Goal: Task Accomplishment & Management: Manage account settings

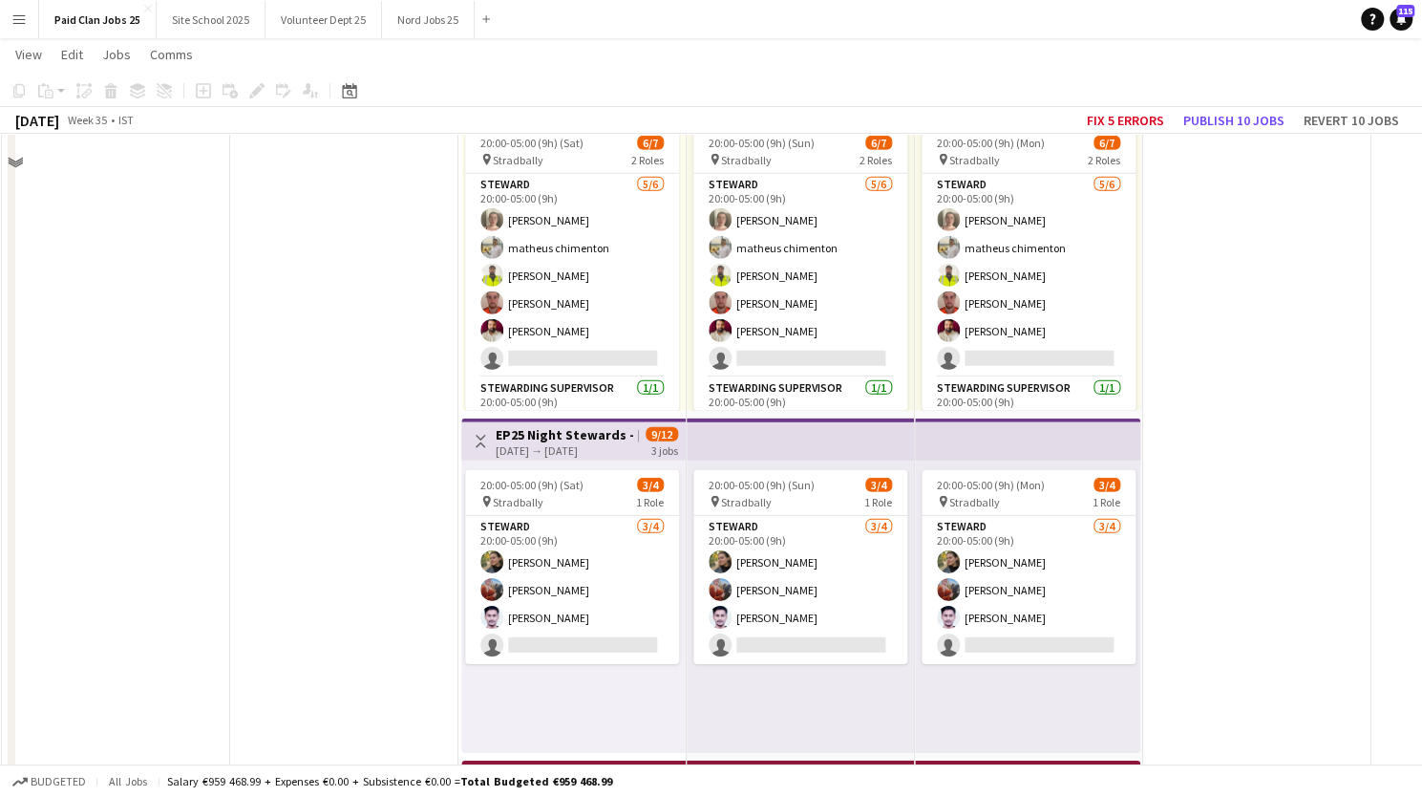
scroll to position [7347, 0]
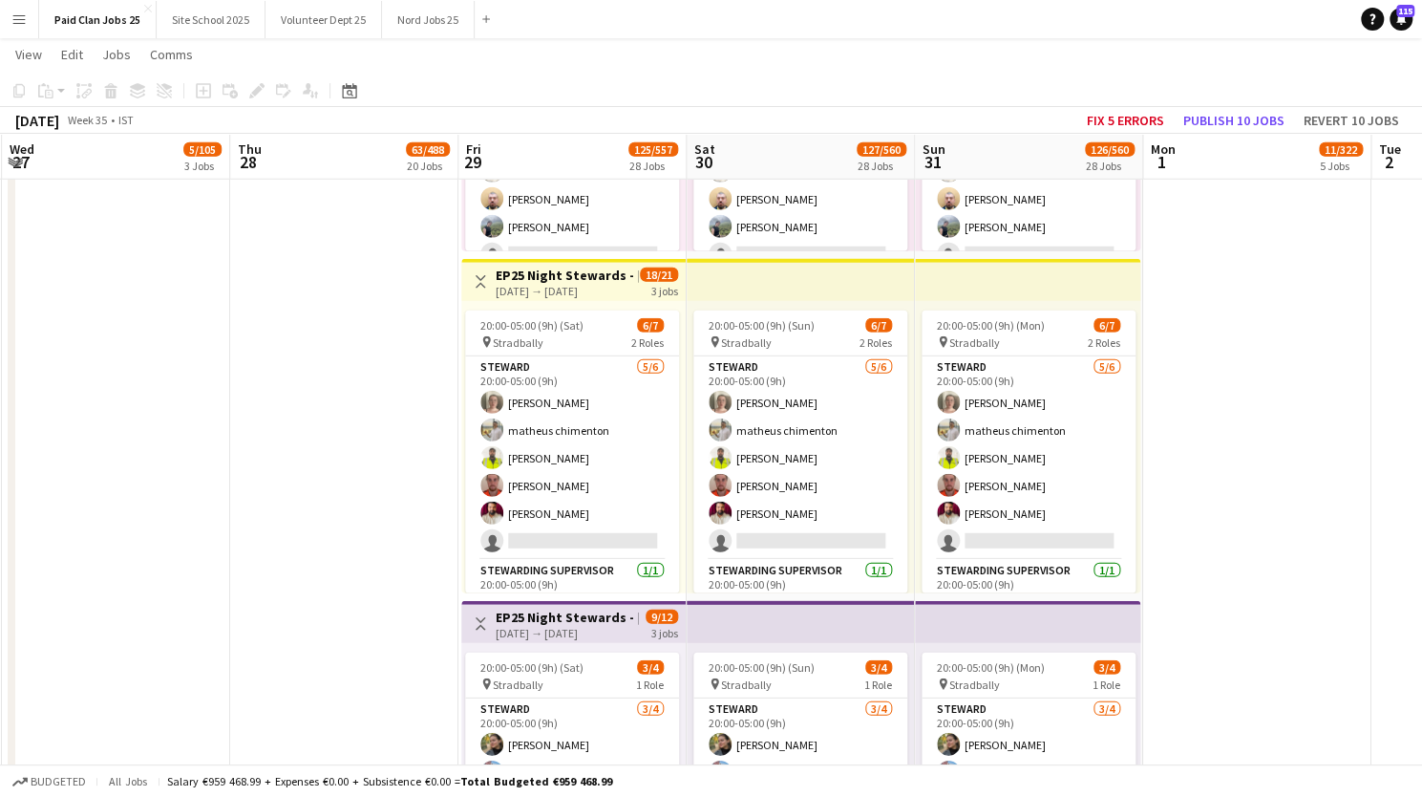
click at [573, 270] on h3 "EP25 Night Stewards - [GEOGRAPHIC_DATA] Entrance" at bounding box center [567, 275] width 142 height 17
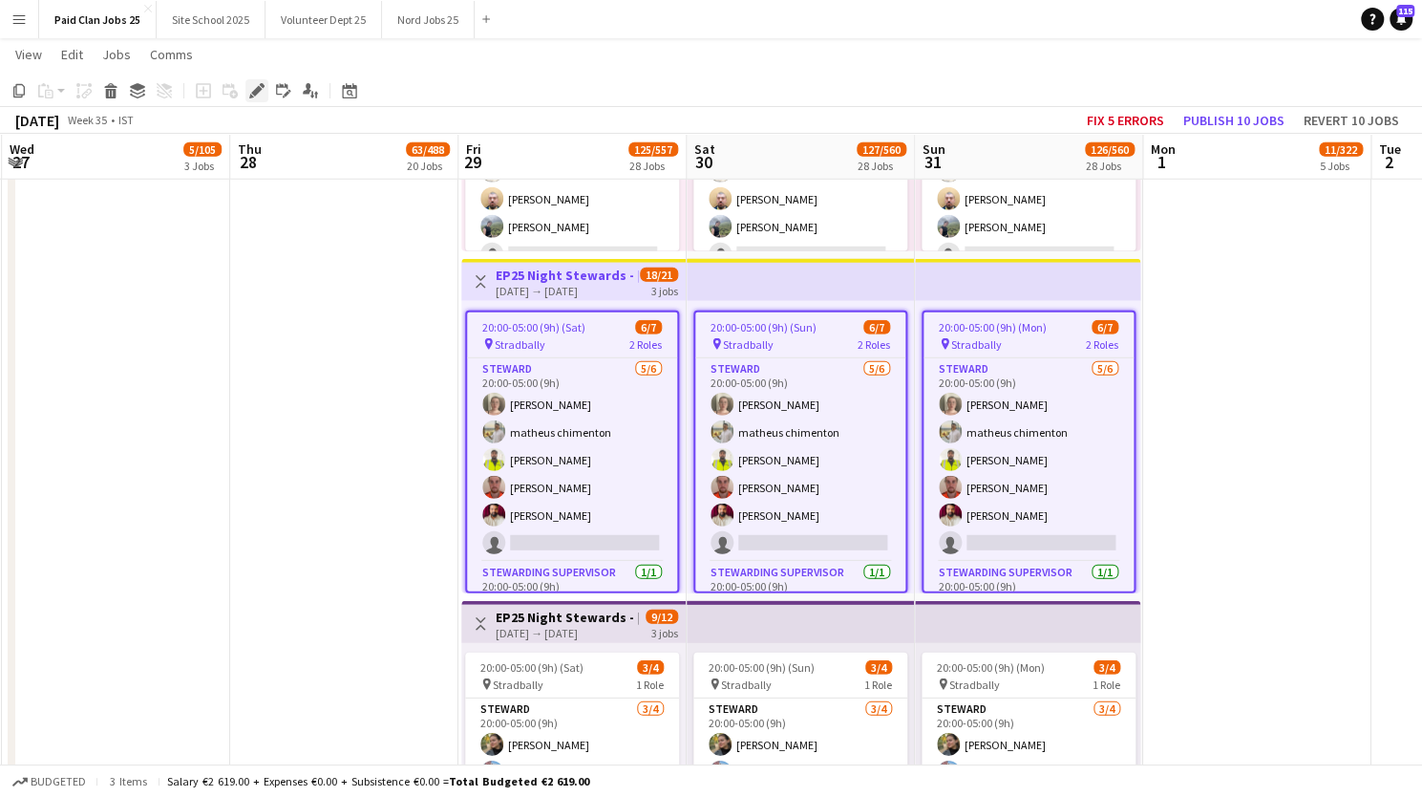
click at [254, 89] on icon at bounding box center [256, 91] width 11 height 11
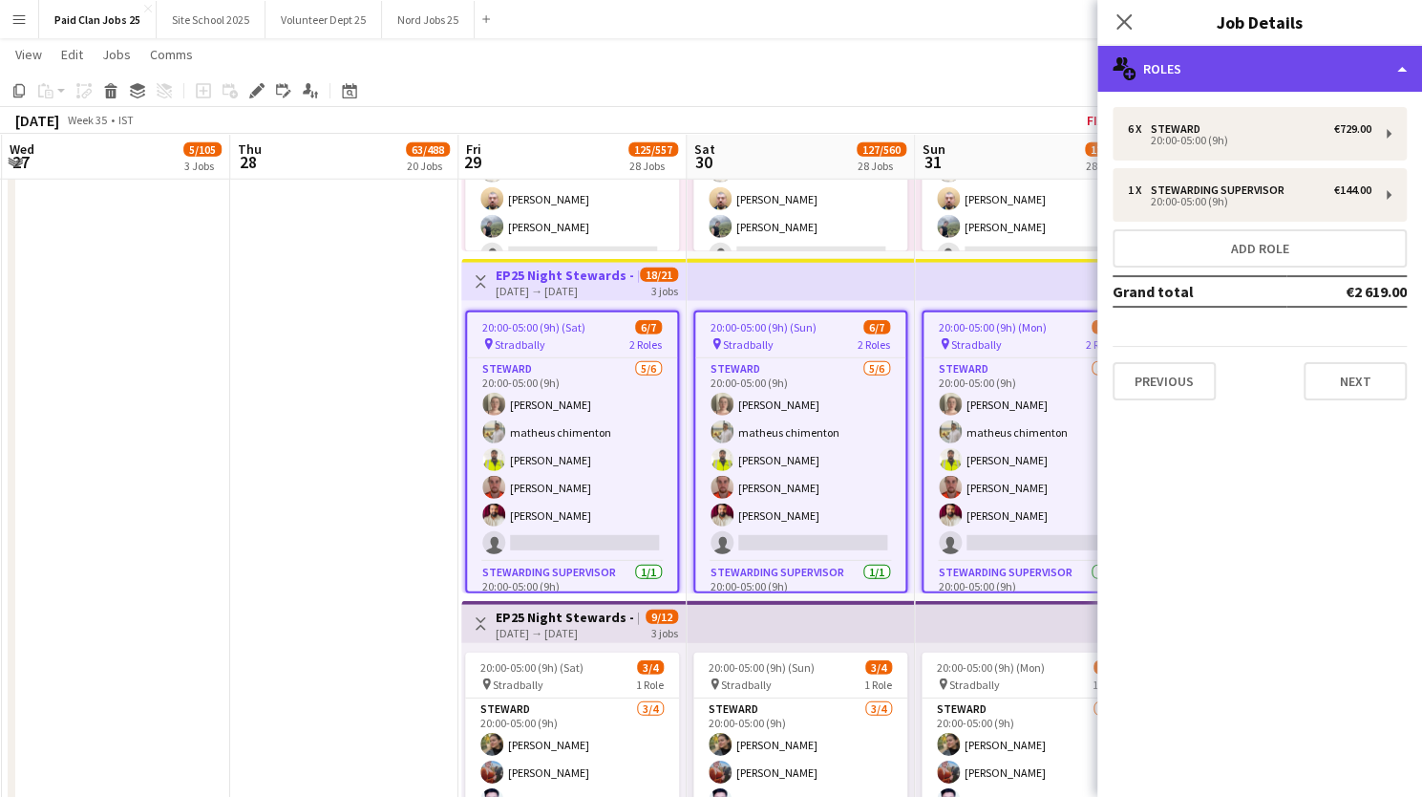
click at [1204, 74] on div "multiple-users-add Roles" at bounding box center [1260, 69] width 325 height 46
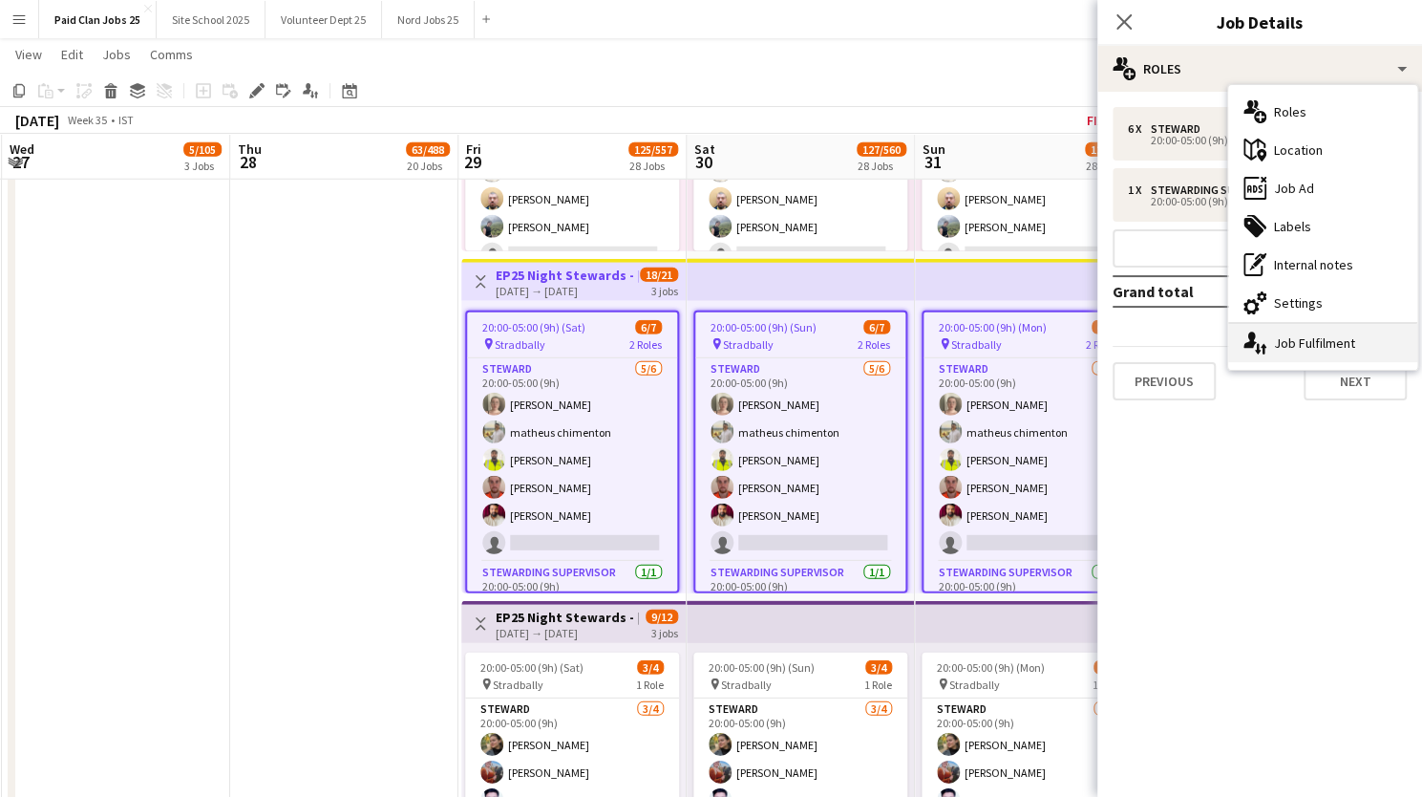
click at [1274, 353] on div "single-neutral-actions-up-down Job Fulfilment" at bounding box center [1323, 343] width 189 height 38
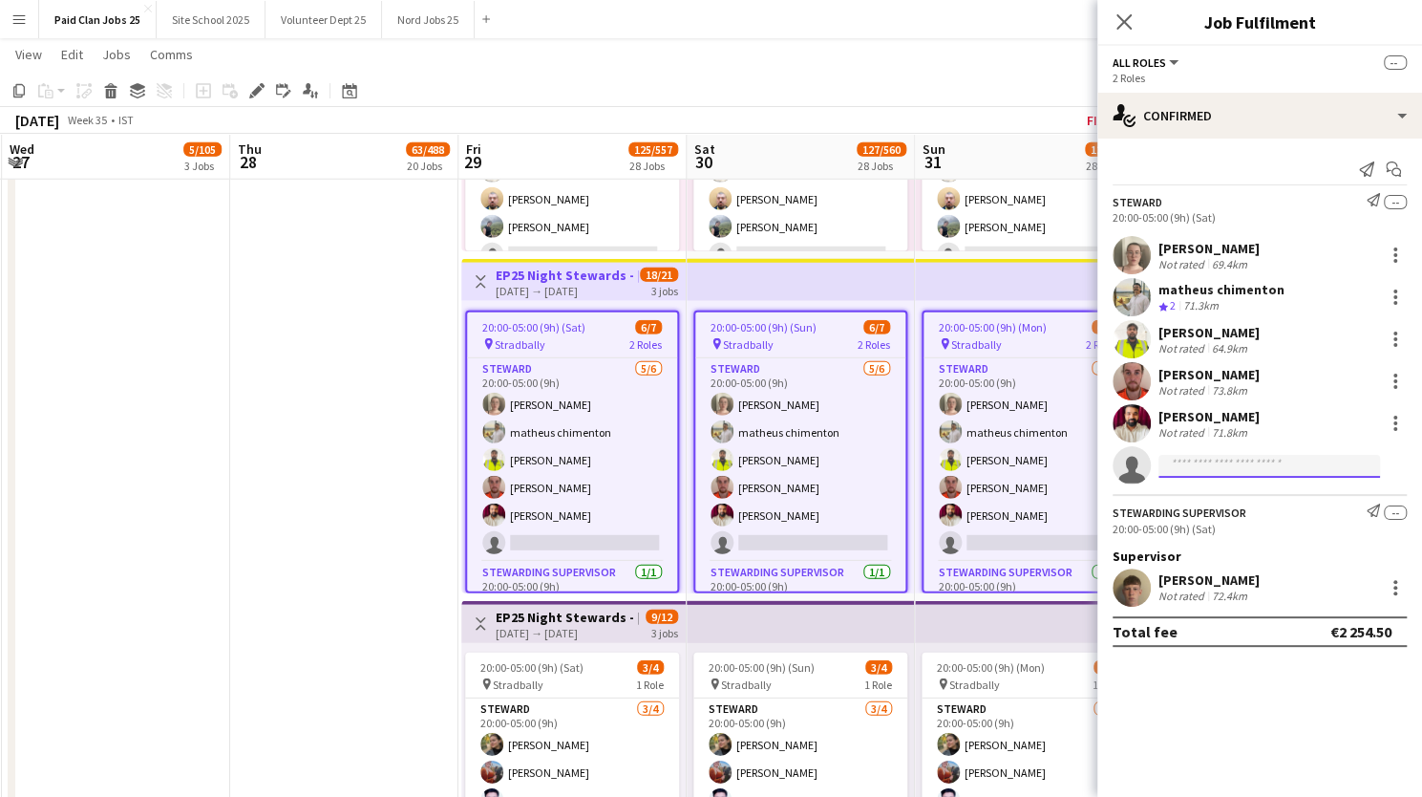
click at [1228, 462] on input at bounding box center [1270, 466] width 222 height 23
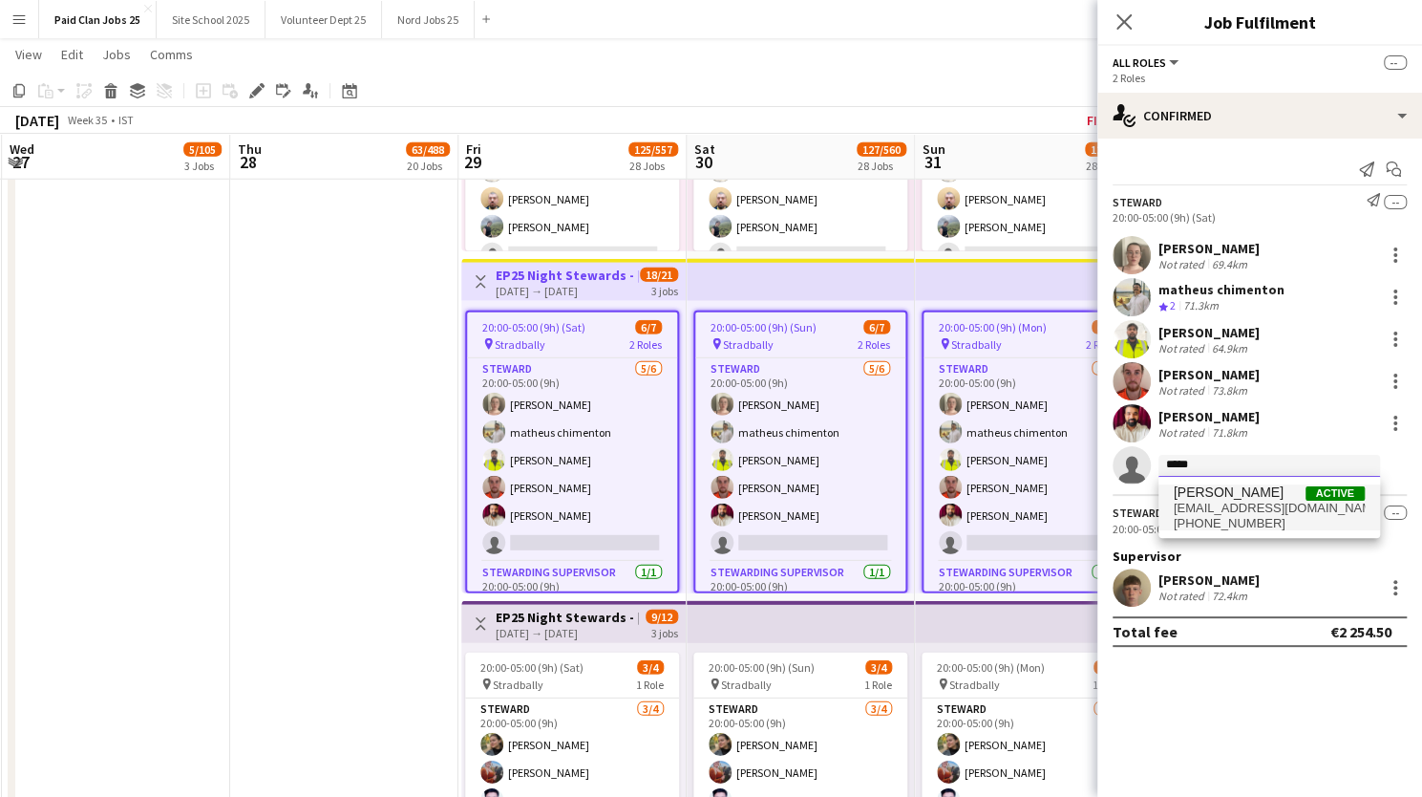
type input "*****"
click at [1229, 498] on span "[PERSON_NAME]" at bounding box center [1229, 492] width 110 height 16
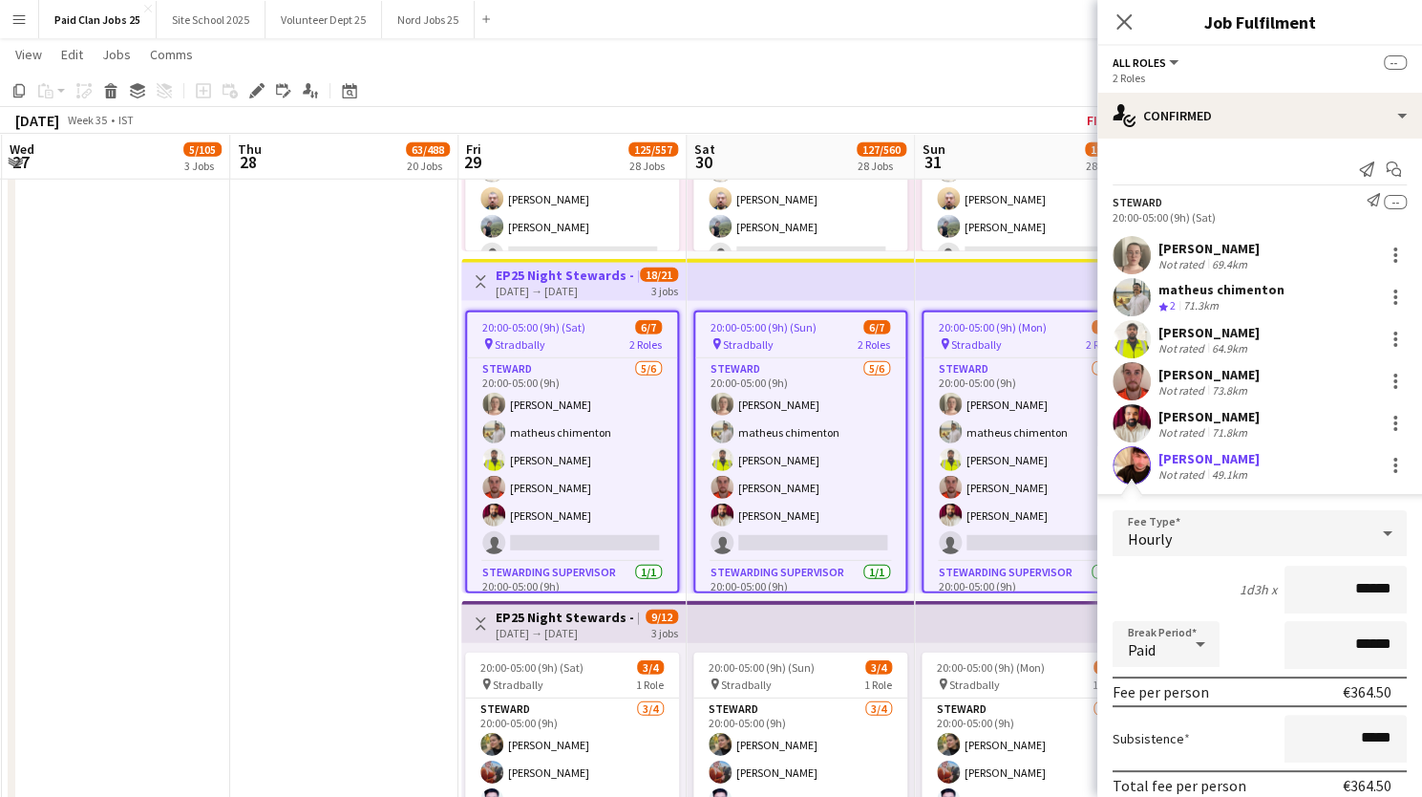
scroll to position [242, 0]
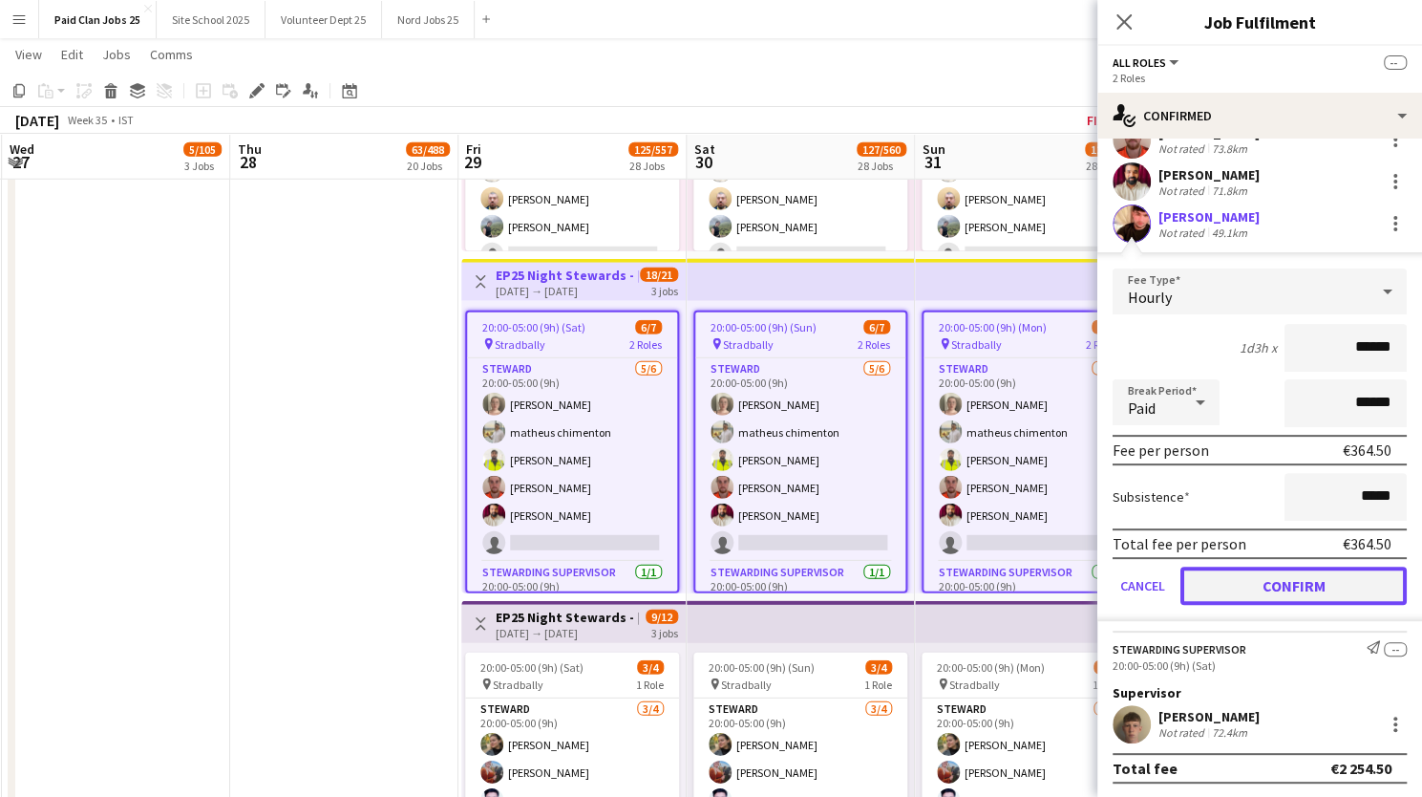
click at [1266, 597] on button "Confirm" at bounding box center [1294, 585] width 226 height 38
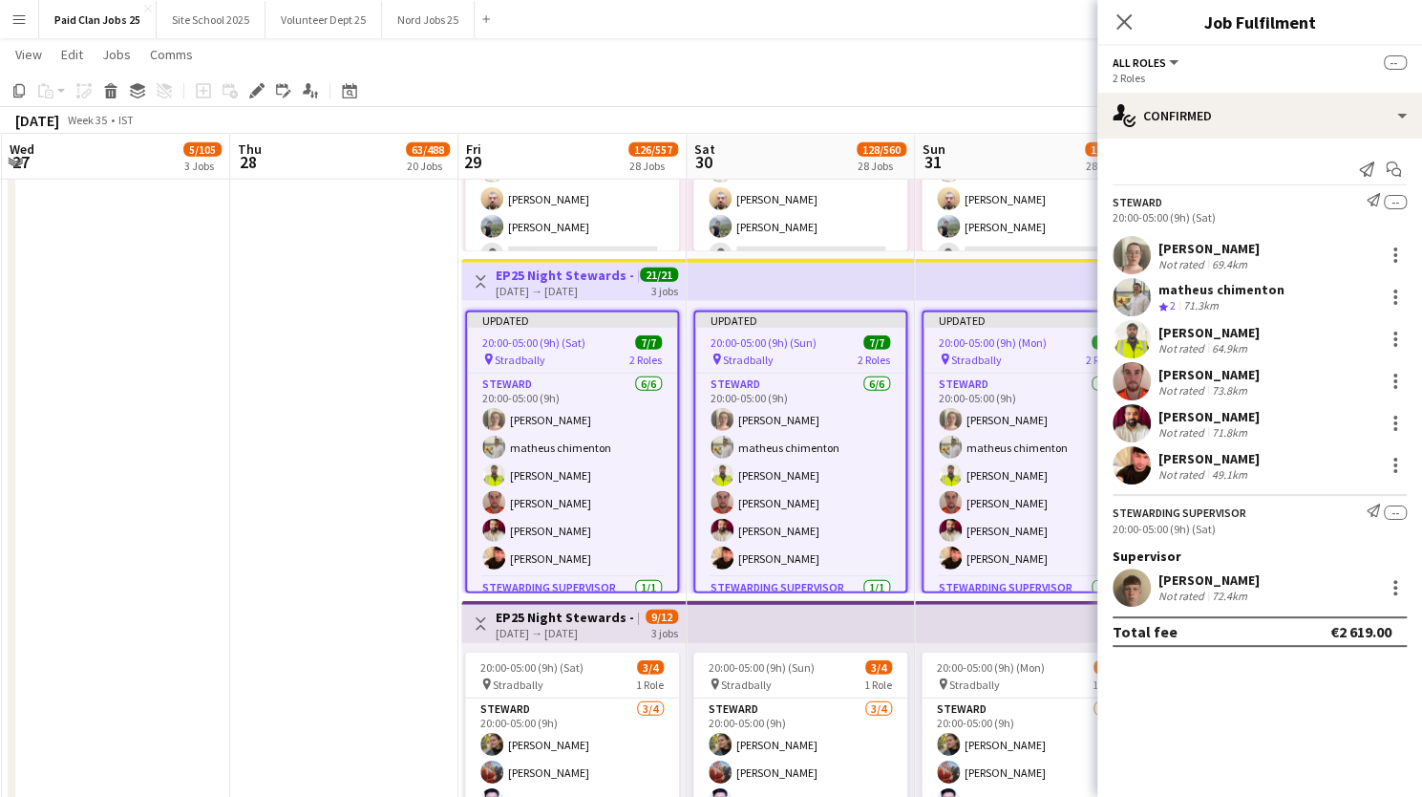
scroll to position [0, 0]
click at [1123, 16] on icon "Close pop-in" at bounding box center [1124, 21] width 18 height 18
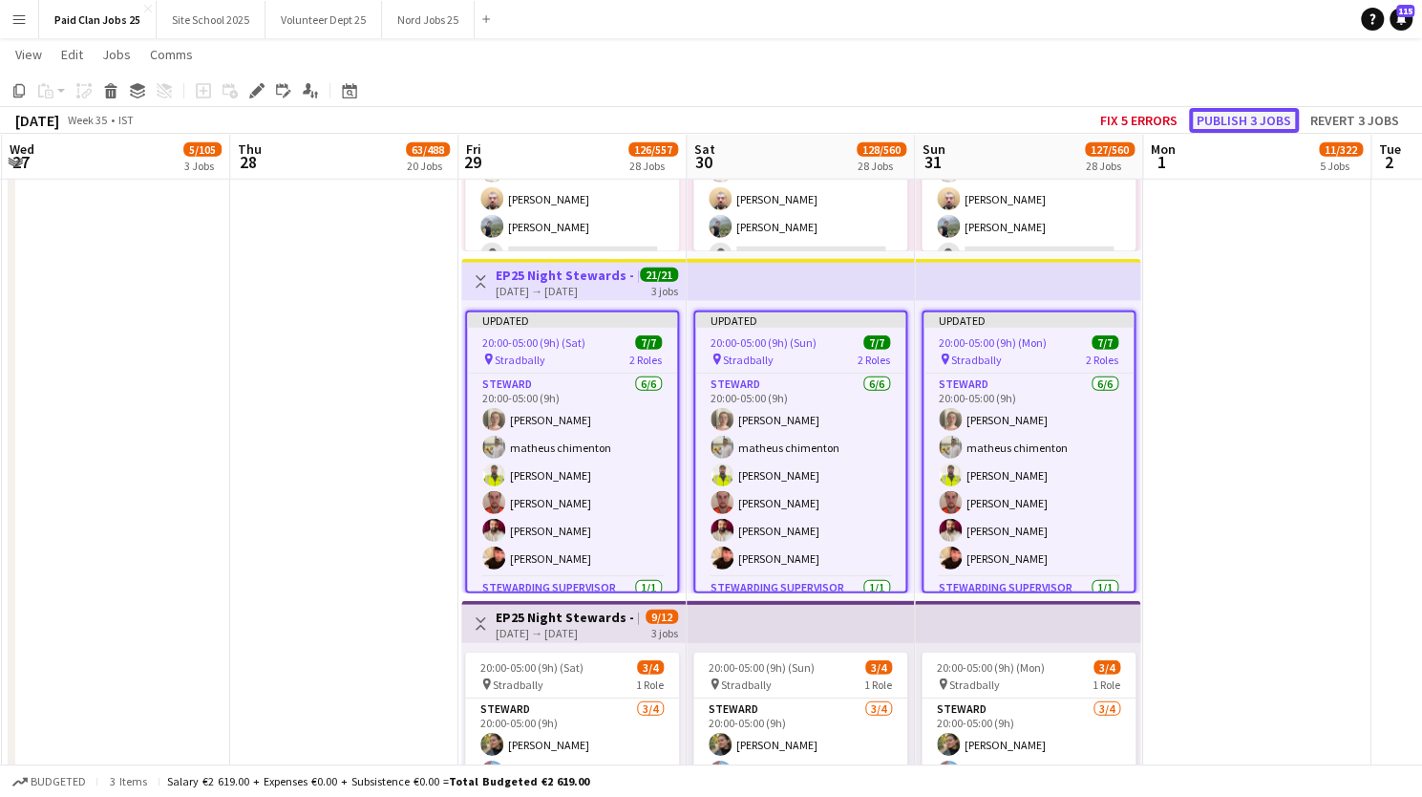
click at [1241, 123] on button "Publish 3 jobs" at bounding box center [1244, 120] width 110 height 25
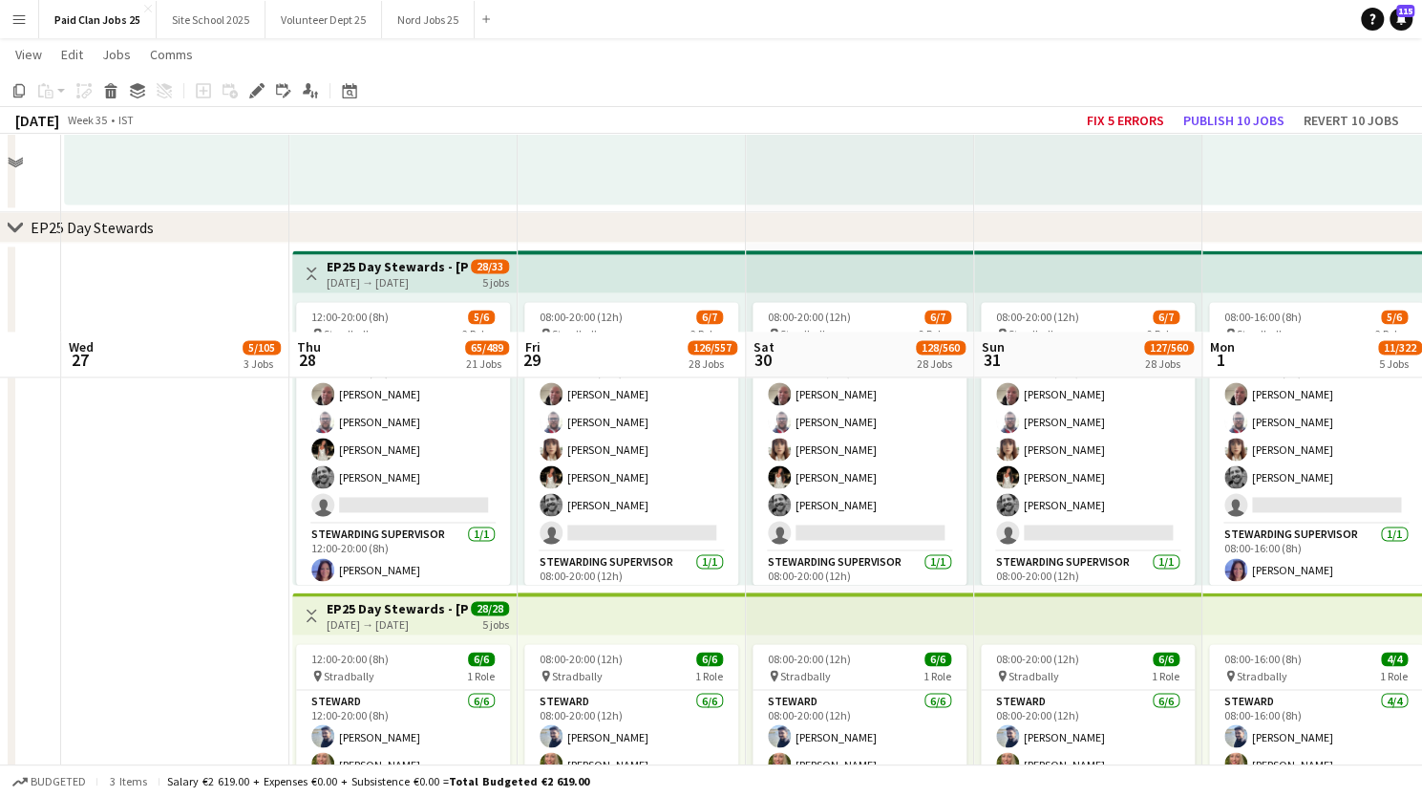
scroll to position [1701, 0]
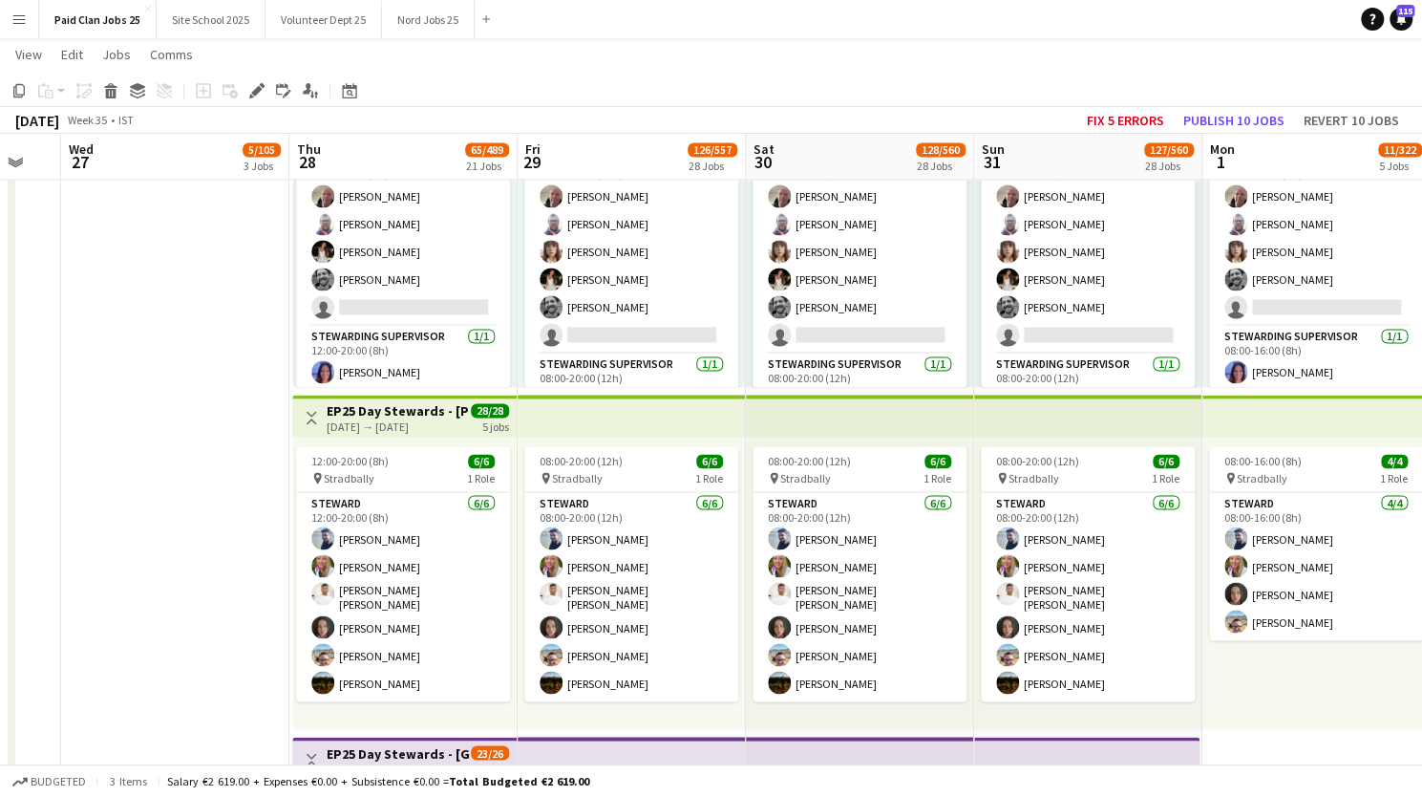
click at [376, 413] on h3 "EP25 Day Stewards - [PERSON_NAME] Campsite" at bounding box center [398, 410] width 142 height 17
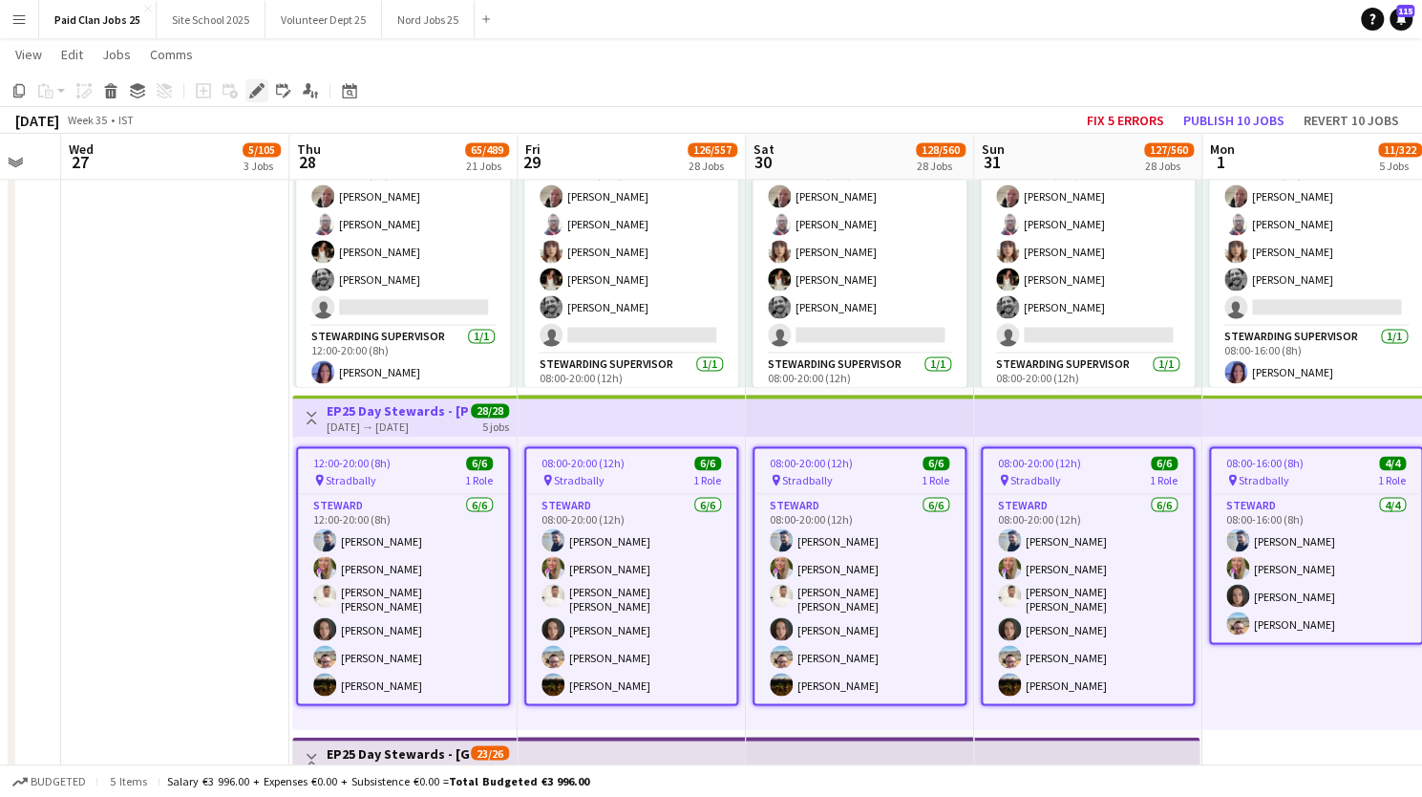
click at [252, 84] on icon "Edit" at bounding box center [256, 90] width 15 height 15
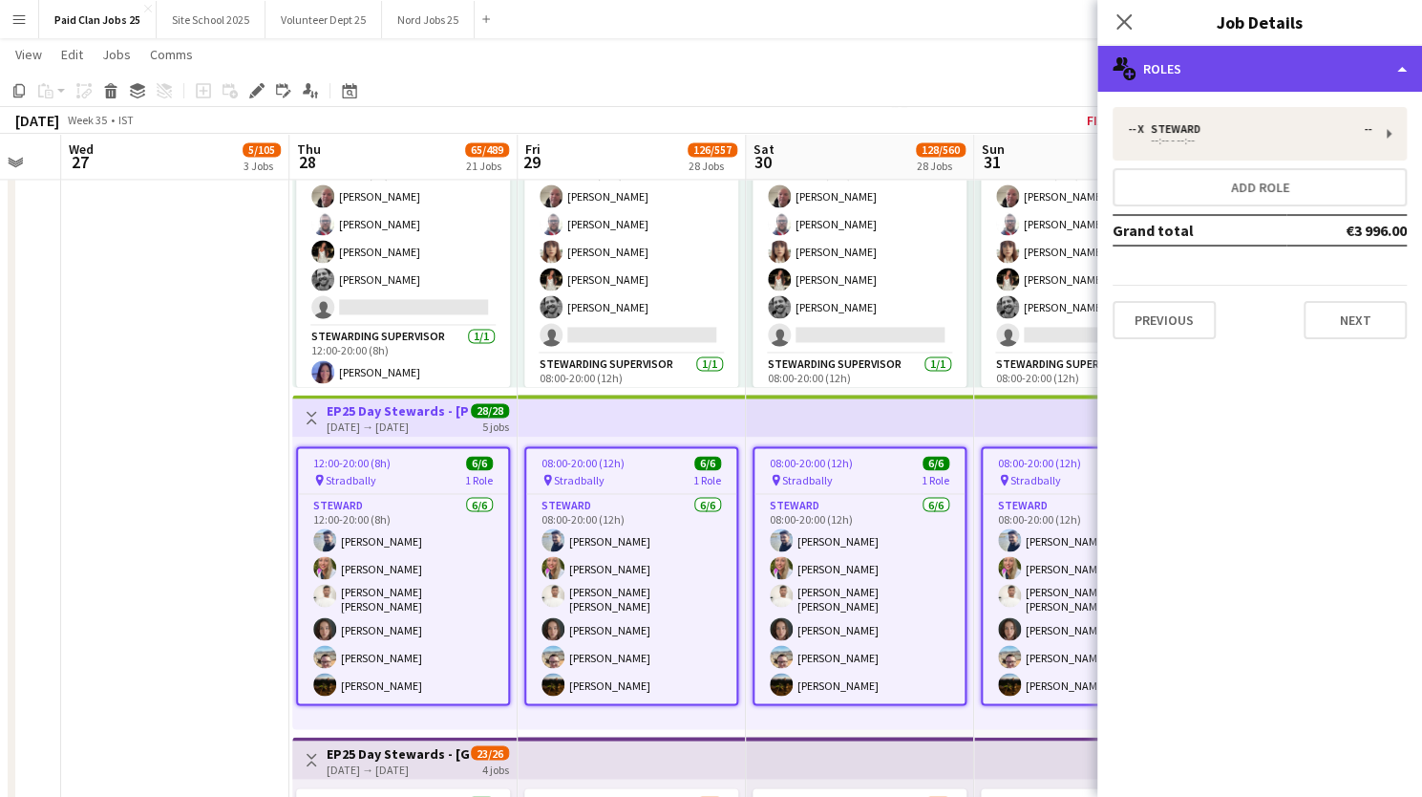
click at [1209, 58] on div "multiple-users-add Roles" at bounding box center [1260, 69] width 325 height 46
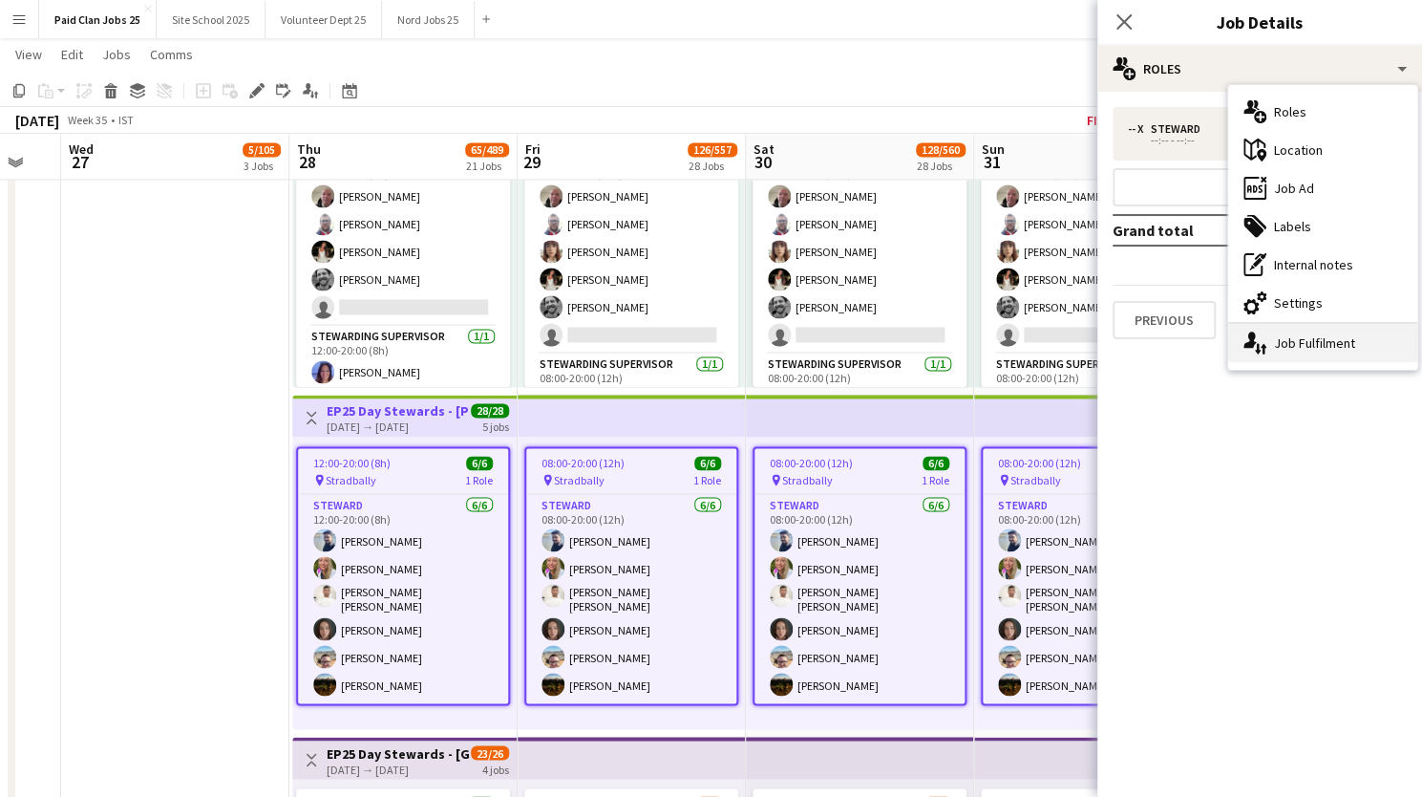
click at [1289, 331] on div "single-neutral-actions-up-down Job Fulfilment" at bounding box center [1323, 343] width 189 height 38
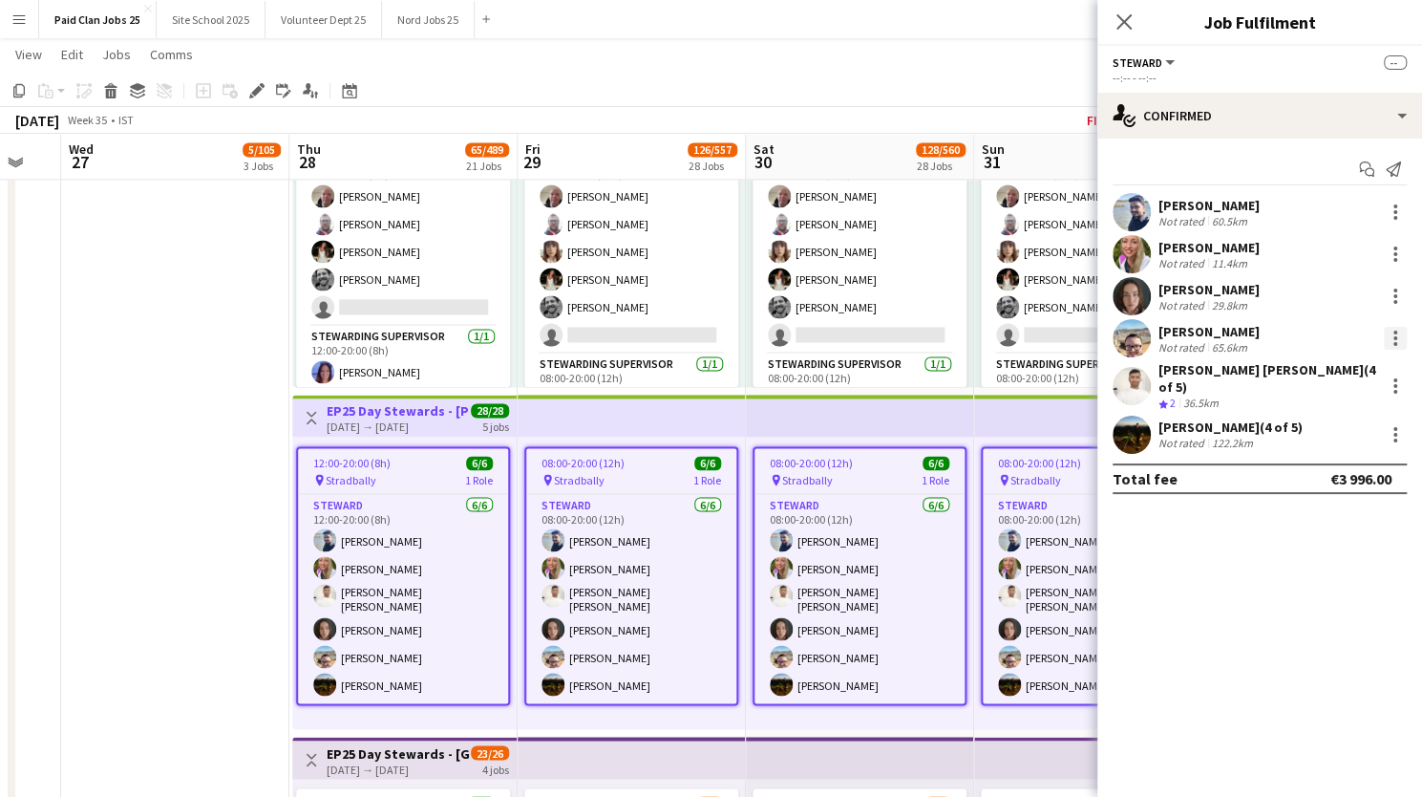
click at [1391, 331] on div at bounding box center [1395, 338] width 23 height 23
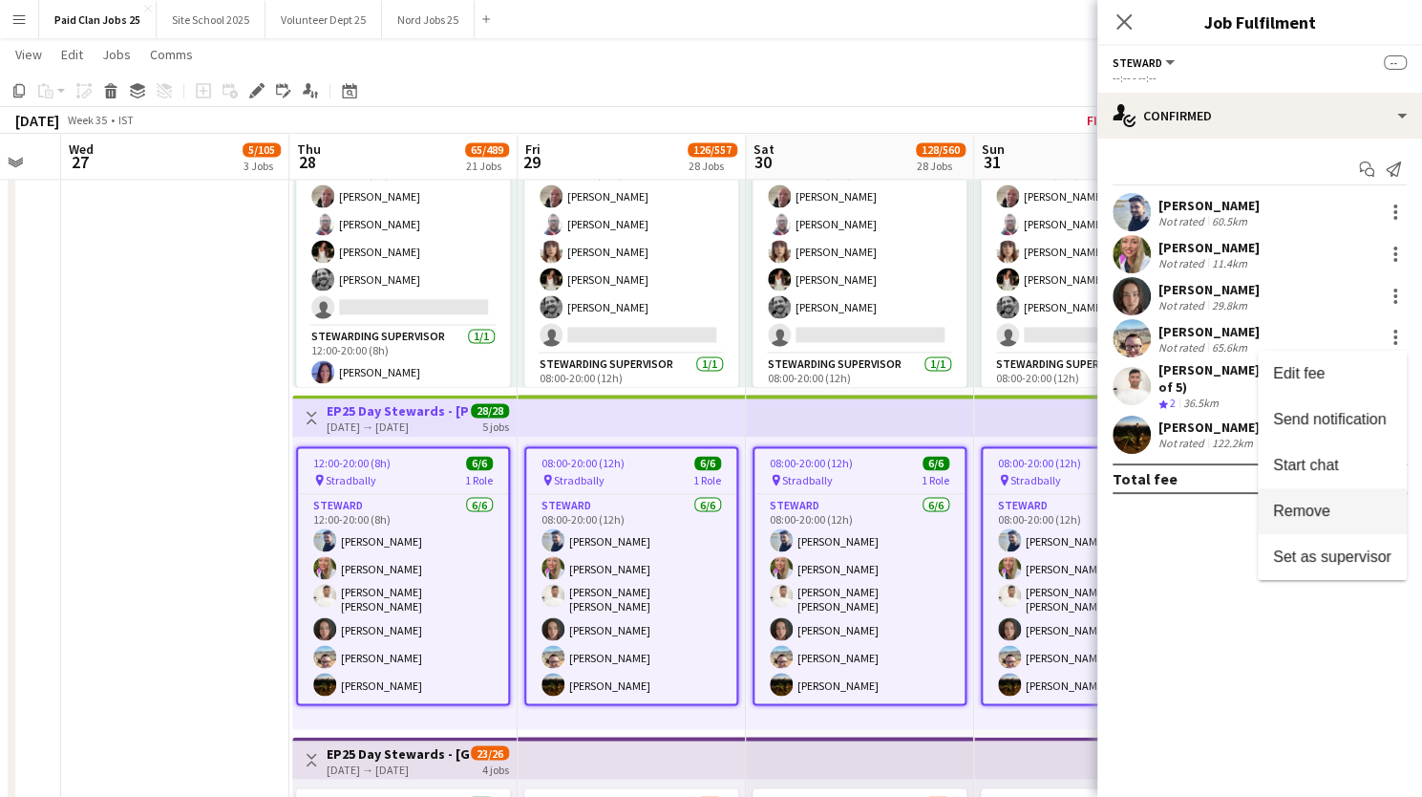
click at [1303, 508] on span "Remove" at bounding box center [1301, 510] width 57 height 16
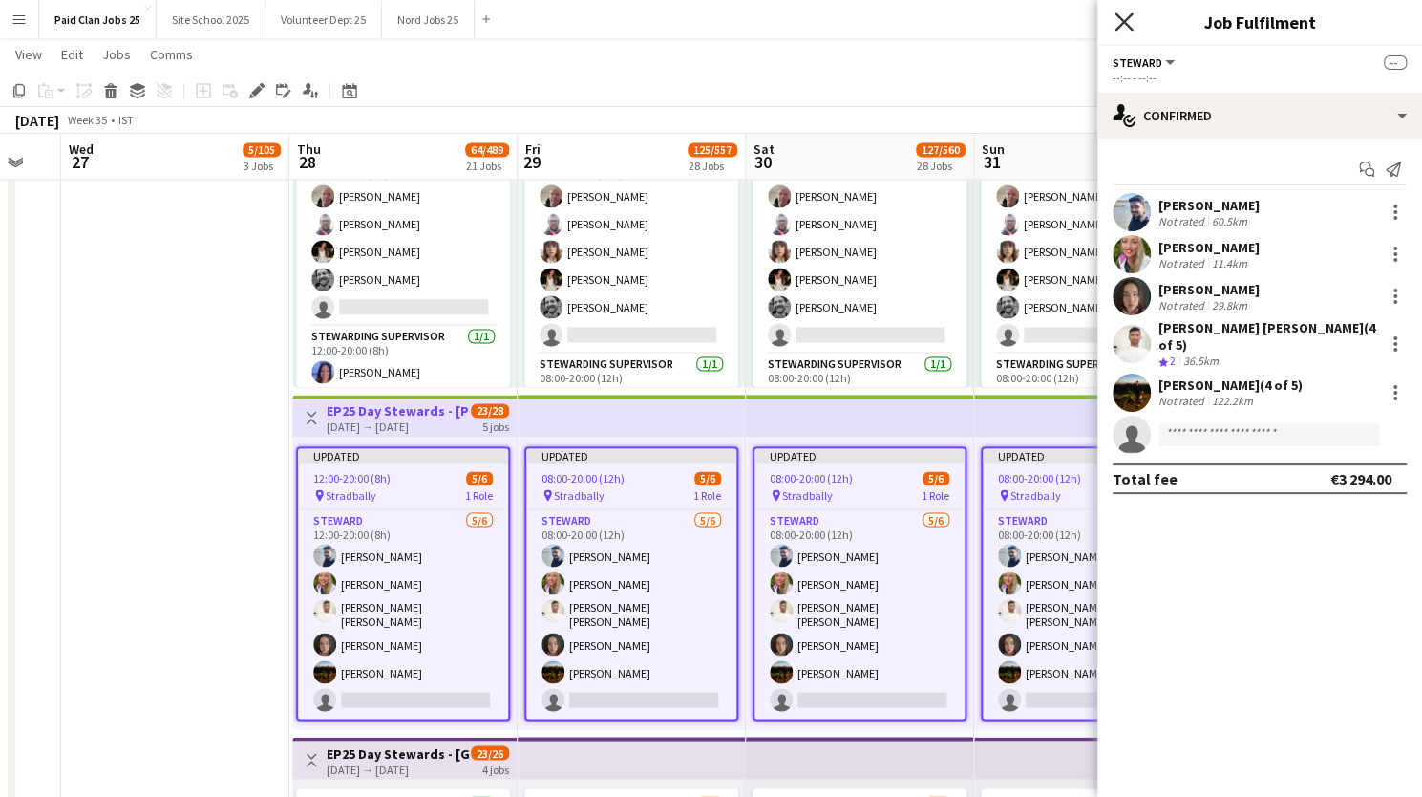
click at [1121, 23] on icon "Close pop-in" at bounding box center [1124, 21] width 18 height 18
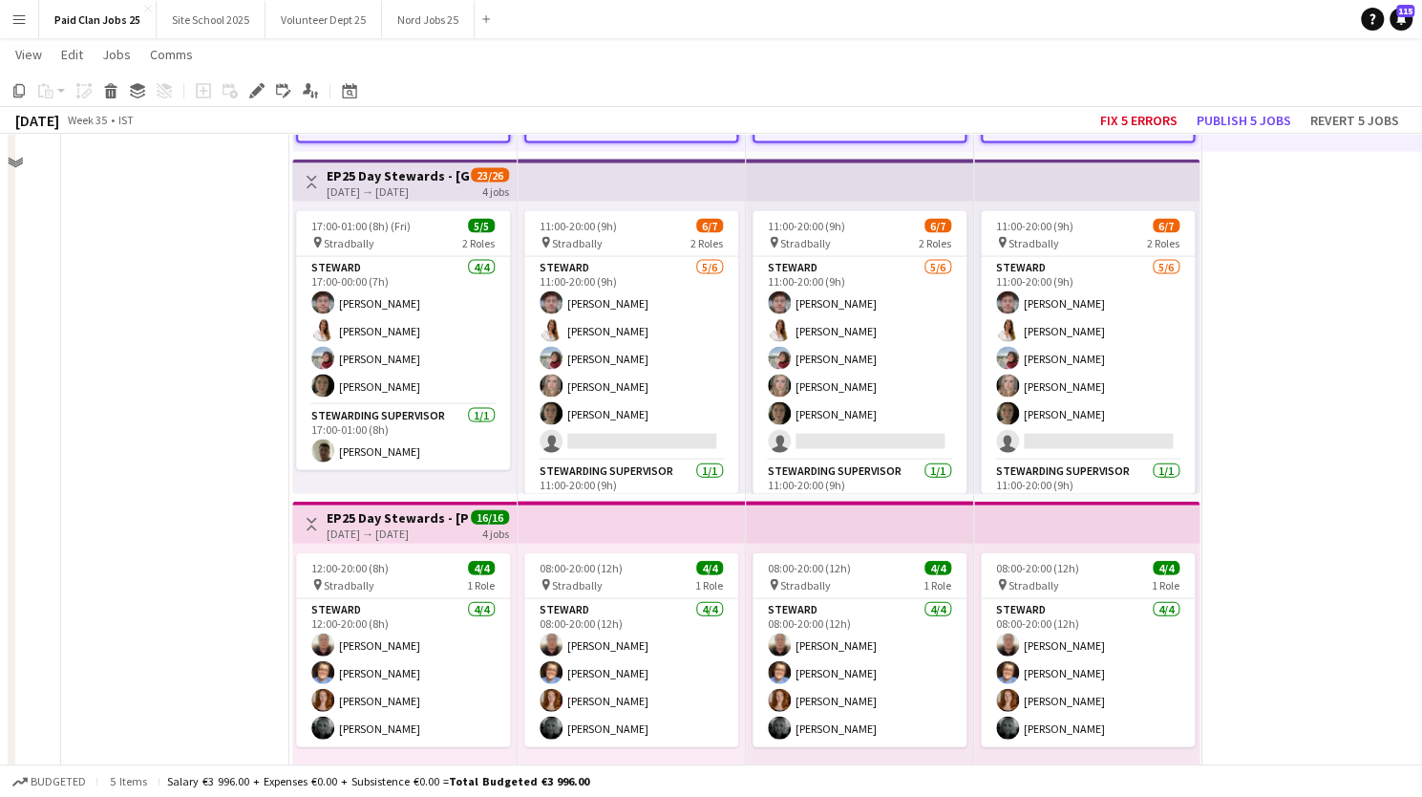
scroll to position [2166, 0]
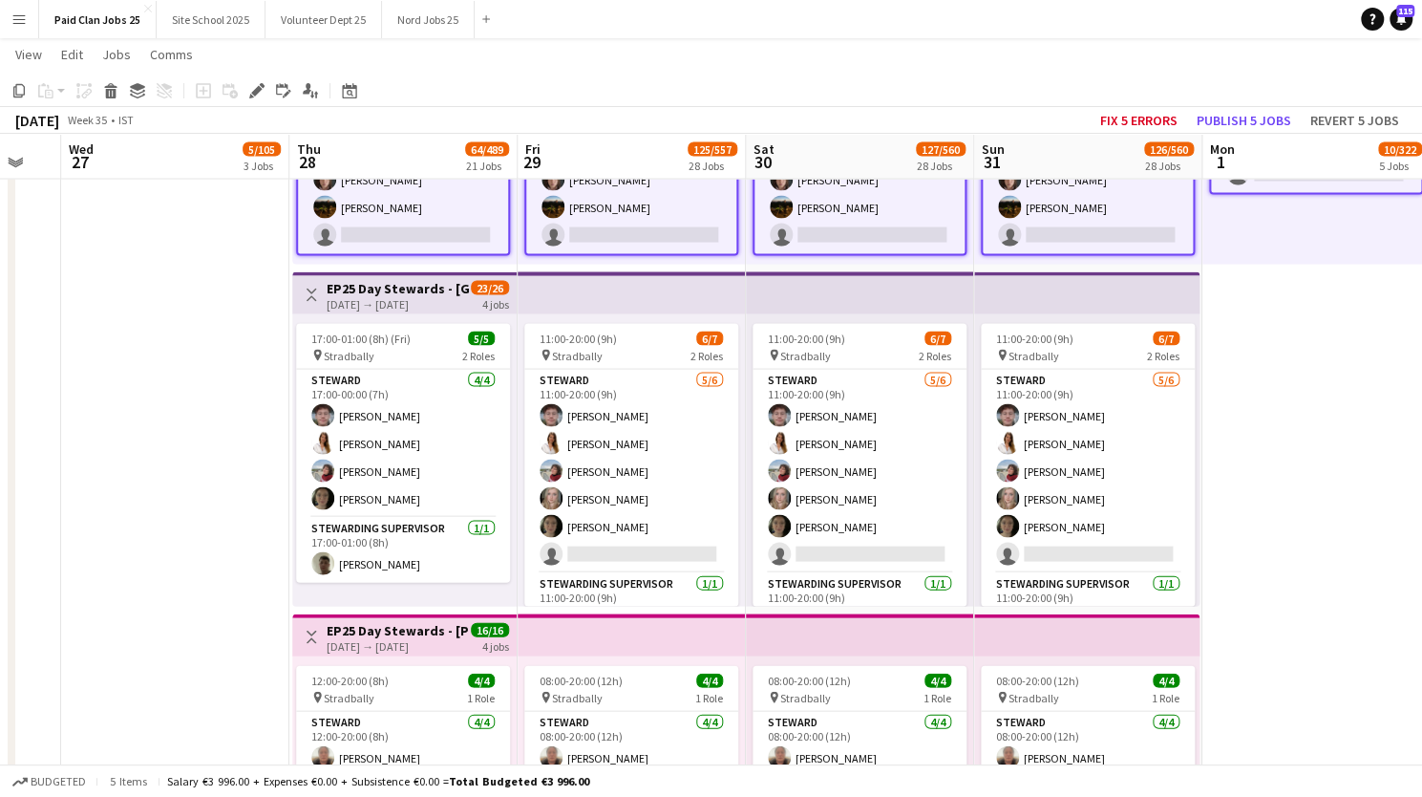
click at [592, 302] on app-top-bar at bounding box center [632, 293] width 228 height 42
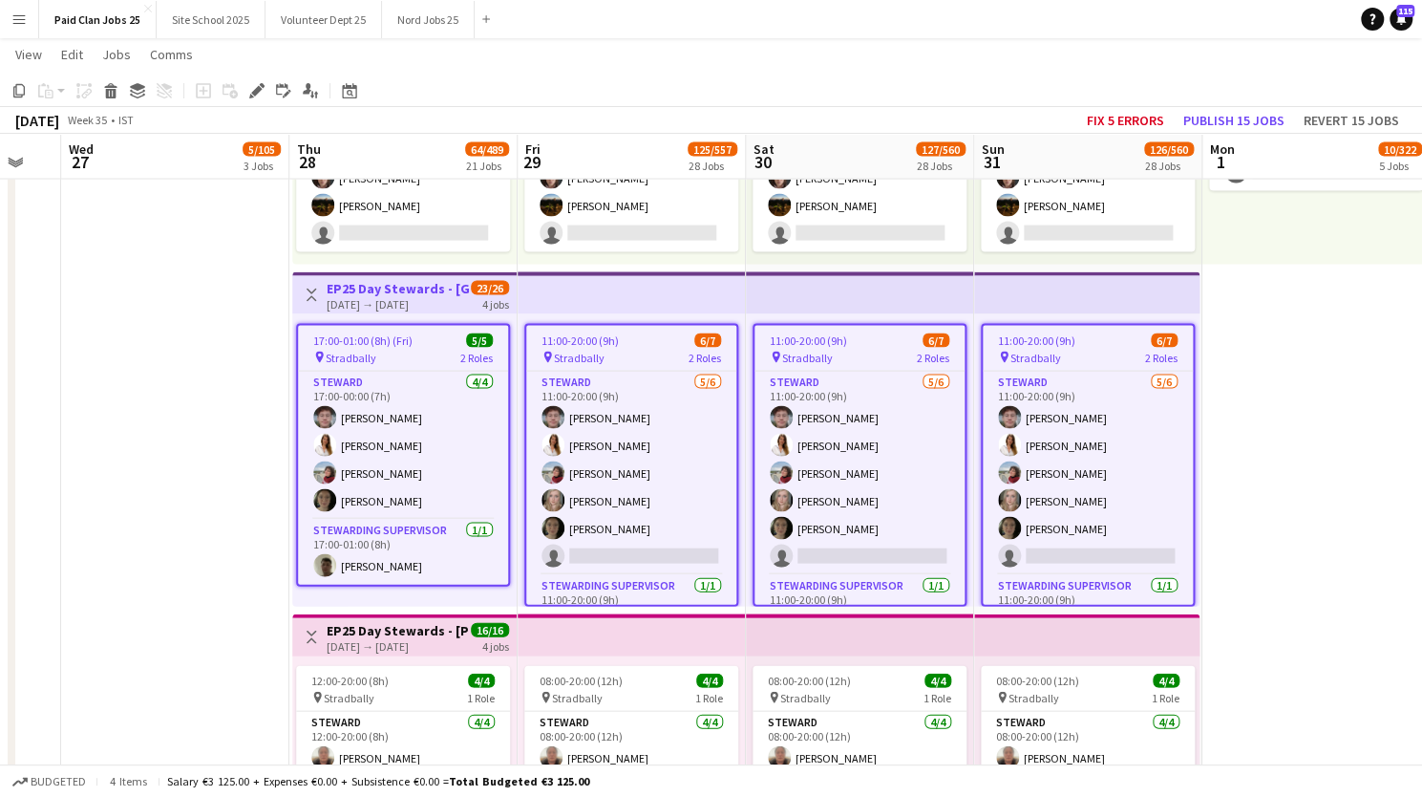
click at [625, 347] on app-job-card "11:00-20:00 (9h) 6/7 pin Stradbally 2 Roles Steward 5/6 11:00-20:00 (9h) Jamie …" at bounding box center [631, 465] width 214 height 283
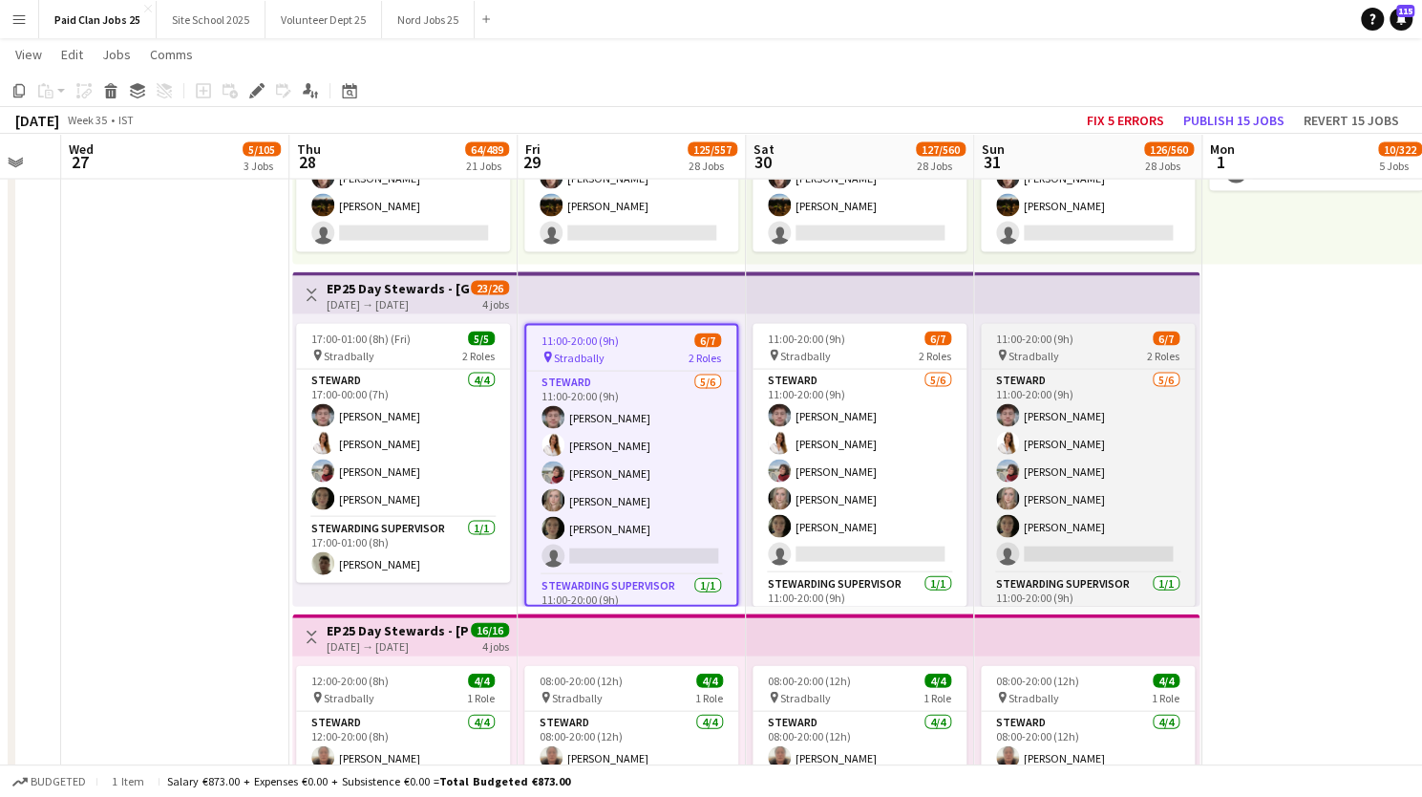
click at [1070, 347] on app-job-card "11:00-20:00 (9h) 6/7 pin Stradbally 2 Roles Steward 5/6 11:00-20:00 (9h) Jamie …" at bounding box center [1088, 465] width 214 height 283
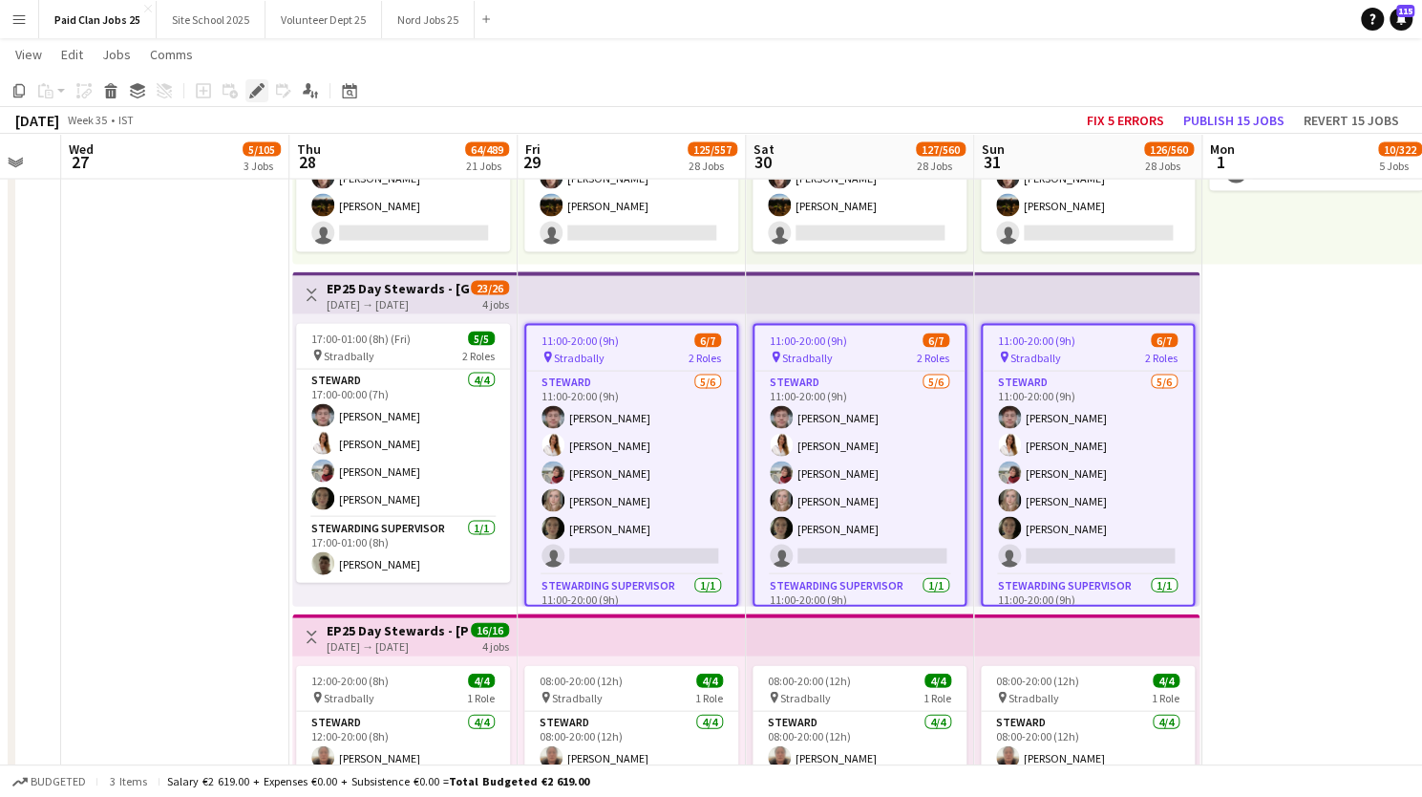
click at [254, 96] on icon "Edit" at bounding box center [256, 90] width 15 height 15
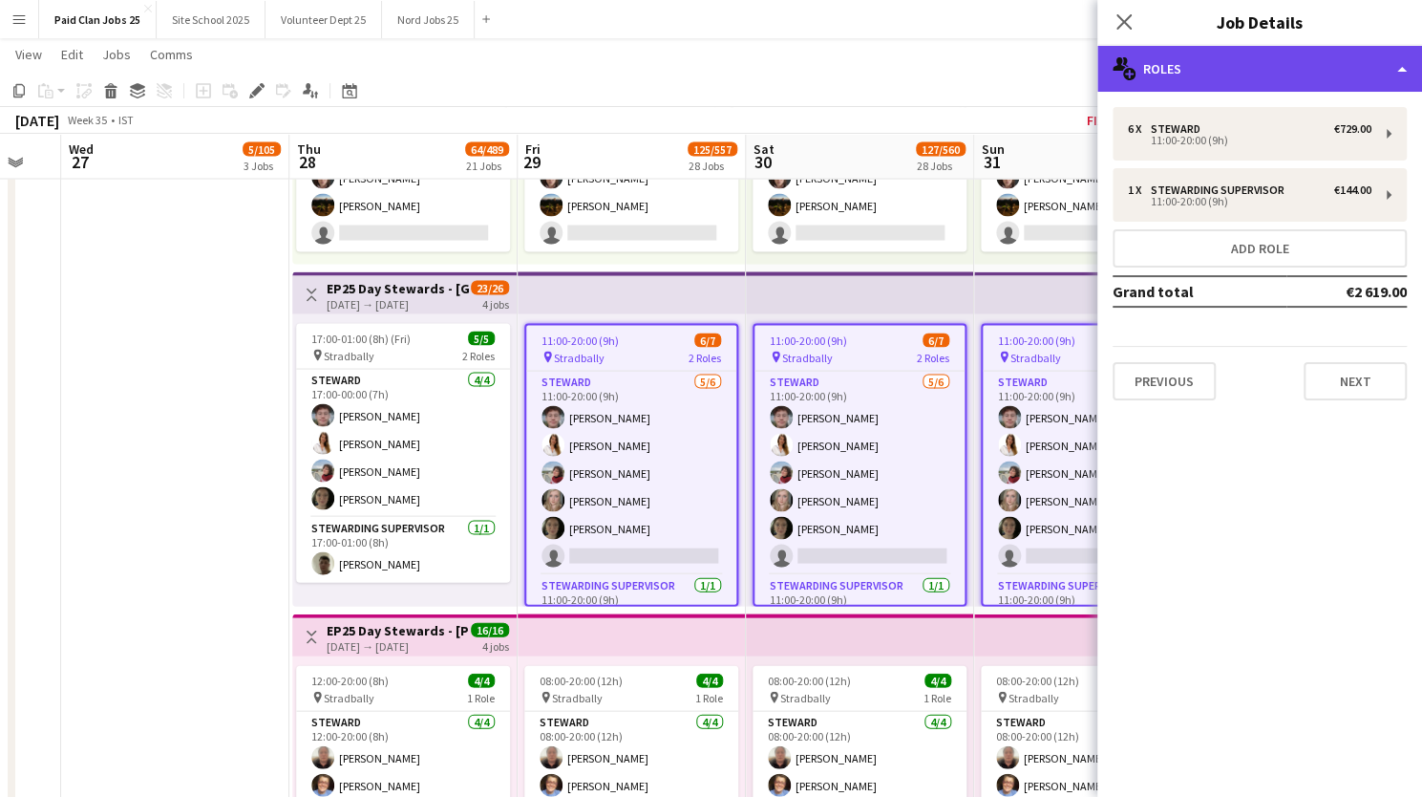
click at [1265, 75] on div "multiple-users-add Roles" at bounding box center [1260, 69] width 325 height 46
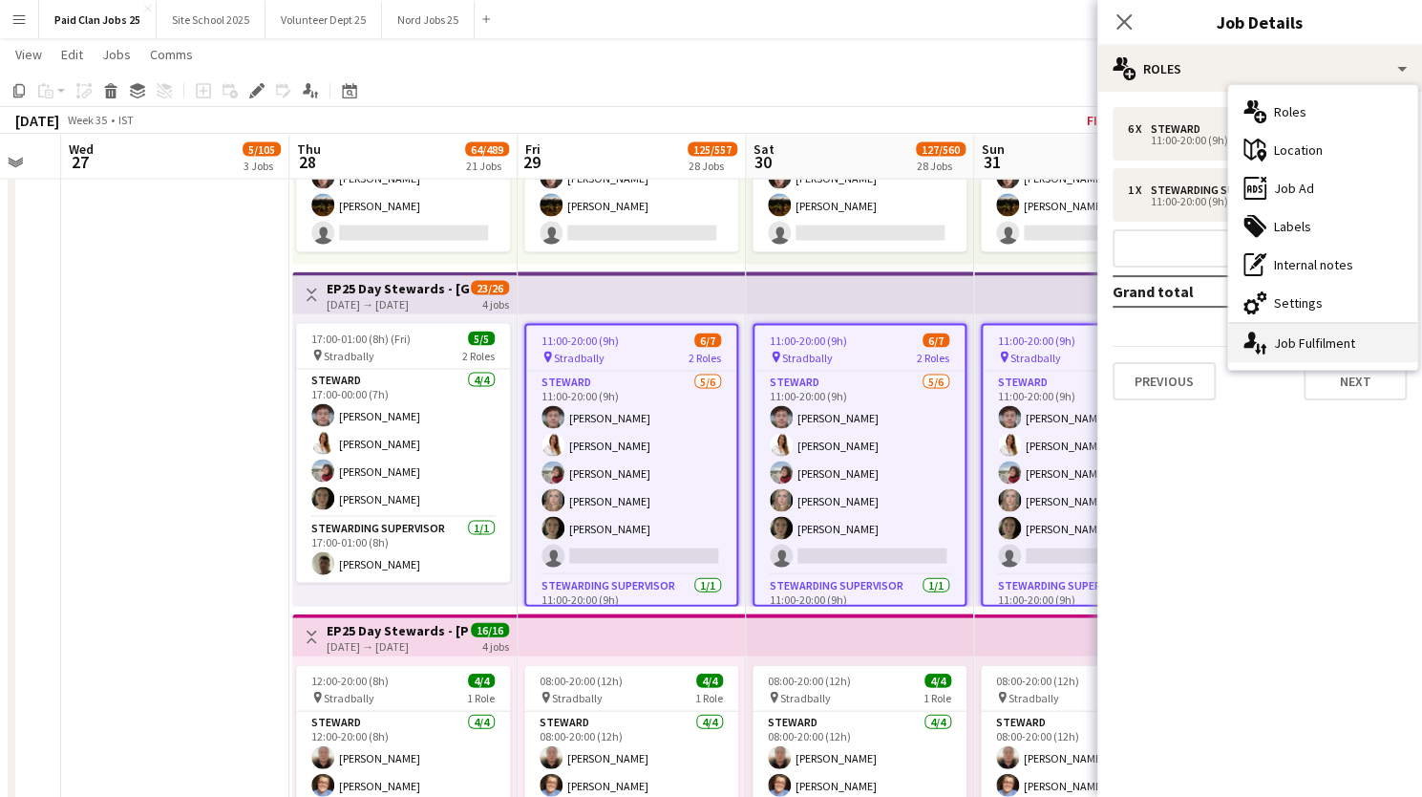
click at [1262, 345] on icon at bounding box center [1264, 349] width 6 height 11
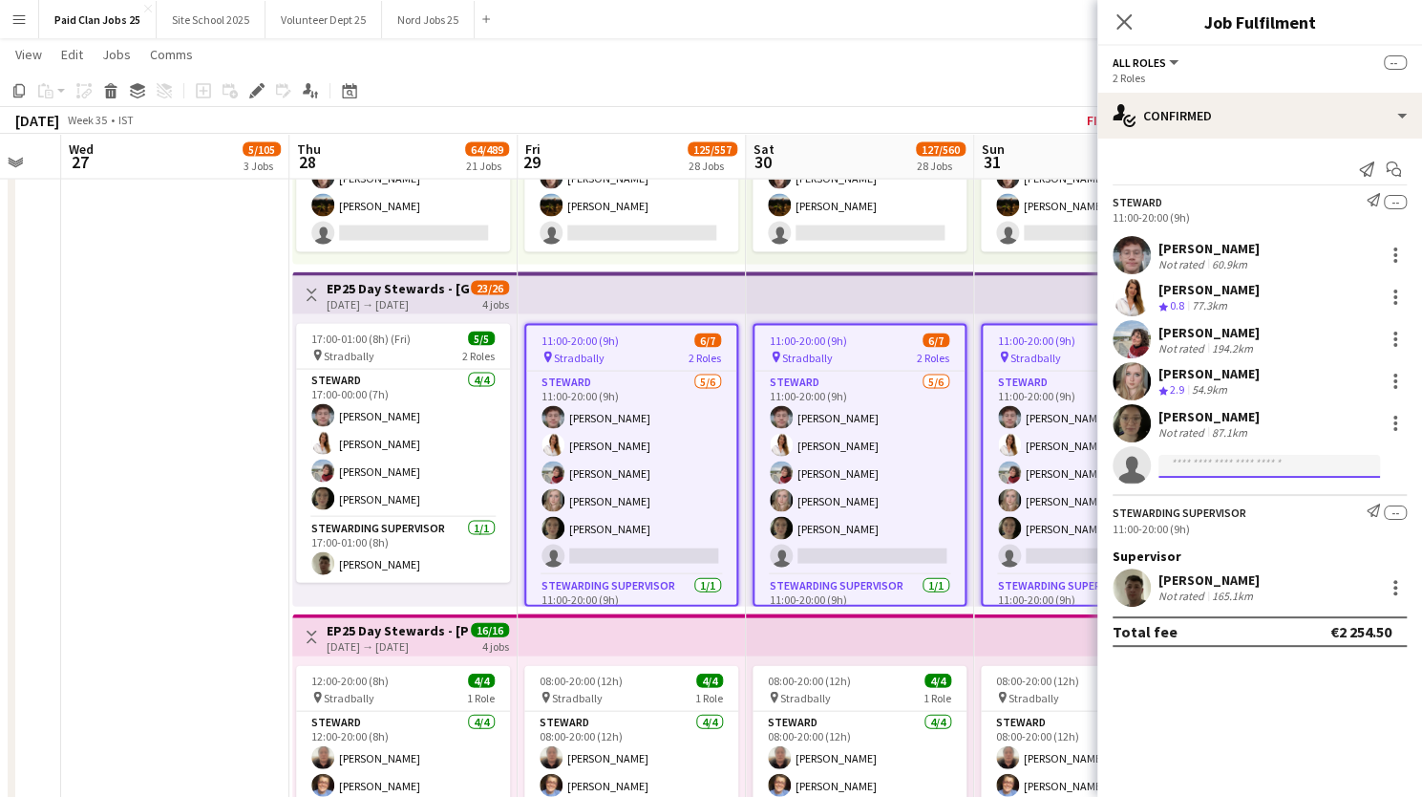
click at [1196, 461] on input at bounding box center [1270, 466] width 222 height 23
type input "*******"
drag, startPoint x: 1233, startPoint y: 467, endPoint x: 1137, endPoint y: 454, distance: 97.4
click at [1137, 454] on app-invite-slot "single-neutral-actions *******" at bounding box center [1260, 465] width 325 height 38
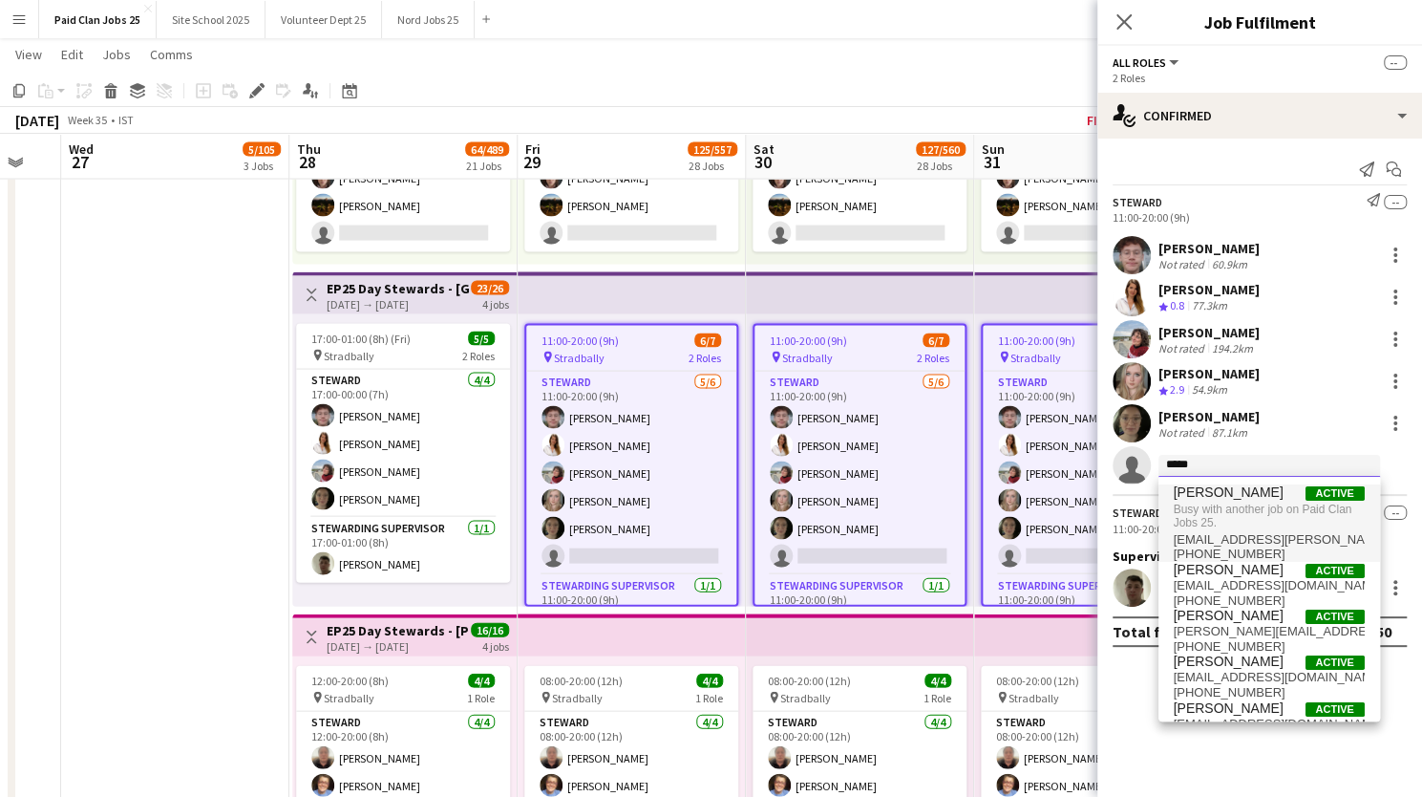
type input "*****"
click at [1220, 498] on span "[PERSON_NAME]" at bounding box center [1229, 492] width 110 height 16
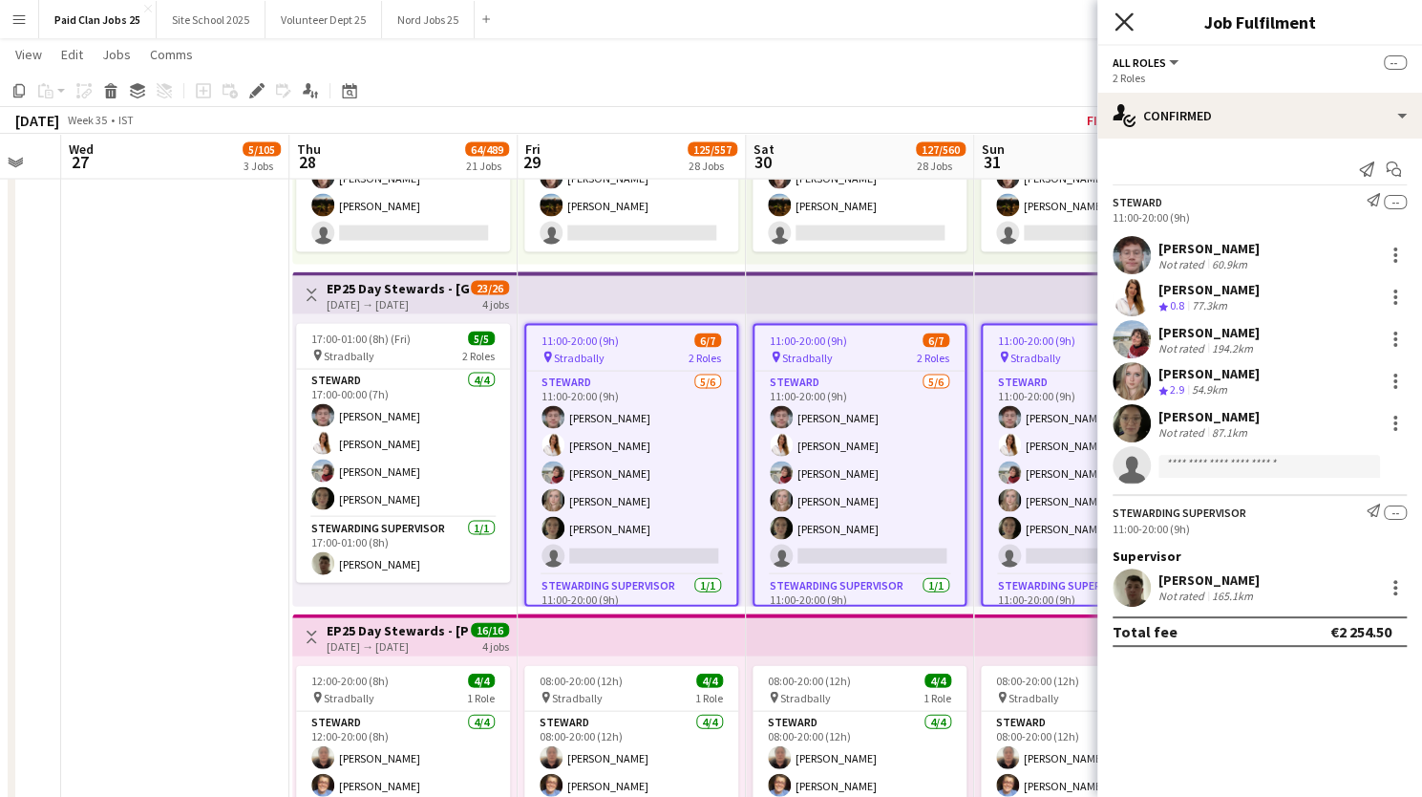
click at [1130, 17] on icon "Close pop-in" at bounding box center [1124, 21] width 18 height 18
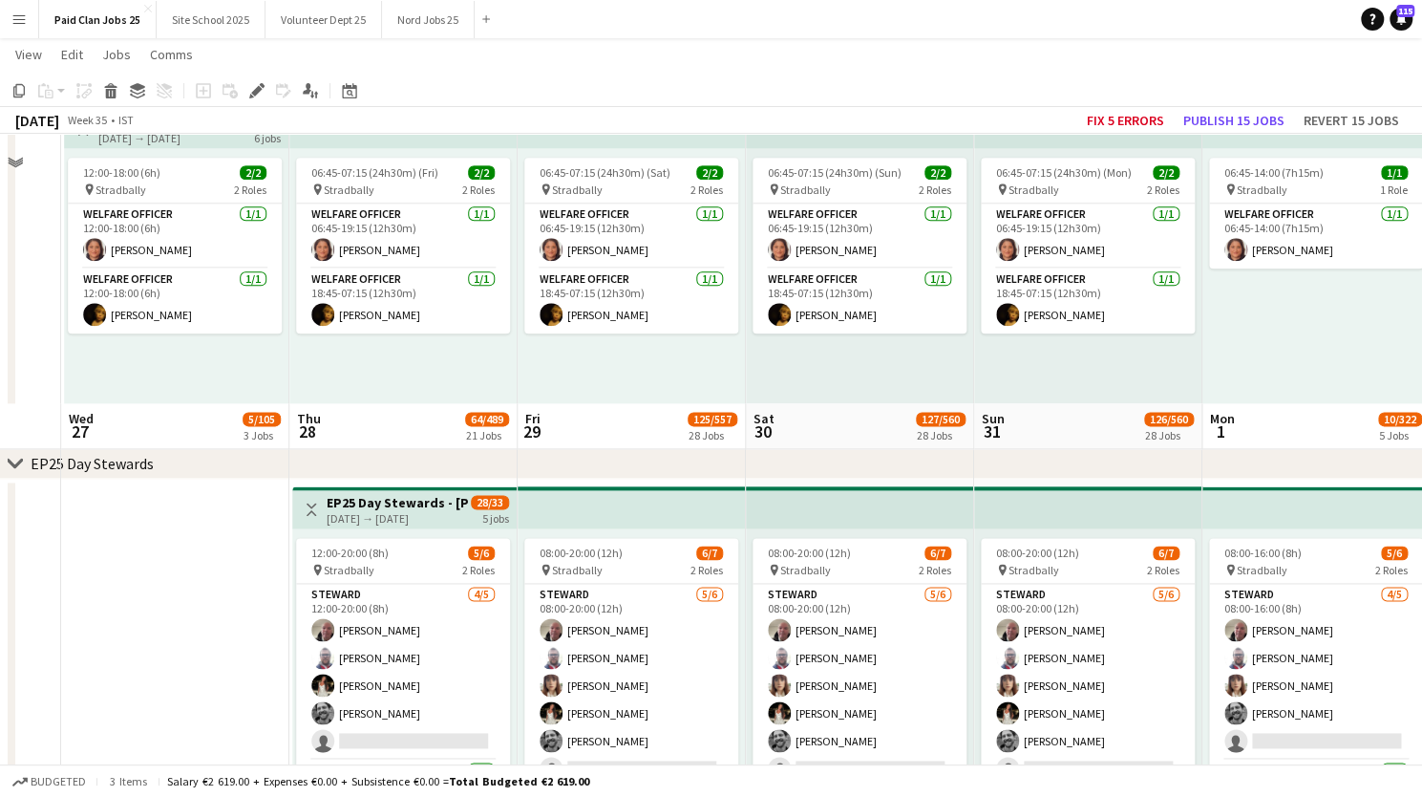
scroll to position [1537, 0]
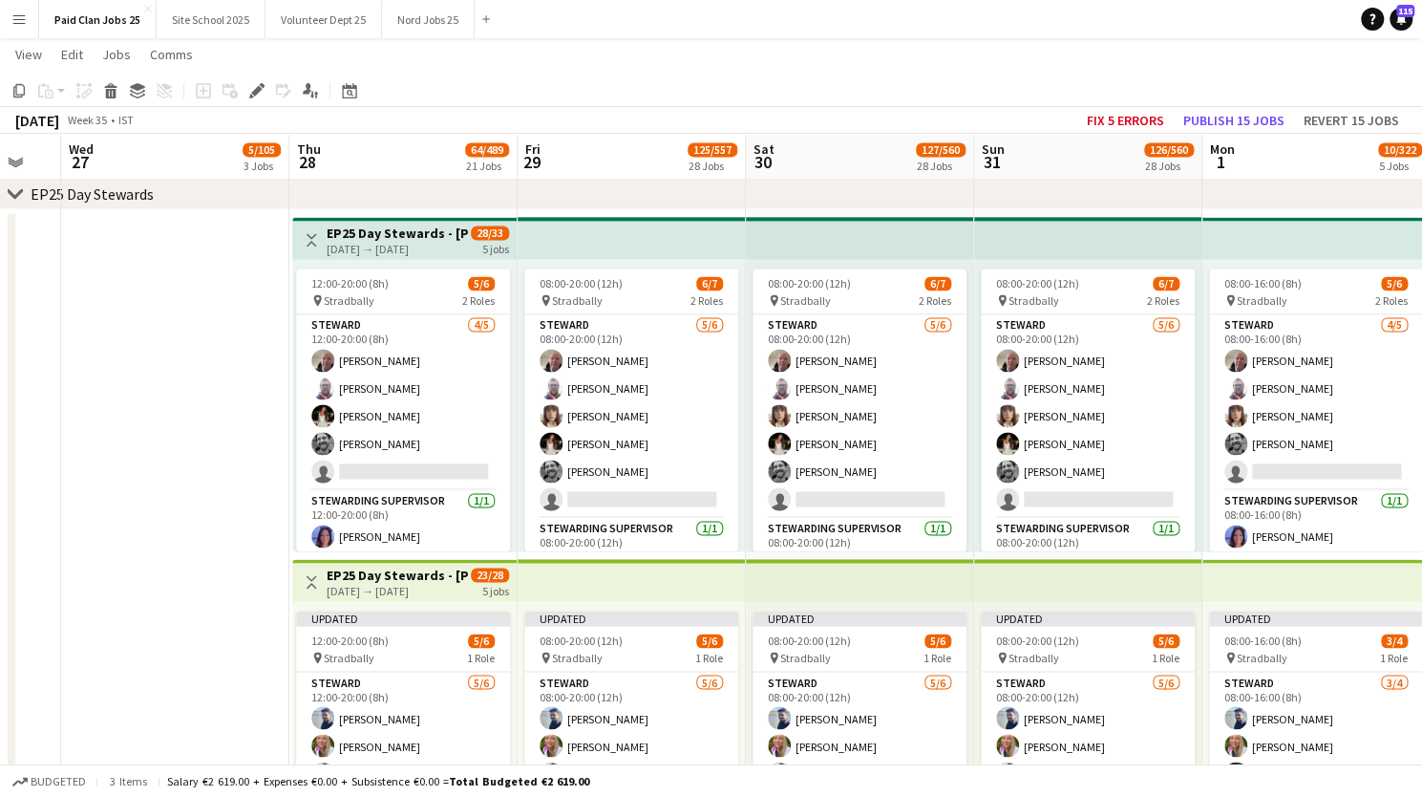
click at [398, 230] on h3 "EP25 Day Stewards - [PERSON_NAME] Campsite" at bounding box center [398, 232] width 142 height 17
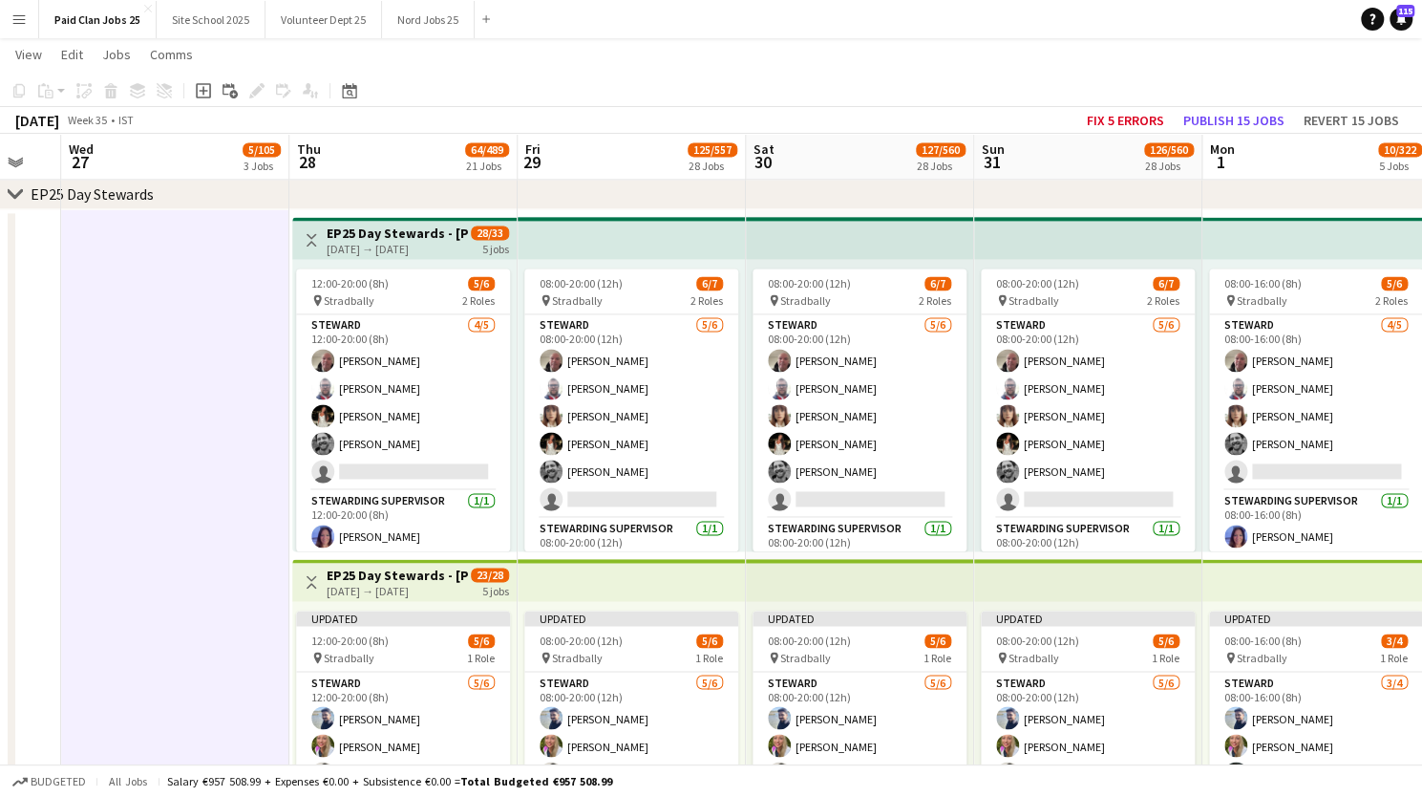
click at [434, 226] on h3 "EP25 Day Stewards - [PERSON_NAME] Campsite" at bounding box center [398, 232] width 142 height 17
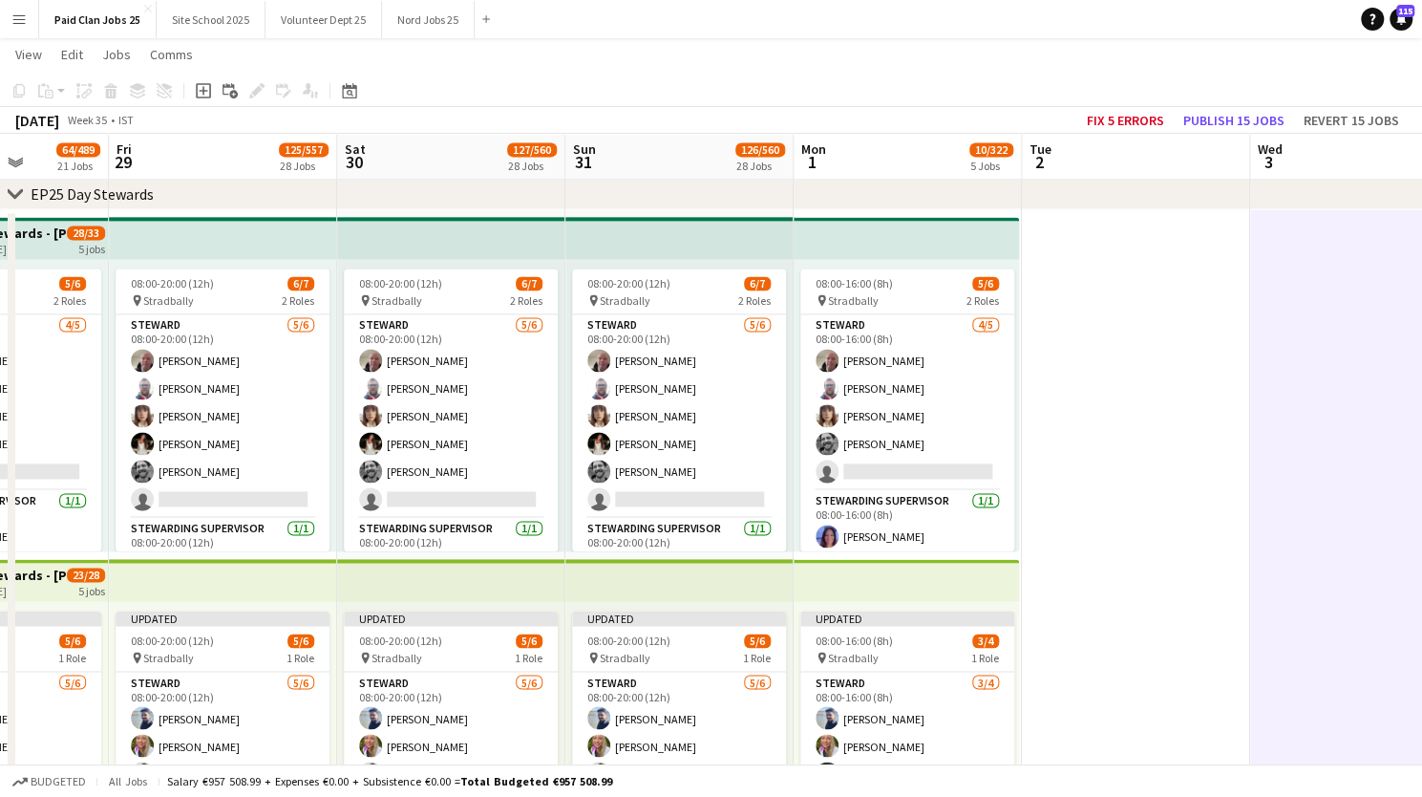
click at [298, 234] on app-top-bar at bounding box center [223, 238] width 228 height 42
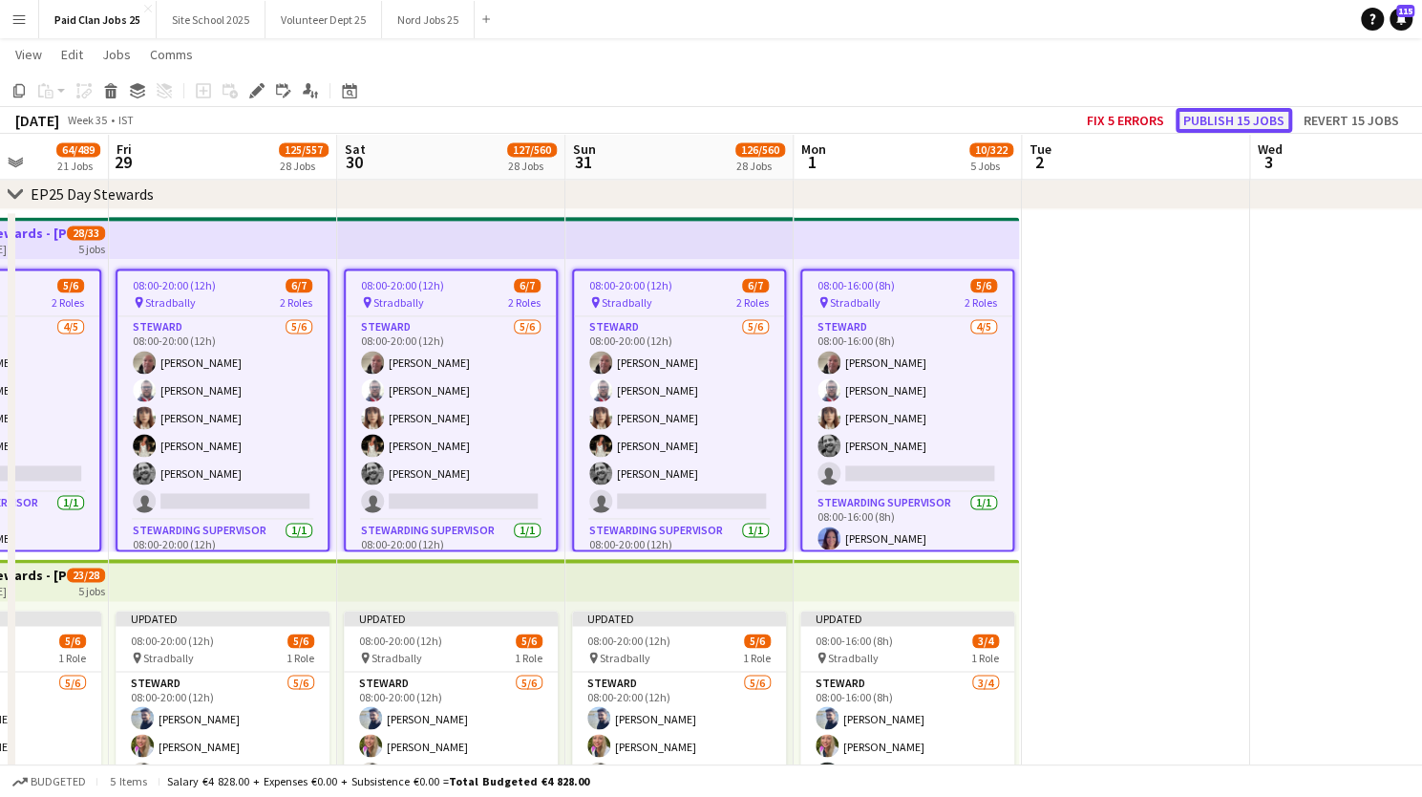
click at [1217, 125] on button "Publish 15 jobs" at bounding box center [1234, 120] width 117 height 25
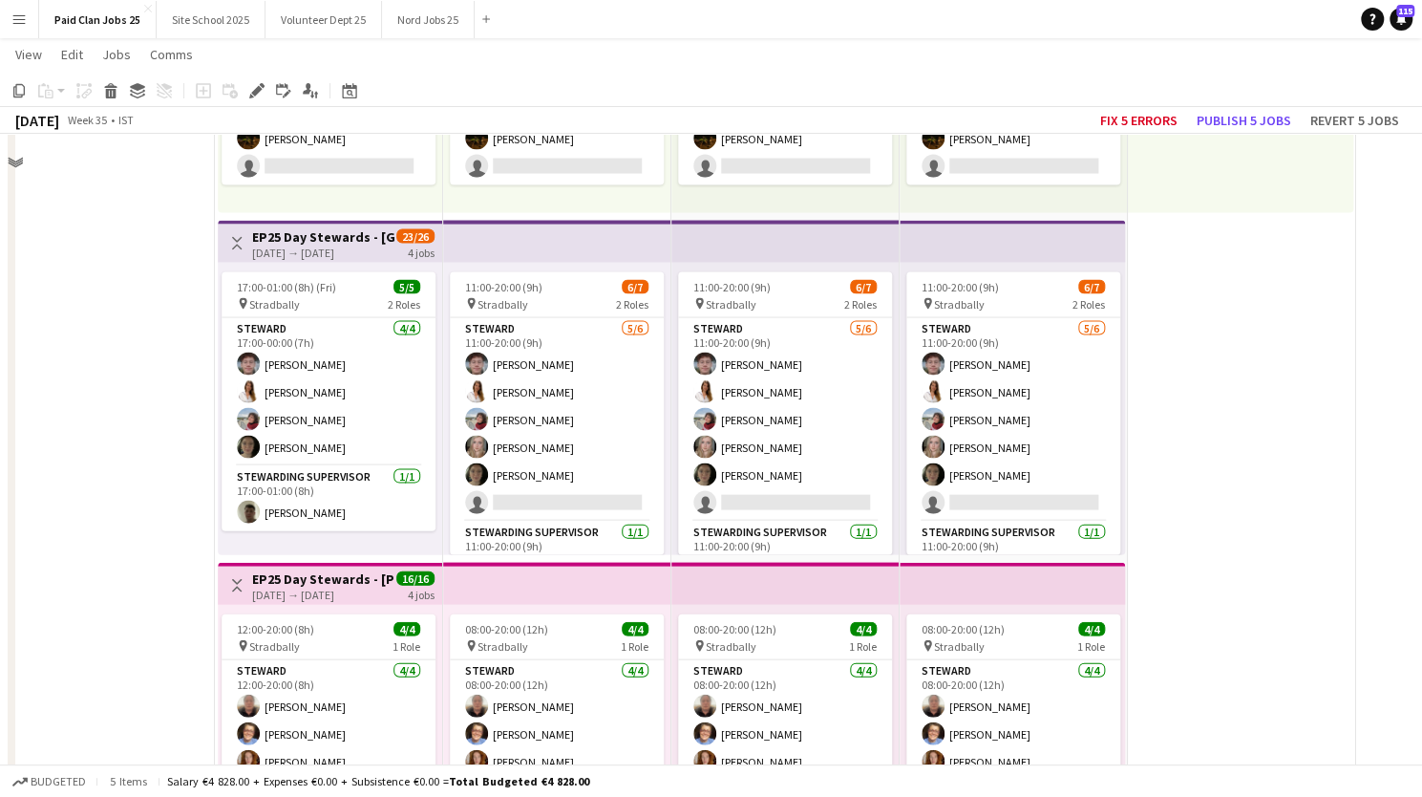
scroll to position [2127, 0]
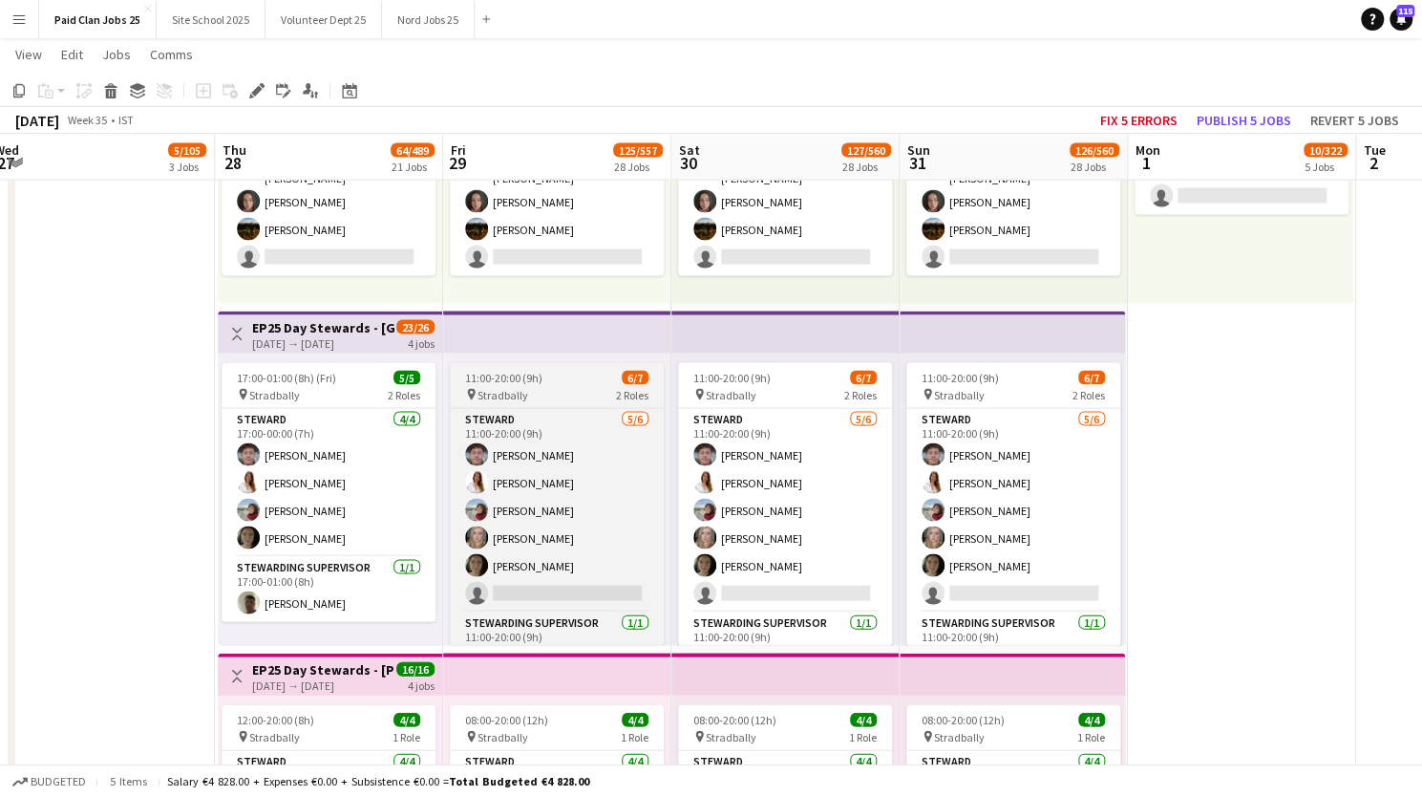
click at [544, 378] on div "11:00-20:00 (9h) 6/7" at bounding box center [557, 377] width 214 height 14
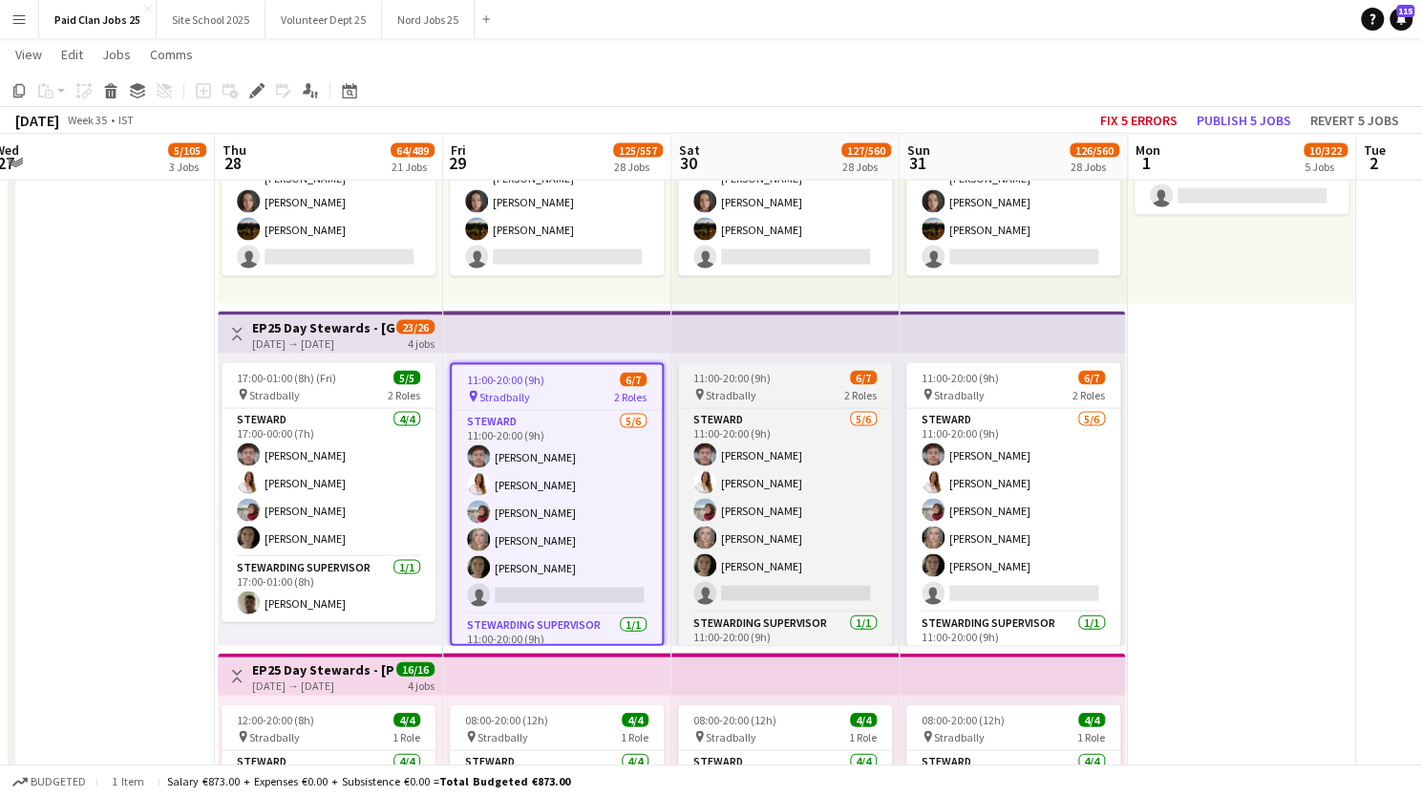
click at [812, 377] on div "11:00-20:00 (9h) 6/7" at bounding box center [785, 377] width 214 height 14
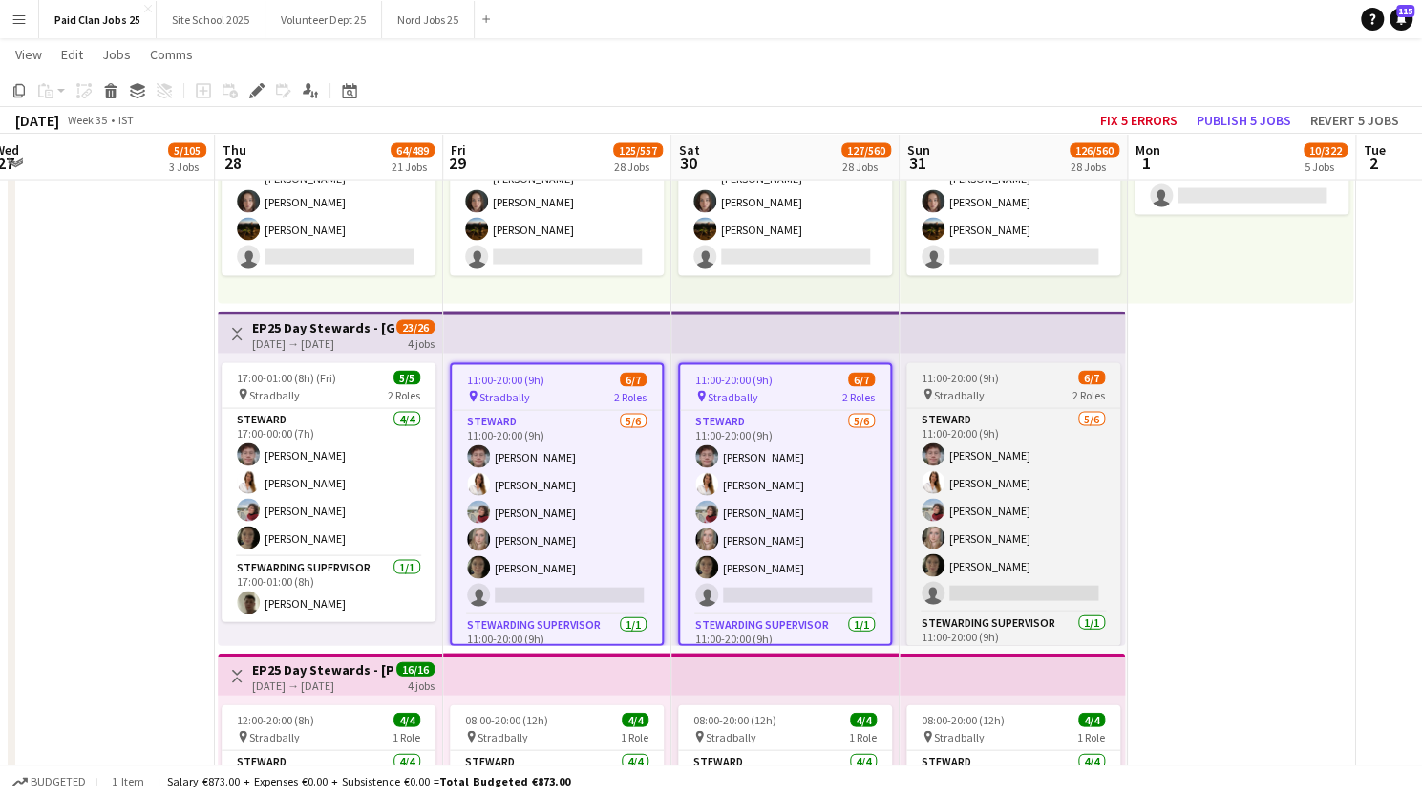
click at [1028, 374] on div "11:00-20:00 (9h) 6/7" at bounding box center [1014, 377] width 214 height 14
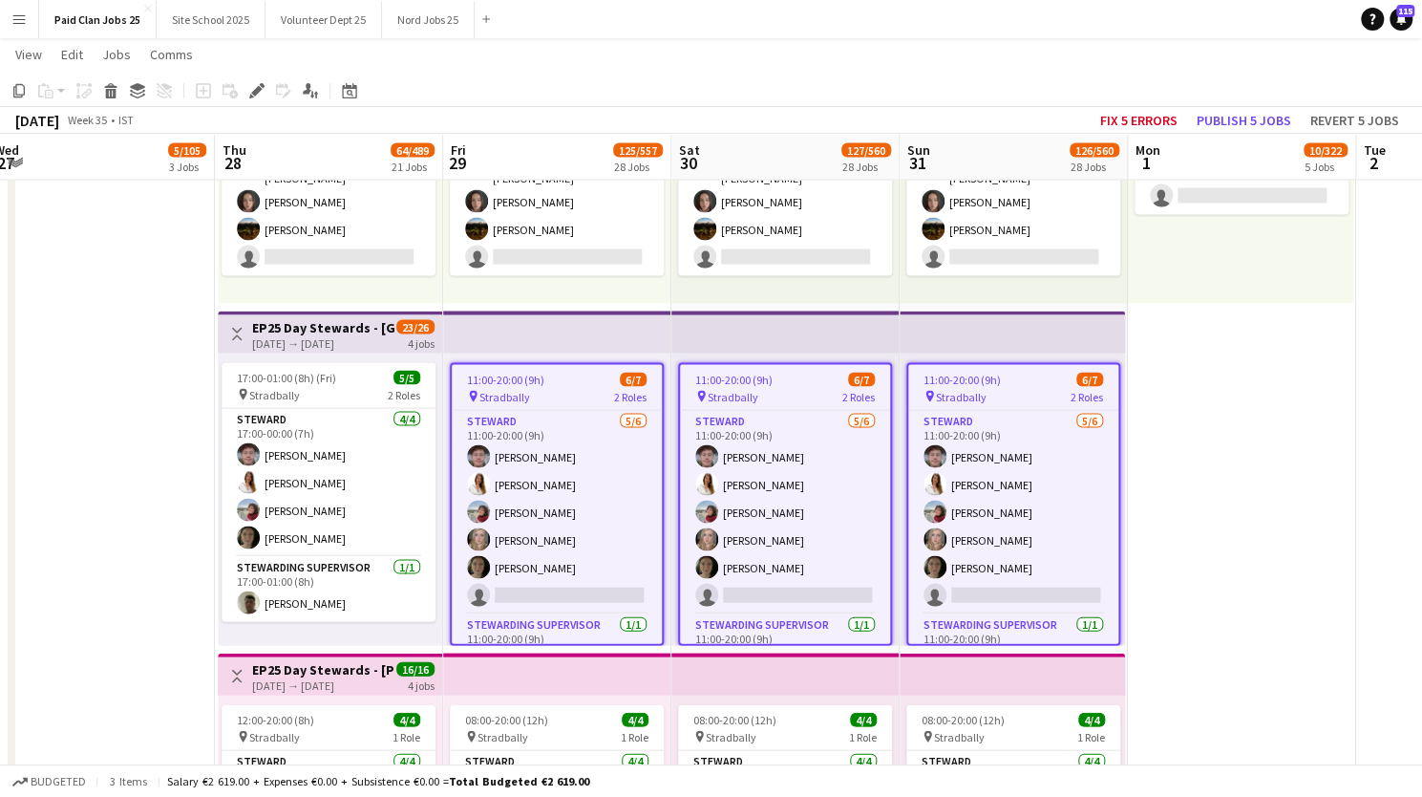
click at [256, 93] on icon at bounding box center [256, 91] width 11 height 11
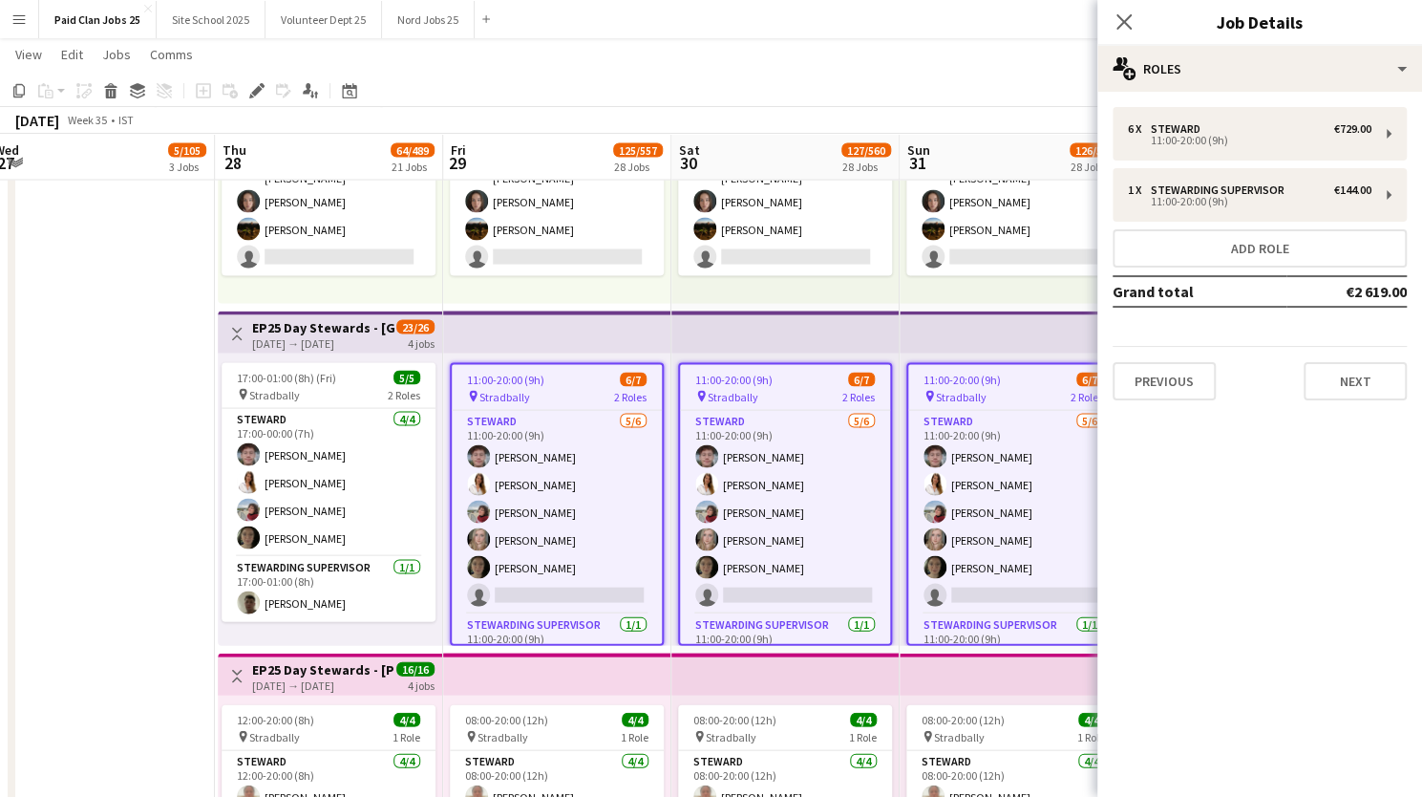
click at [1171, 92] on div "6 x Steward €729.00 11:00-20:00 (9h) 1 x Stewarding Supervisor €144.00 11:00-20…" at bounding box center [1260, 254] width 325 height 324
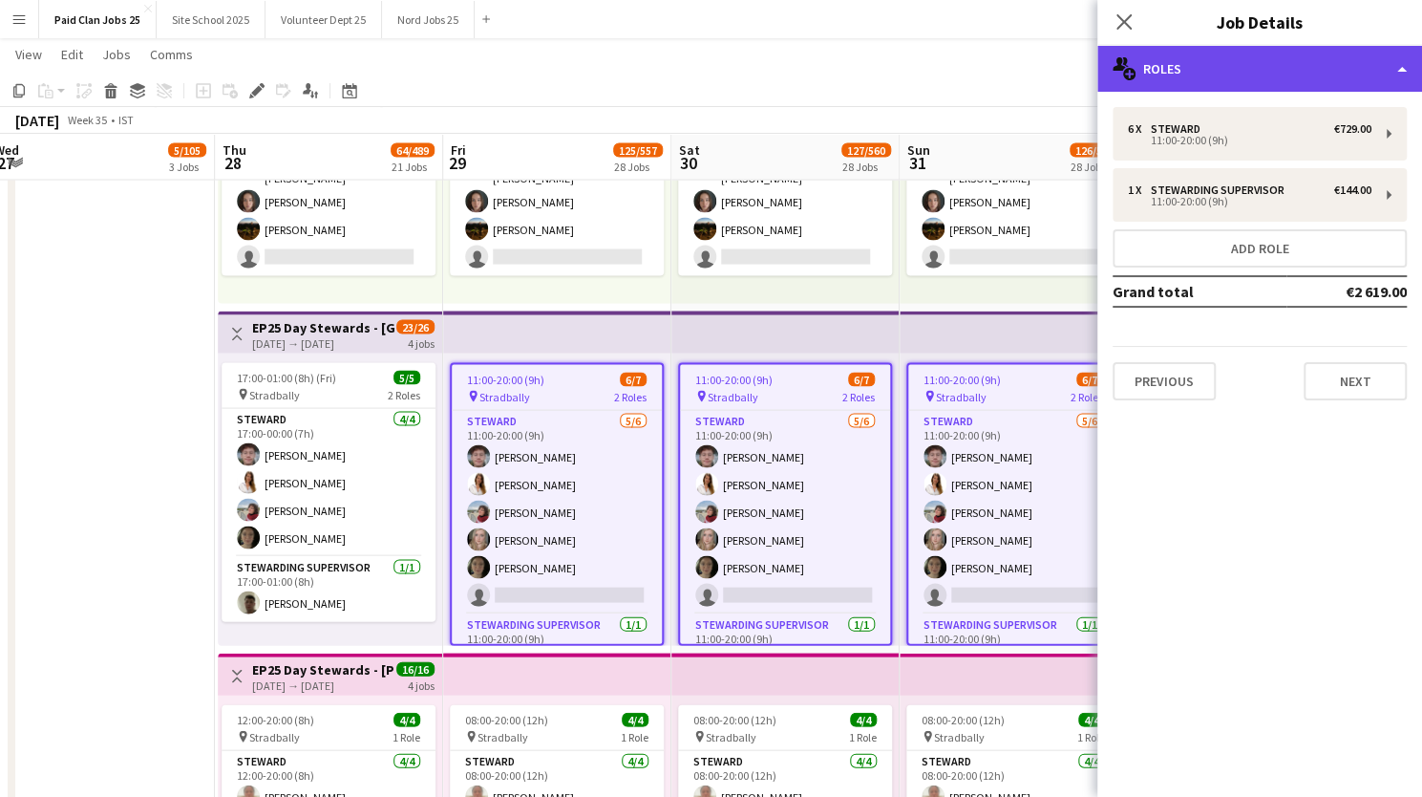
click at [1167, 79] on div "multiple-users-add Roles" at bounding box center [1260, 69] width 325 height 46
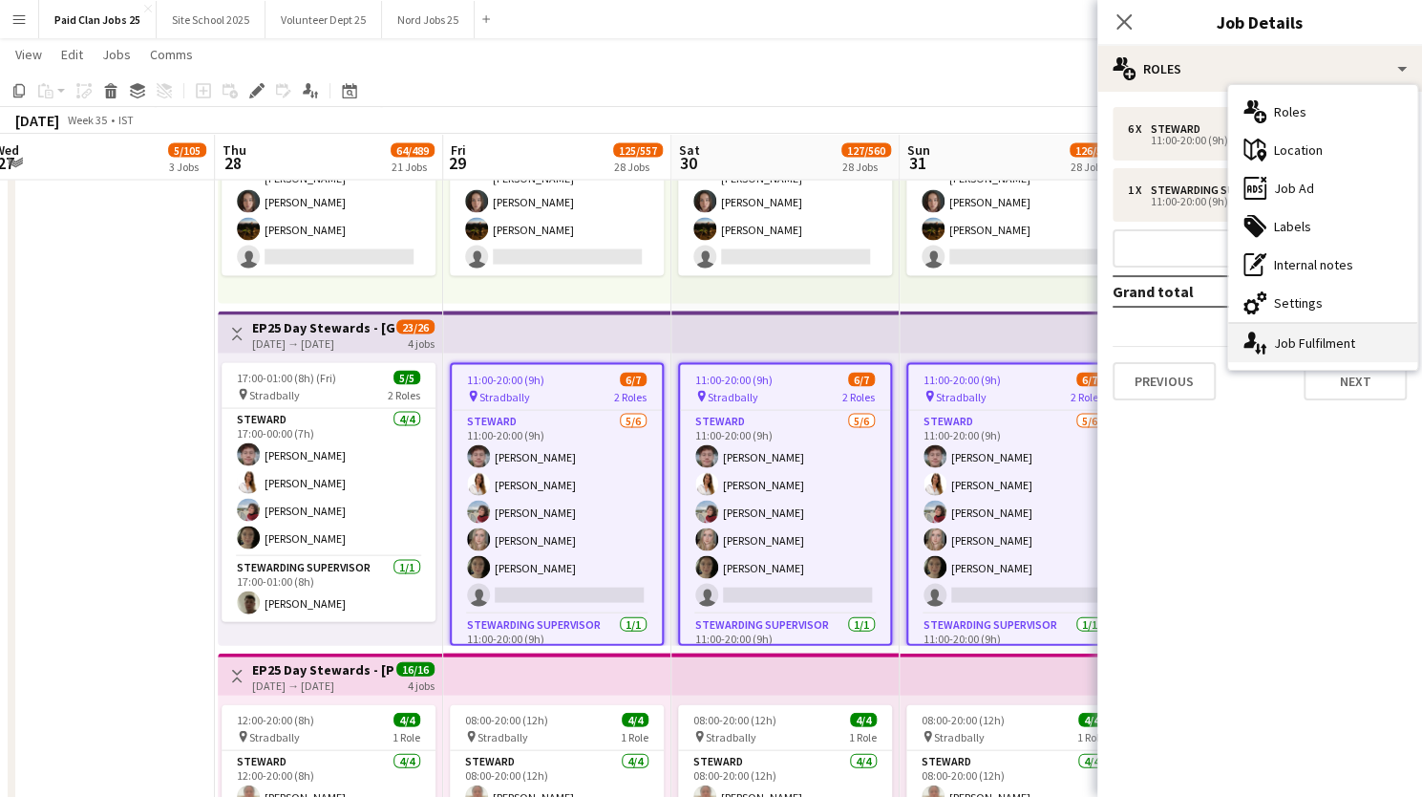
click at [1286, 343] on div "single-neutral-actions-up-down Job Fulfilment" at bounding box center [1323, 343] width 189 height 38
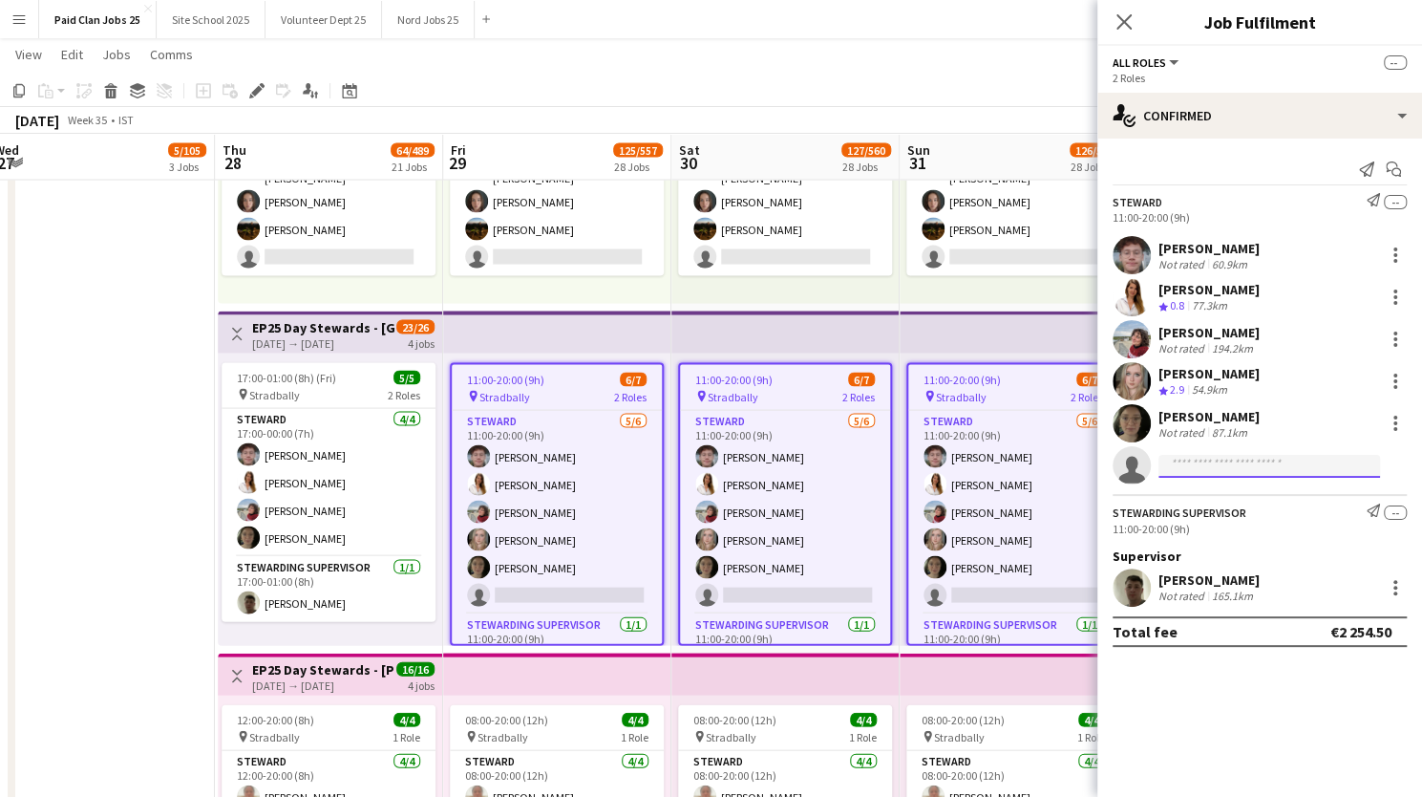
click at [1198, 466] on input at bounding box center [1270, 466] width 222 height 23
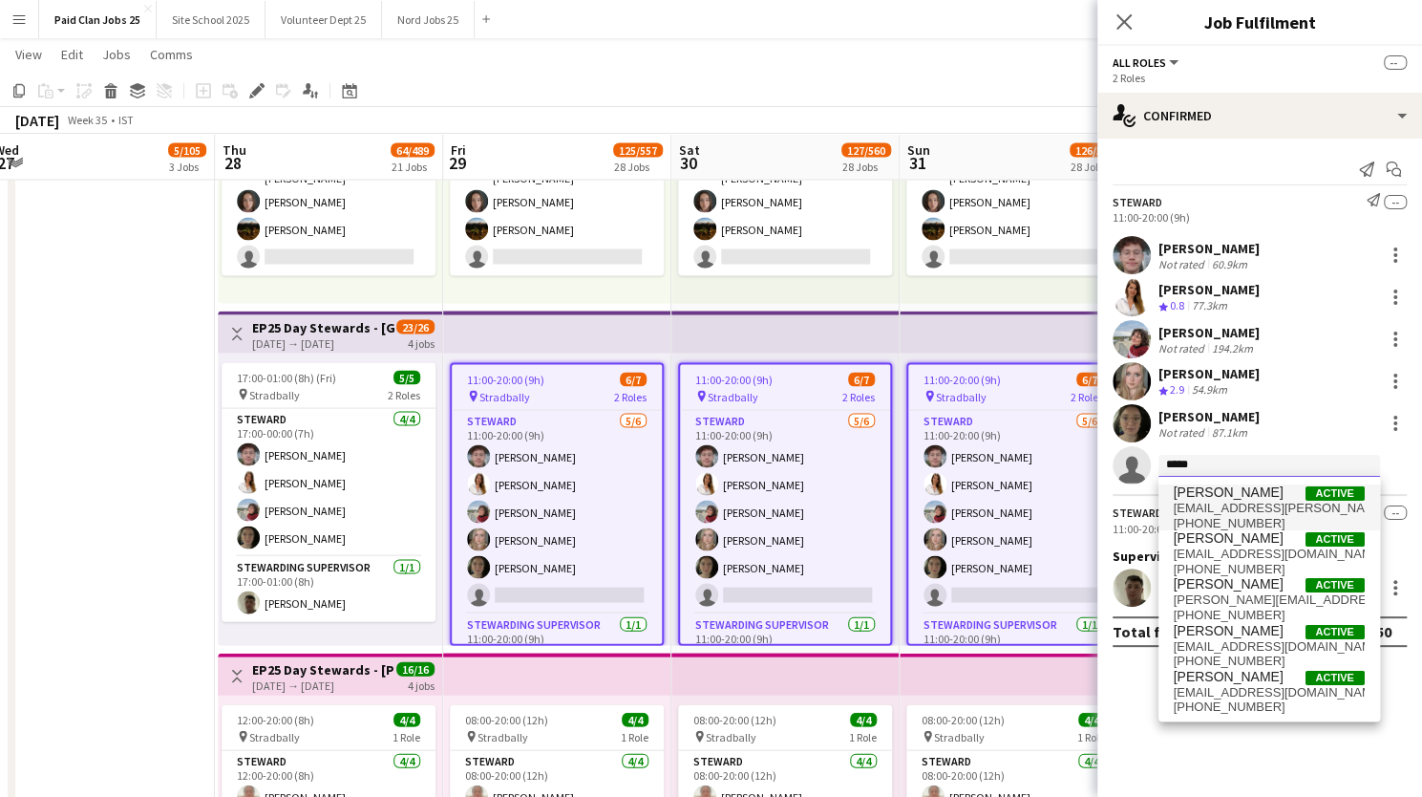
type input "*****"
click at [1206, 511] on span "98.alex.davison@gmail.com" at bounding box center [1269, 508] width 191 height 15
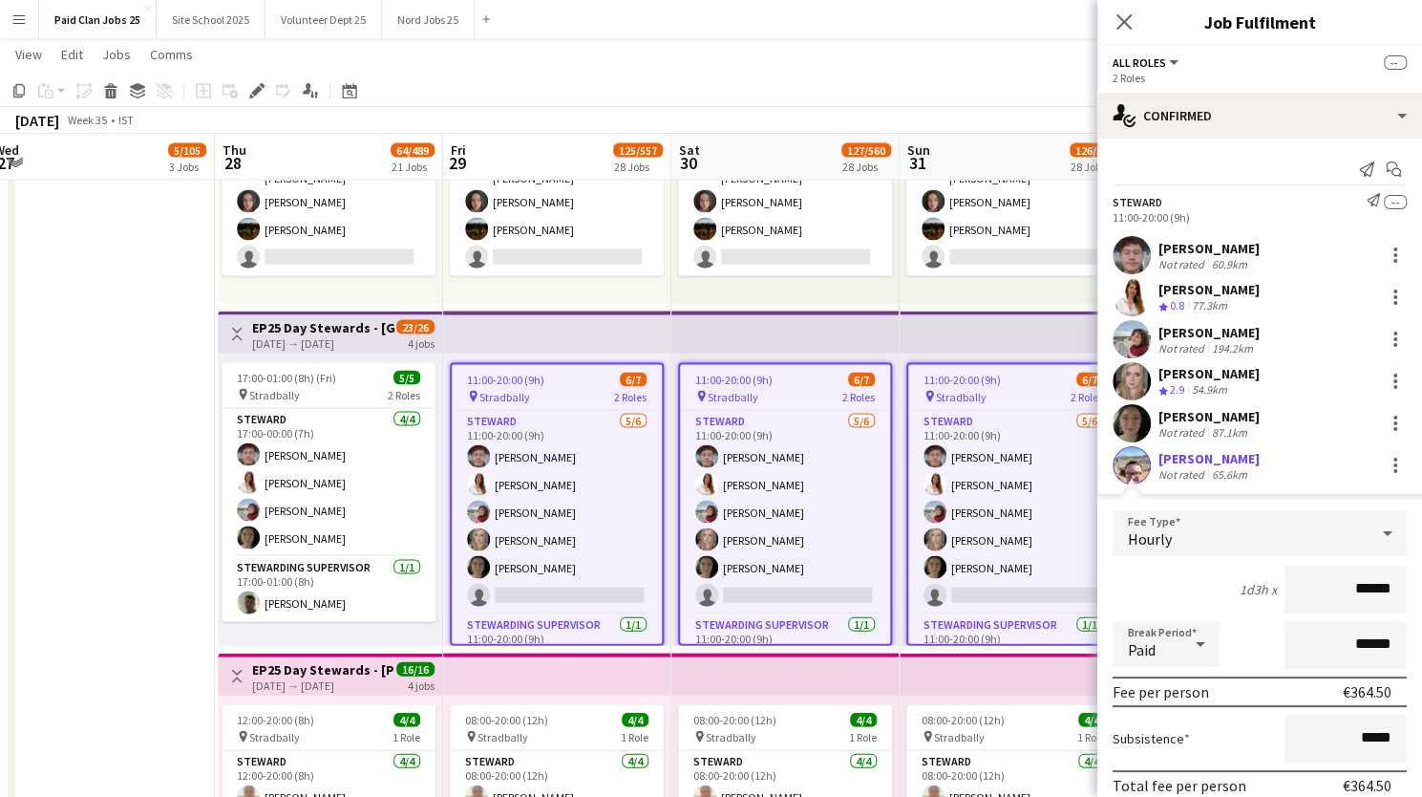
scroll to position [242, 0]
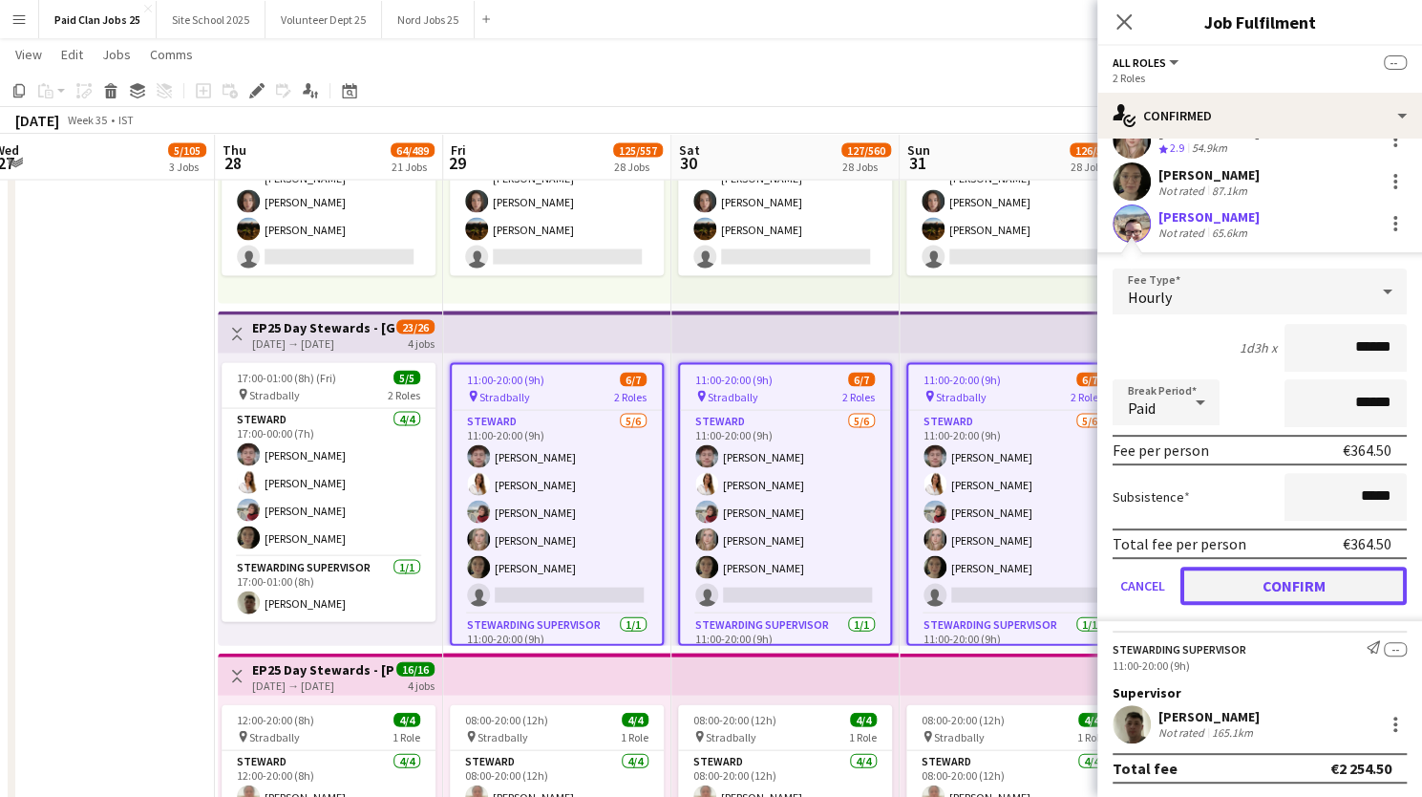
click at [1295, 582] on button "Confirm" at bounding box center [1294, 585] width 226 height 38
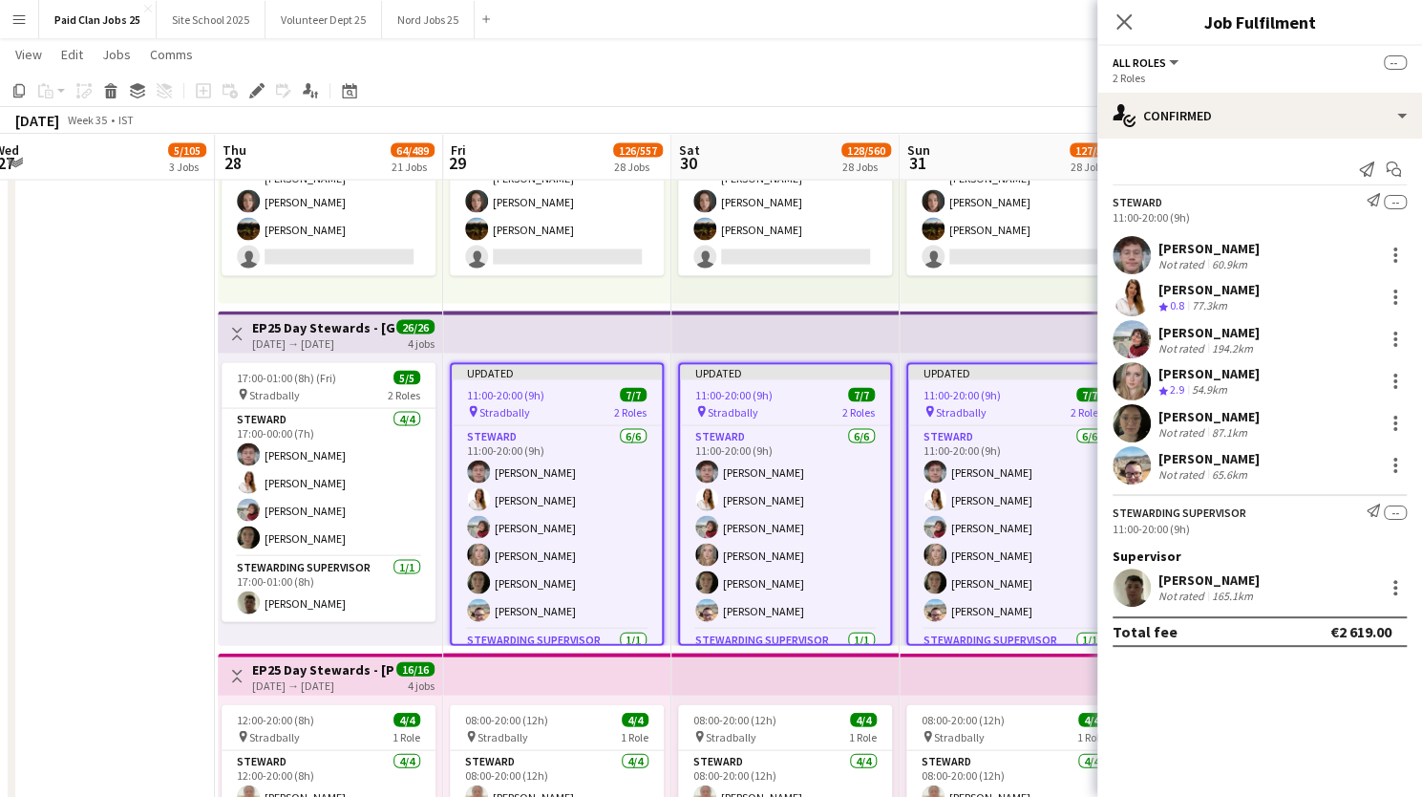
scroll to position [0, 0]
click at [1120, 13] on icon "Close pop-in" at bounding box center [1124, 21] width 18 height 18
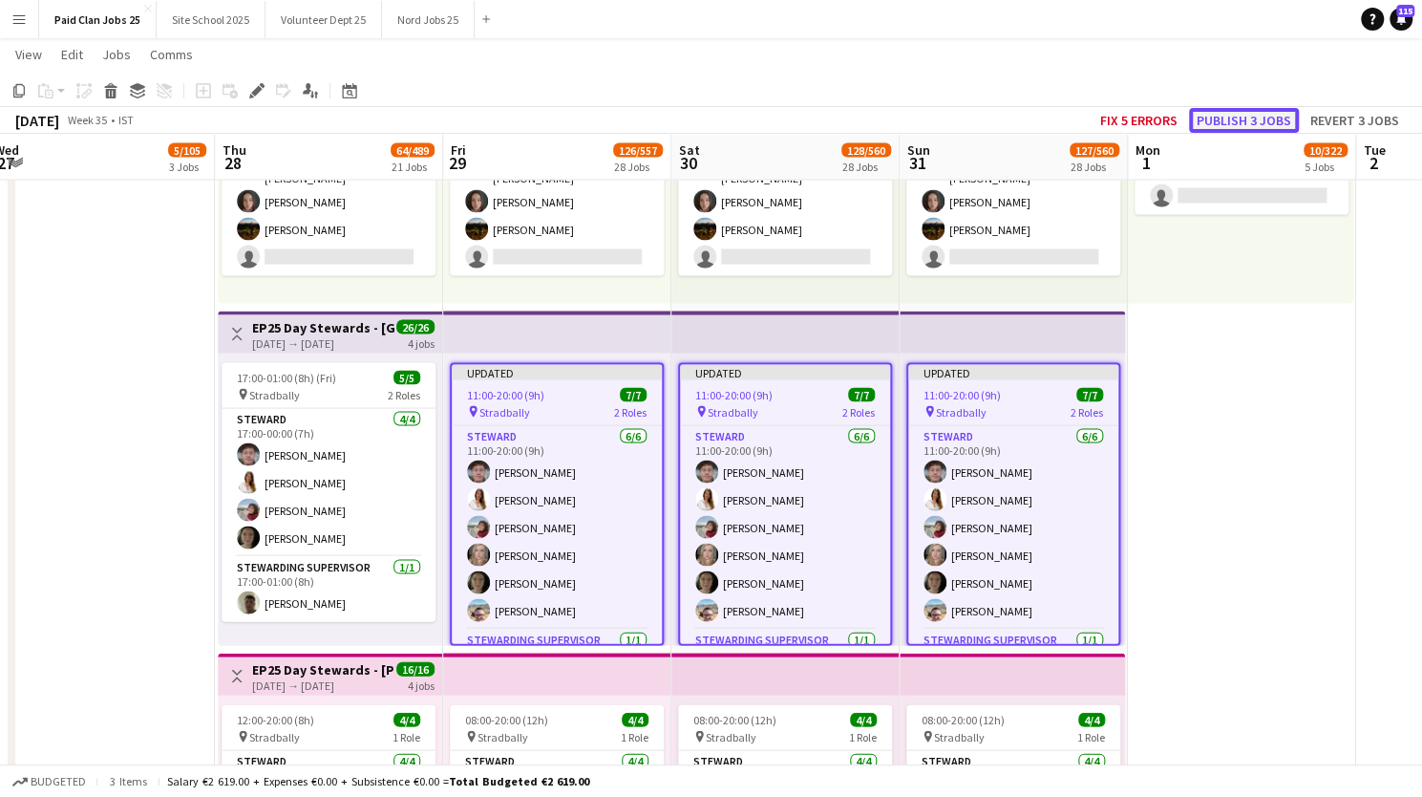
click at [1247, 117] on button "Publish 3 jobs" at bounding box center [1244, 120] width 110 height 25
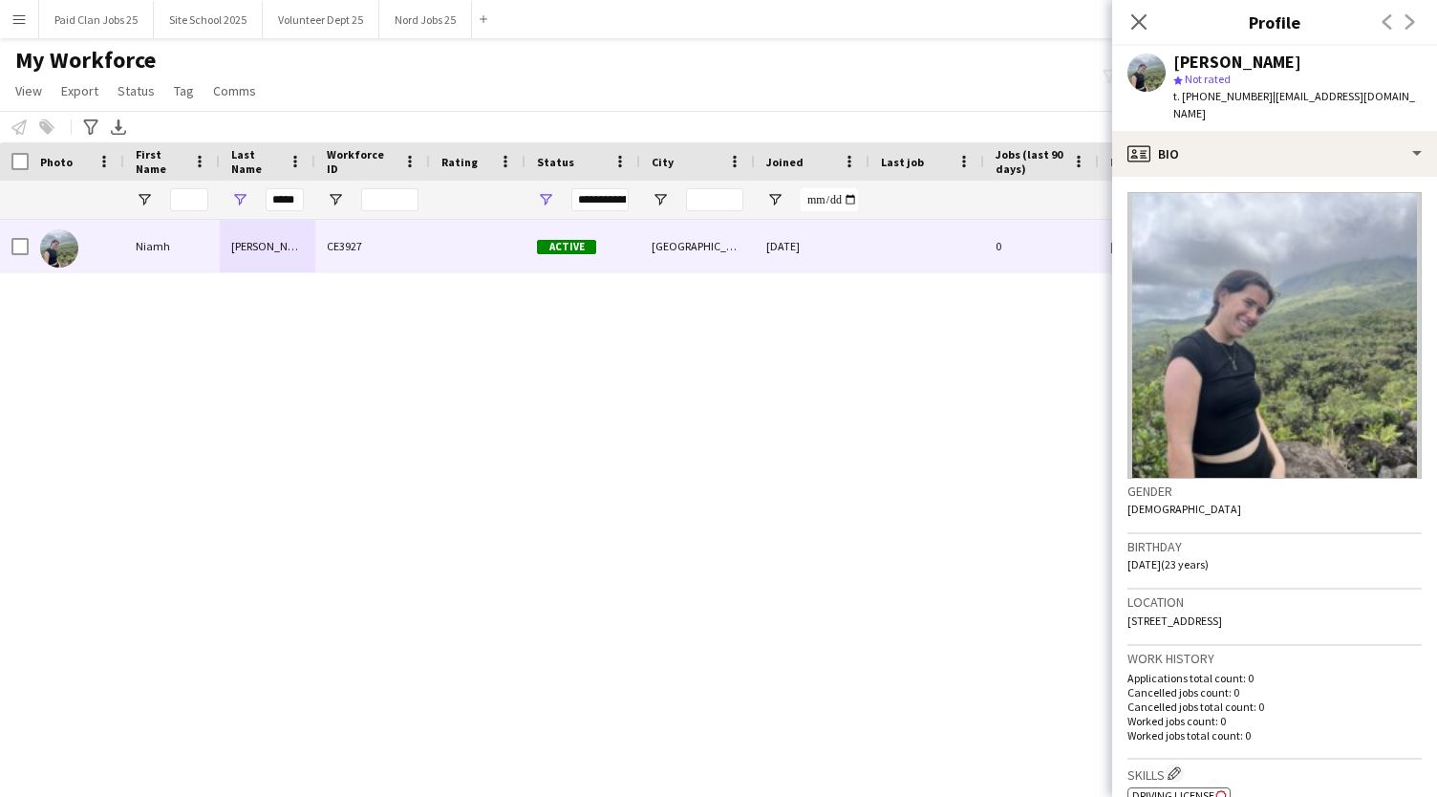
scroll to position [417, 0]
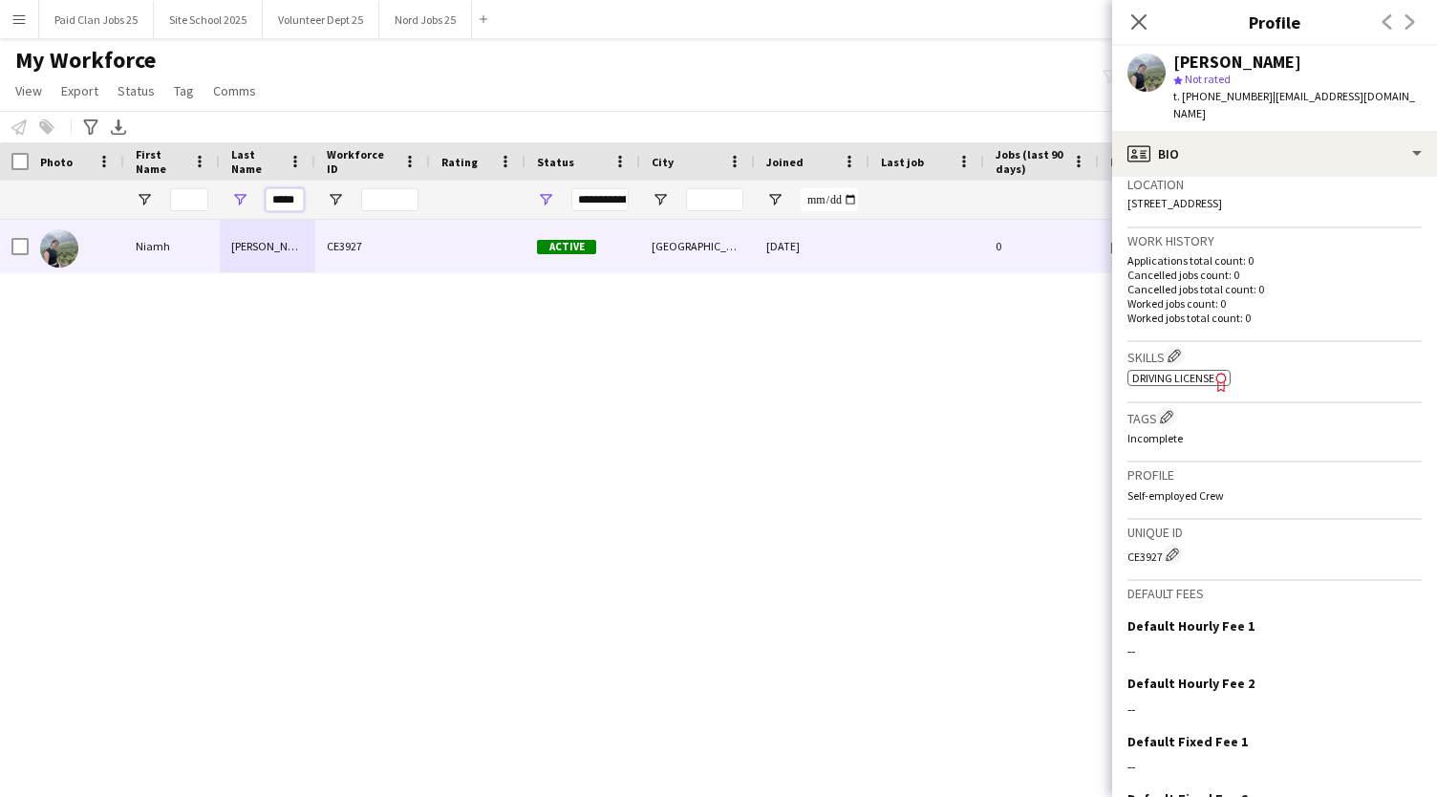
drag, startPoint x: 267, startPoint y: 201, endPoint x: 380, endPoint y: 214, distance: 113.5
click at [380, 214] on div "*****" at bounding box center [1021, 200] width 2042 height 38
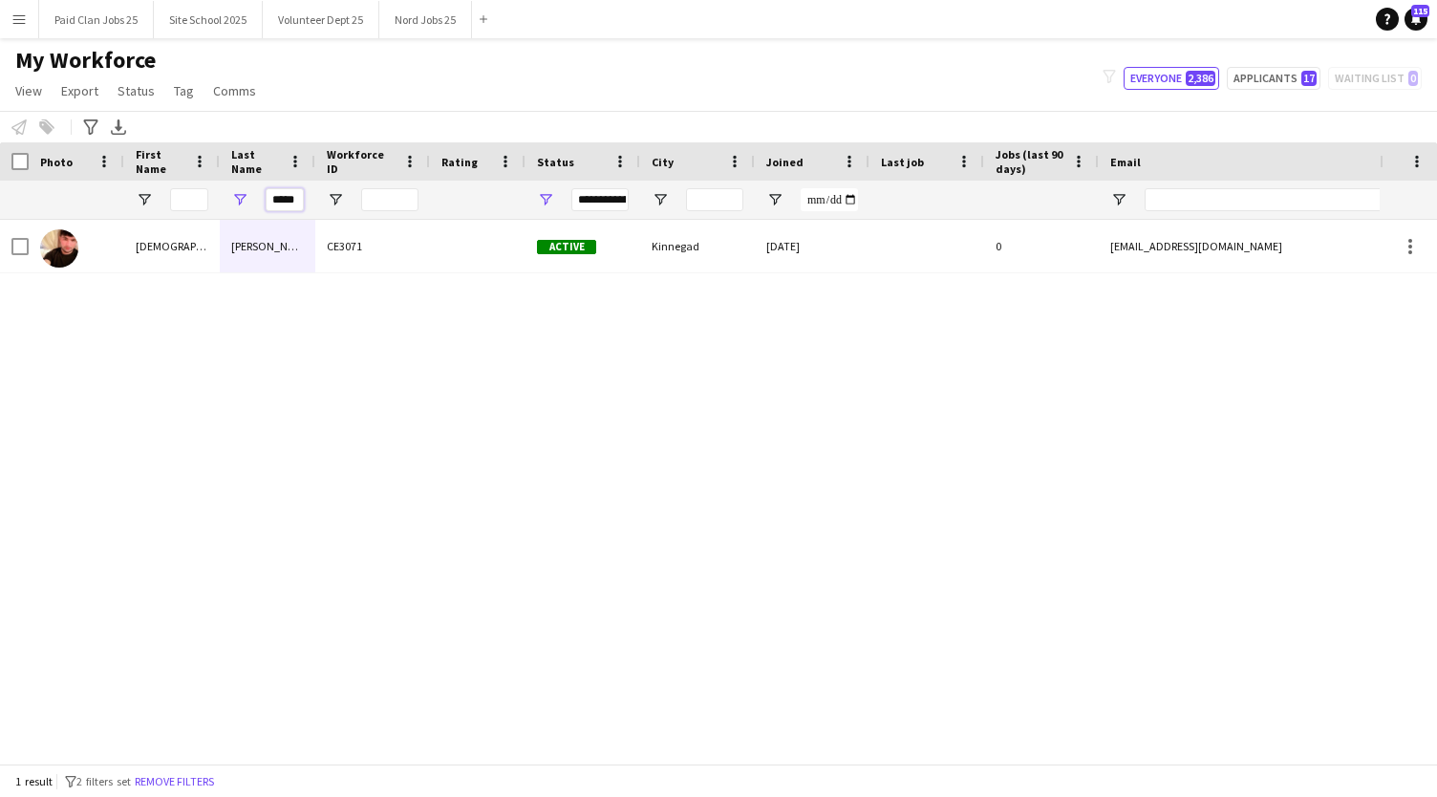
type input "*****"
click at [190, 203] on input "First Name Filter Input" at bounding box center [189, 199] width 38 height 23
drag, startPoint x: 298, startPoint y: 204, endPoint x: 203, endPoint y: 189, distance: 95.8
click at [203, 189] on div "*****" at bounding box center [1021, 200] width 2042 height 38
click at [195, 195] on input "First Name Filter Input" at bounding box center [189, 199] width 38 height 23
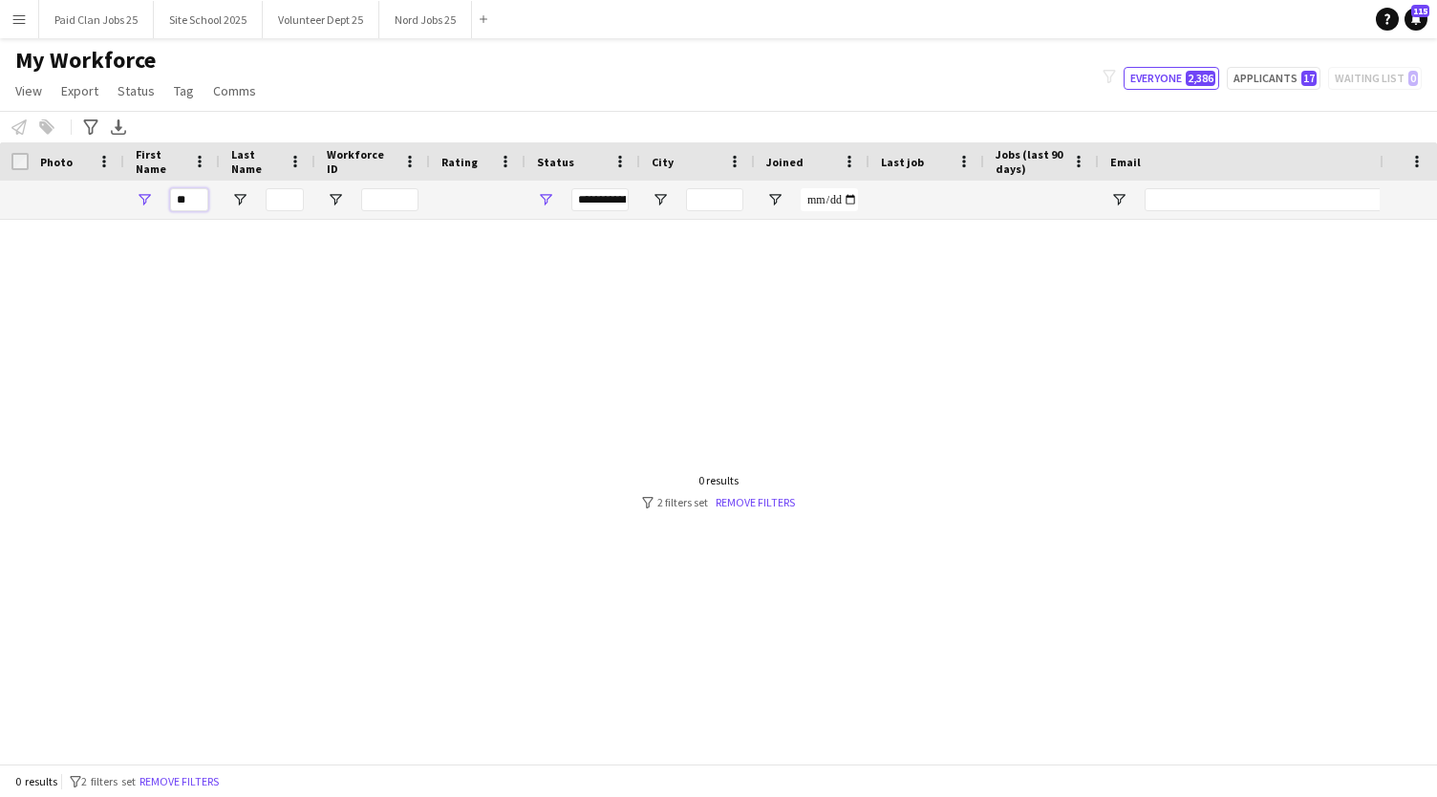
type input "*"
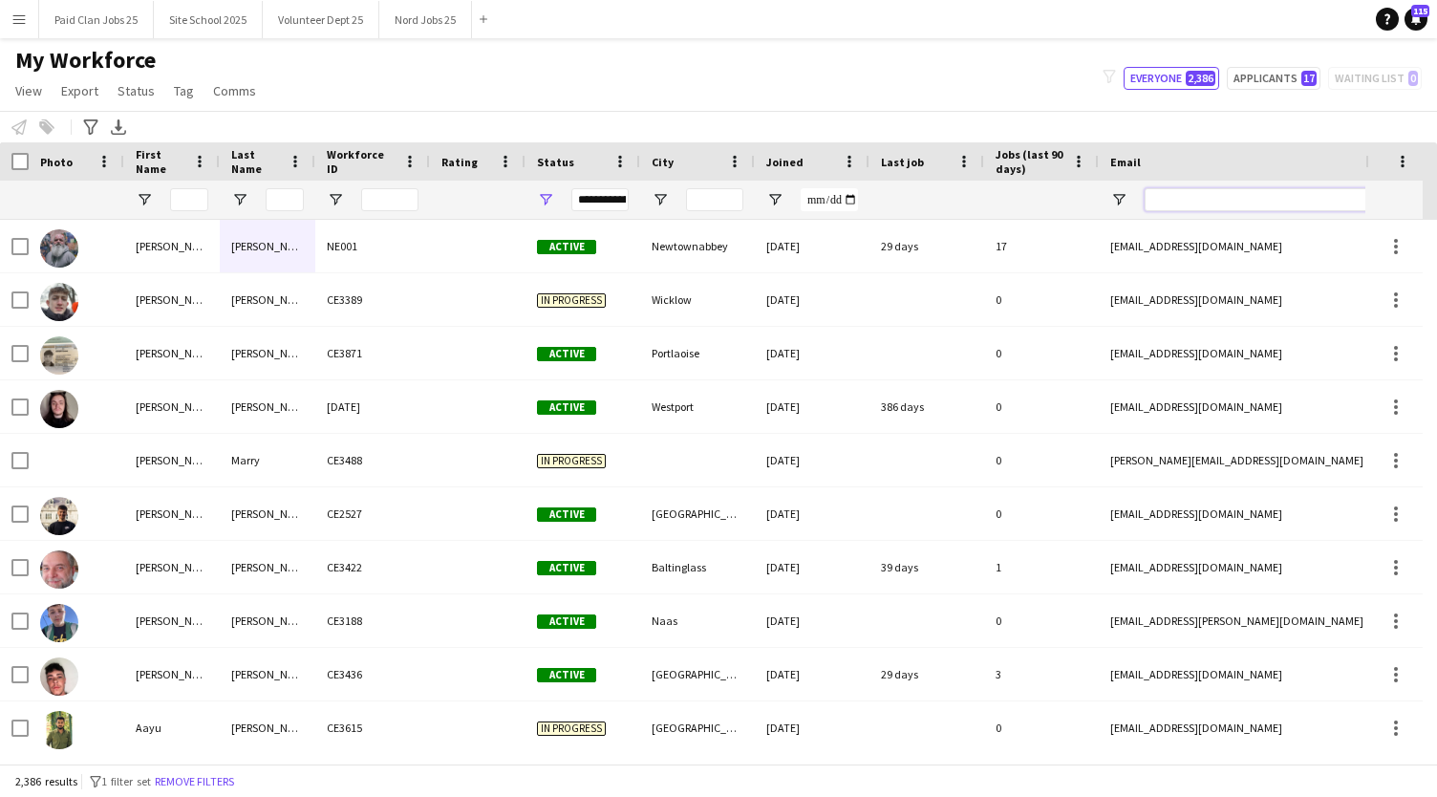
click at [1191, 196] on input "Email Filter Input" at bounding box center [1306, 199] width 325 height 23
paste input "**********"
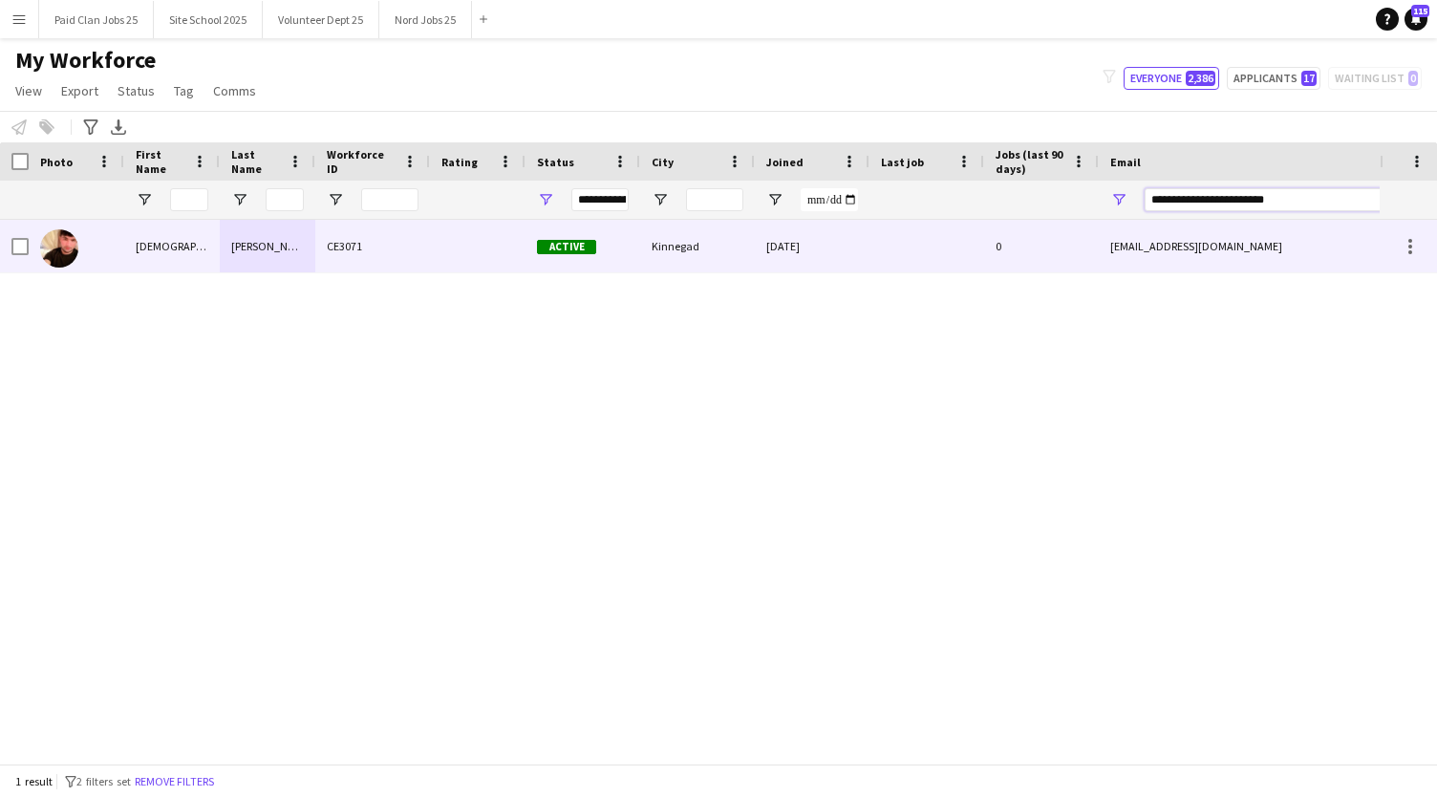
type input "**********"
click at [59, 250] on img at bounding box center [59, 248] width 38 height 38
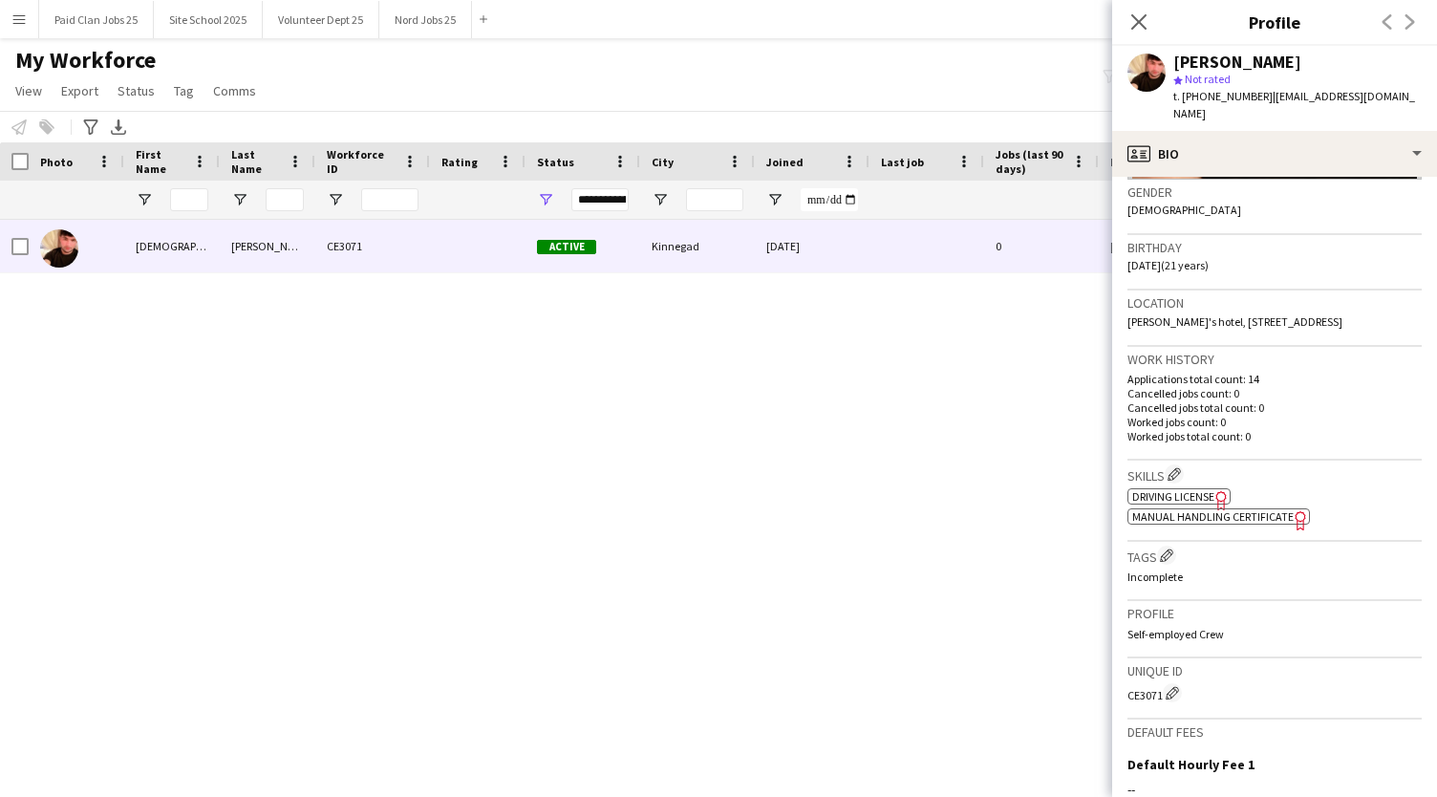
scroll to position [301, 0]
drag, startPoint x: 1127, startPoint y: 678, endPoint x: 1162, endPoint y: 679, distance: 34.4
click at [1162, 681] on div "CE3071 Edit crew unique ID" at bounding box center [1274, 690] width 294 height 19
copy div "CE3071"
click at [180, 198] on input "First Name Filter Input" at bounding box center [189, 199] width 38 height 23
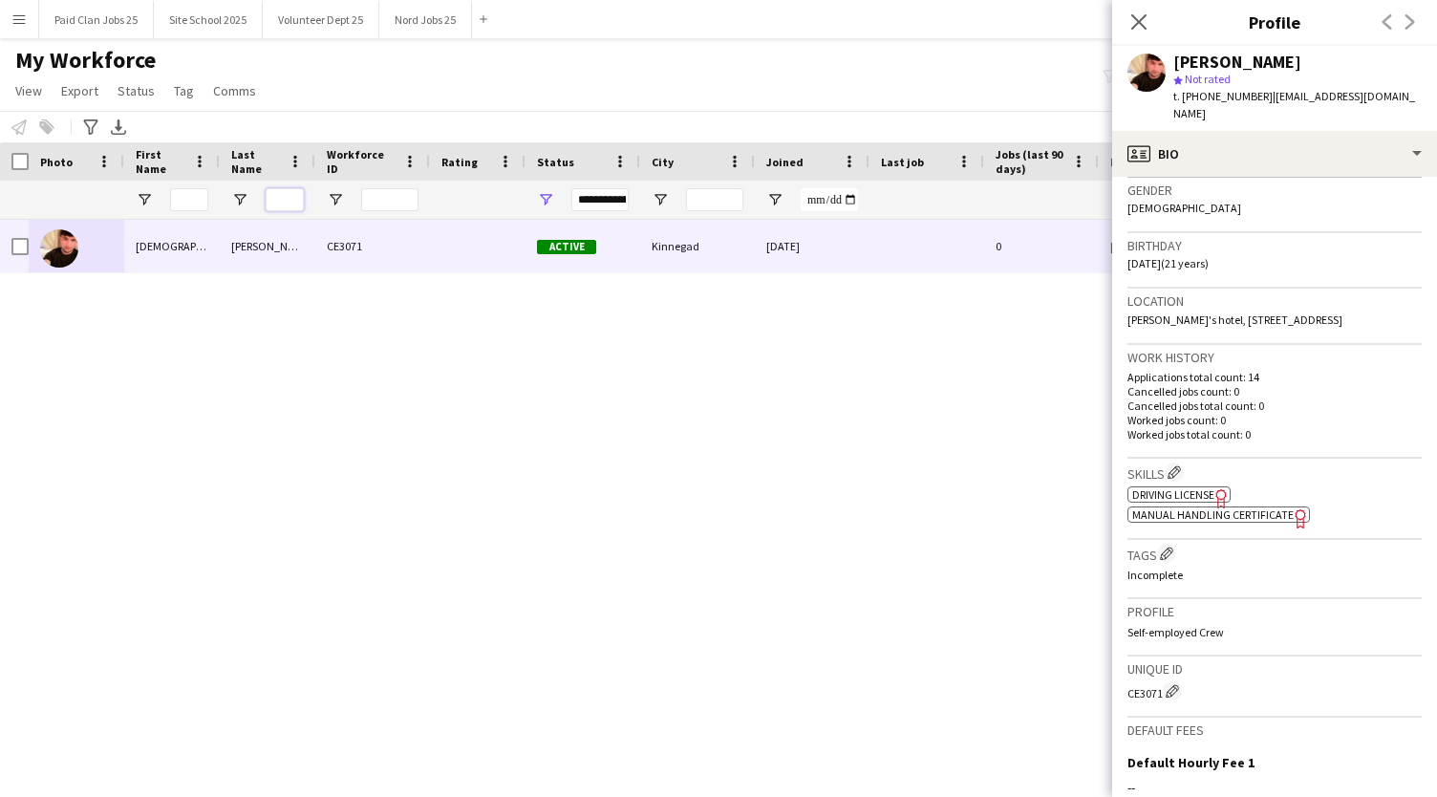
click at [288, 199] on input "Last Name Filter Input" at bounding box center [285, 199] width 38 height 23
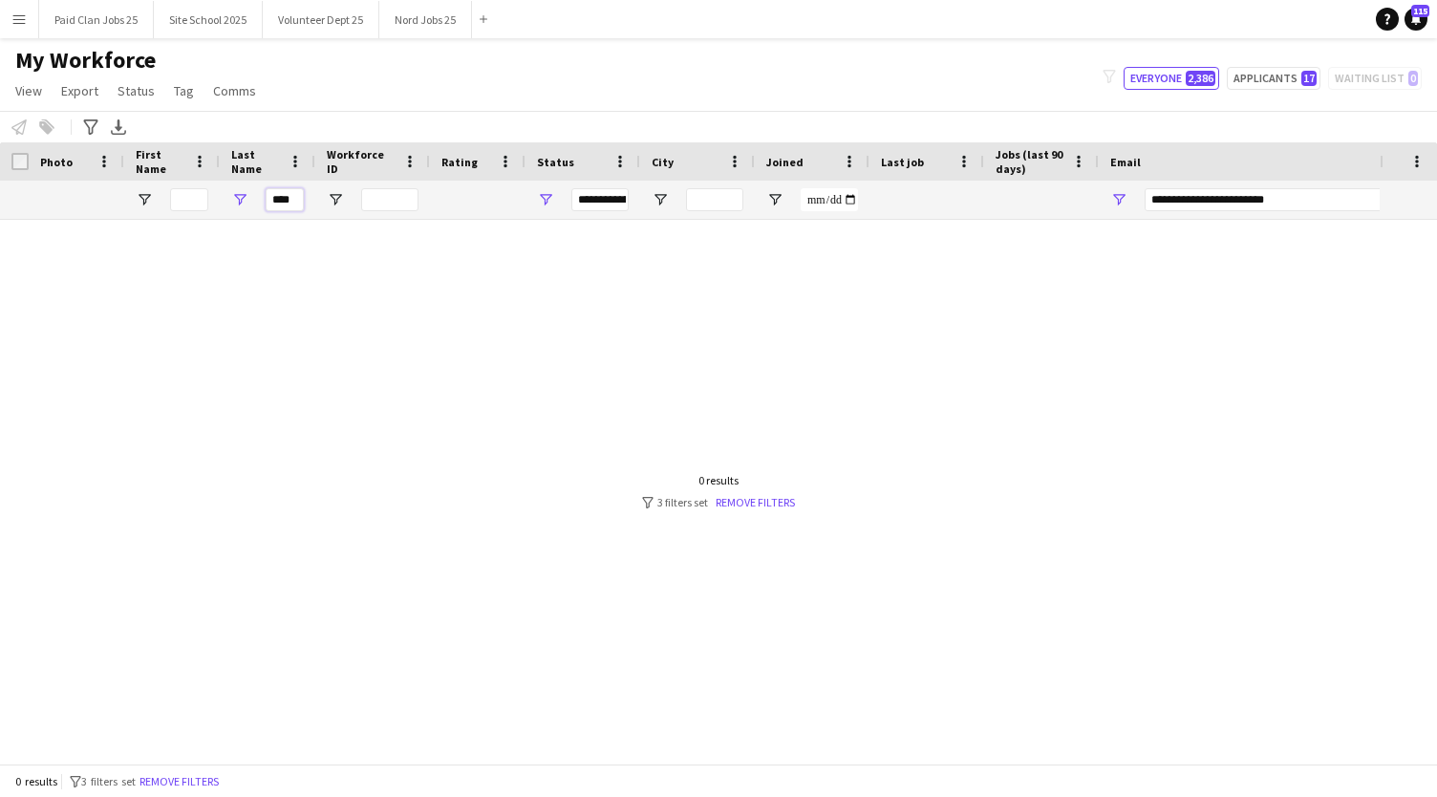
type input "****"
drag, startPoint x: 1292, startPoint y: 200, endPoint x: 1106, endPoint y: 215, distance: 186.0
click at [1106, 215] on div "**********" at bounding box center [1290, 200] width 382 height 38
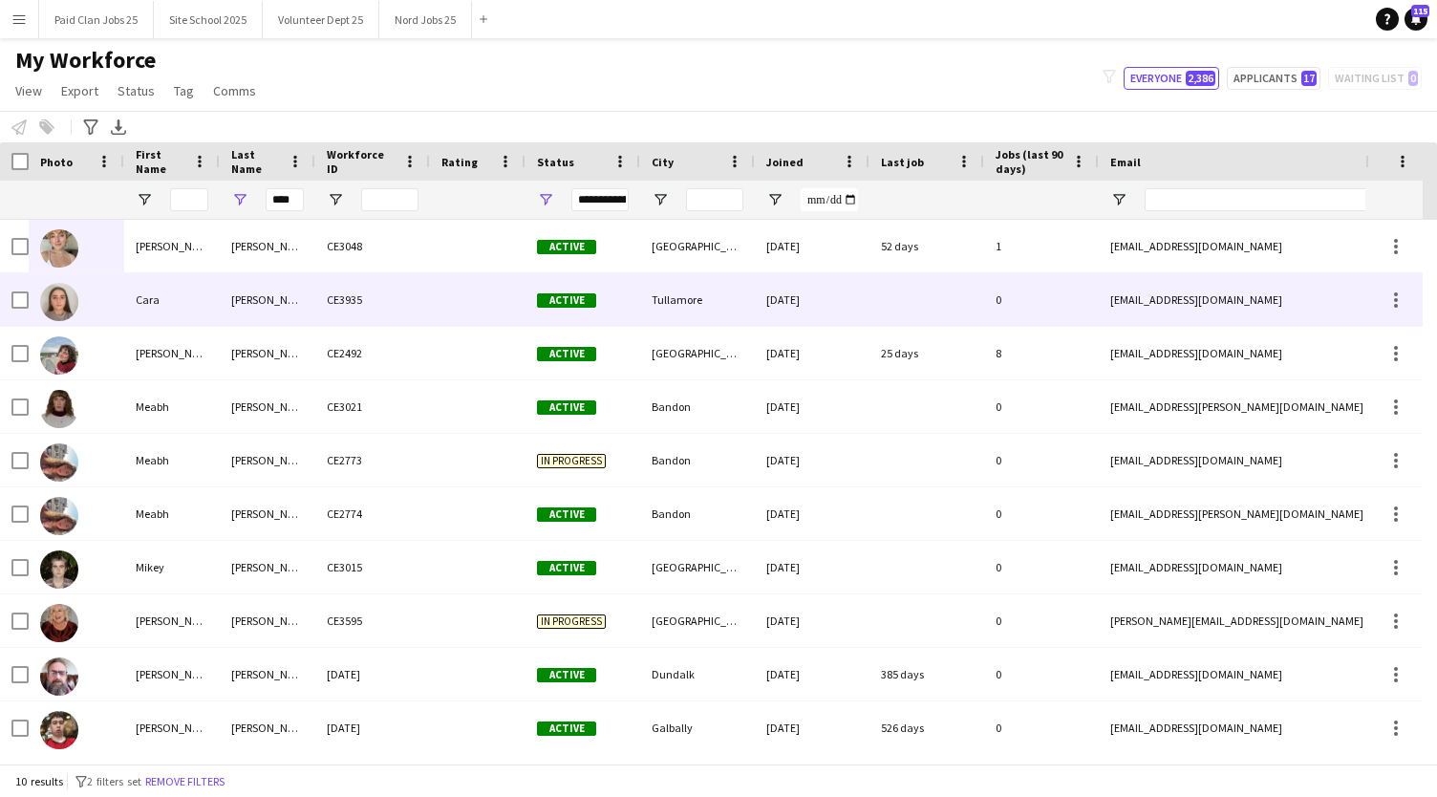
click at [207, 300] on div "Cara" at bounding box center [172, 299] width 96 height 53
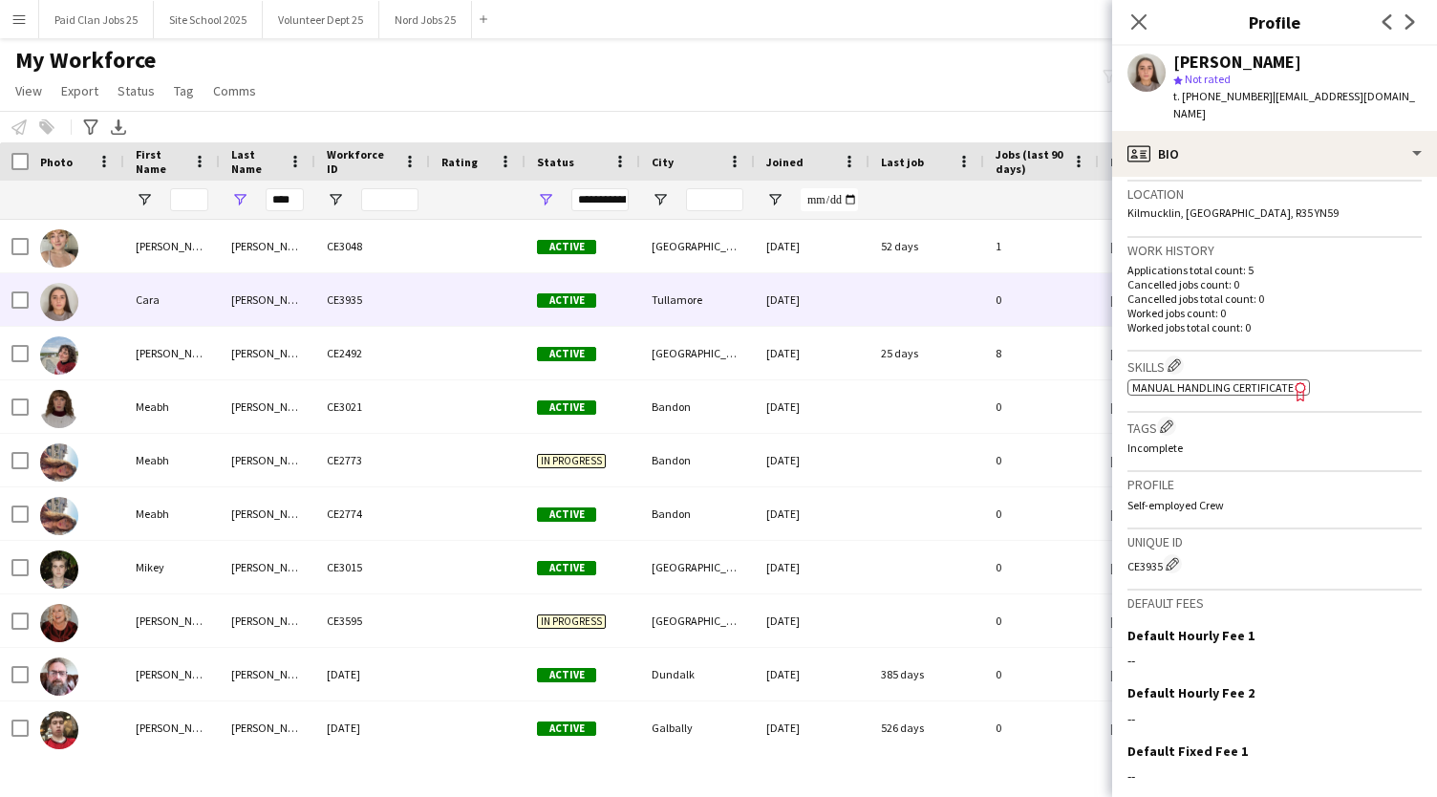
scroll to position [522, 0]
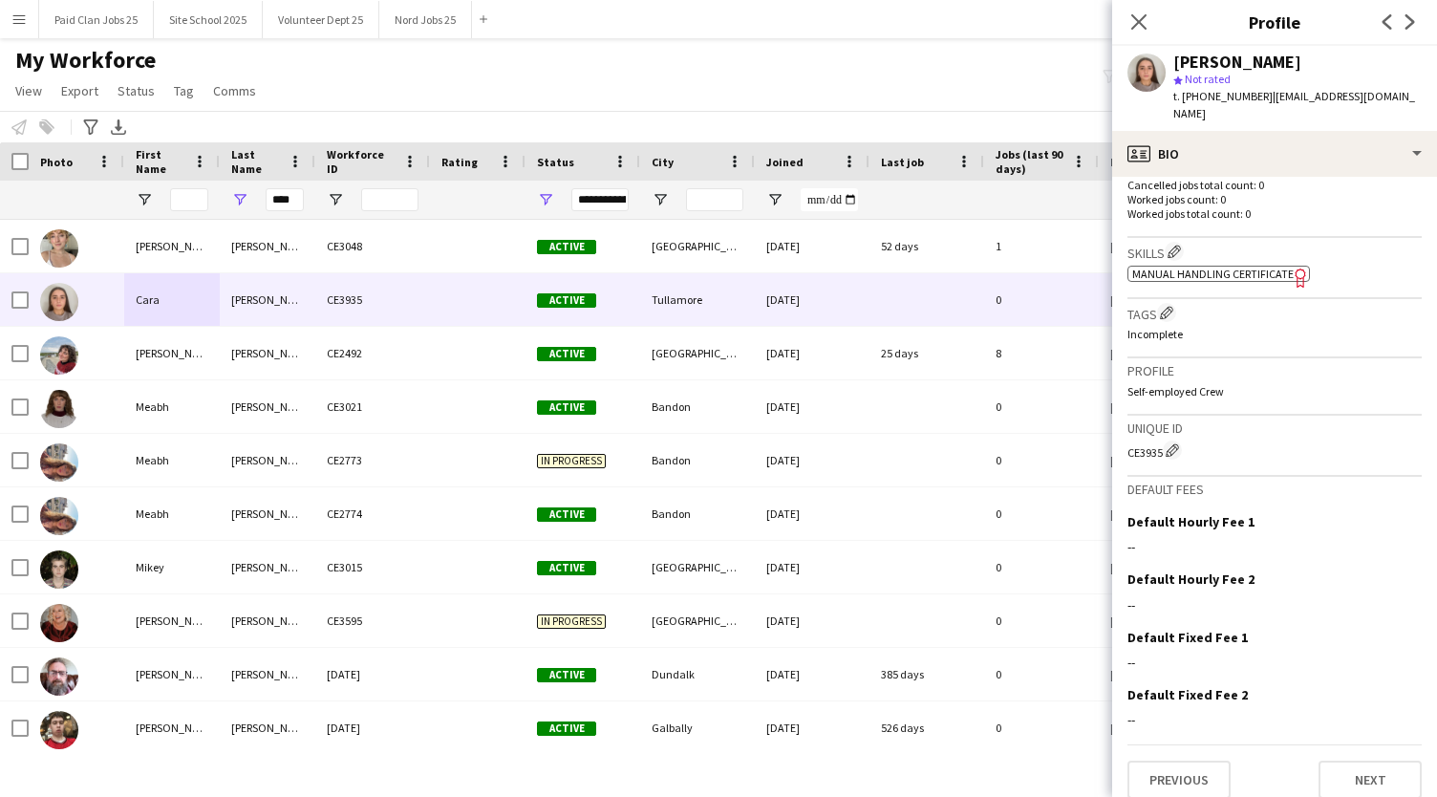
drag, startPoint x: 1128, startPoint y: 433, endPoint x: 1163, endPoint y: 435, distance: 34.4
click at [1163, 440] on div "CE3935 Edit crew unique ID" at bounding box center [1274, 449] width 294 height 19
copy div "CE3935"
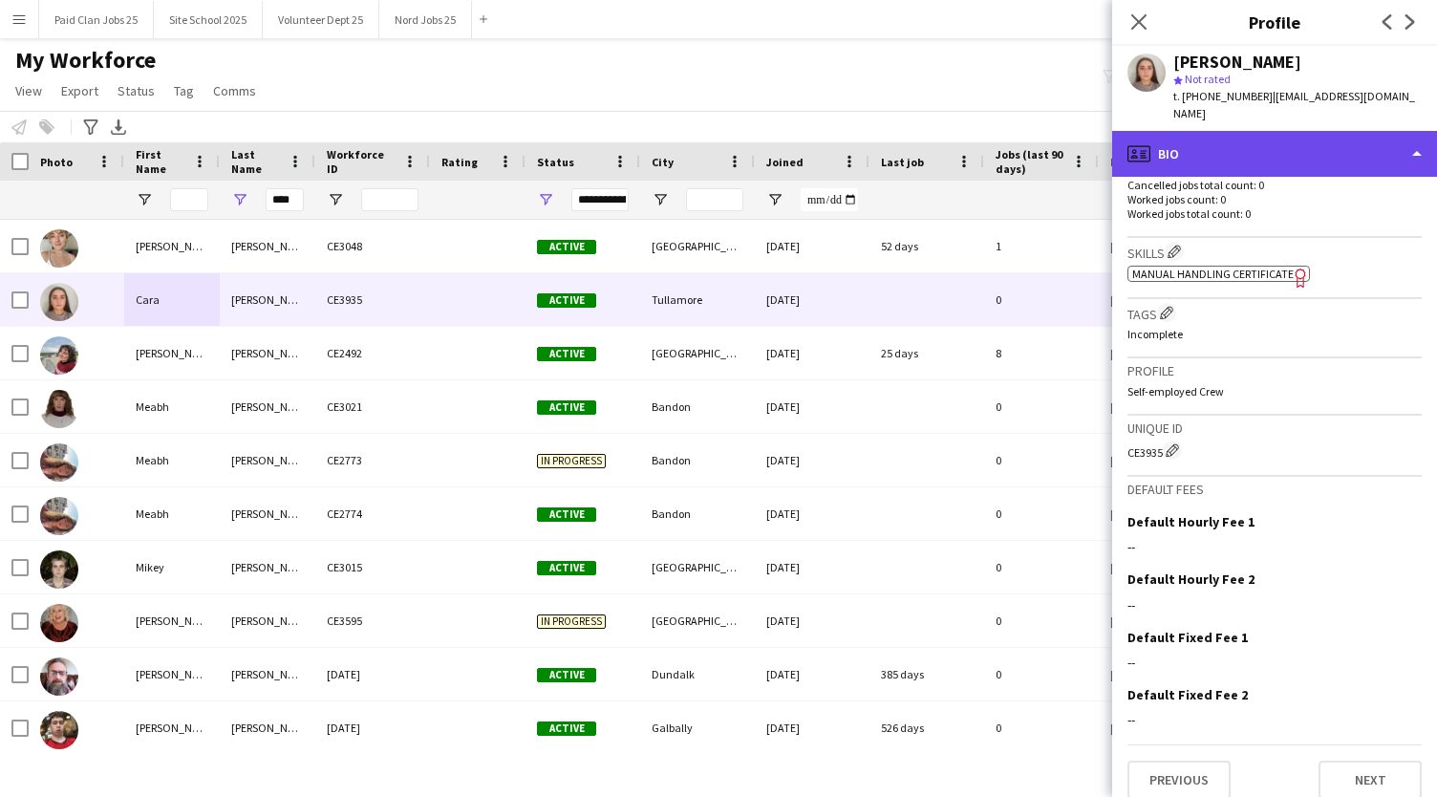
click at [1251, 148] on div "profile Bio" at bounding box center [1274, 154] width 325 height 46
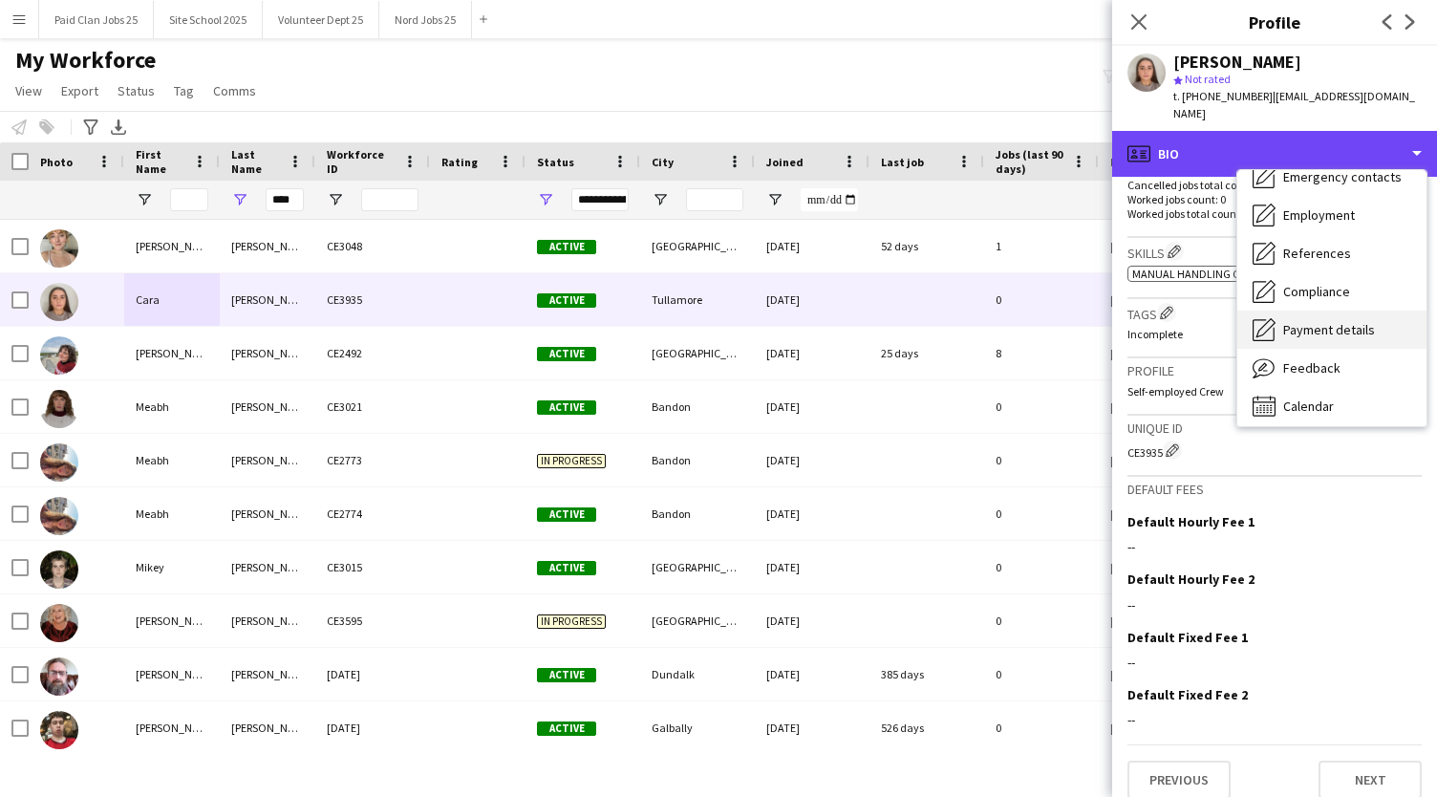
scroll to position [174, 0]
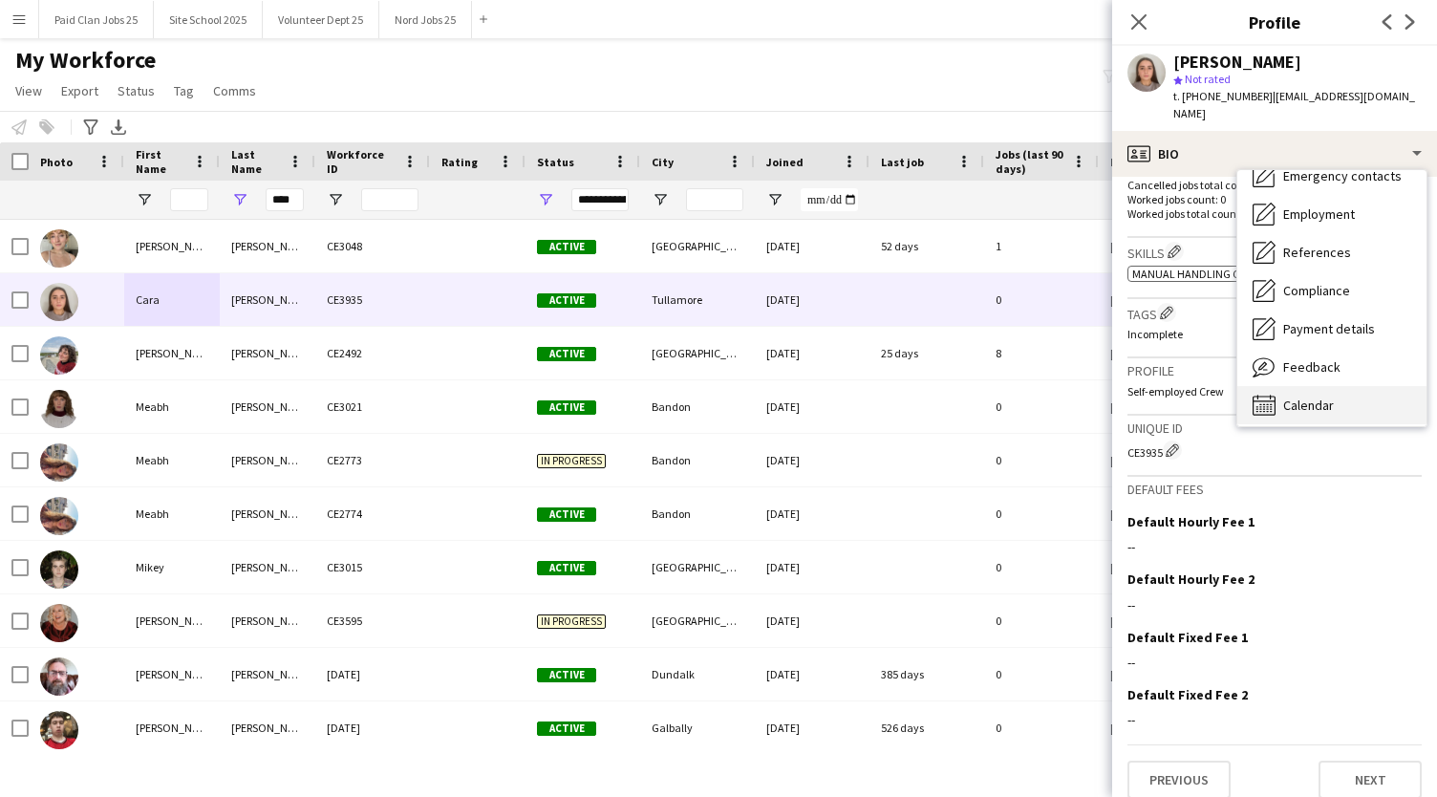
click at [1301, 396] on span "Calendar" at bounding box center [1308, 404] width 51 height 17
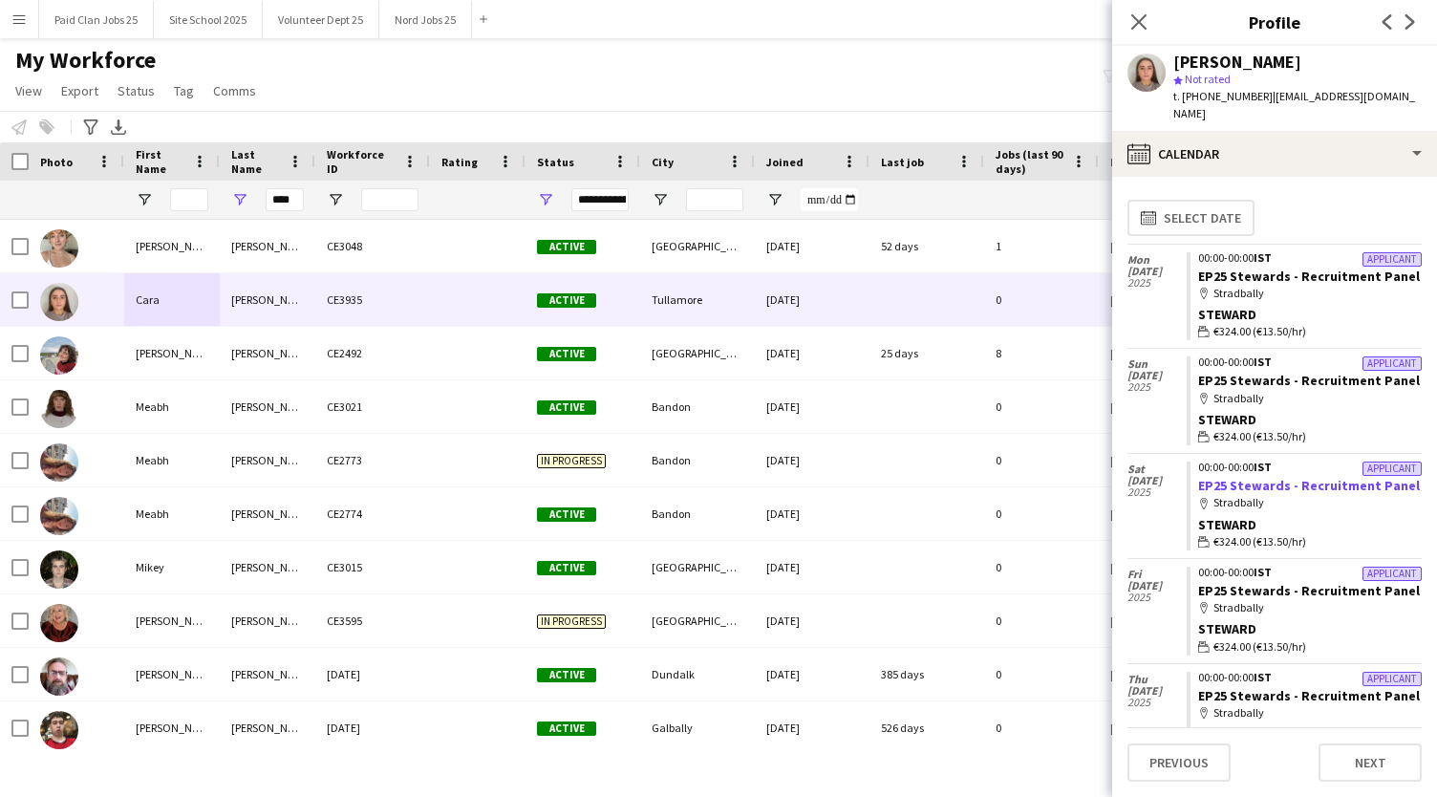
scroll to position [21, 0]
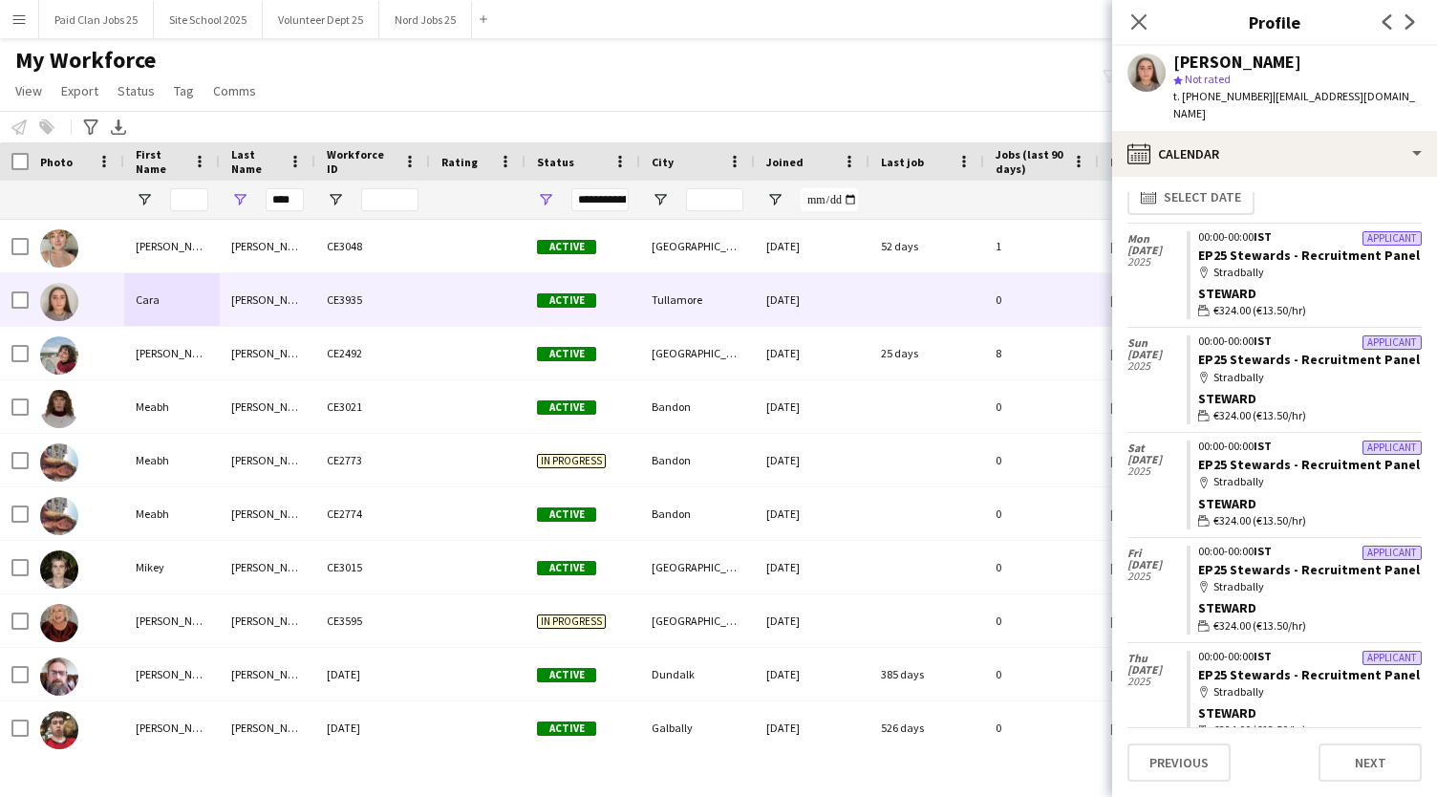
click at [1129, 8] on div "Close pop-in" at bounding box center [1138, 22] width 53 height 44
click at [1133, 14] on icon "Close pop-in" at bounding box center [1138, 21] width 18 height 18
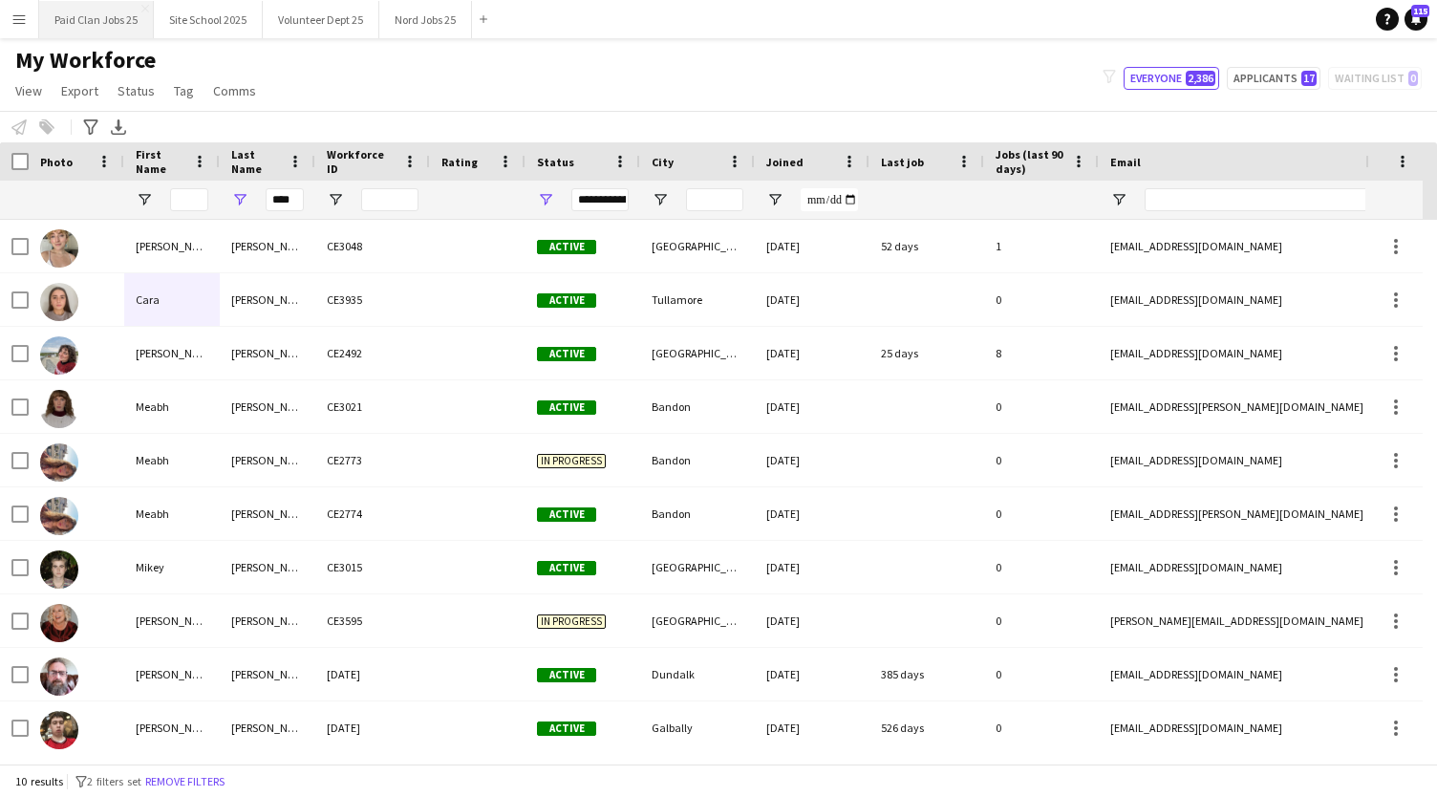
click at [93, 26] on button "Paid Clan Jobs 25 Close" at bounding box center [96, 19] width 115 height 37
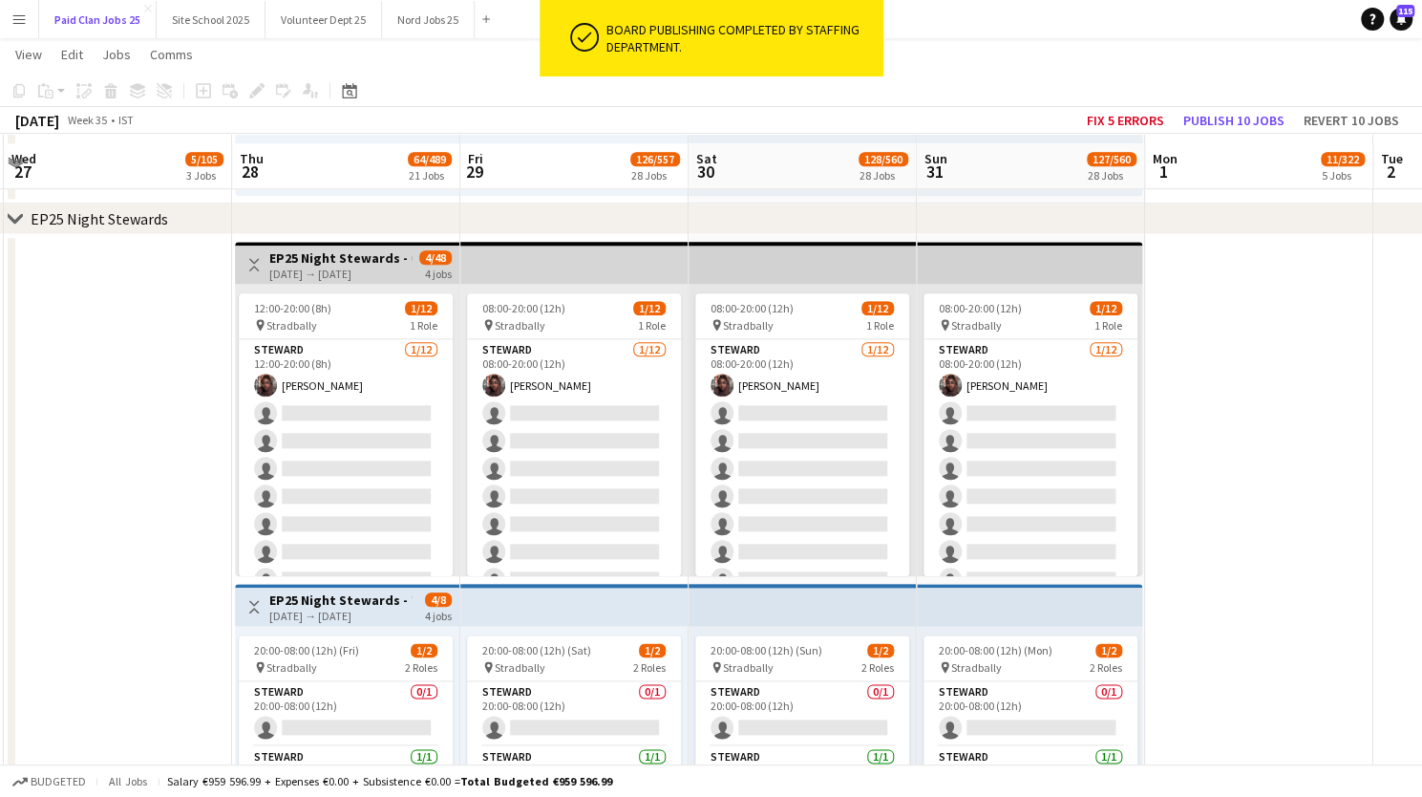
scroll to position [5322, 0]
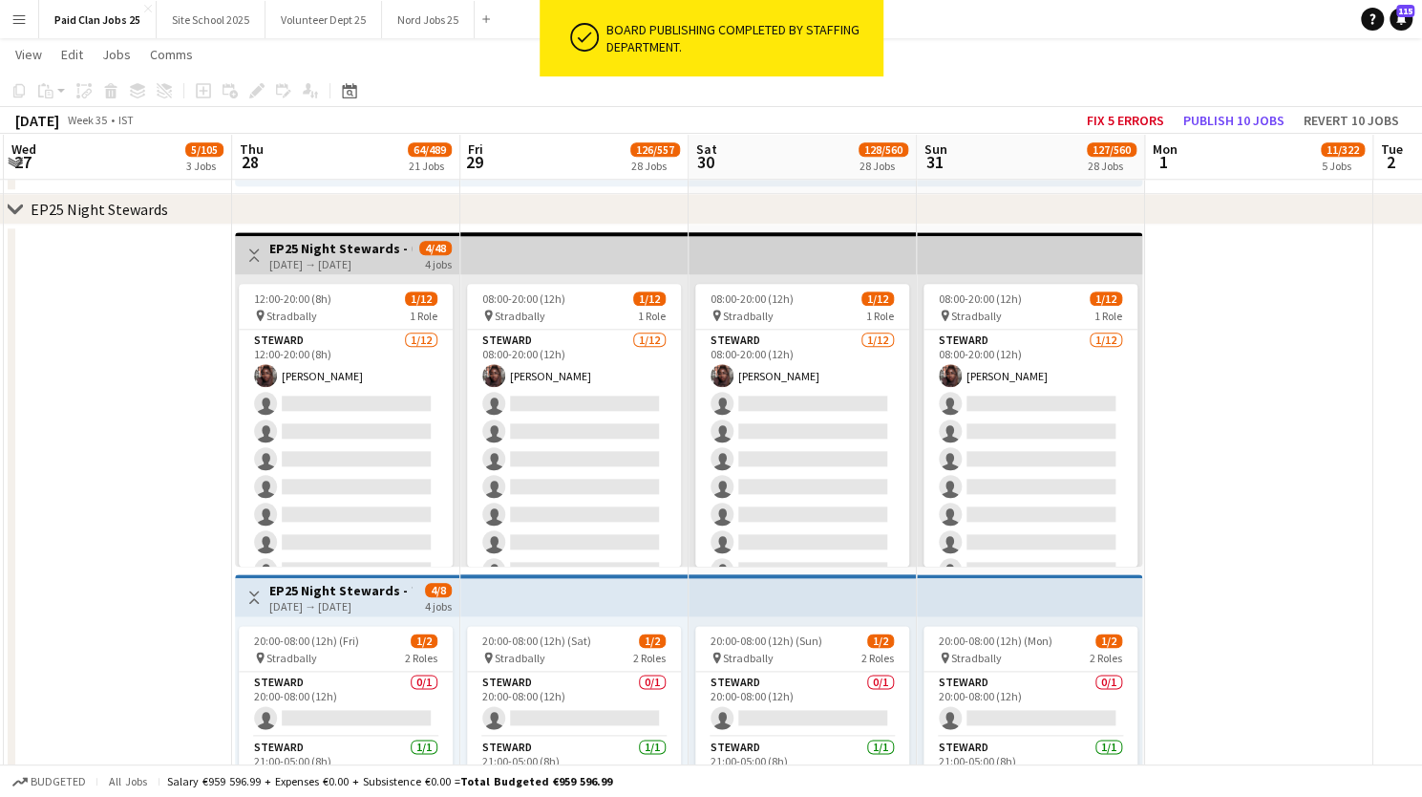
click at [325, 249] on h3 "EP25 Night Stewards - COVER" at bounding box center [340, 248] width 142 height 17
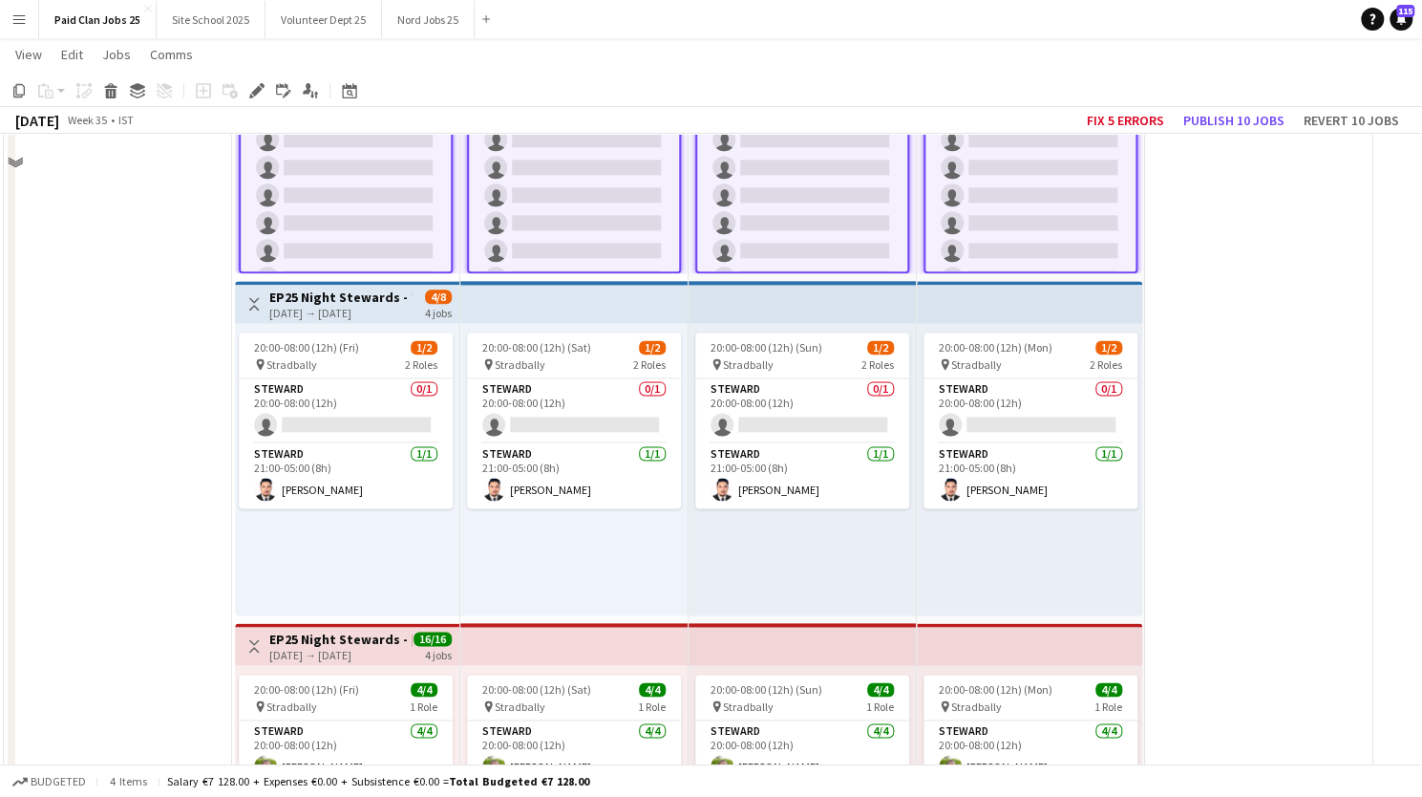
scroll to position [5450, 0]
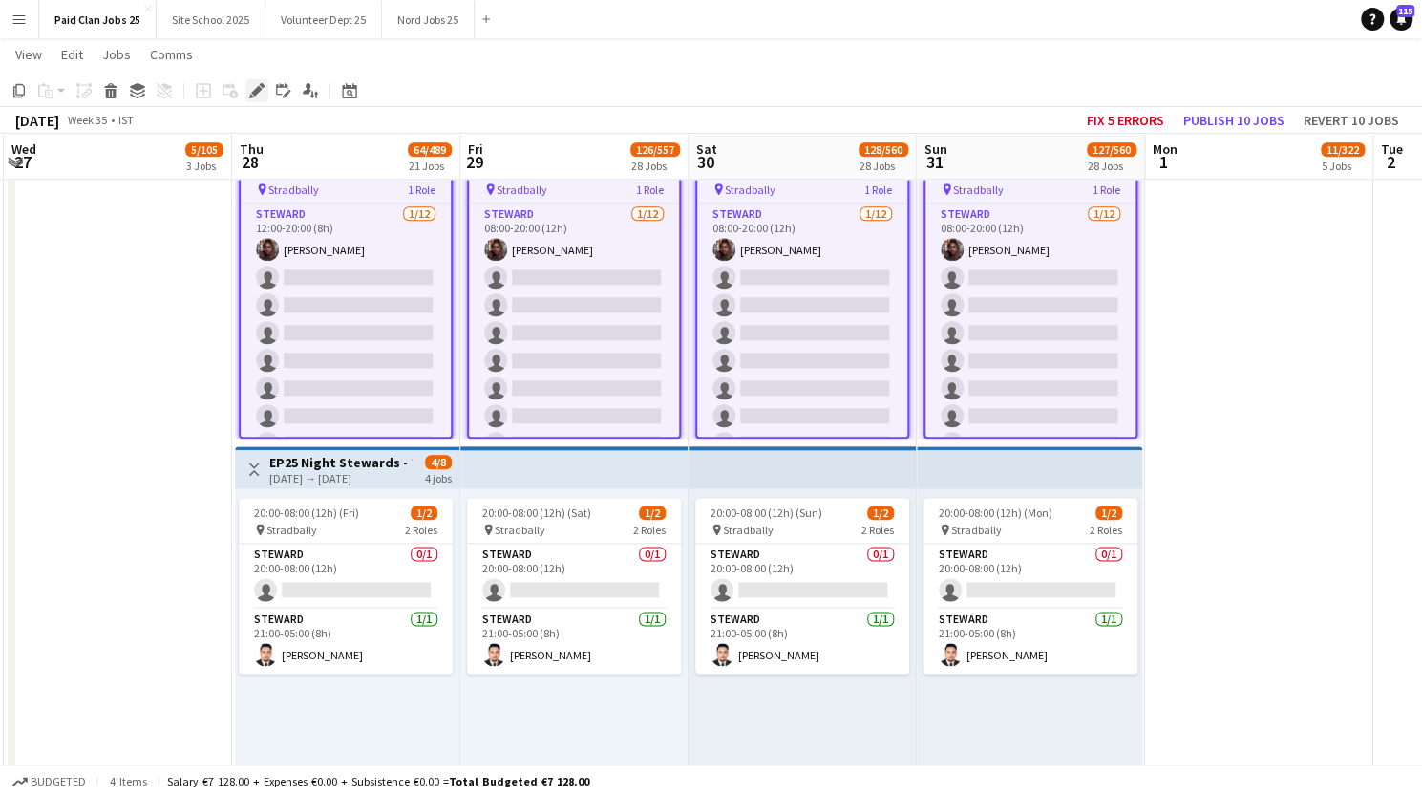
click at [254, 86] on icon "Edit" at bounding box center [256, 90] width 15 height 15
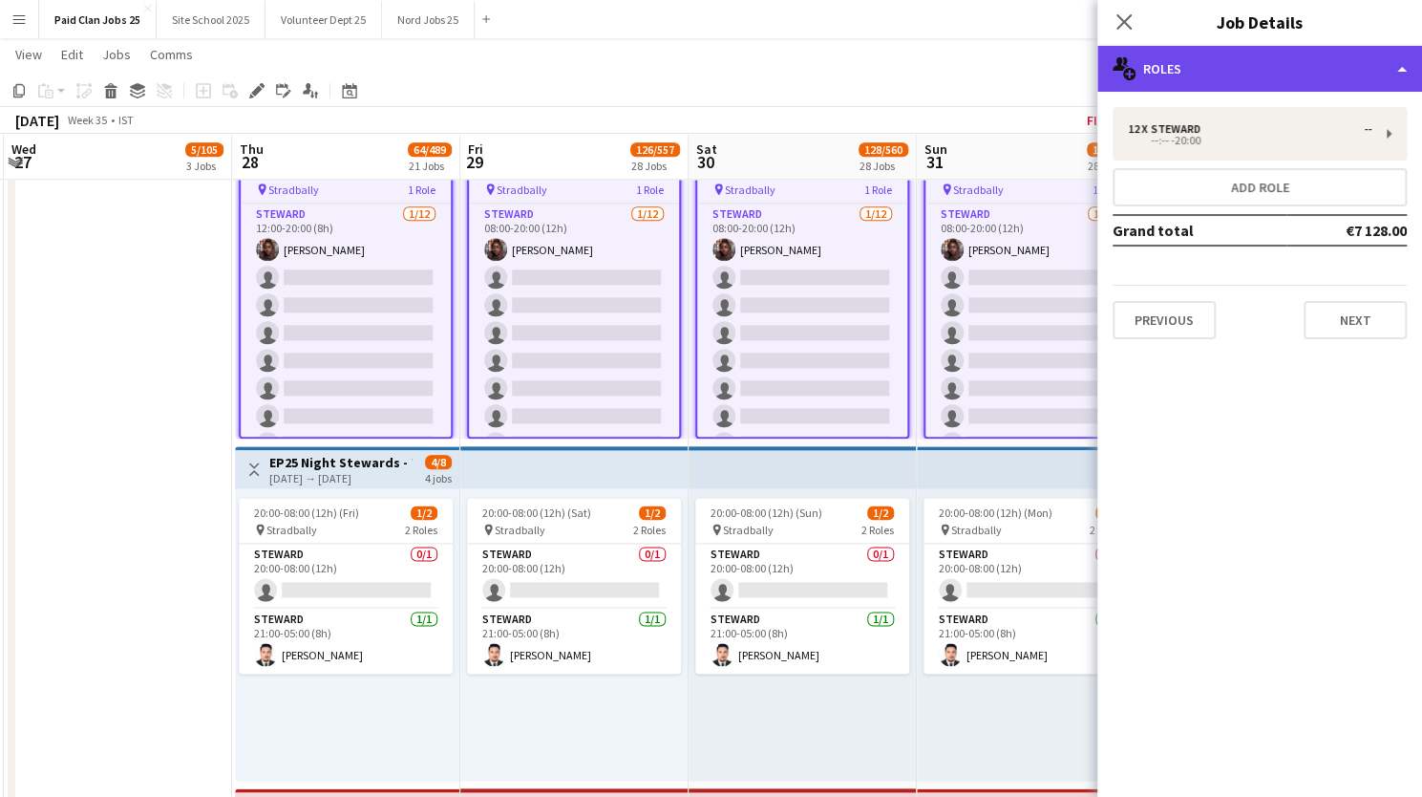
click at [1209, 68] on div "multiple-users-add Roles" at bounding box center [1260, 69] width 325 height 46
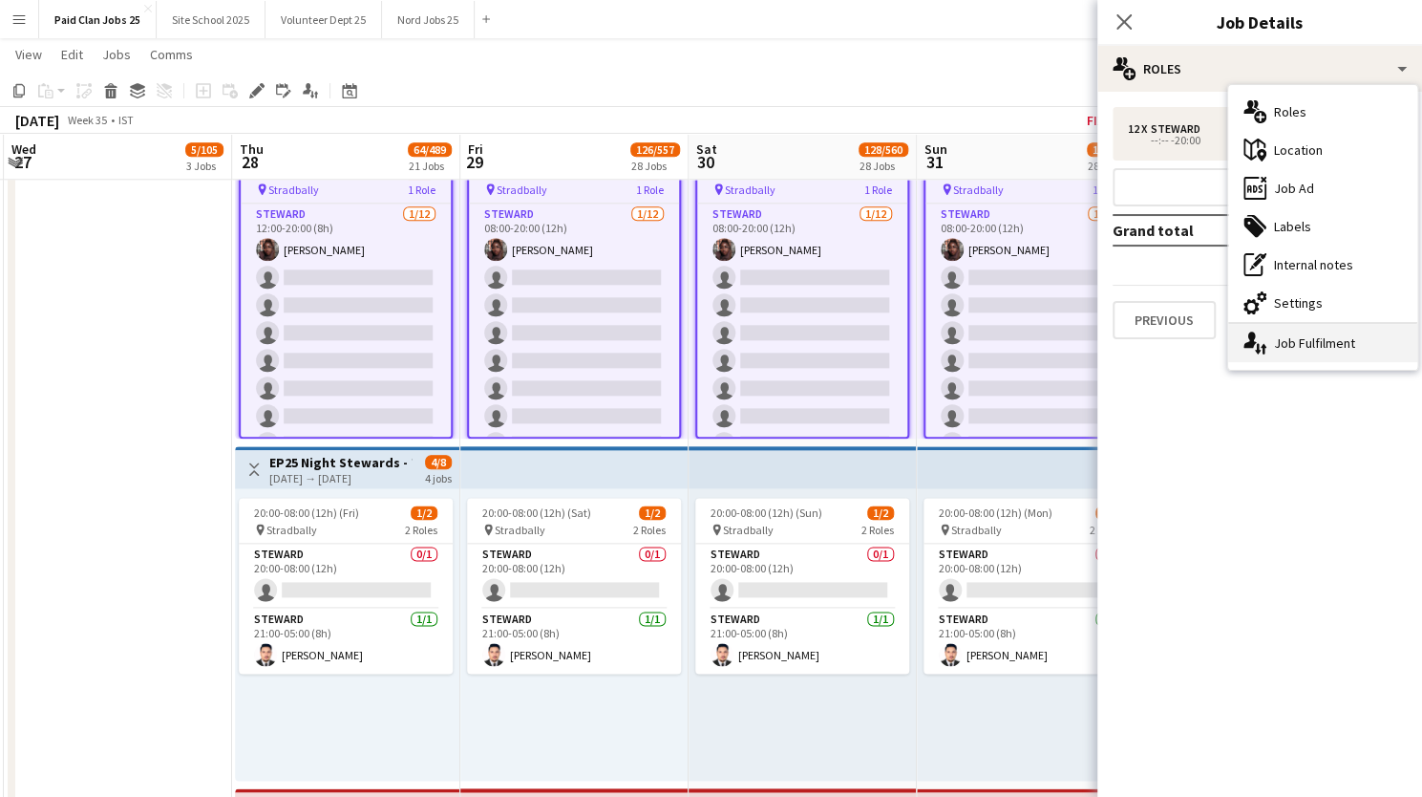
click at [1282, 341] on div "single-neutral-actions-up-down Job Fulfilment" at bounding box center [1323, 343] width 189 height 38
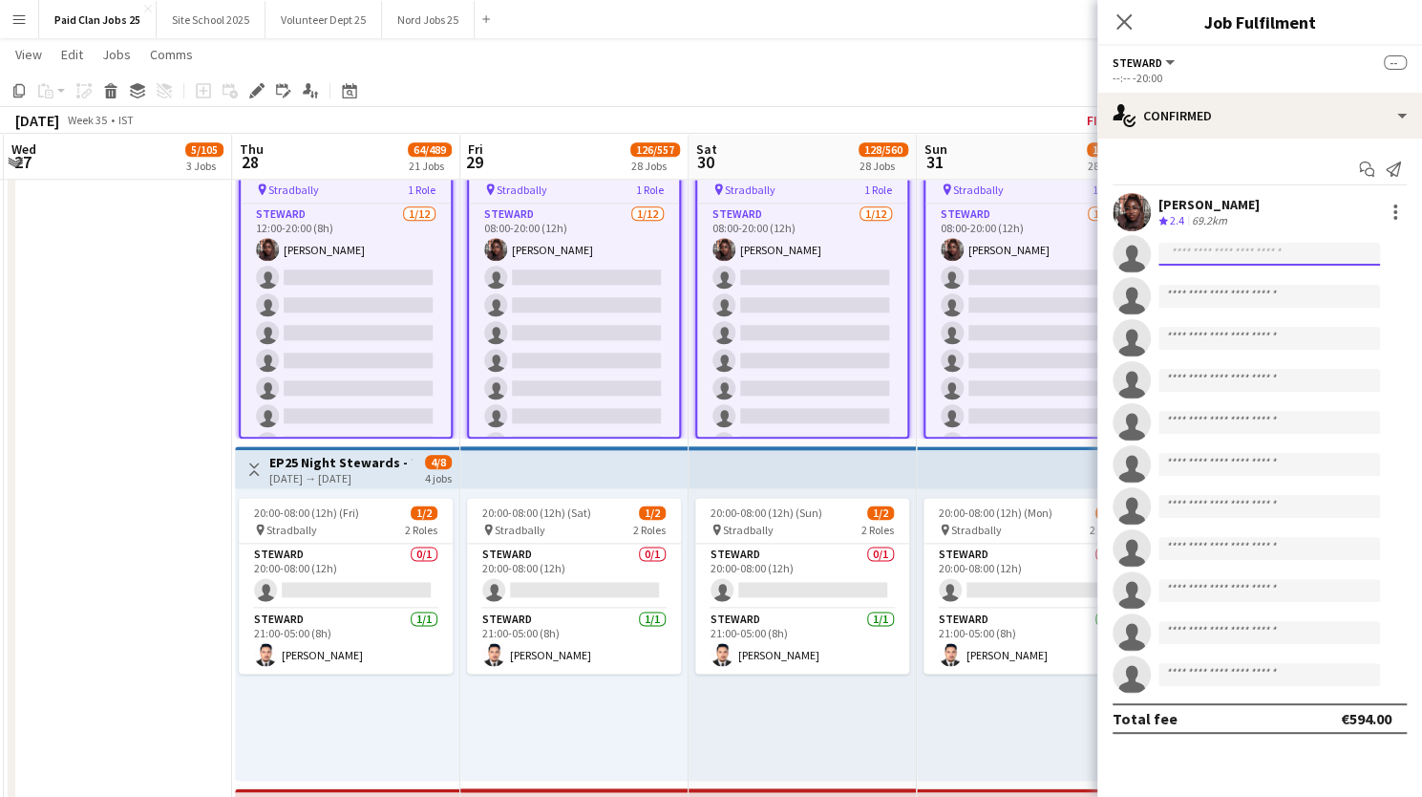
click at [1184, 251] on input at bounding box center [1270, 254] width 222 height 23
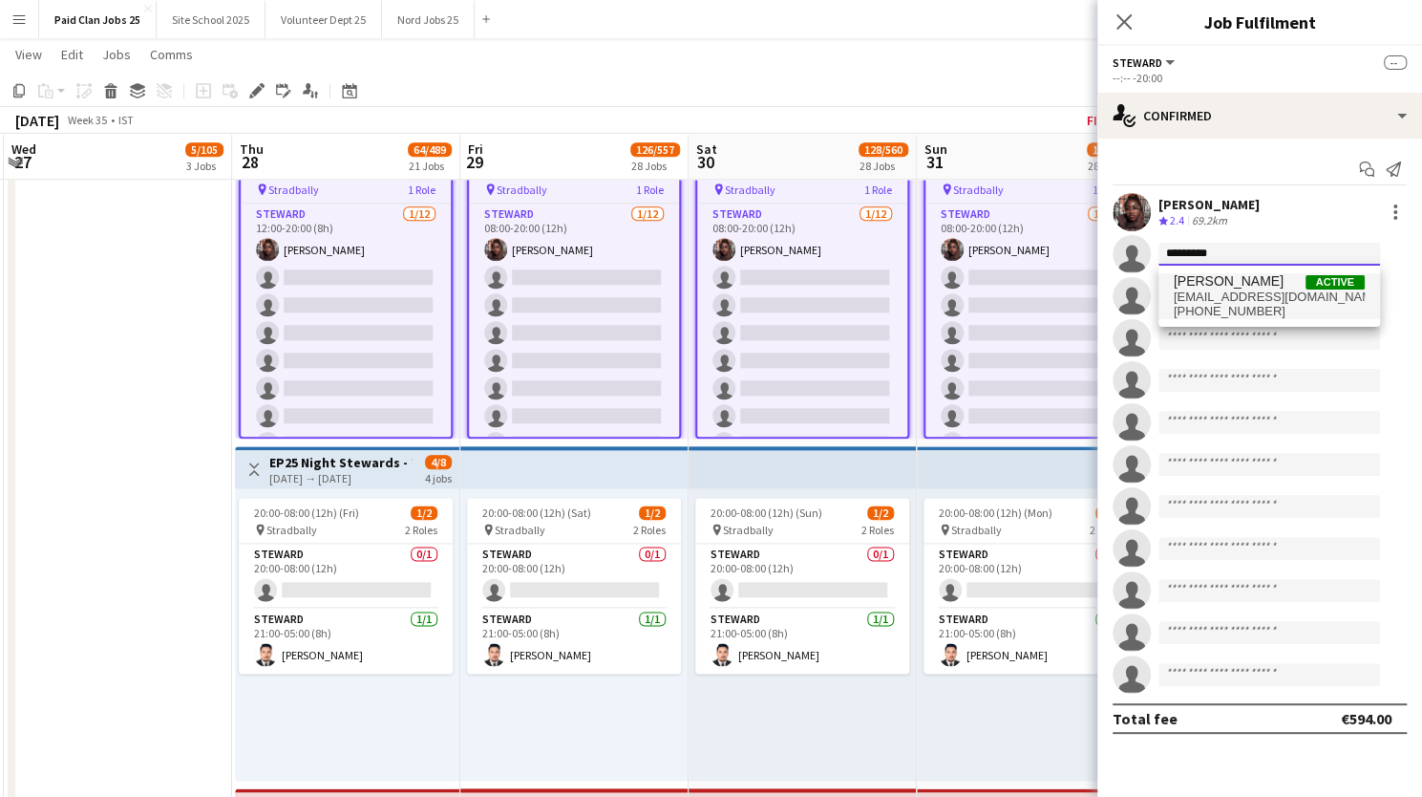
type input "*********"
click at [1200, 291] on span "[EMAIL_ADDRESS][DOMAIN_NAME]" at bounding box center [1269, 296] width 191 height 15
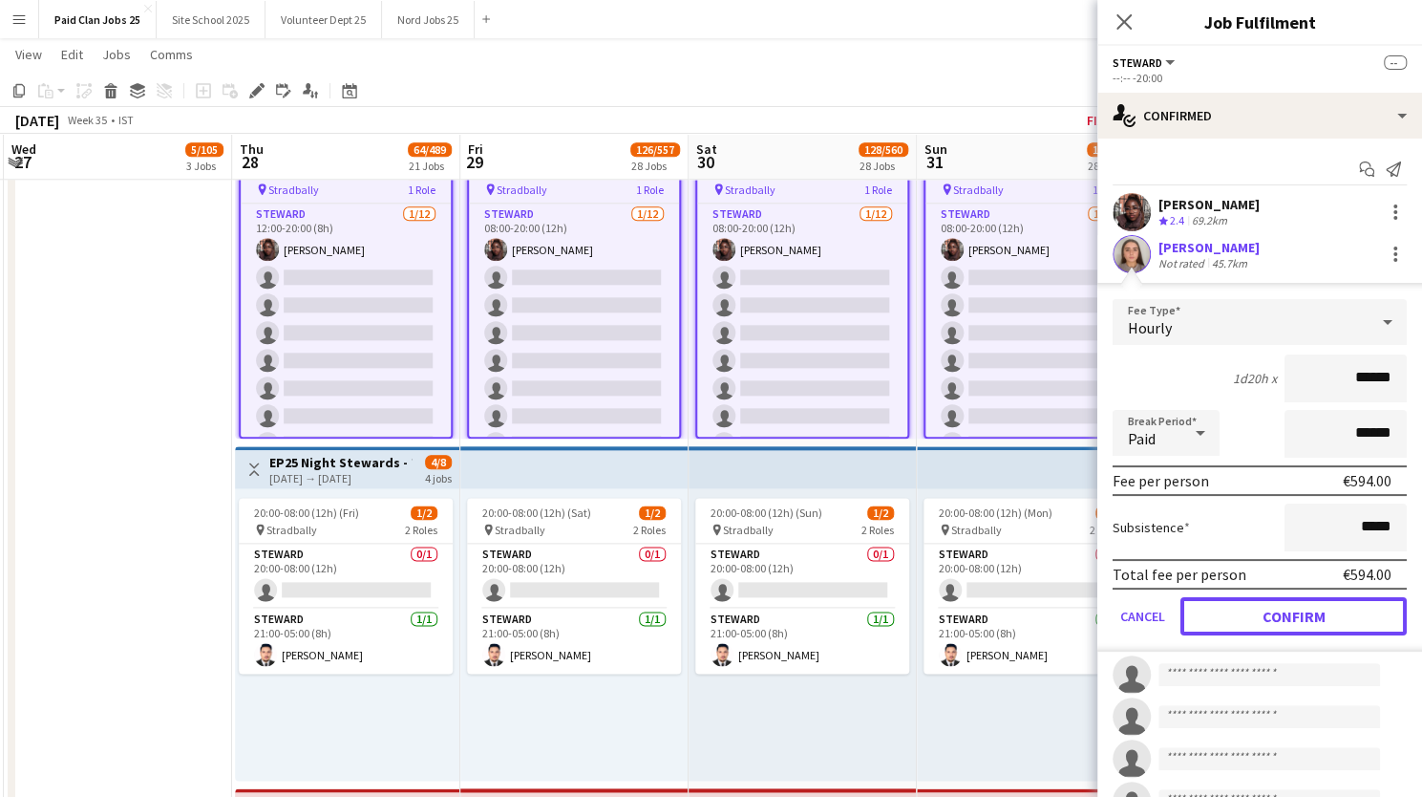
drag, startPoint x: 1265, startPoint y: 622, endPoint x: 1143, endPoint y: 341, distance: 305.9
click at [1265, 622] on button "Confirm" at bounding box center [1294, 616] width 226 height 38
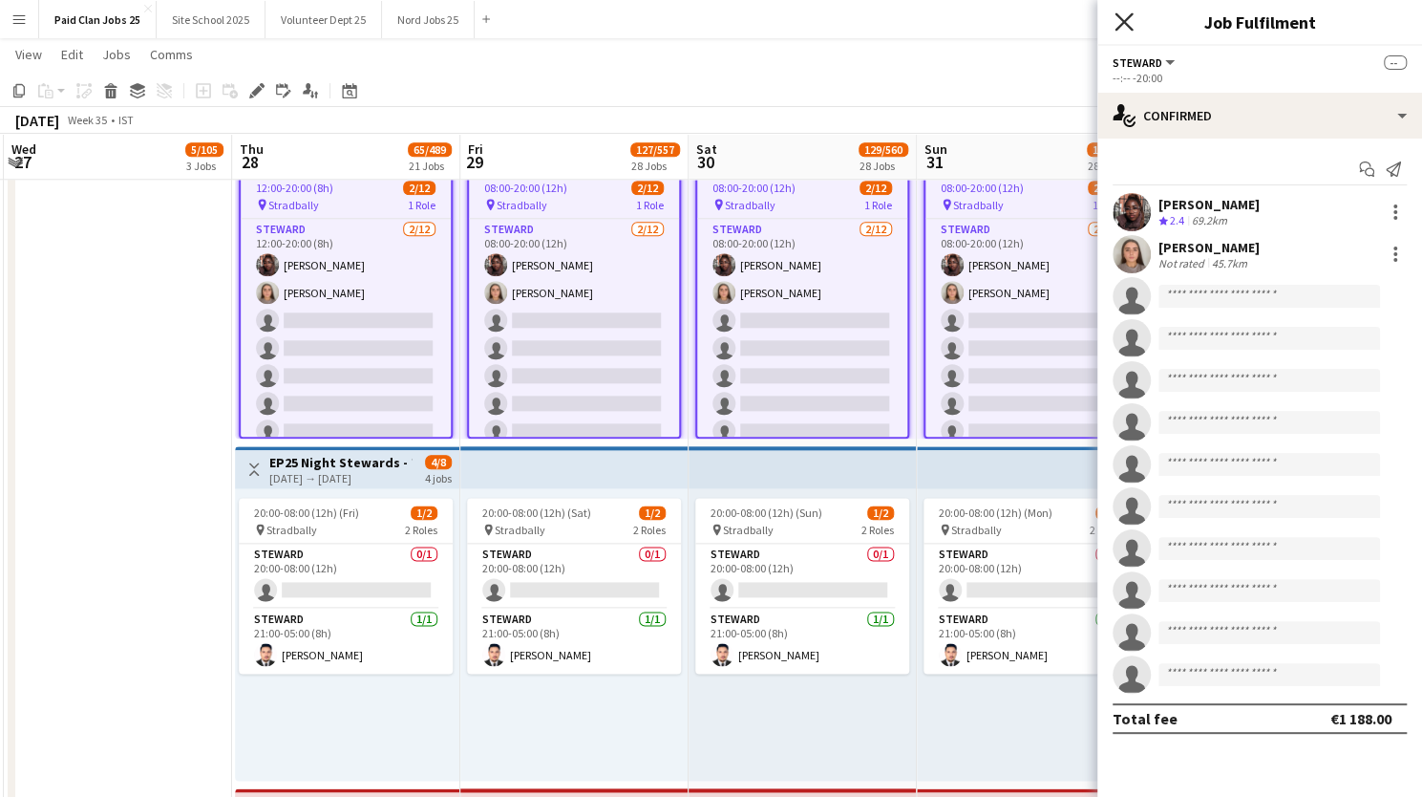
click at [1125, 23] on icon at bounding box center [1124, 21] width 18 height 18
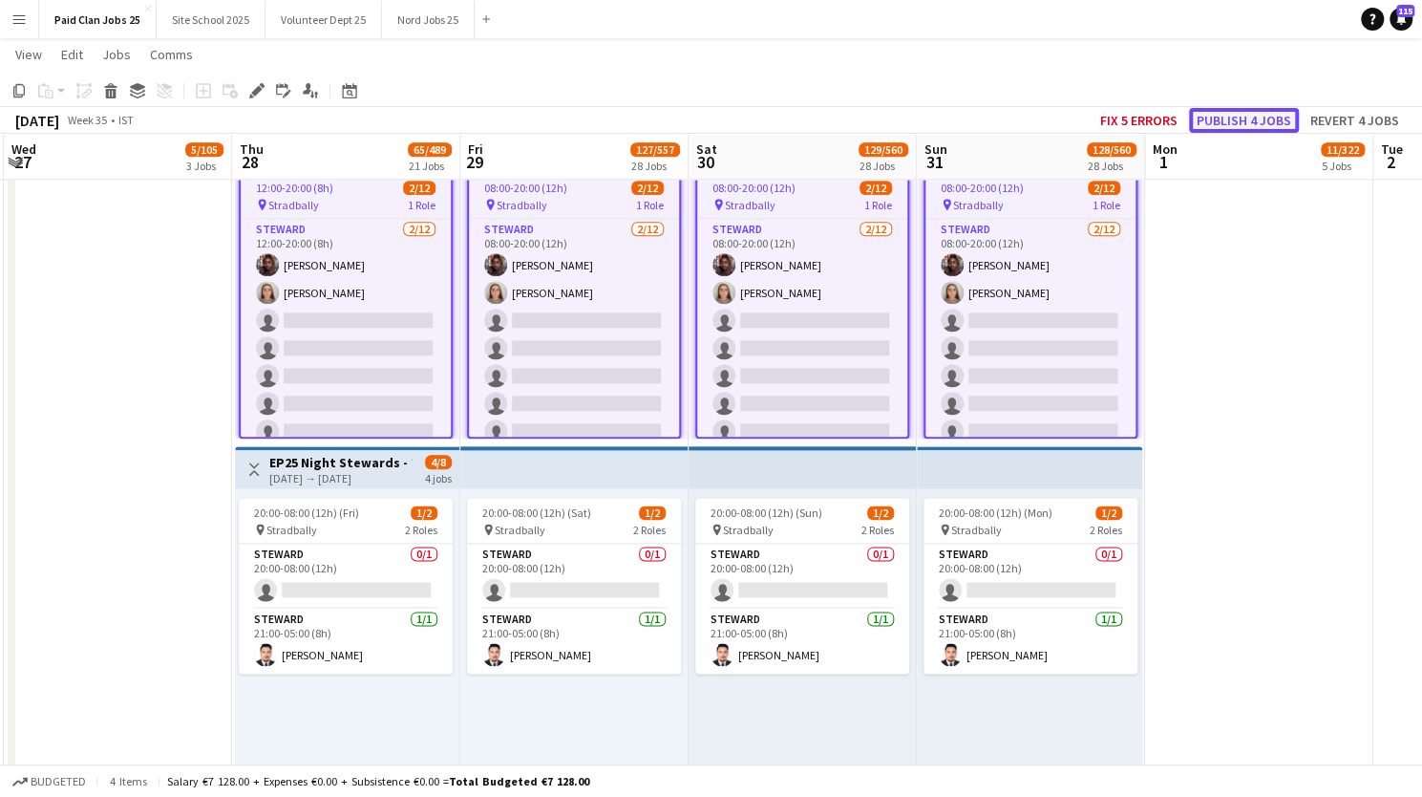
click at [1254, 122] on button "Publish 4 jobs" at bounding box center [1244, 120] width 110 height 25
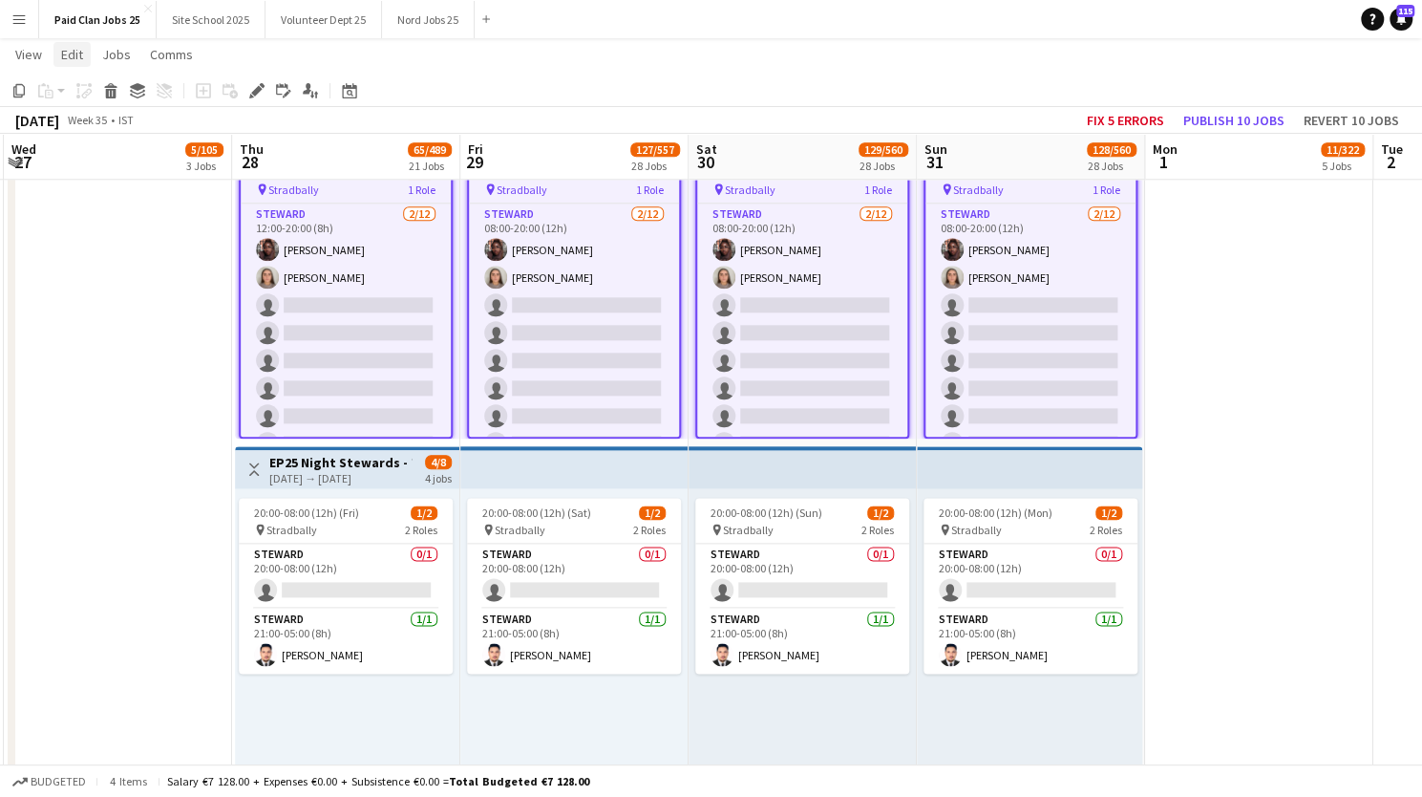
click at [20, 24] on app-icon "Menu" at bounding box center [18, 18] width 15 height 15
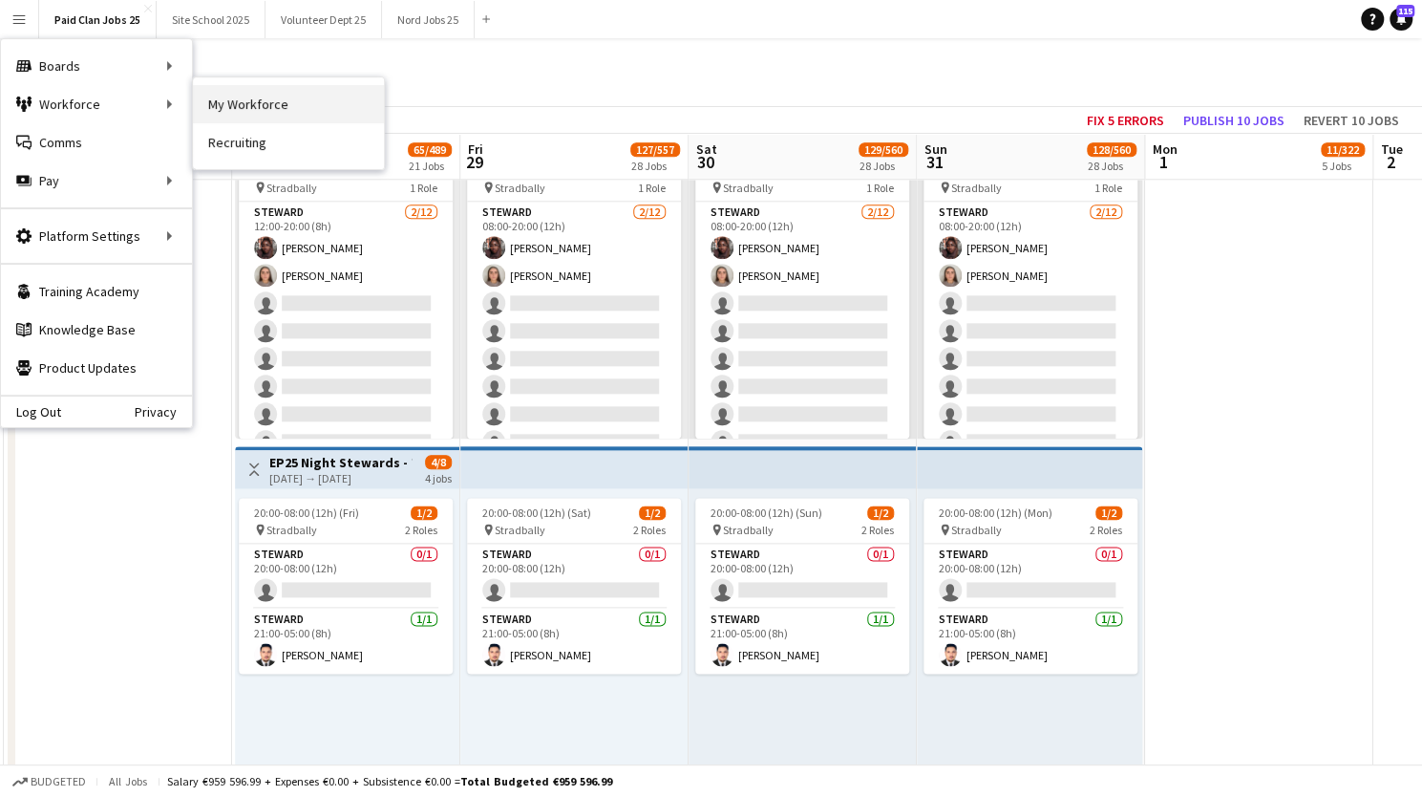
click at [237, 98] on link "My Workforce" at bounding box center [288, 104] width 191 height 38
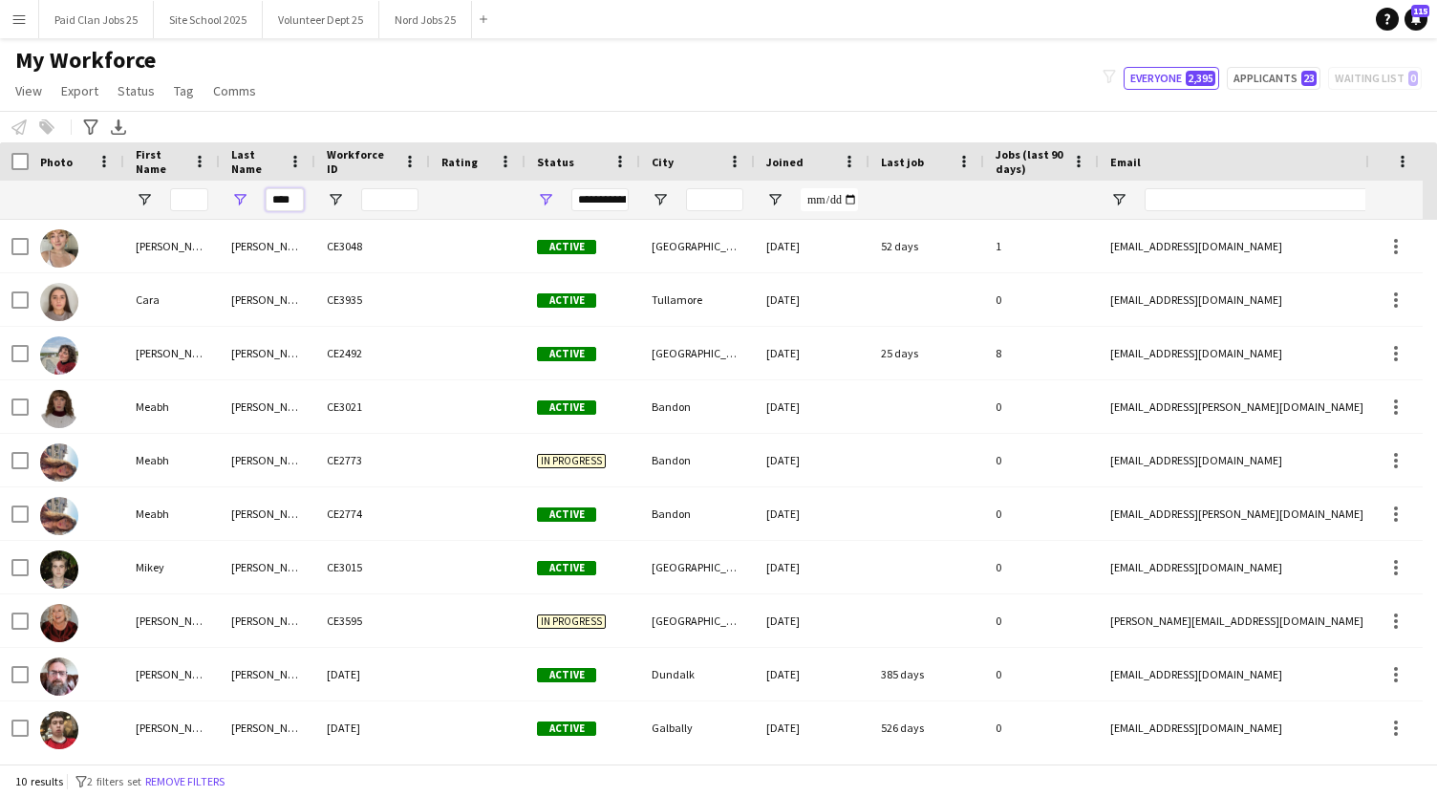
drag, startPoint x: 292, startPoint y: 201, endPoint x: 266, endPoint y: 202, distance: 26.8
click at [266, 202] on input "****" at bounding box center [285, 199] width 38 height 23
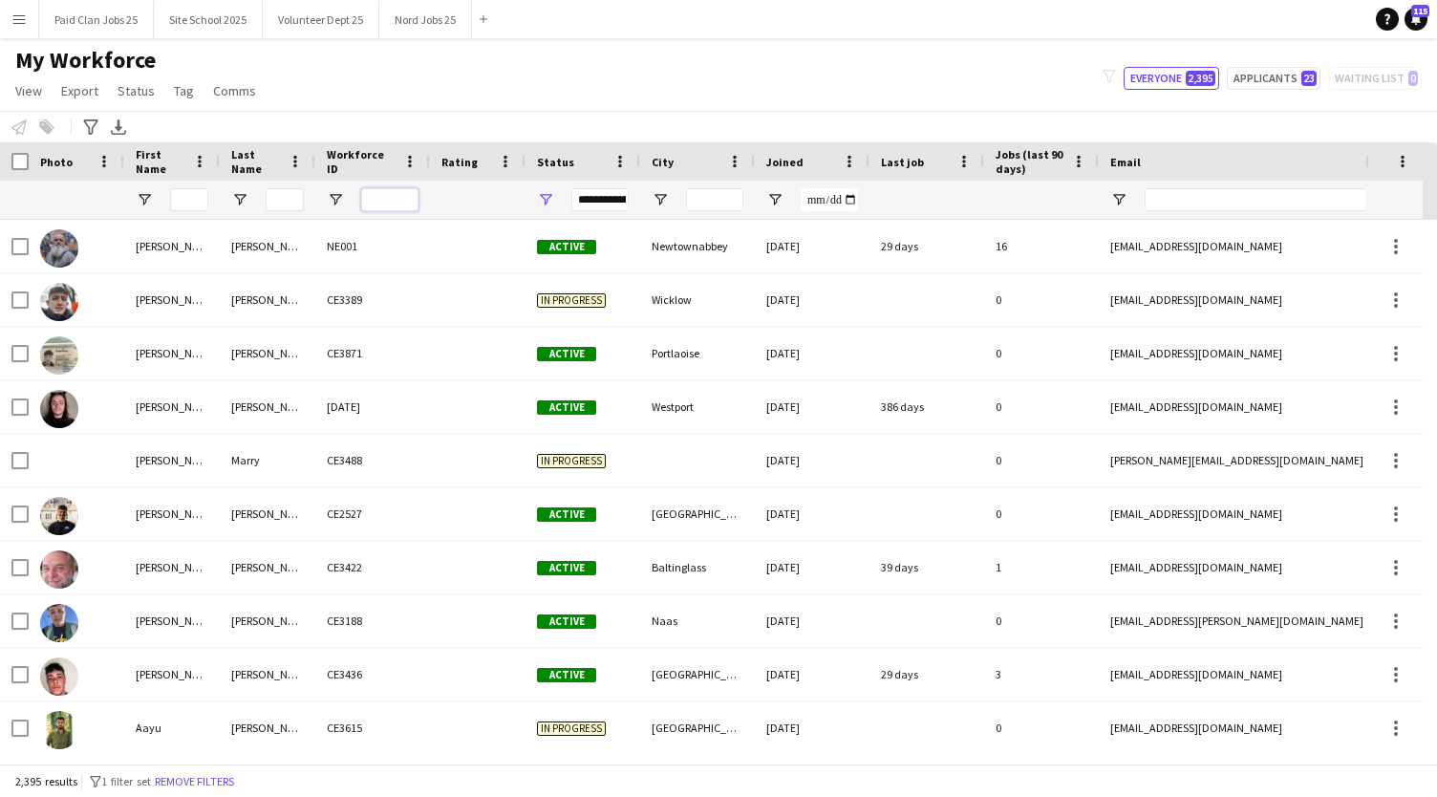
click at [378, 203] on input "Workforce ID Filter Input" at bounding box center [389, 199] width 57 height 23
paste input "*"
type input "*"
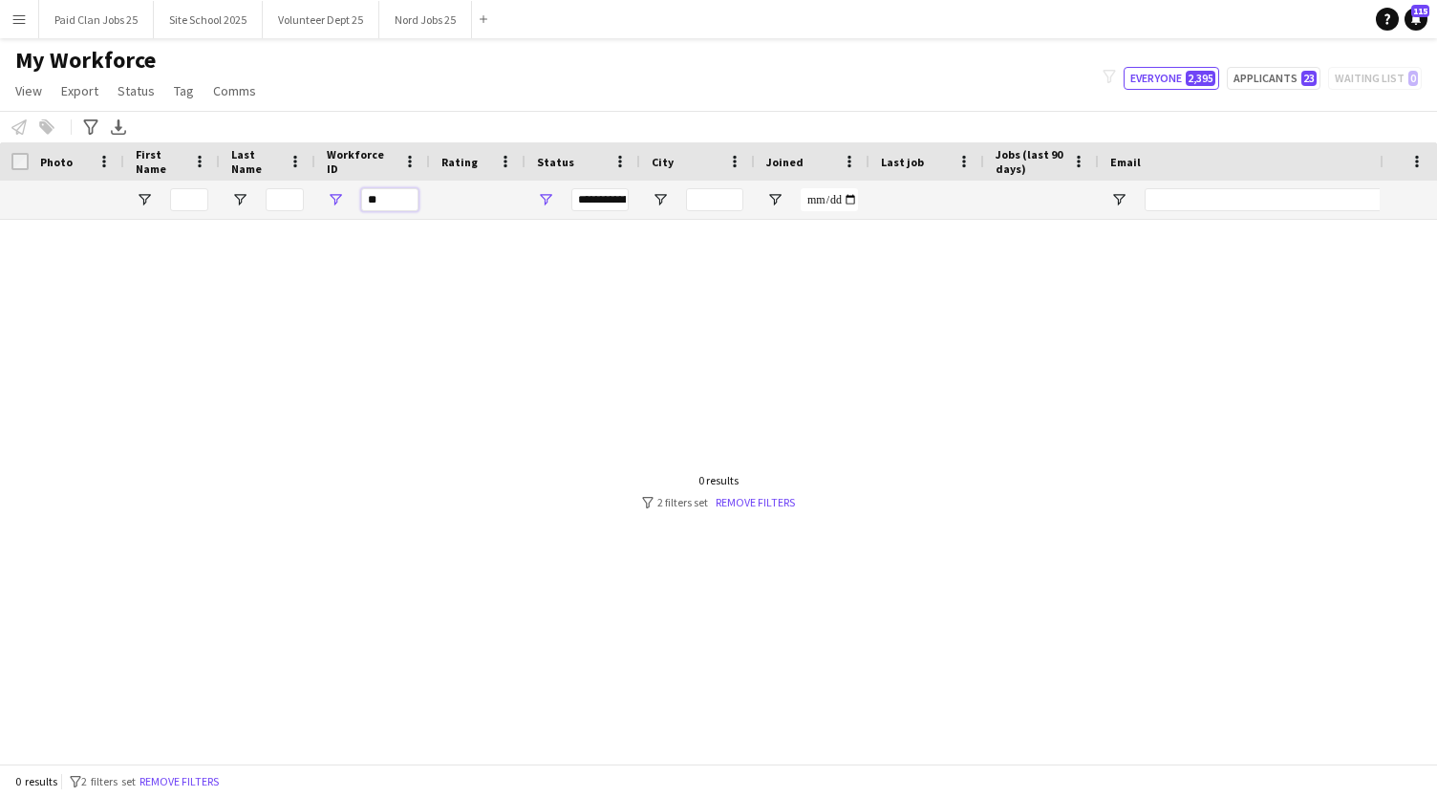
click at [390, 202] on input "*" at bounding box center [389, 199] width 57 height 23
paste input "*"
type input "*"
click at [375, 202] on input "*****" at bounding box center [389, 199] width 57 height 23
click at [438, 279] on div at bounding box center [689, 484] width 1379 height 529
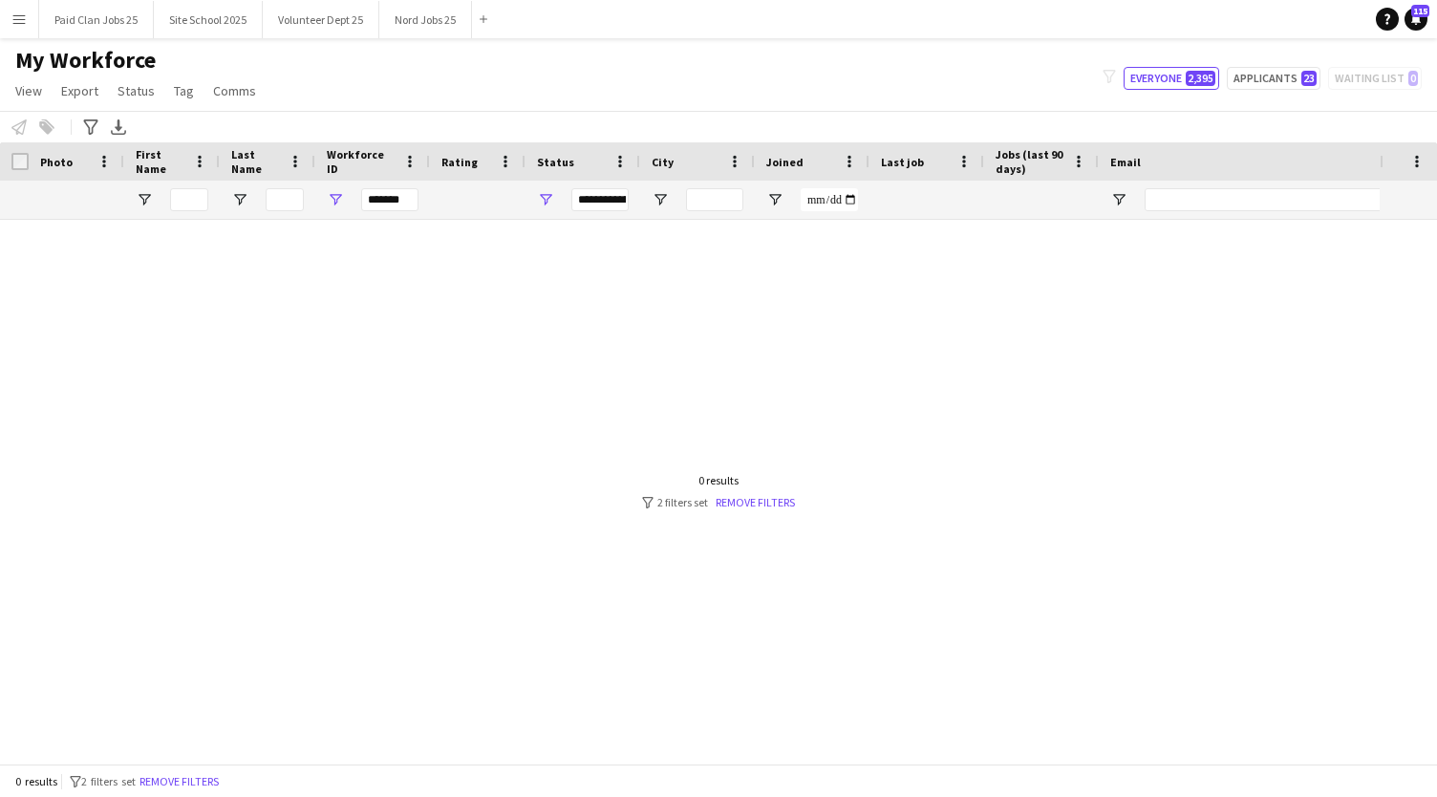
click at [454, 190] on div at bounding box center [477, 200] width 73 height 38
click at [377, 200] on input "*****" at bounding box center [389, 199] width 57 height 23
click at [468, 207] on div at bounding box center [477, 200] width 73 height 38
click at [367, 203] on input "******" at bounding box center [389, 199] width 57 height 23
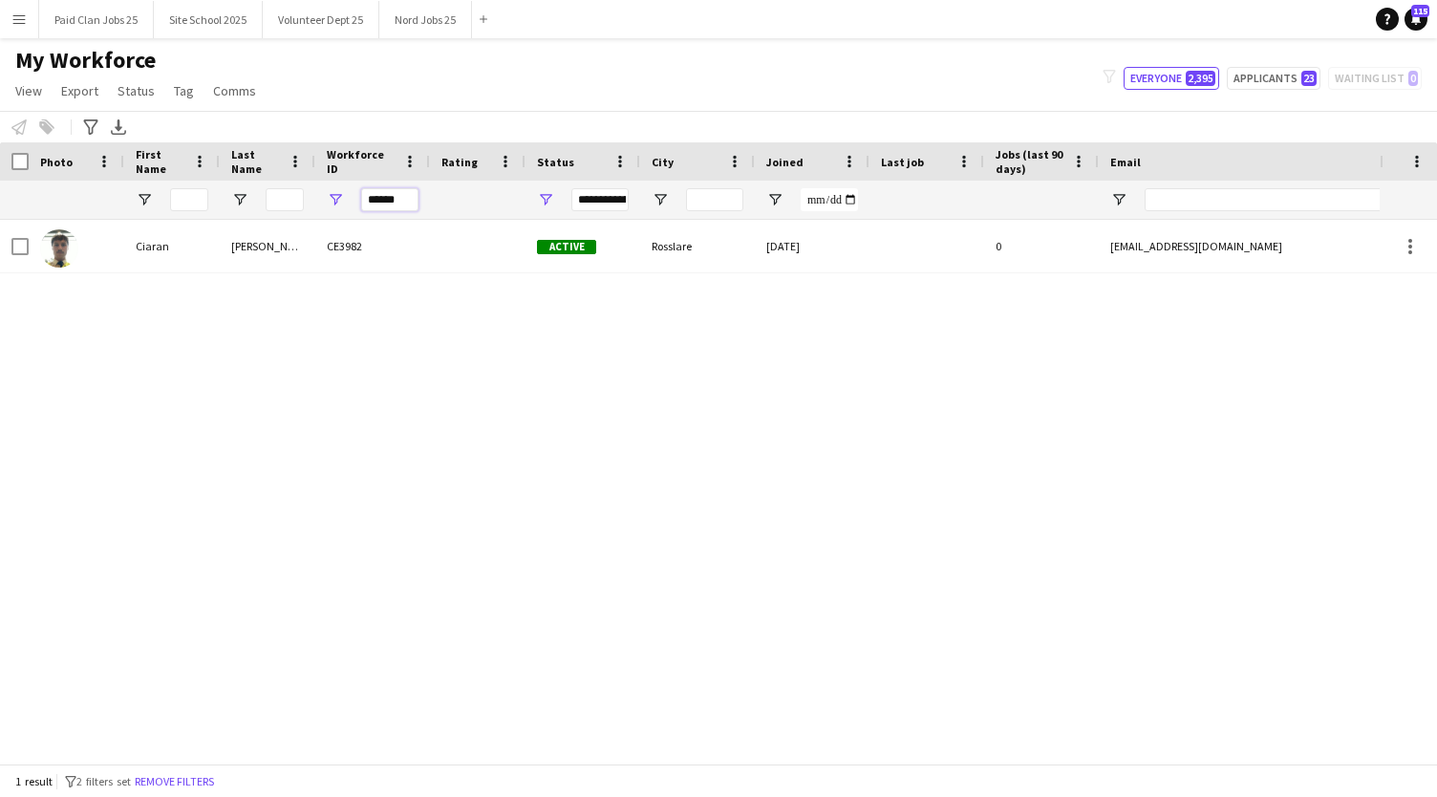
type input "******"
click at [534, 217] on div "**********" at bounding box center [582, 200] width 115 height 38
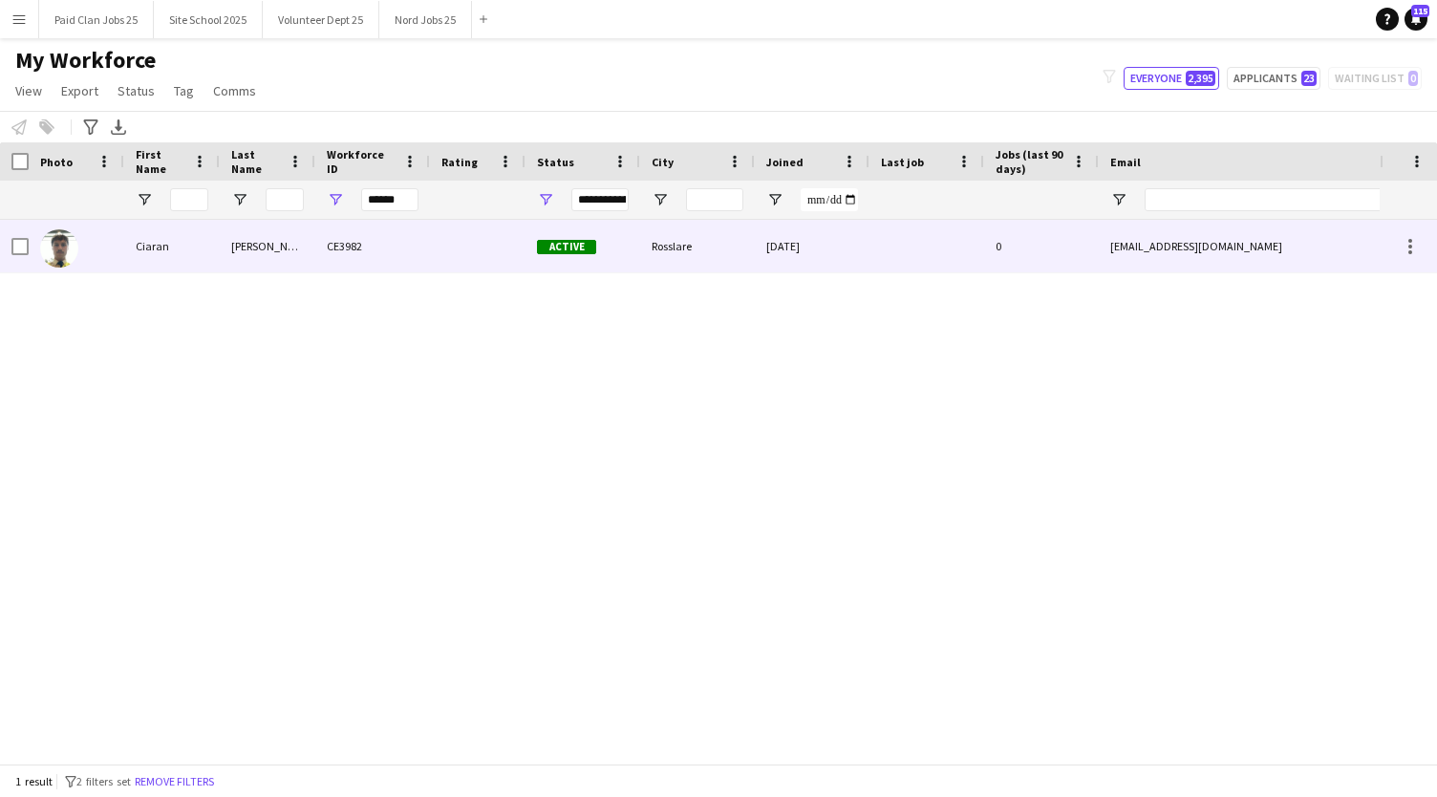
click at [57, 244] on img at bounding box center [59, 248] width 38 height 38
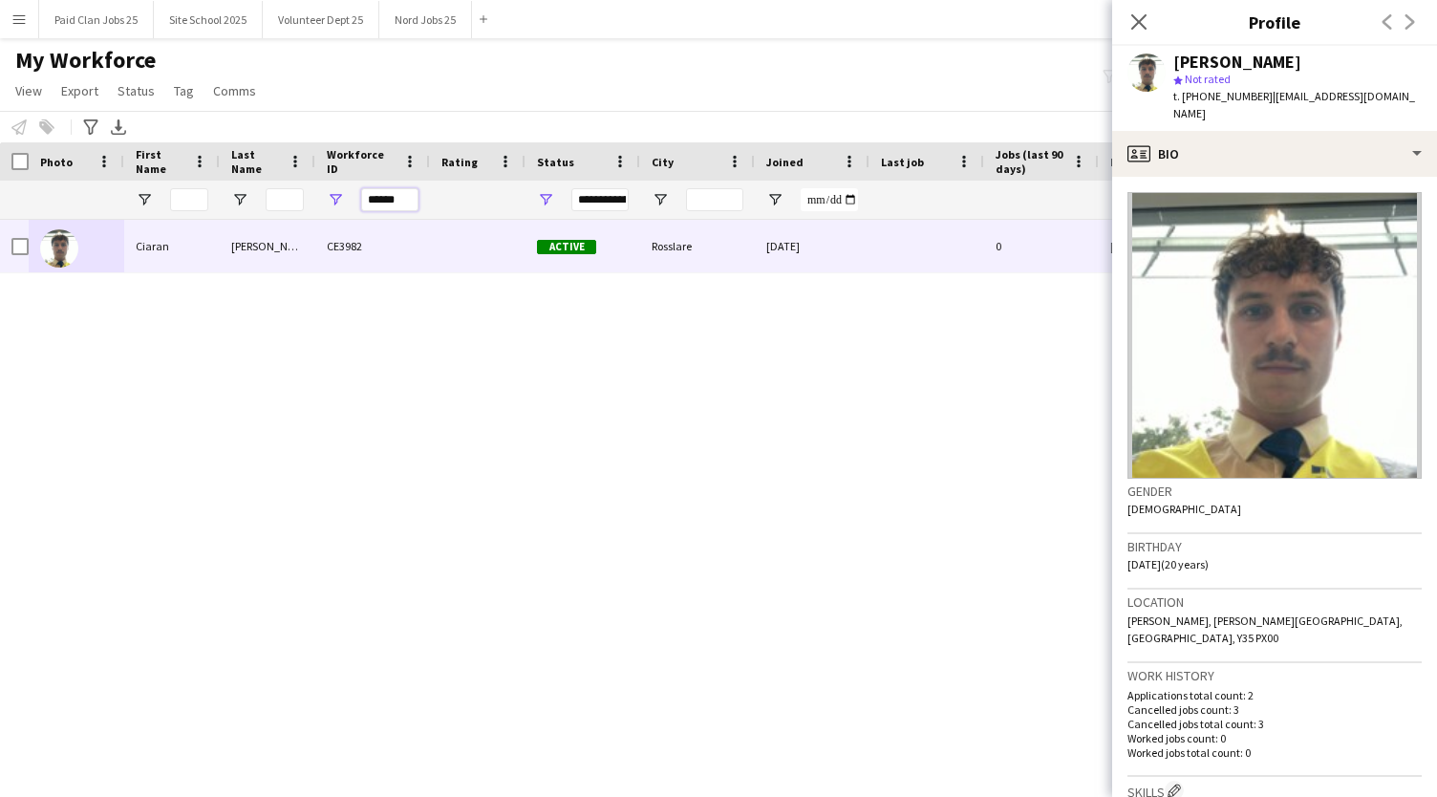
drag, startPoint x: 417, startPoint y: 195, endPoint x: 334, endPoint y: 182, distance: 83.2
click at [334, 182] on div "******" at bounding box center [372, 200] width 115 height 38
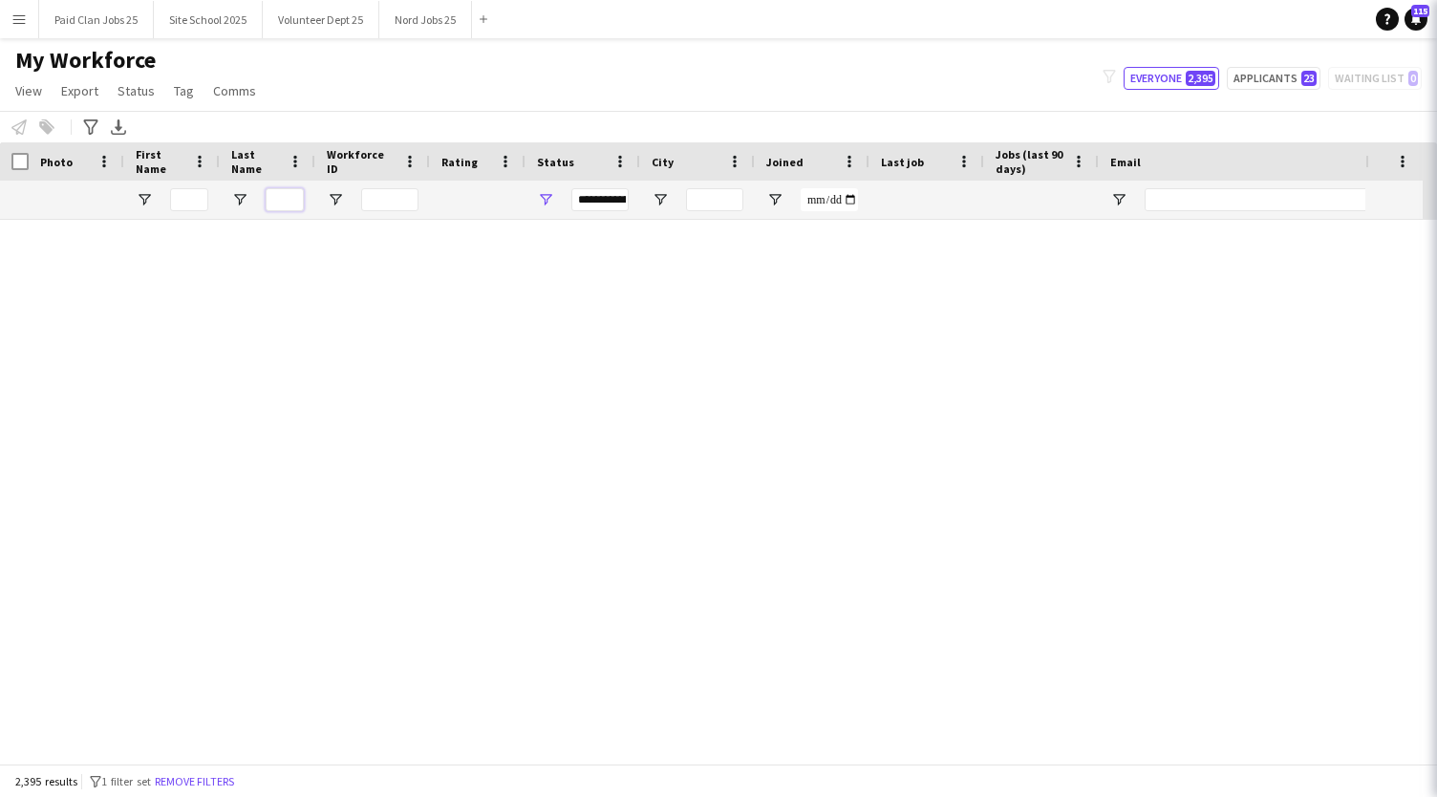
click at [281, 196] on input "Last Name Filter Input" at bounding box center [285, 199] width 38 height 23
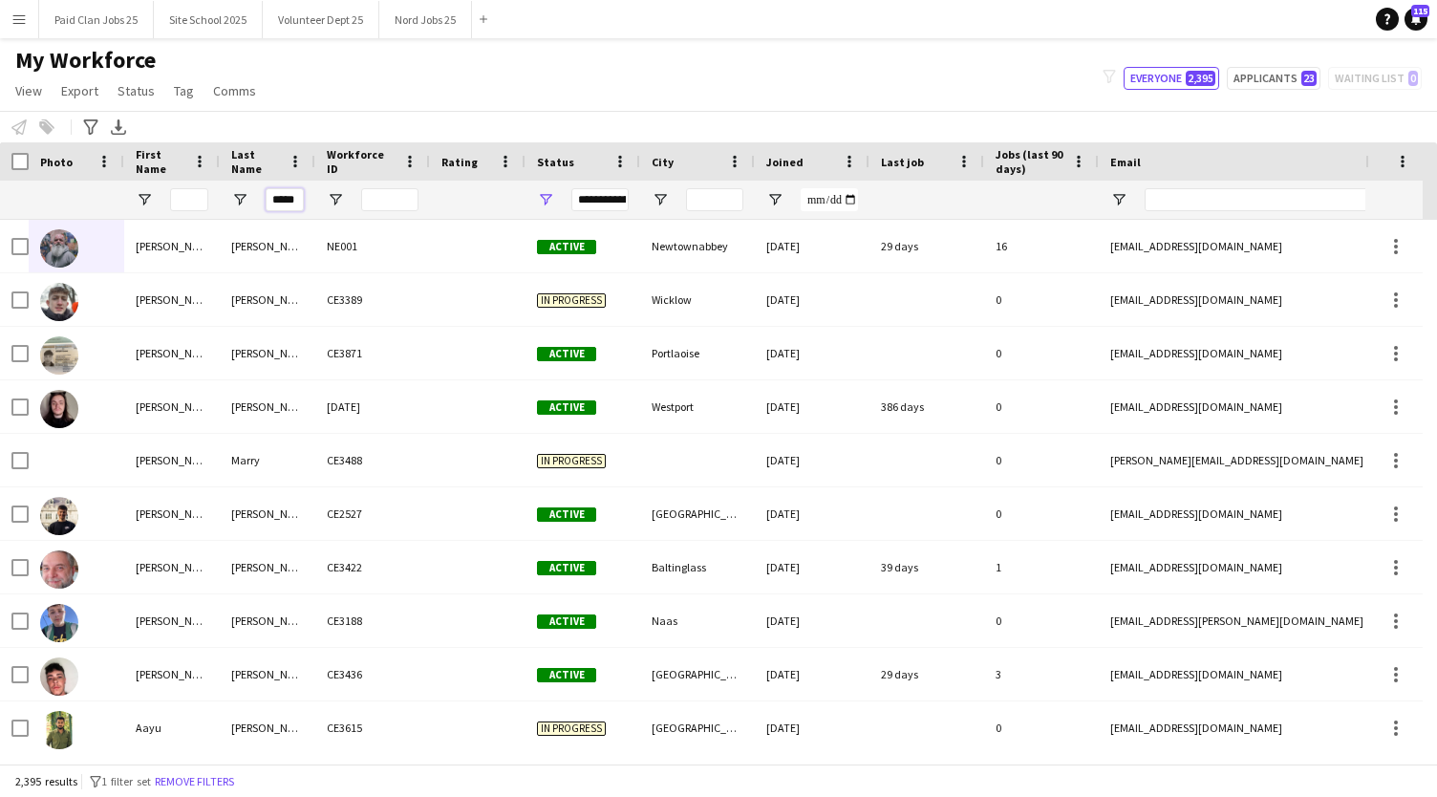
scroll to position [0, 1]
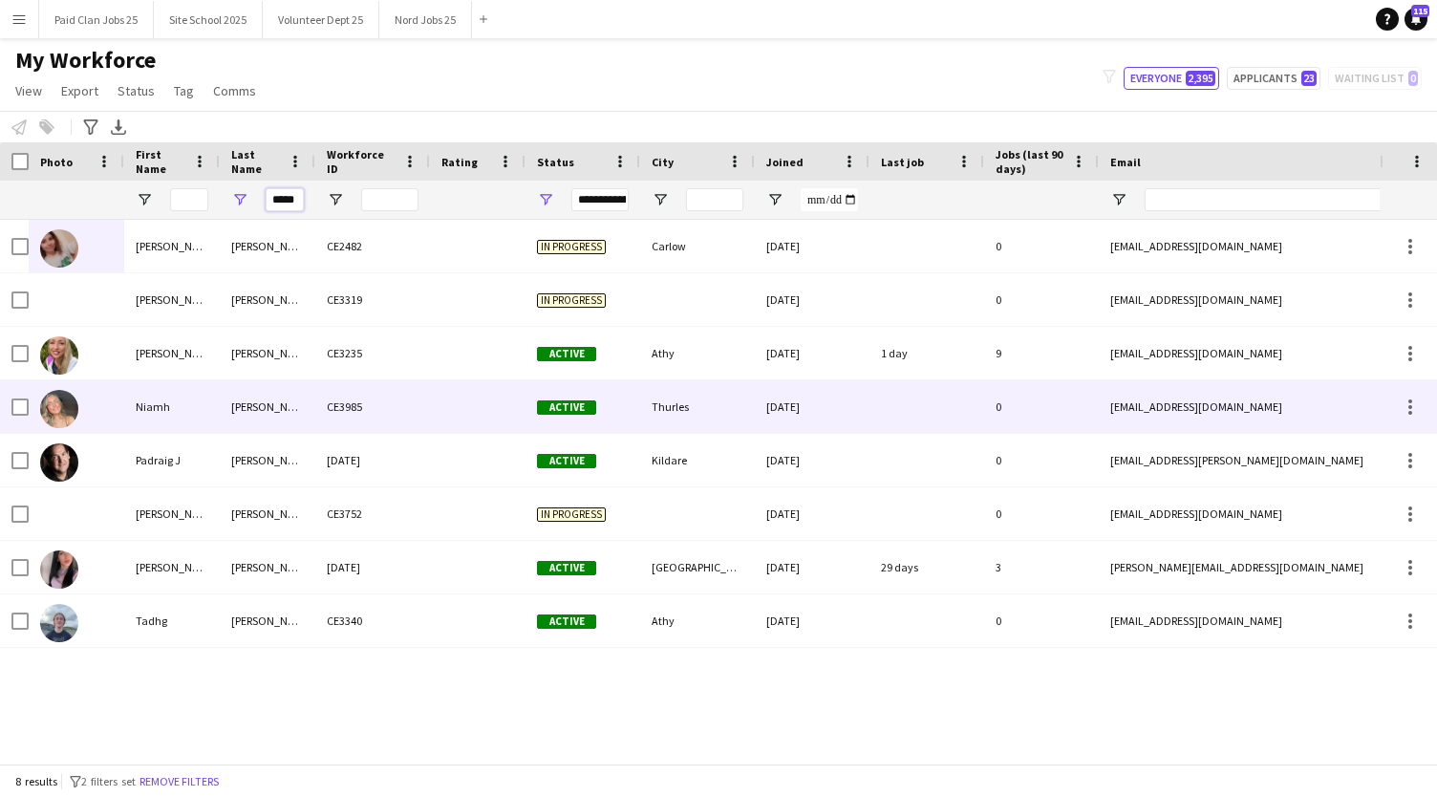
type input "*****"
click at [48, 407] on img at bounding box center [59, 409] width 38 height 38
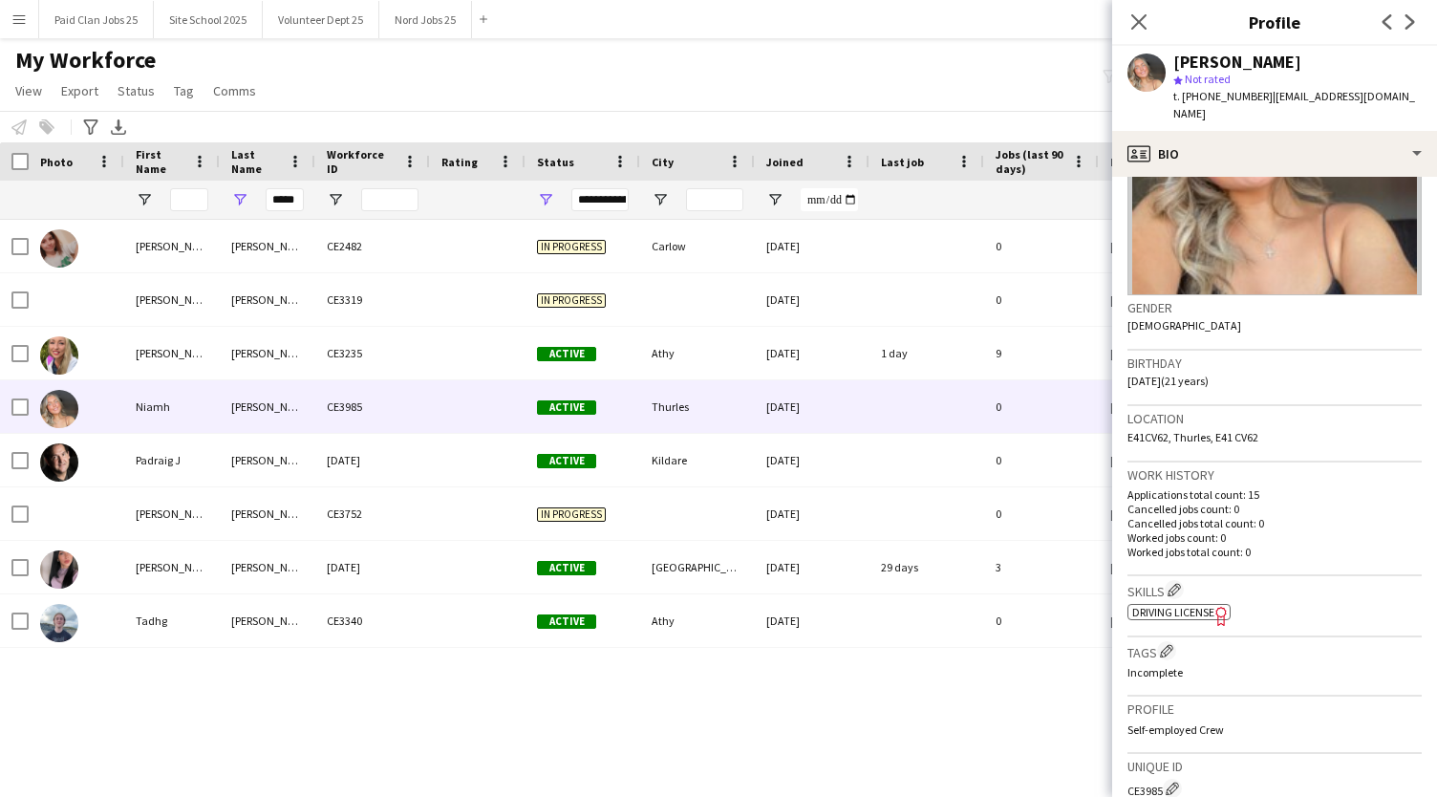
scroll to position [193, 0]
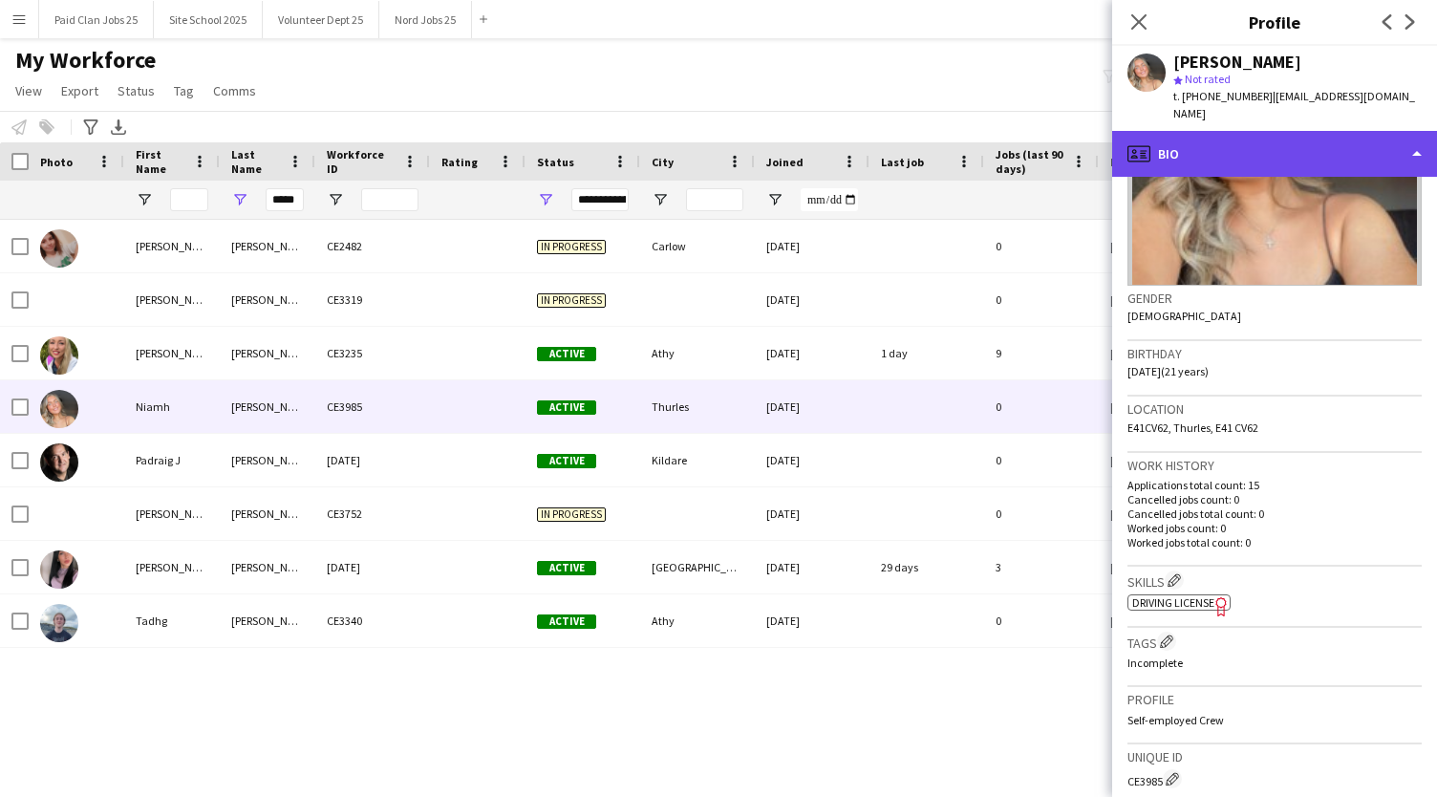
click at [1328, 131] on div "profile Bio" at bounding box center [1274, 154] width 325 height 46
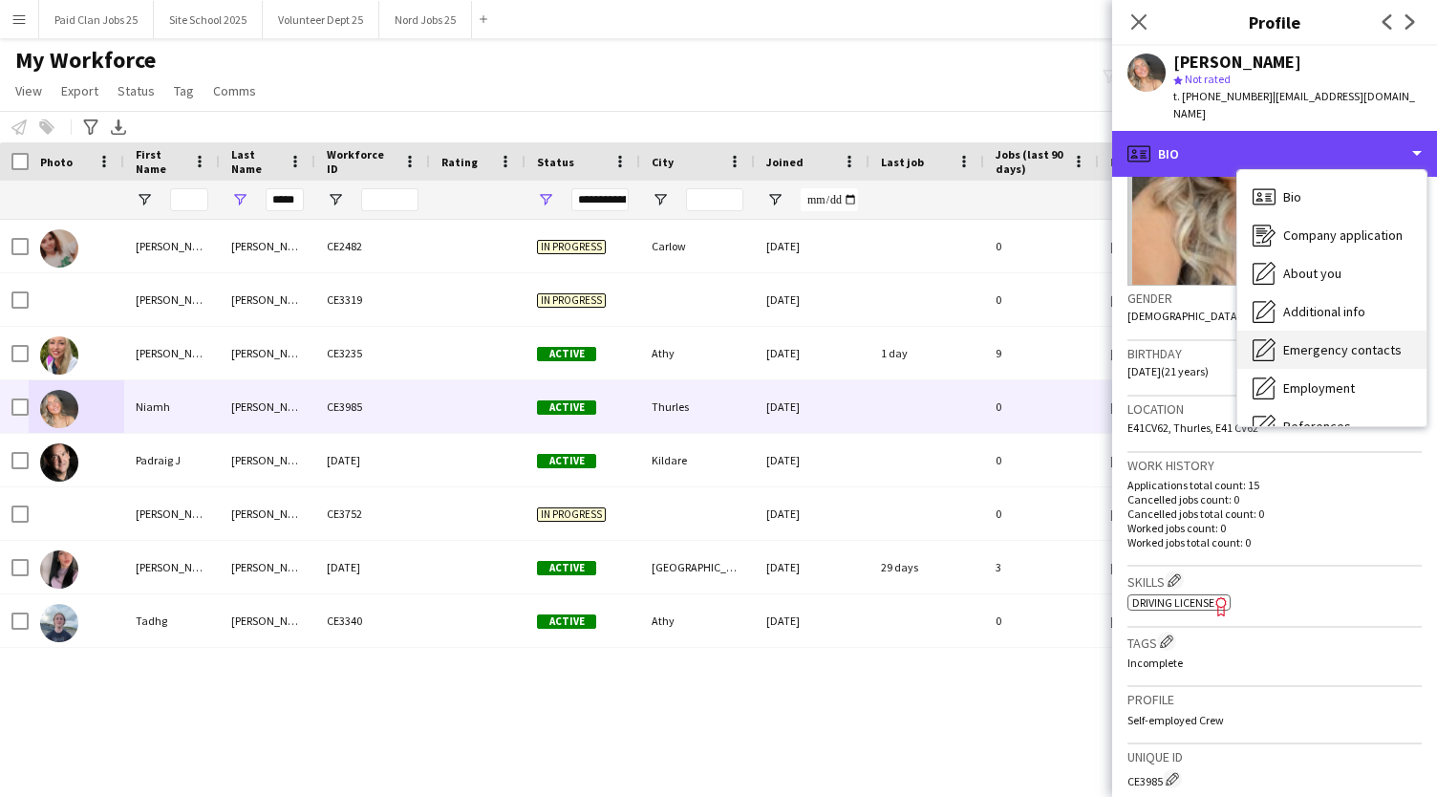
scroll to position [180, 0]
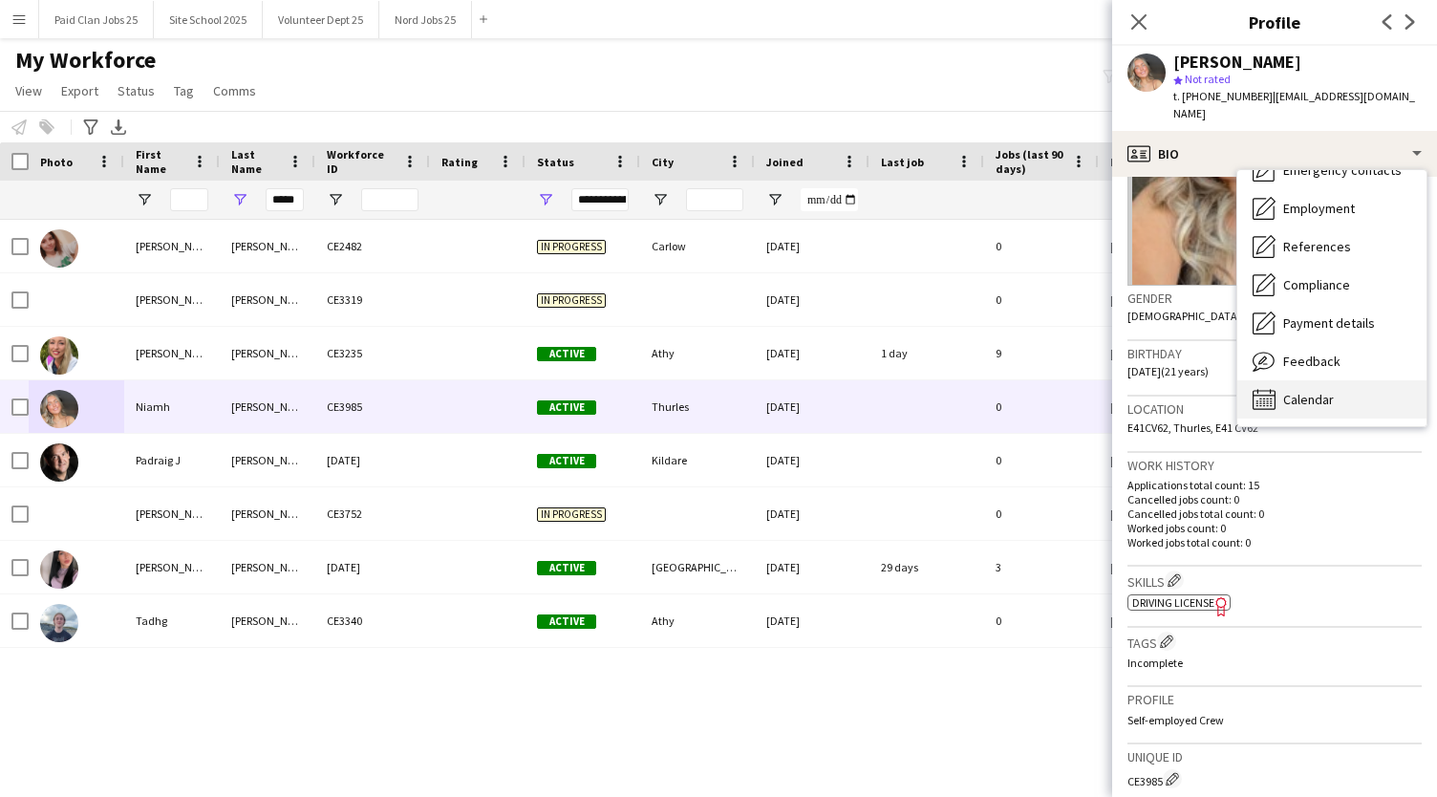
click at [1296, 391] on span "Calendar" at bounding box center [1308, 399] width 51 height 17
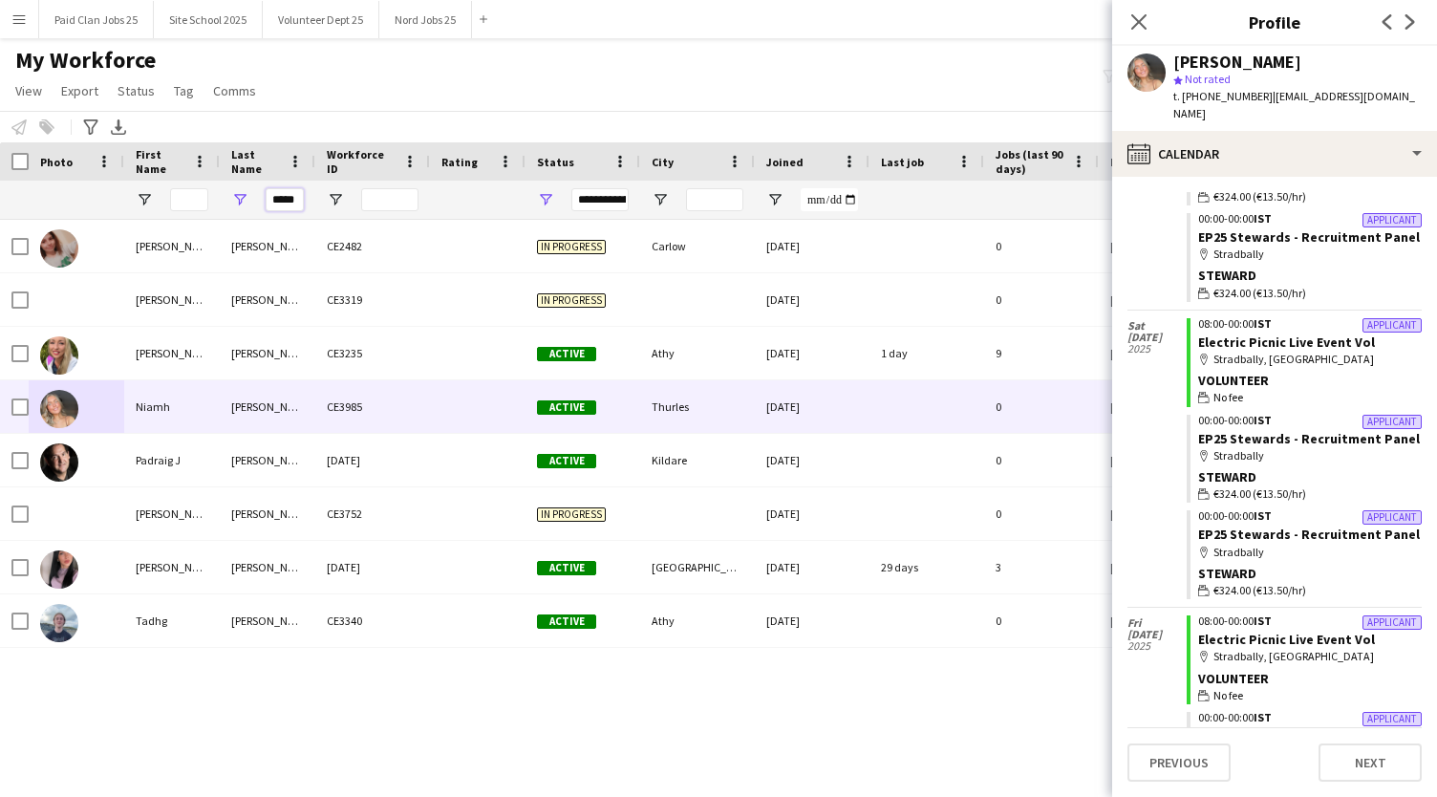
scroll to position [0, 1]
drag, startPoint x: 269, startPoint y: 202, endPoint x: 399, endPoint y: 190, distance: 130.4
click at [399, 190] on div "*****" at bounding box center [1021, 200] width 2042 height 38
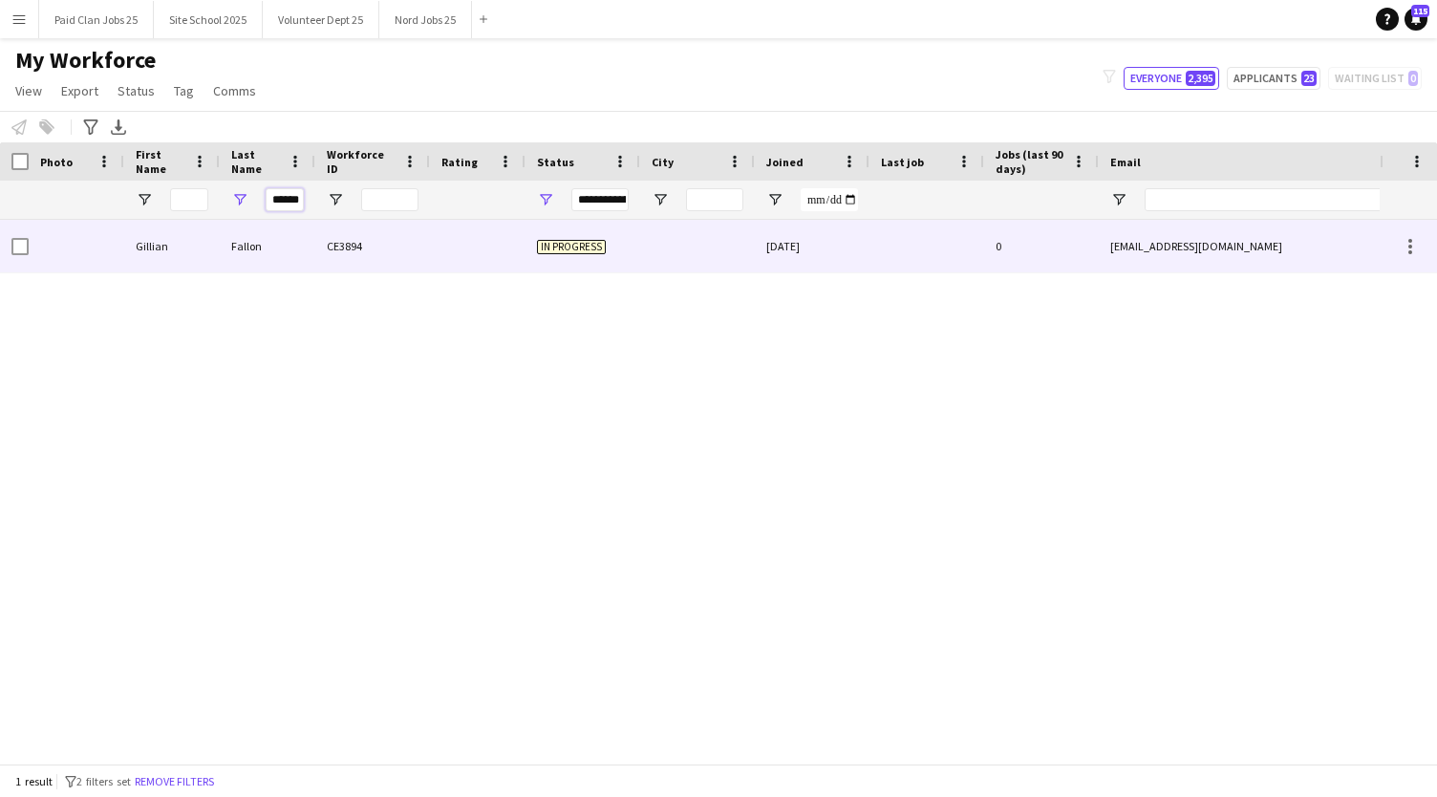
type input "******"
click at [180, 246] on div "Gillian" at bounding box center [172, 246] width 96 height 53
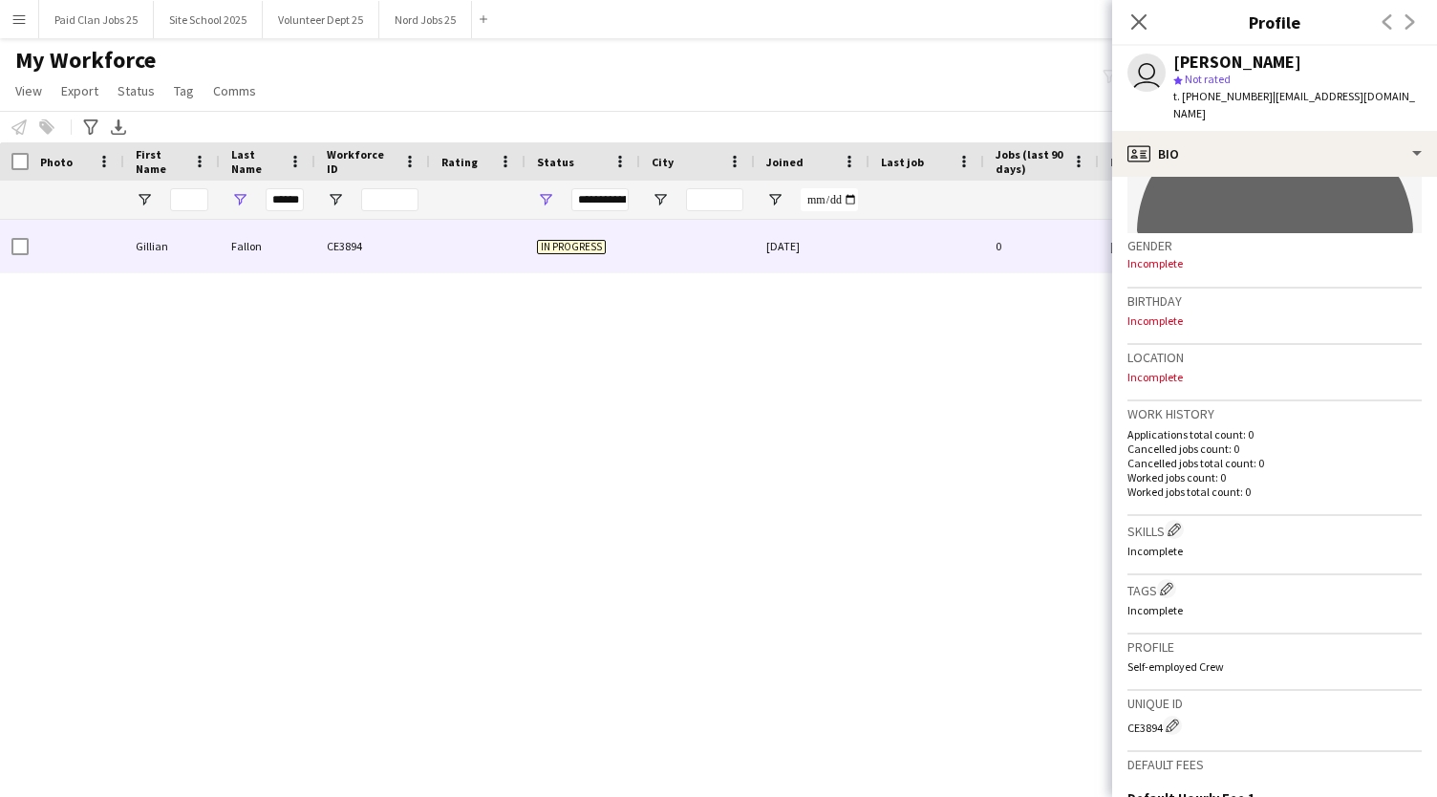
scroll to position [523, 0]
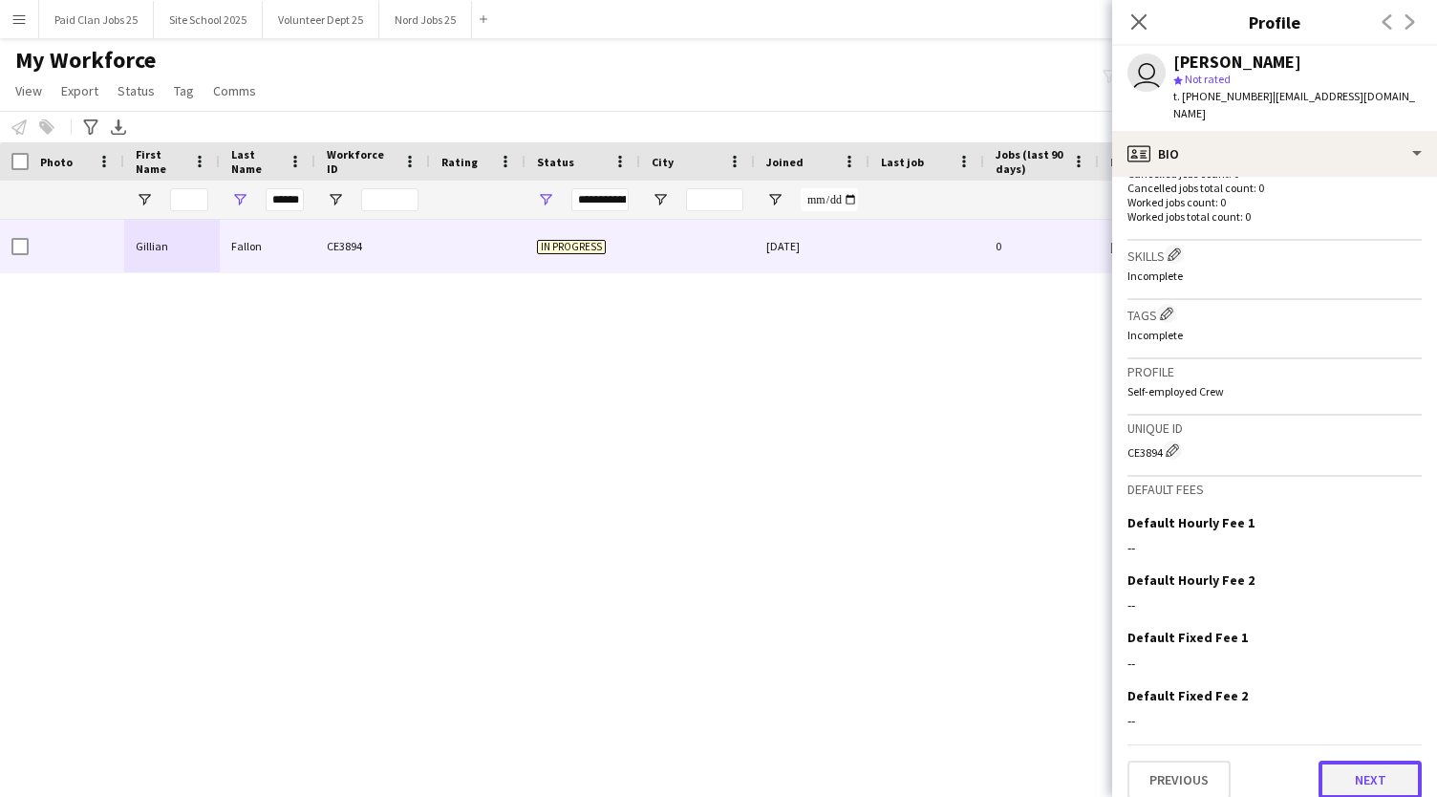
click at [1331, 760] on button "Next" at bounding box center [1369, 779] width 103 height 38
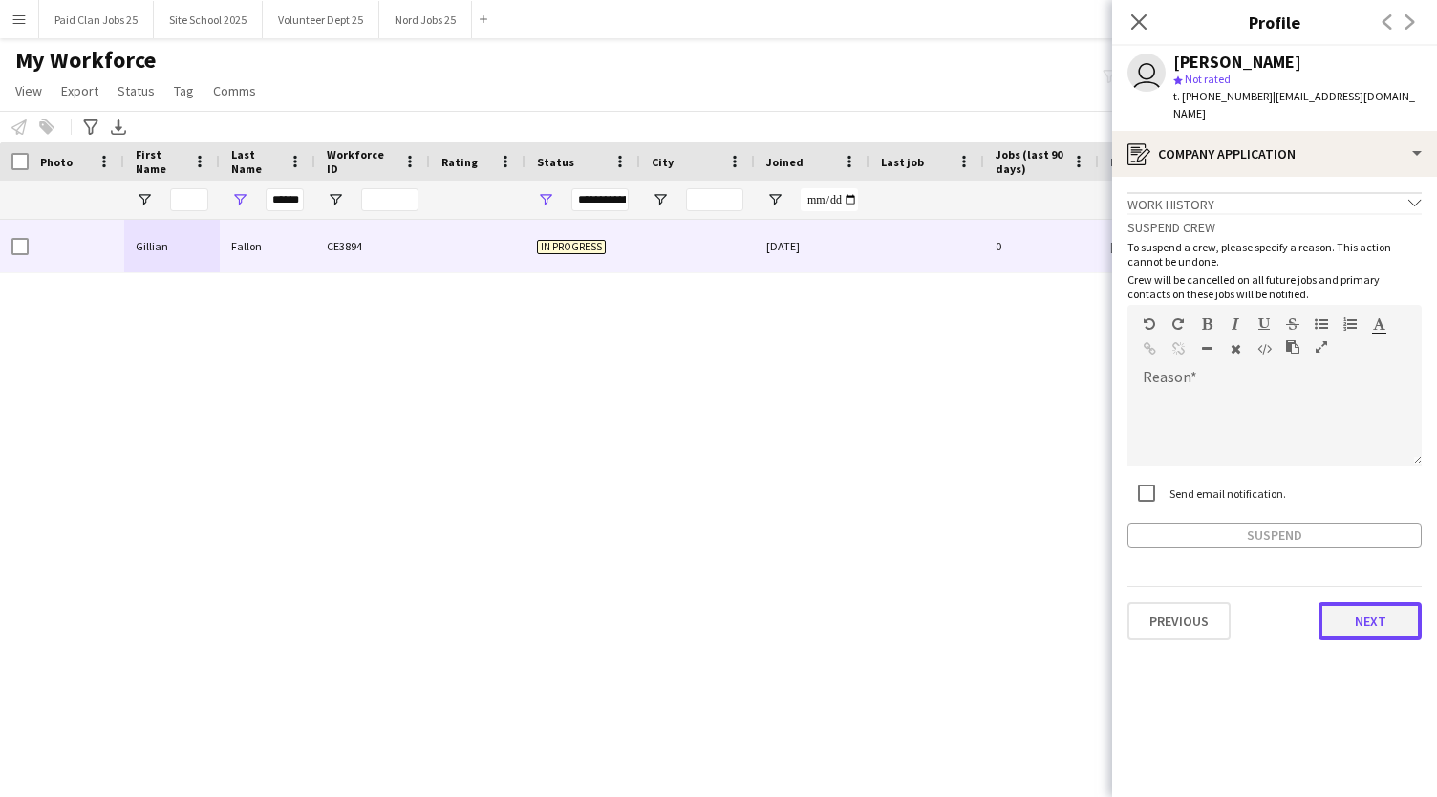
click at [1337, 602] on button "Next" at bounding box center [1369, 621] width 103 height 38
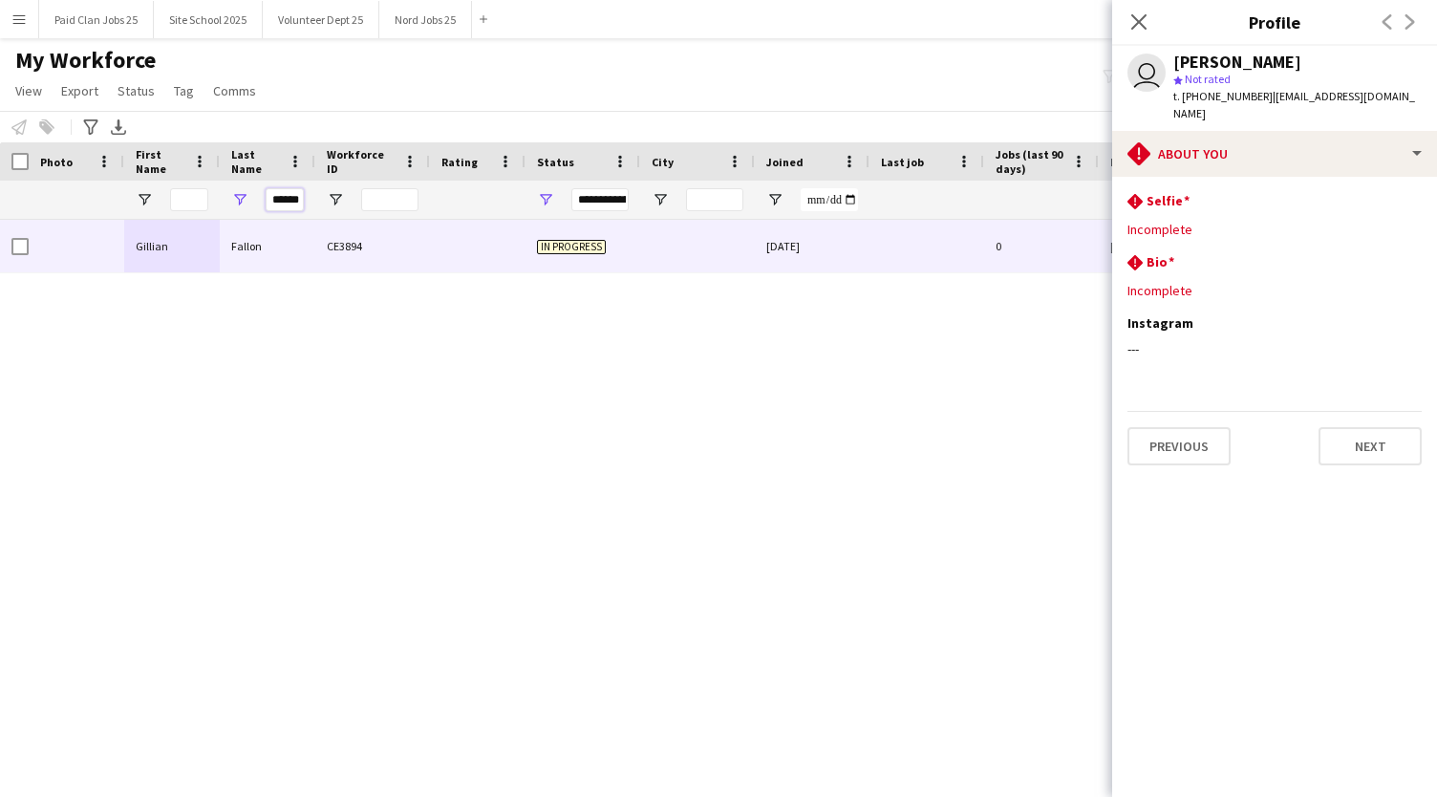
drag, startPoint x: 269, startPoint y: 198, endPoint x: 435, endPoint y: 190, distance: 165.4
click at [435, 190] on div "******" at bounding box center [1021, 200] width 2042 height 38
click at [193, 197] on input "First Name Filter Input" at bounding box center [189, 199] width 38 height 23
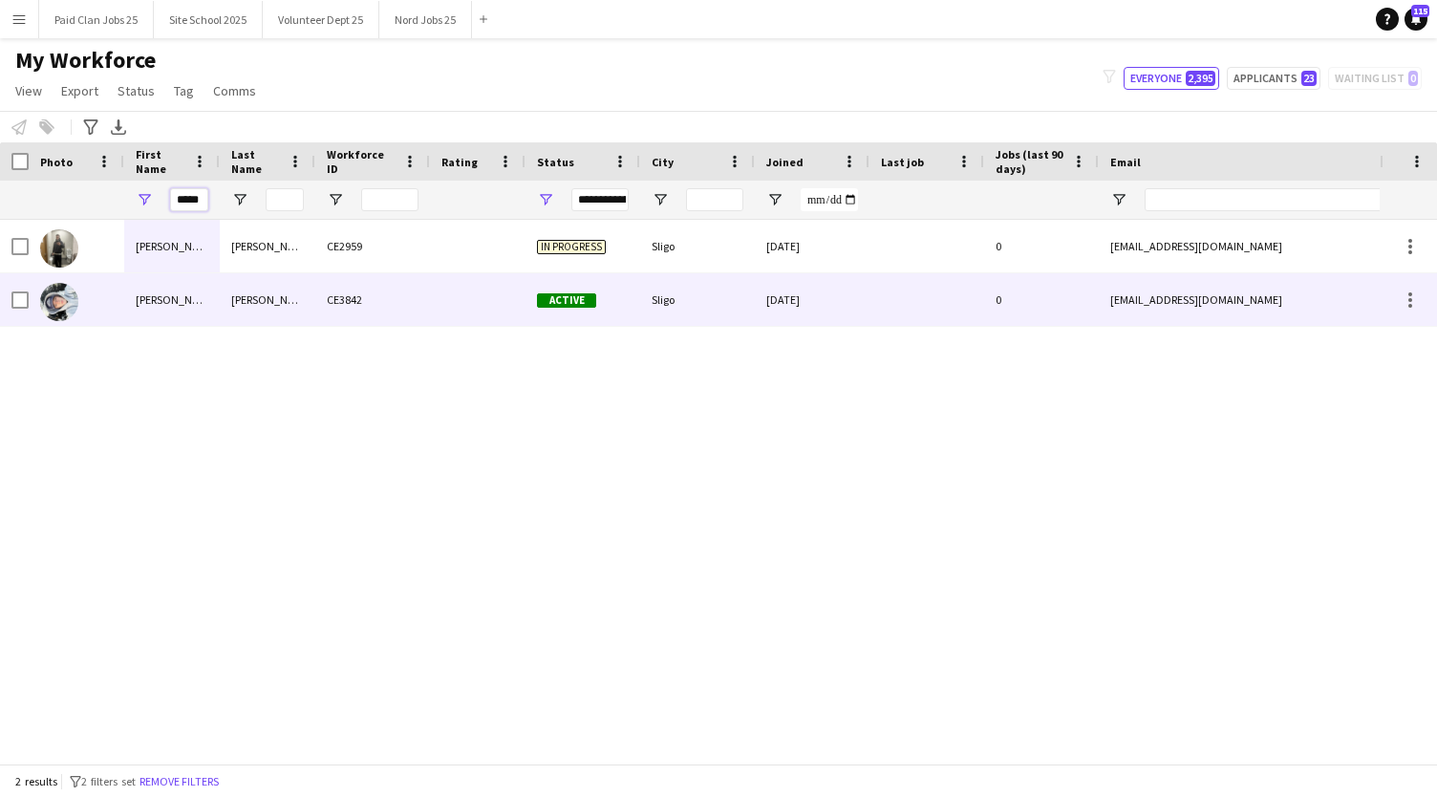
type input "*****"
click at [55, 298] on img at bounding box center [59, 302] width 38 height 38
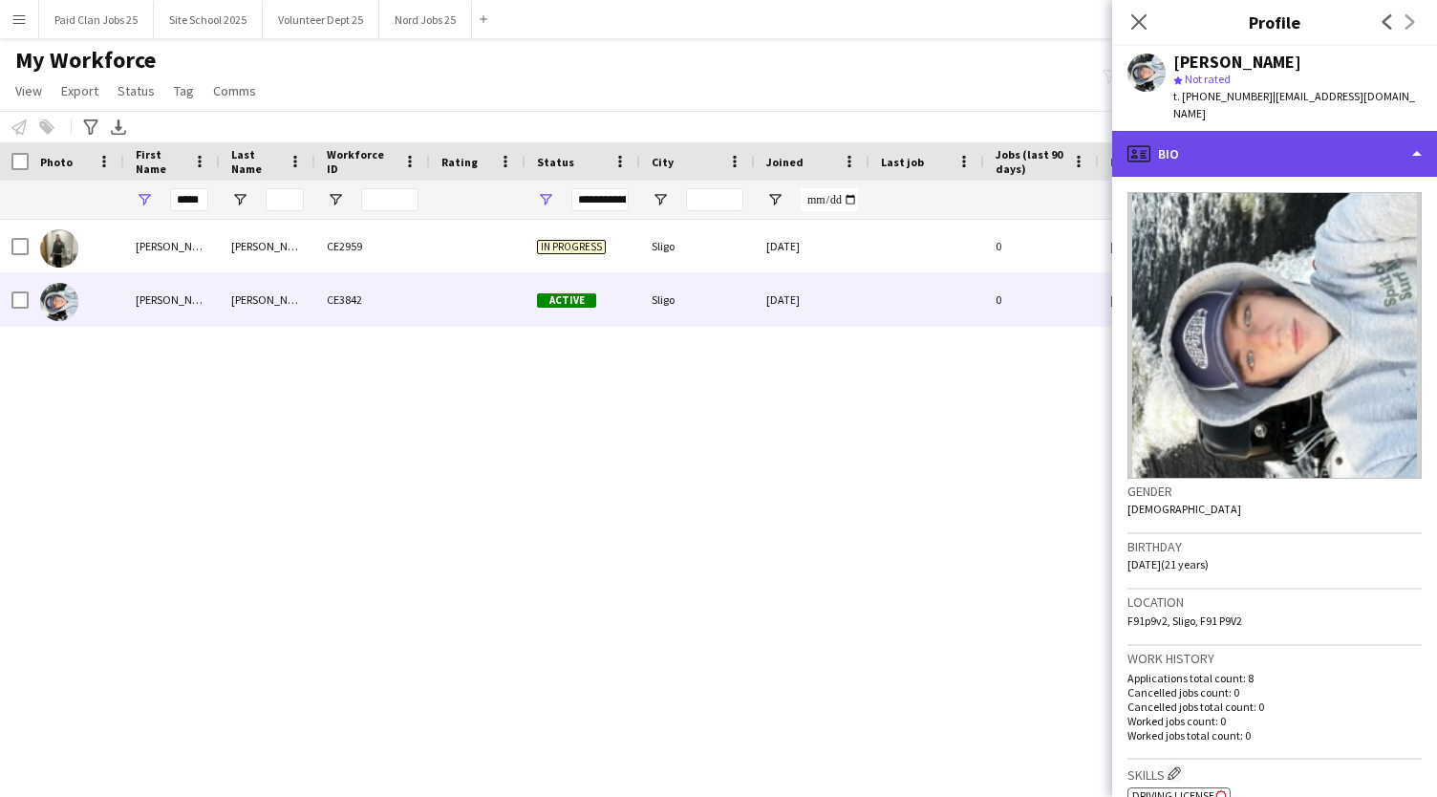
click at [1357, 134] on div "profile Bio" at bounding box center [1274, 154] width 325 height 46
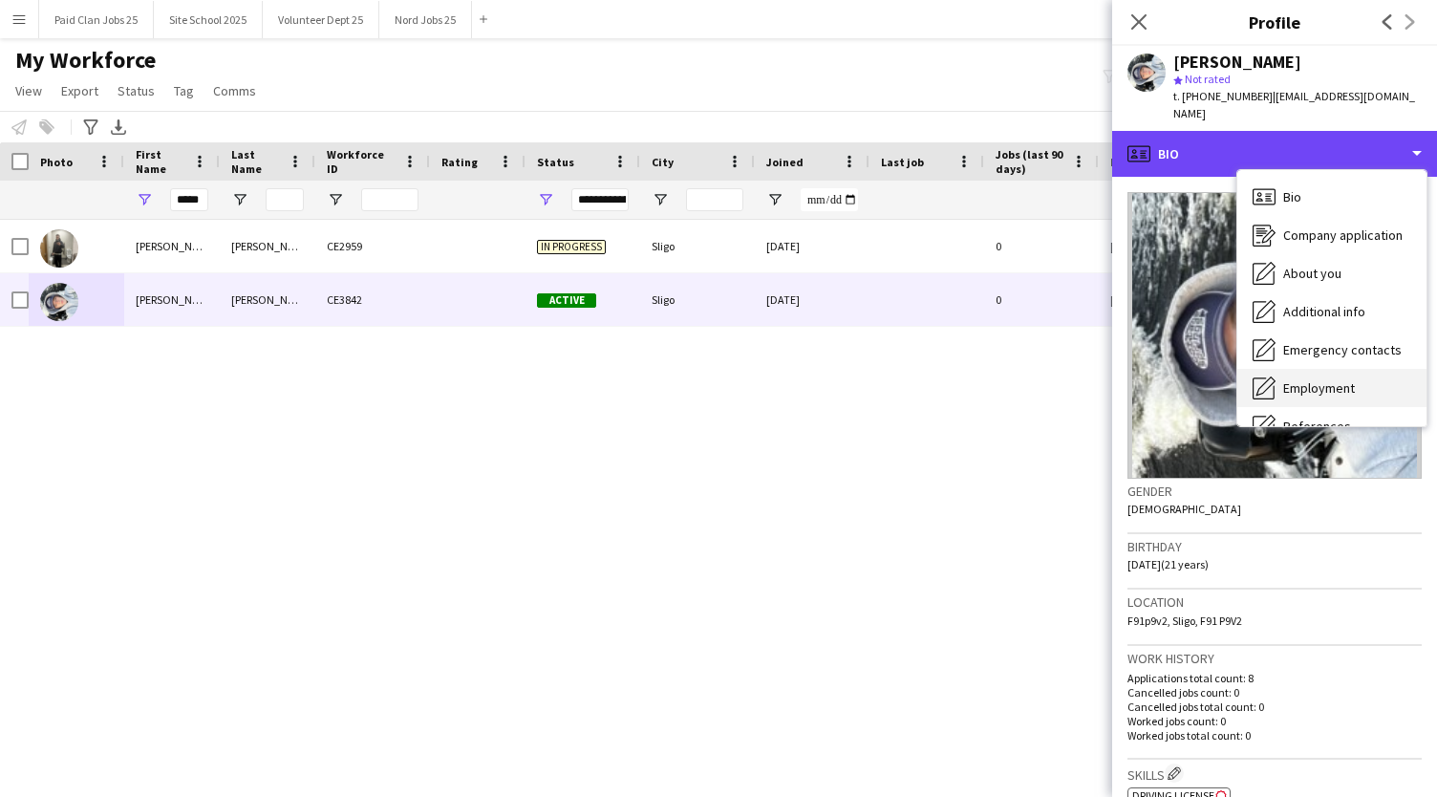
scroll to position [180, 0]
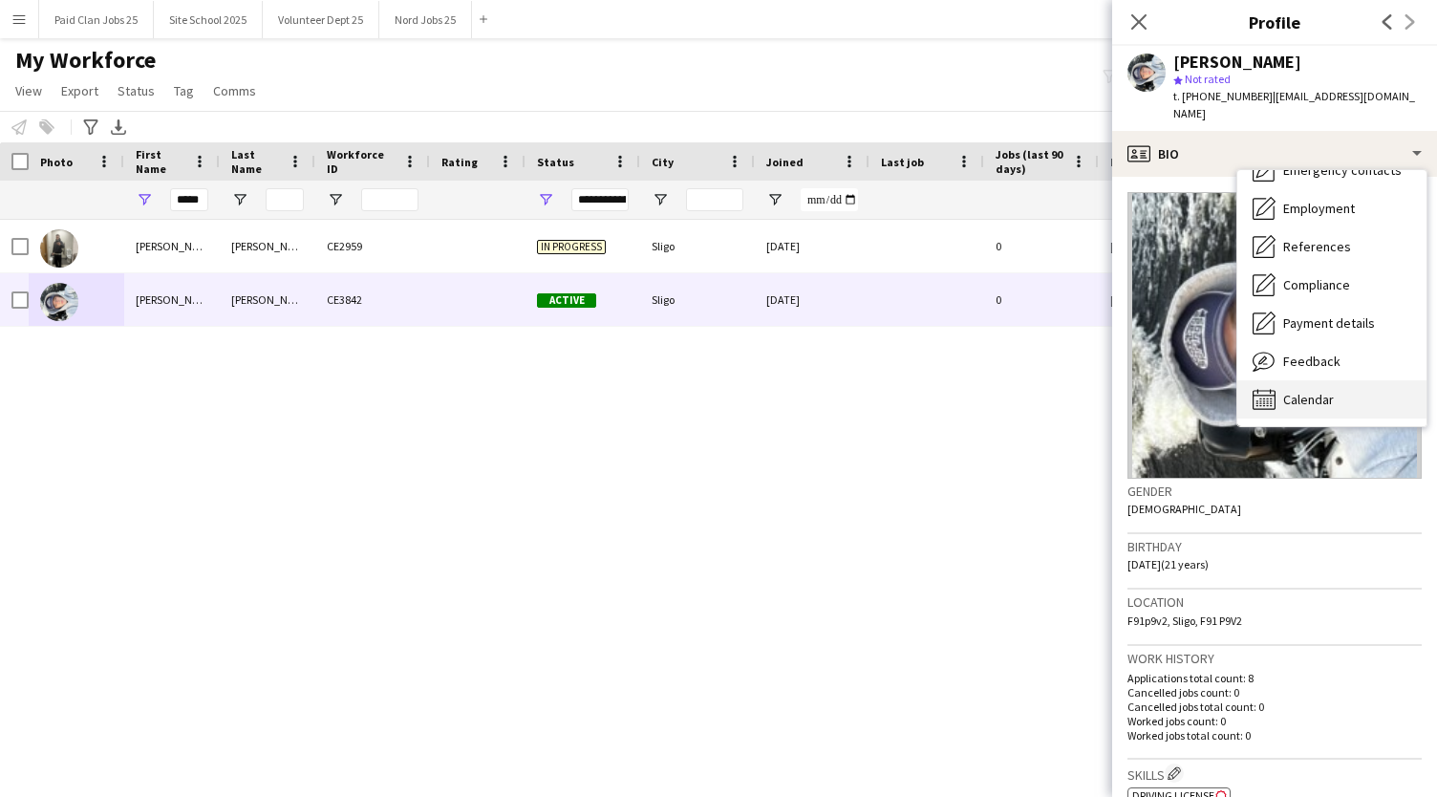
click at [1311, 391] on span "Calendar" at bounding box center [1308, 399] width 51 height 17
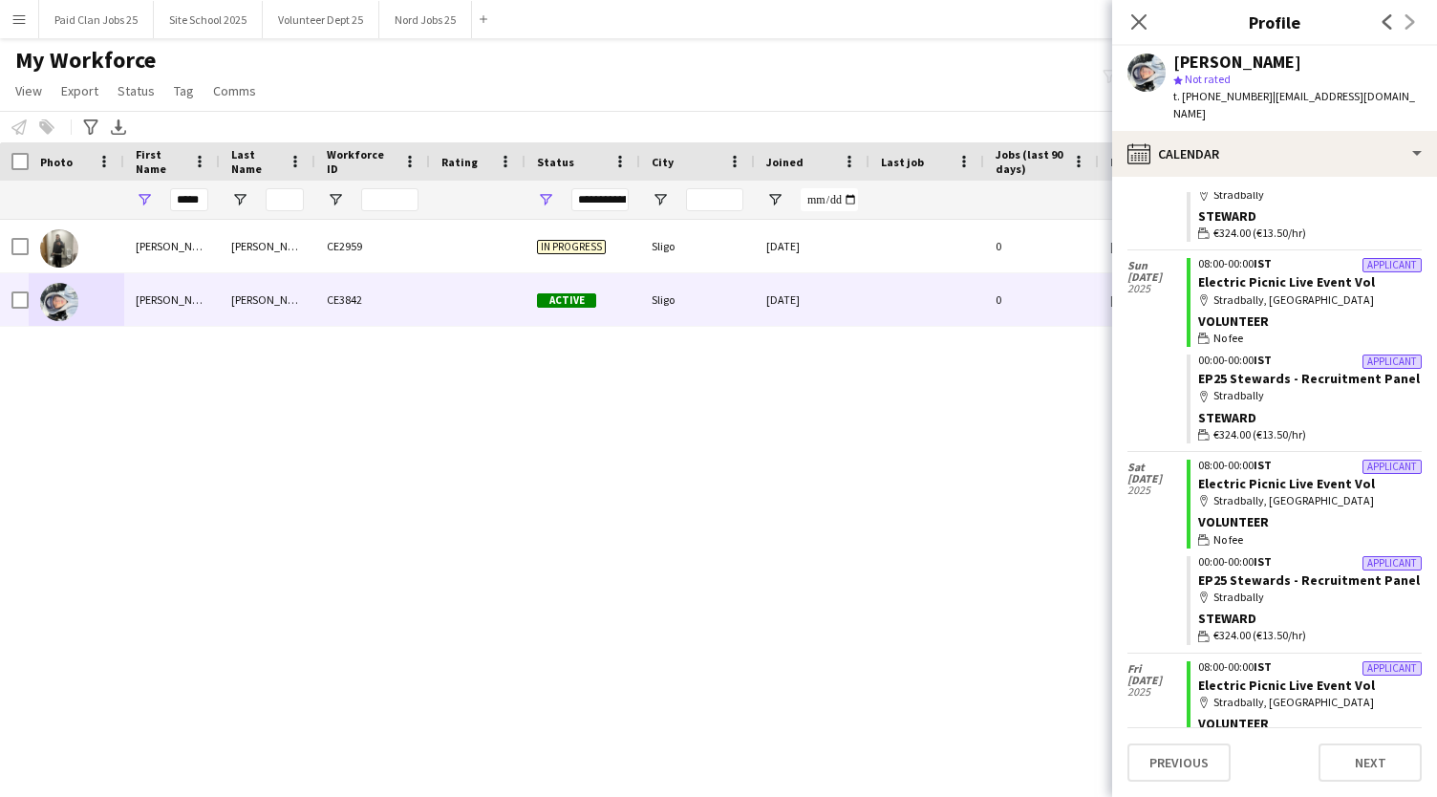
scroll to position [310, 0]
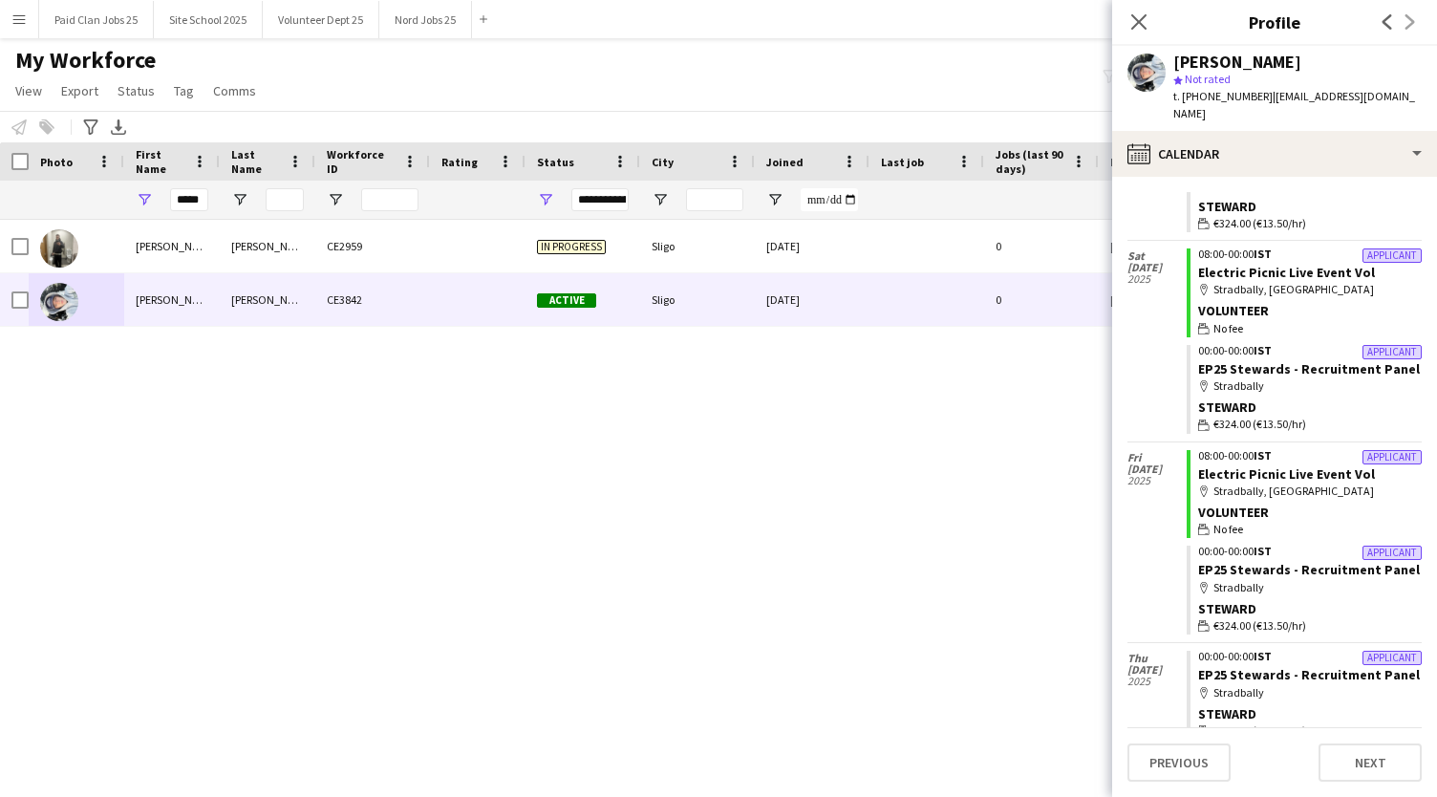
click at [1186, 479] on app-crew-calendar-job-card "Applicant 08:00-00:00 IST Electric Picnic Live Event Vol map-marker Stradbally,…" at bounding box center [1303, 494] width 235 height 89
click at [1137, 22] on icon at bounding box center [1138, 21] width 18 height 18
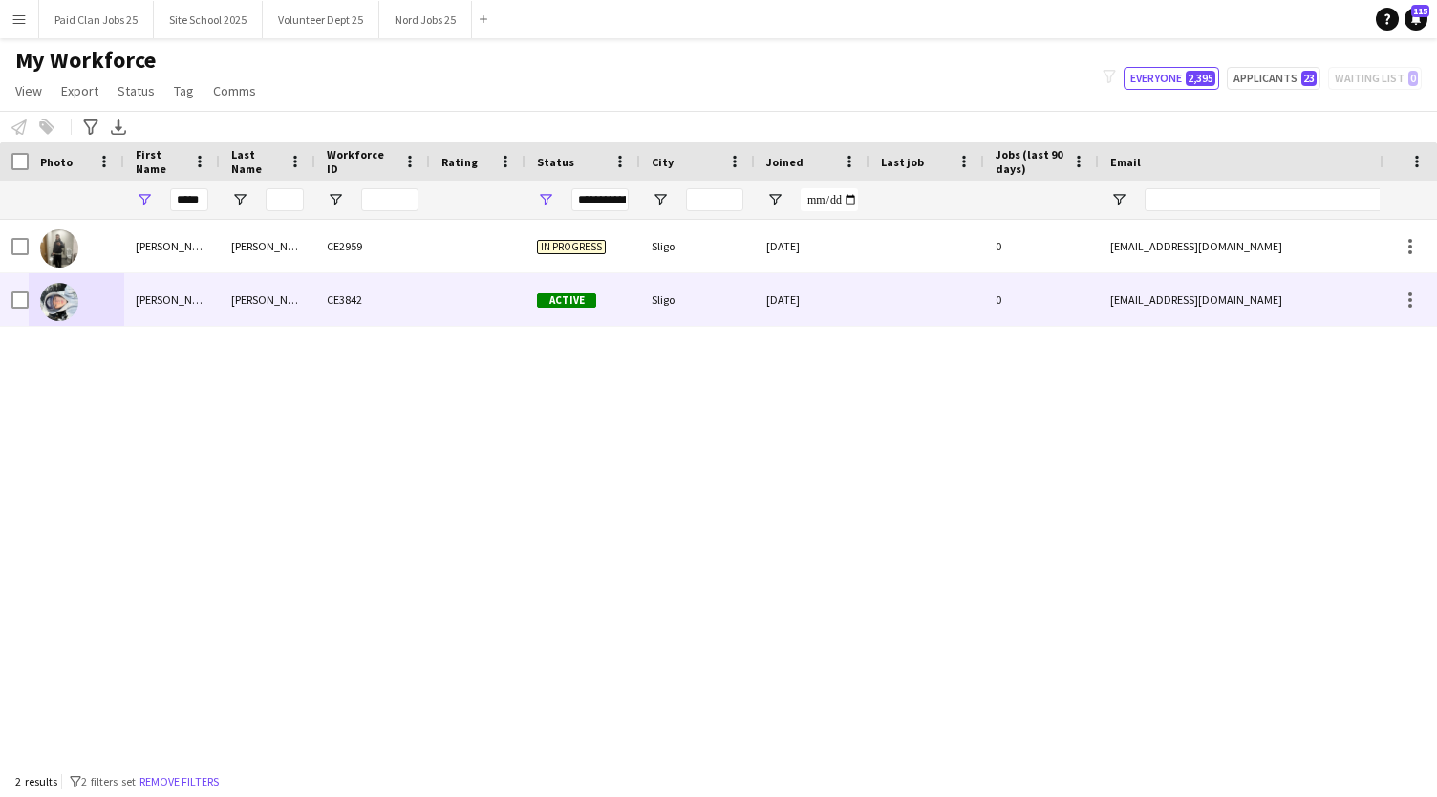
click at [58, 303] on img at bounding box center [59, 302] width 38 height 38
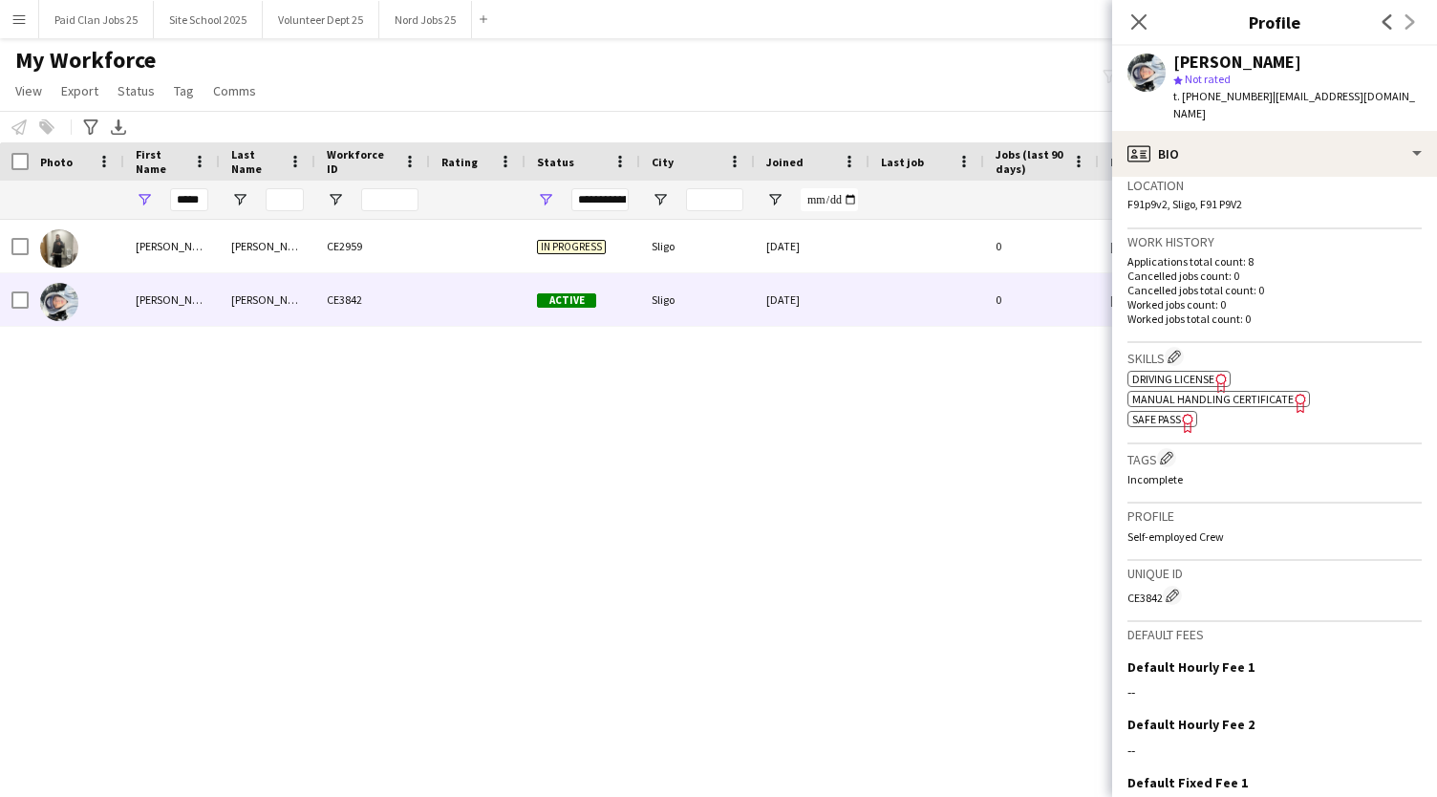
scroll to position [417, 0]
drag, startPoint x: 1129, startPoint y: 581, endPoint x: 1161, endPoint y: 580, distance: 31.5
click at [1161, 585] on div "CE3842 Edit crew unique ID" at bounding box center [1274, 594] width 294 height 19
copy div "CE3842"
click at [210, 194] on div "*****" at bounding box center [172, 200] width 96 height 38
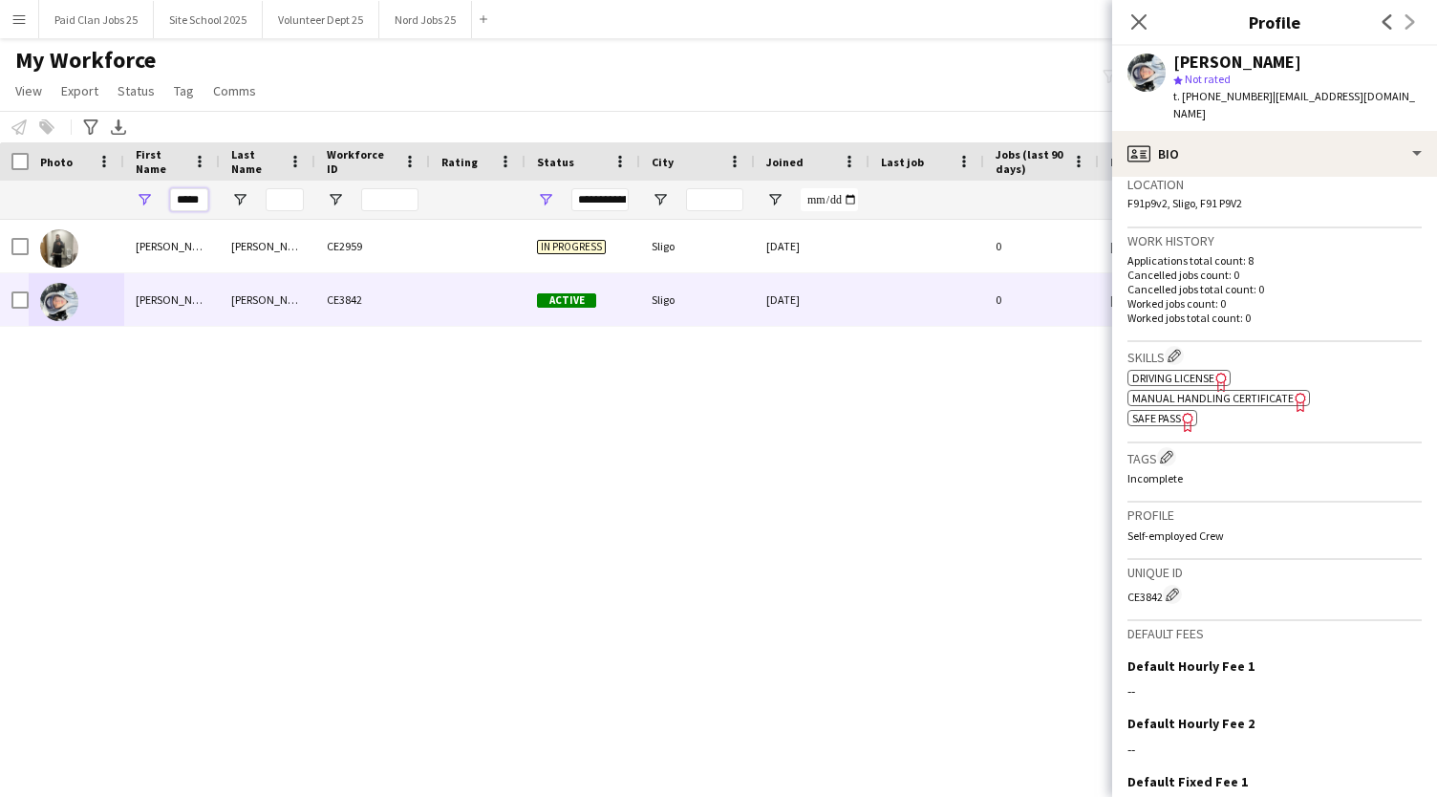
drag, startPoint x: 205, startPoint y: 200, endPoint x: 128, endPoint y: 212, distance: 78.4
click at [128, 212] on div "*****" at bounding box center [172, 200] width 96 height 38
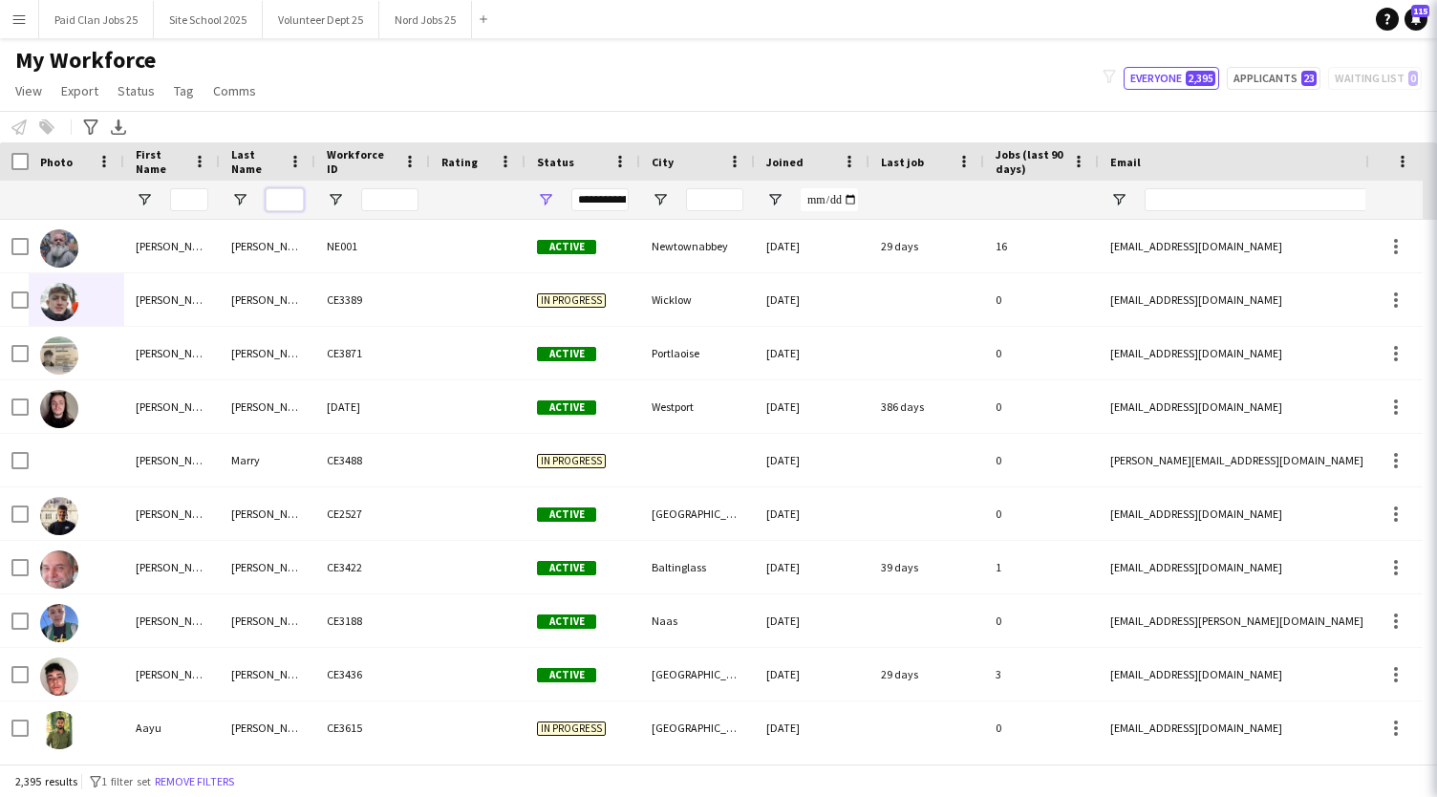
click at [289, 198] on input "Last Name Filter Input" at bounding box center [285, 199] width 38 height 23
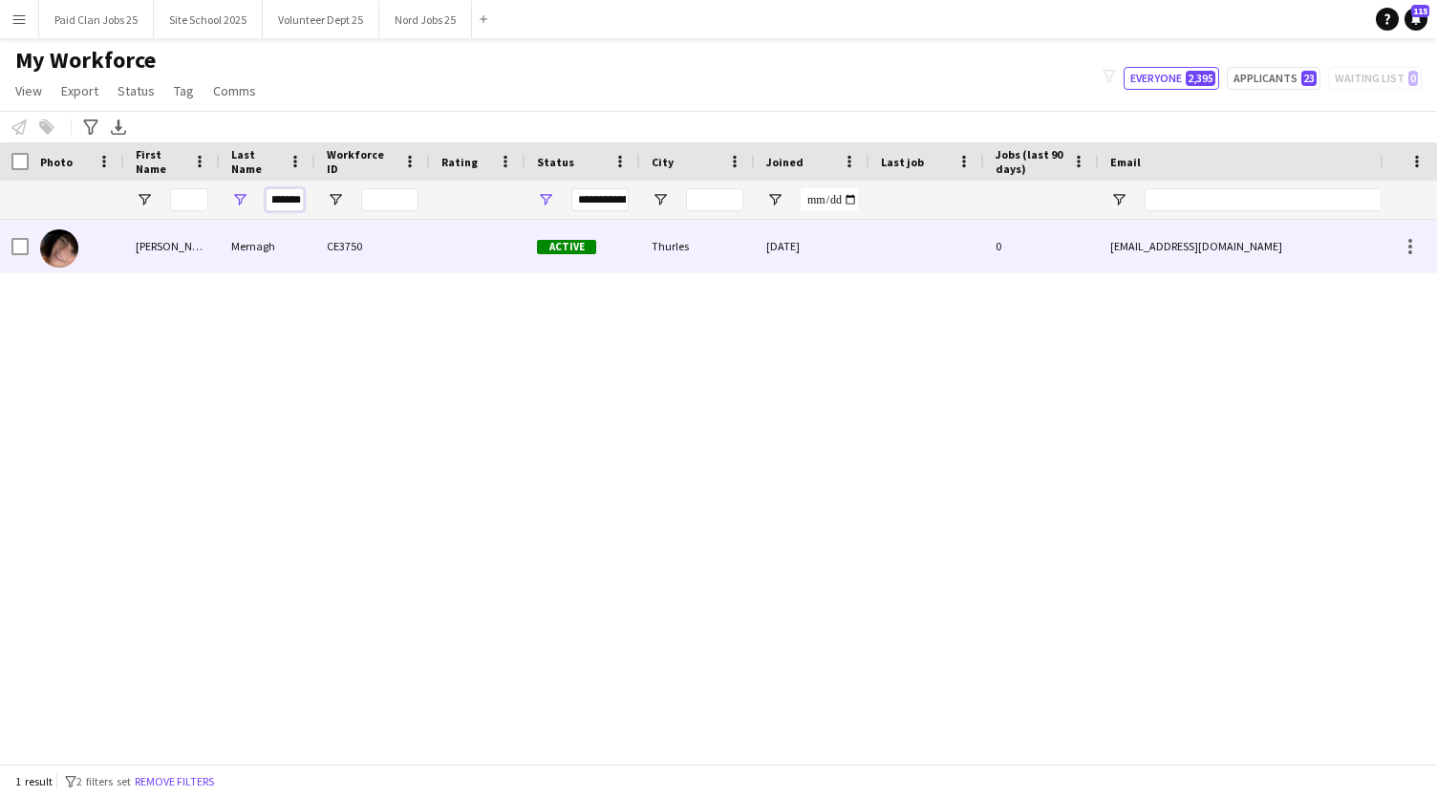
type input "*******"
click at [53, 253] on img at bounding box center [59, 248] width 38 height 38
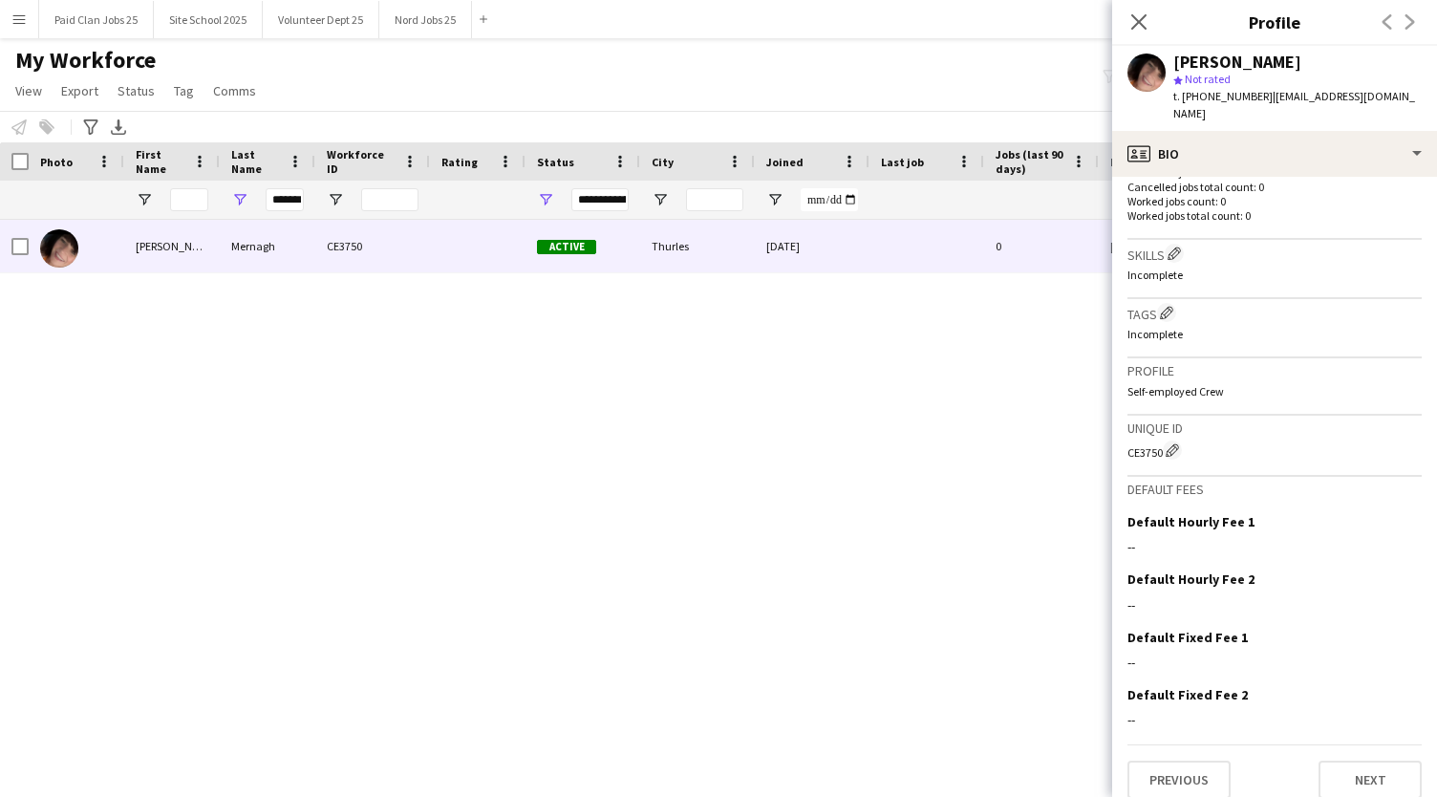
scroll to position [0, 0]
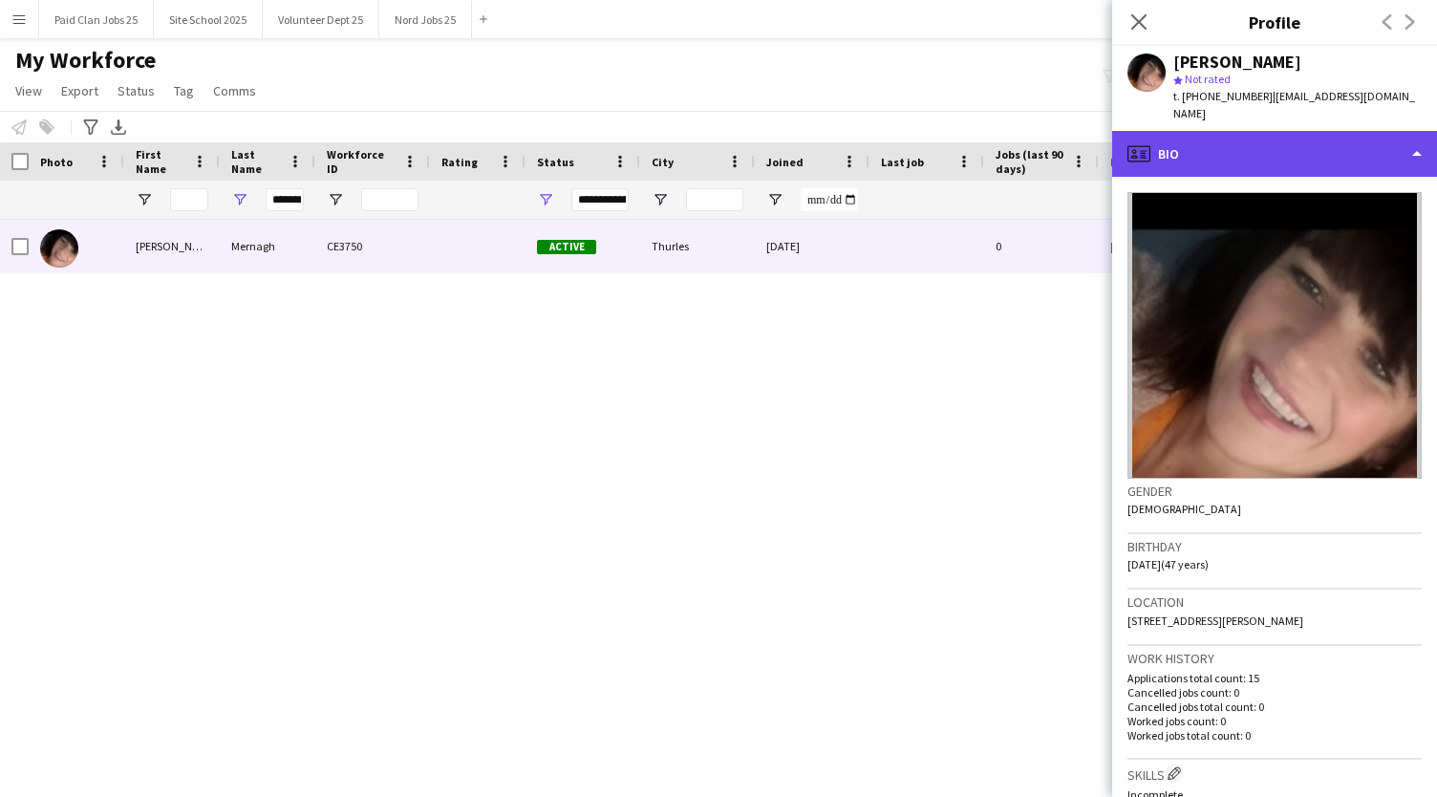
click at [1264, 132] on div "profile Bio" at bounding box center [1274, 154] width 325 height 46
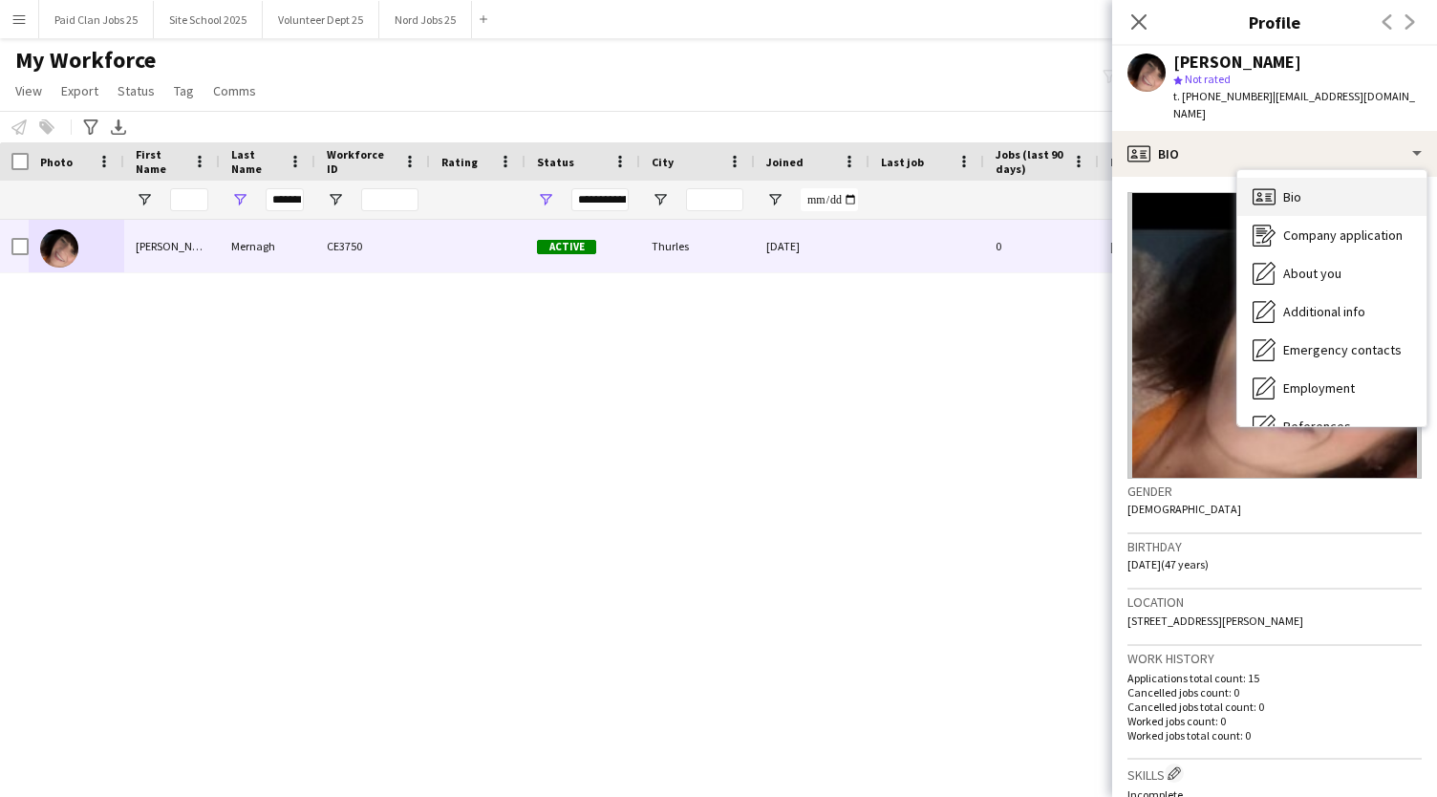
click at [1290, 188] on span "Bio" at bounding box center [1292, 196] width 18 height 17
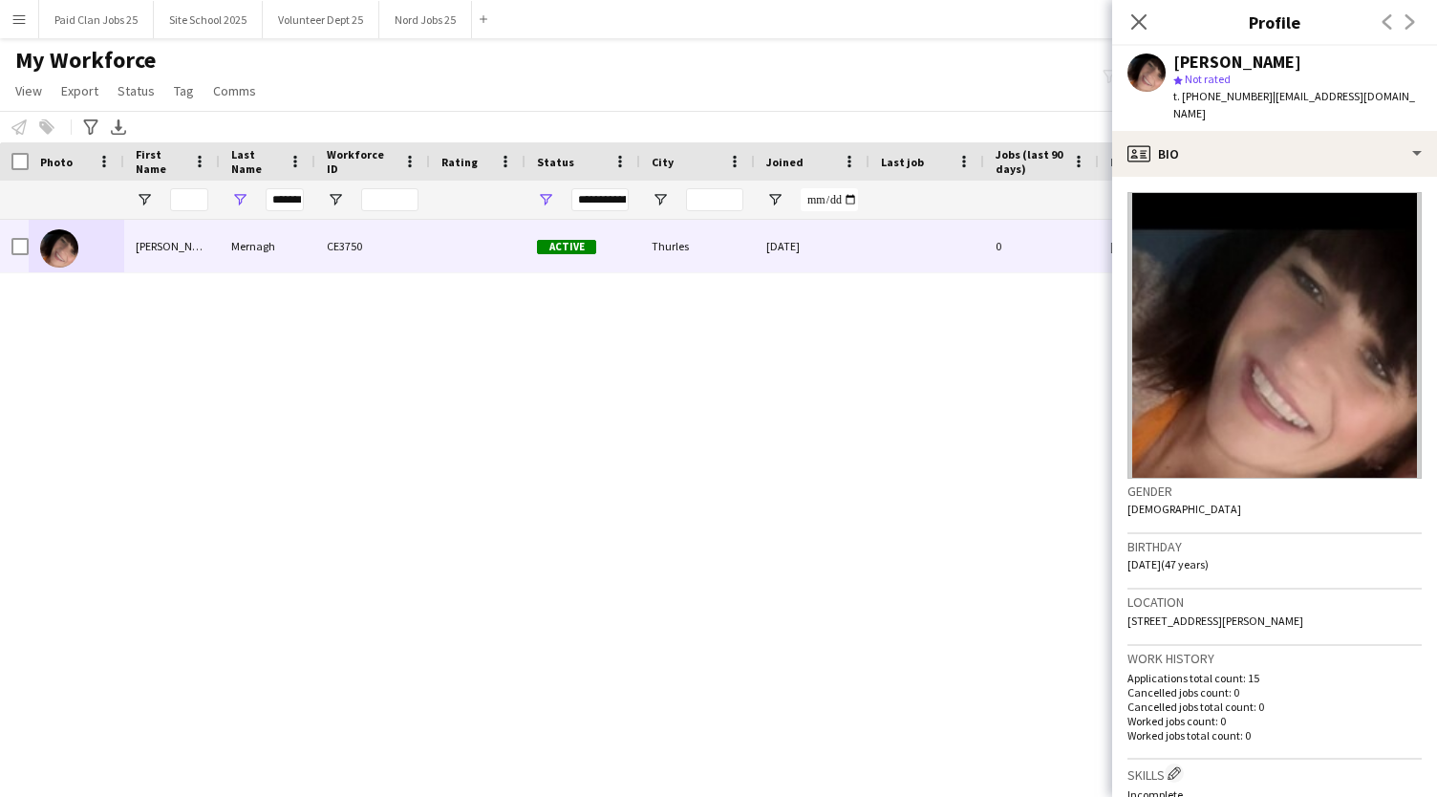
scroll to position [520, 0]
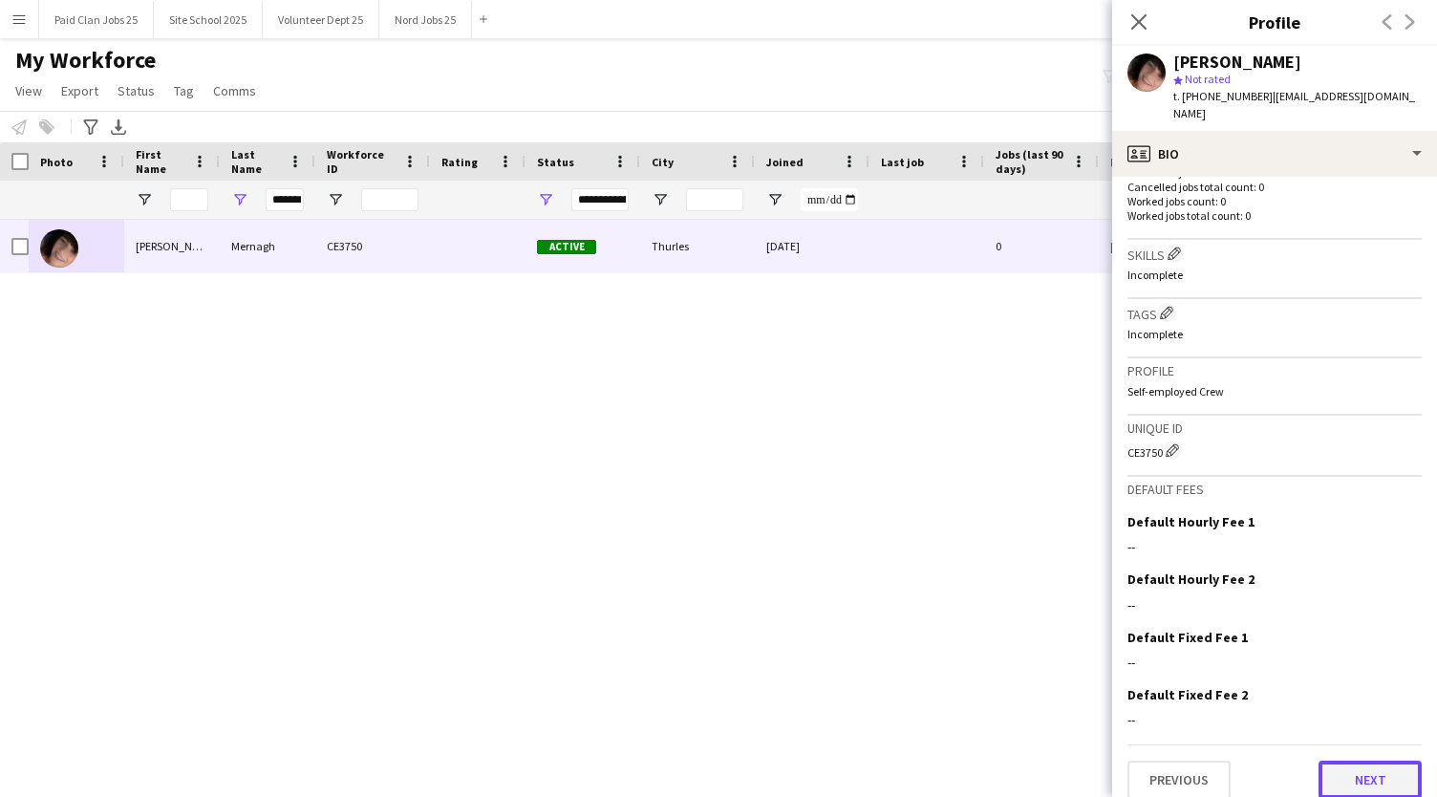
click at [1357, 762] on button "Next" at bounding box center [1369, 779] width 103 height 38
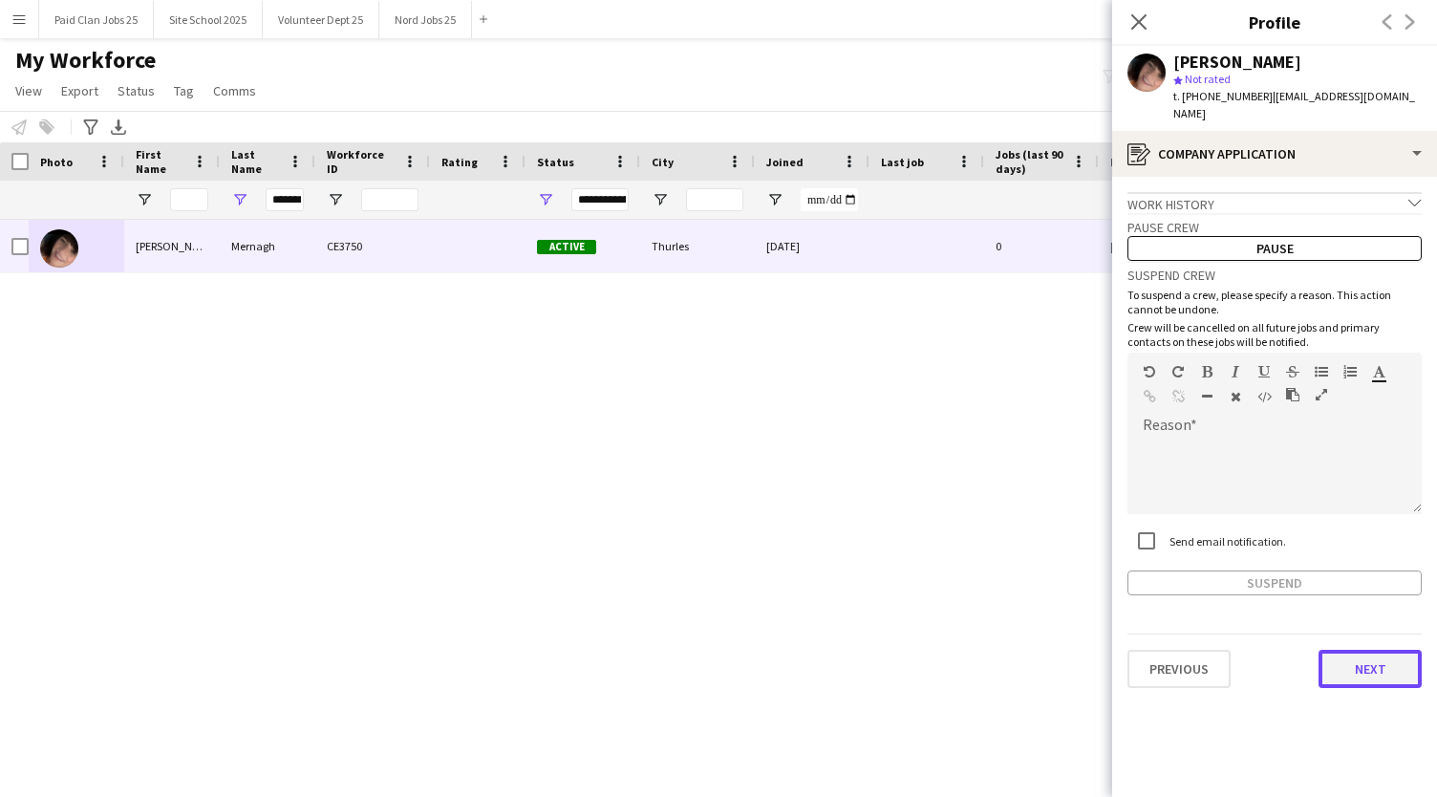
click at [1375, 650] on button "Next" at bounding box center [1369, 669] width 103 height 38
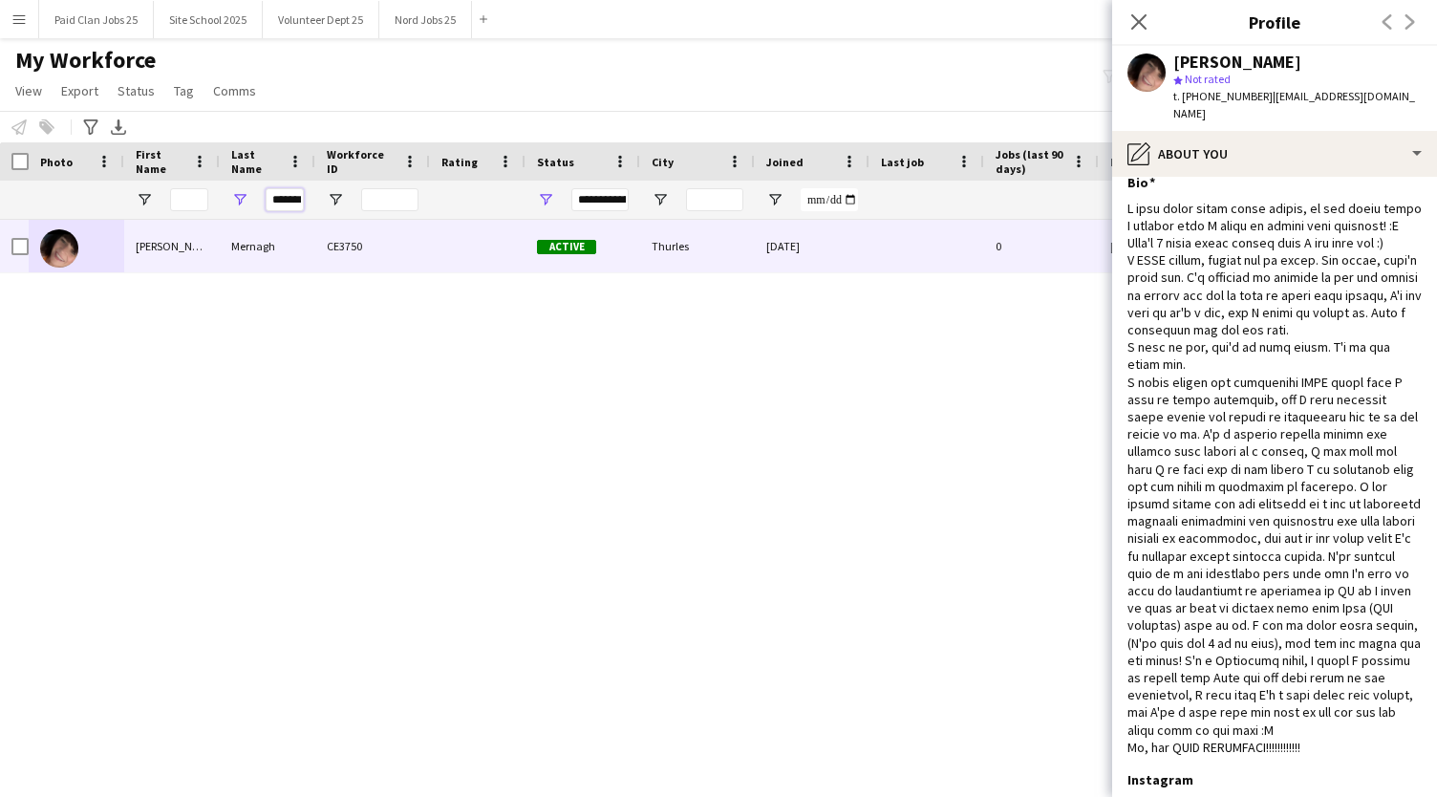
scroll to position [0, 13]
drag, startPoint x: 271, startPoint y: 205, endPoint x: 408, endPoint y: 196, distance: 136.9
click at [408, 196] on div "*******" at bounding box center [1021, 200] width 2042 height 38
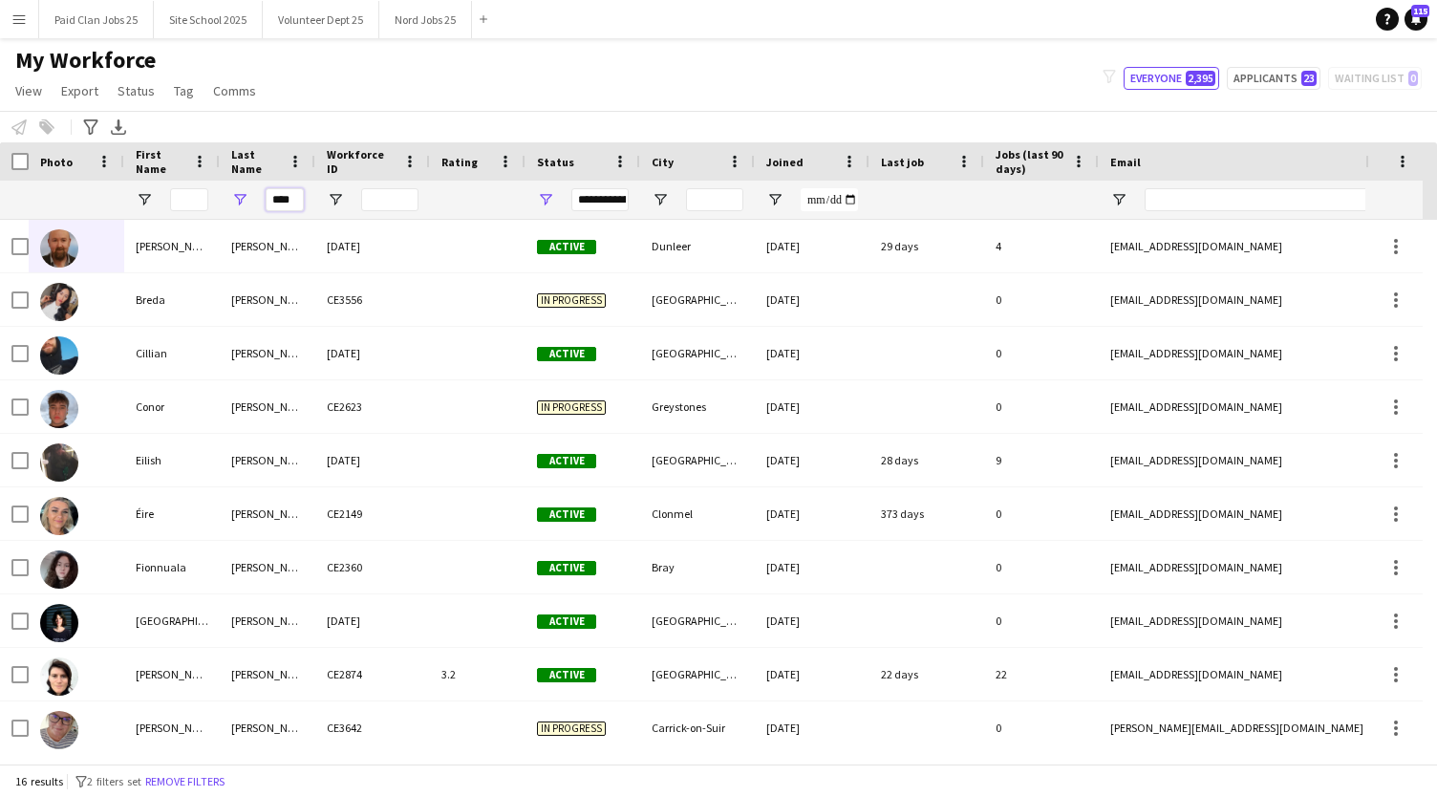
type input "****"
click at [195, 197] on input "First Name Filter Input" at bounding box center [189, 199] width 38 height 23
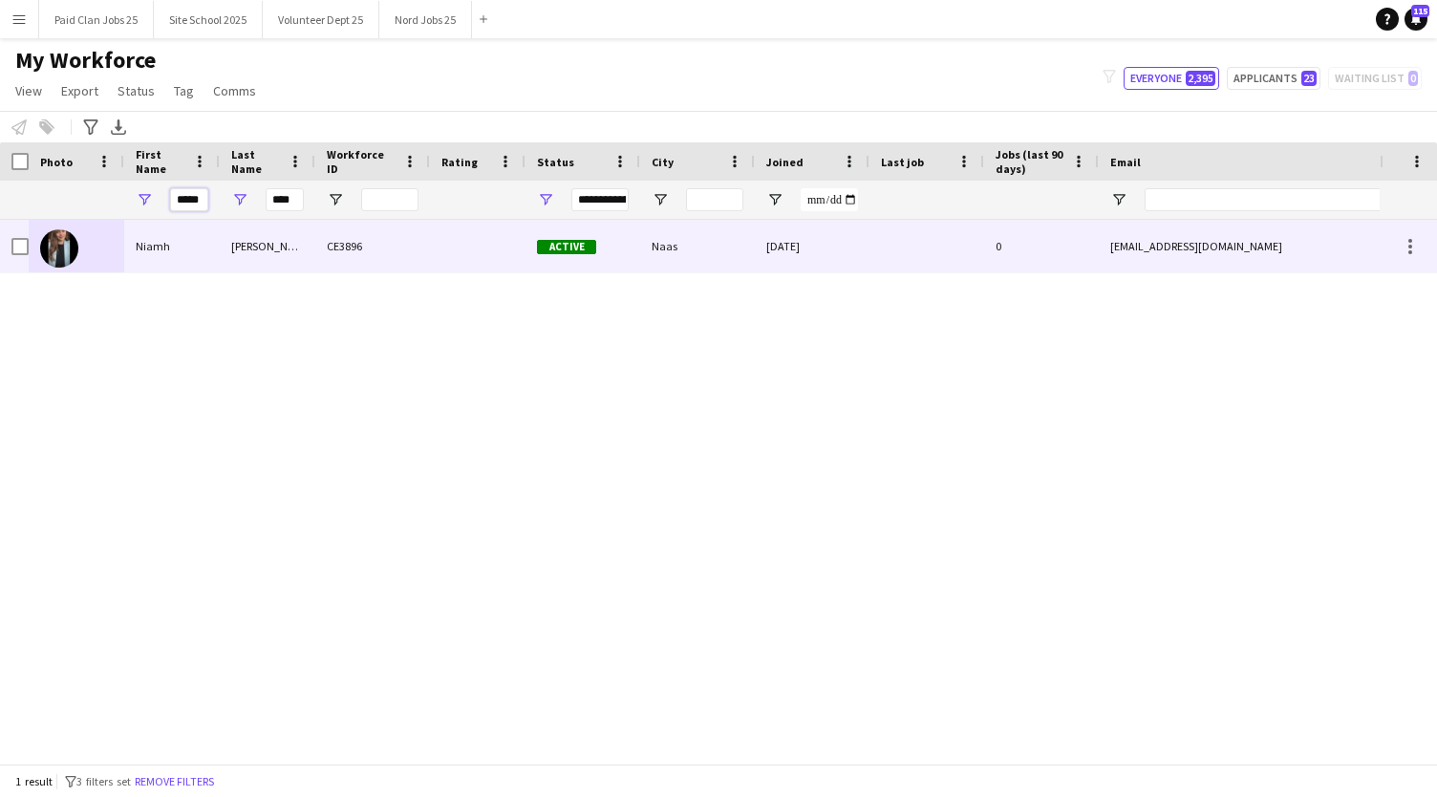
type input "*****"
click at [65, 257] on img at bounding box center [59, 248] width 38 height 38
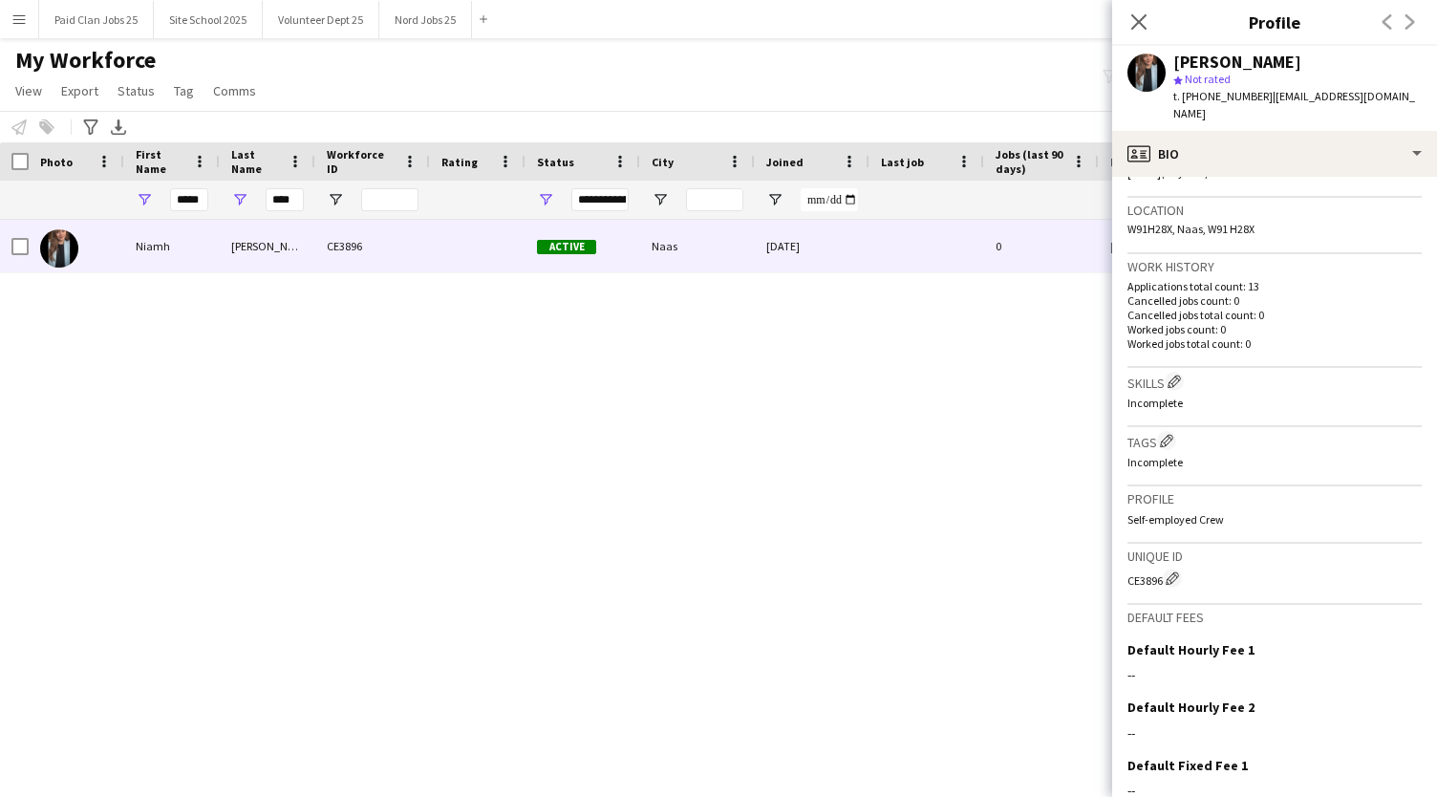
scroll to position [520, 0]
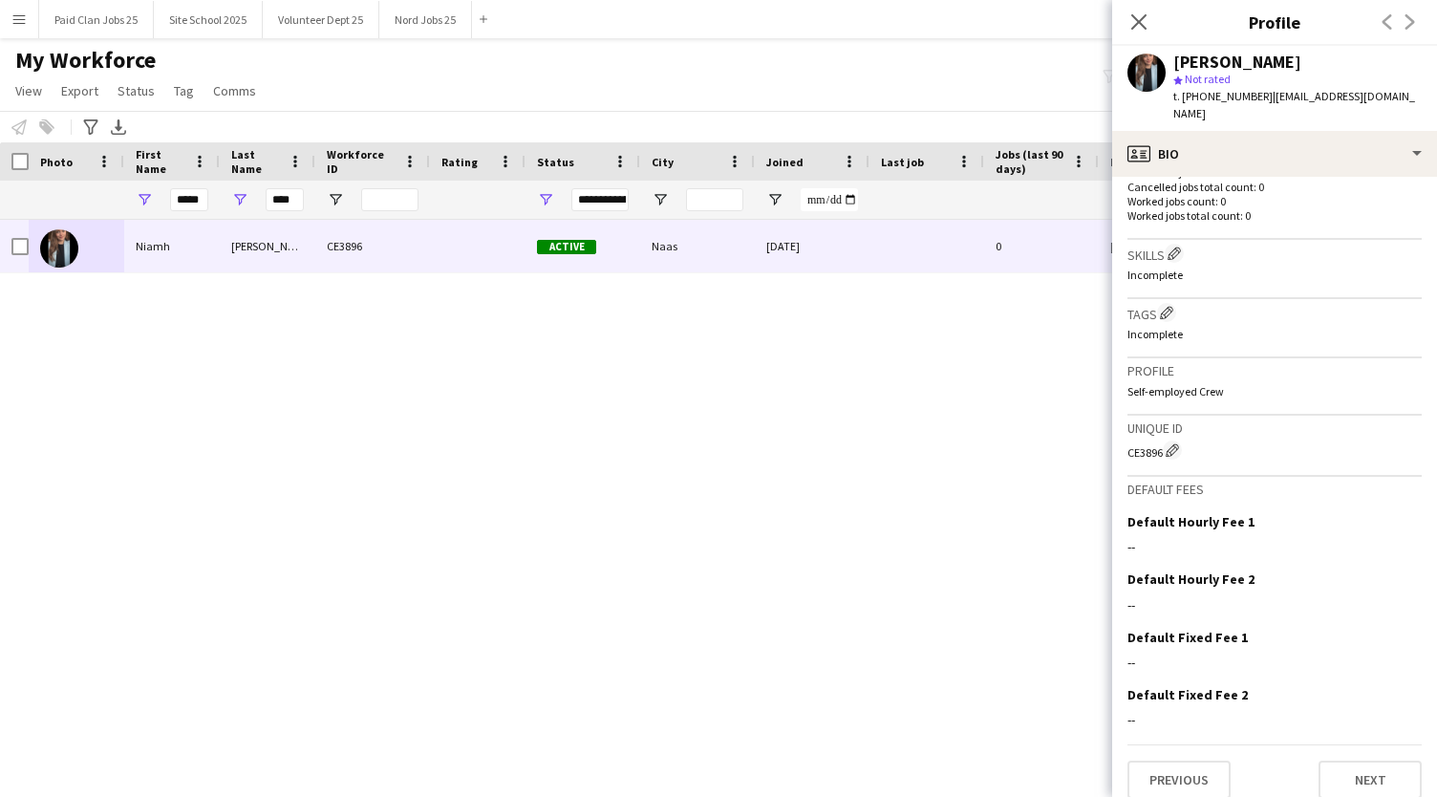
drag, startPoint x: 1127, startPoint y: 436, endPoint x: 1163, endPoint y: 436, distance: 35.3
click at [1163, 440] on div "CE3896 Edit crew unique ID" at bounding box center [1274, 449] width 294 height 19
copy div "CE3896"
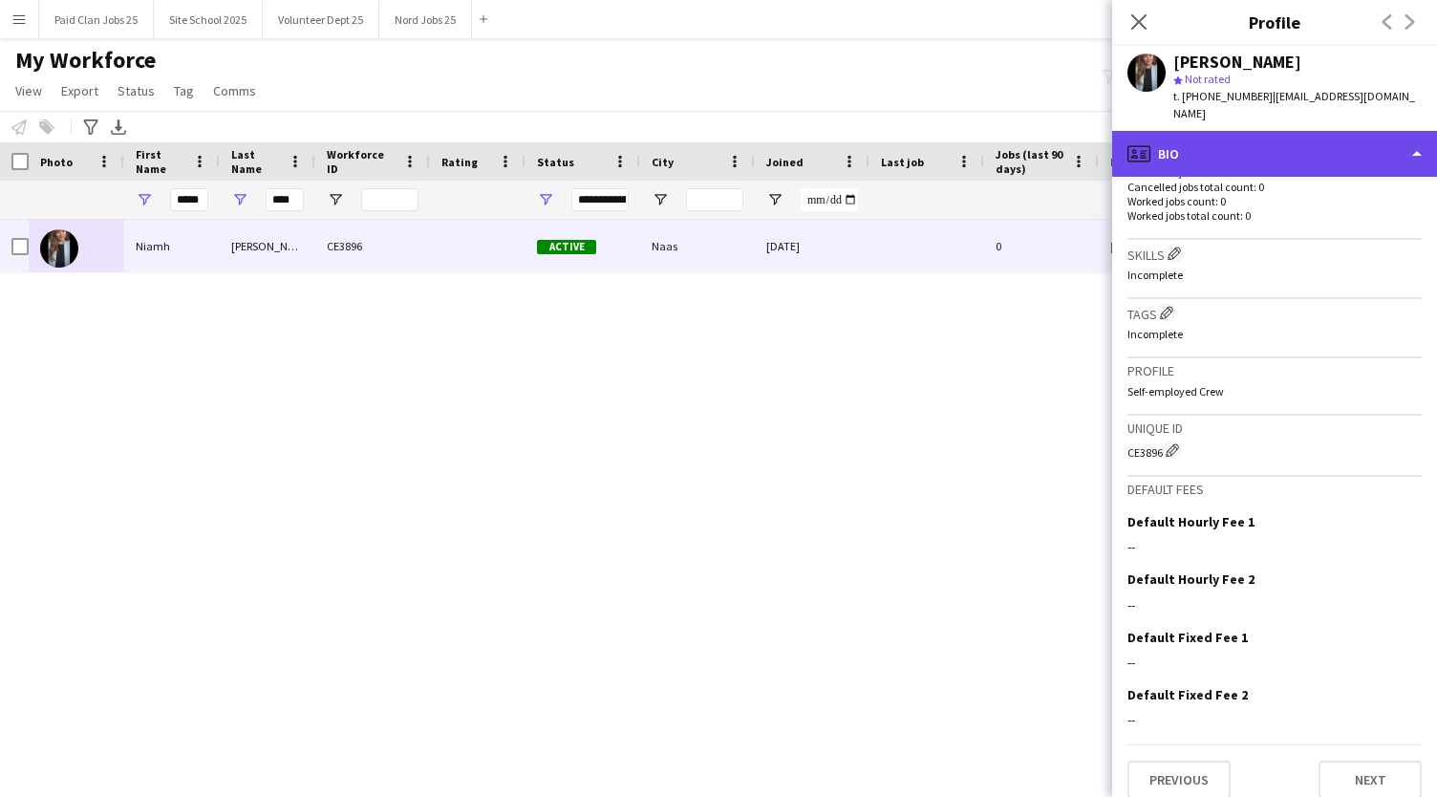
click at [1276, 133] on div "profile Bio" at bounding box center [1274, 154] width 325 height 46
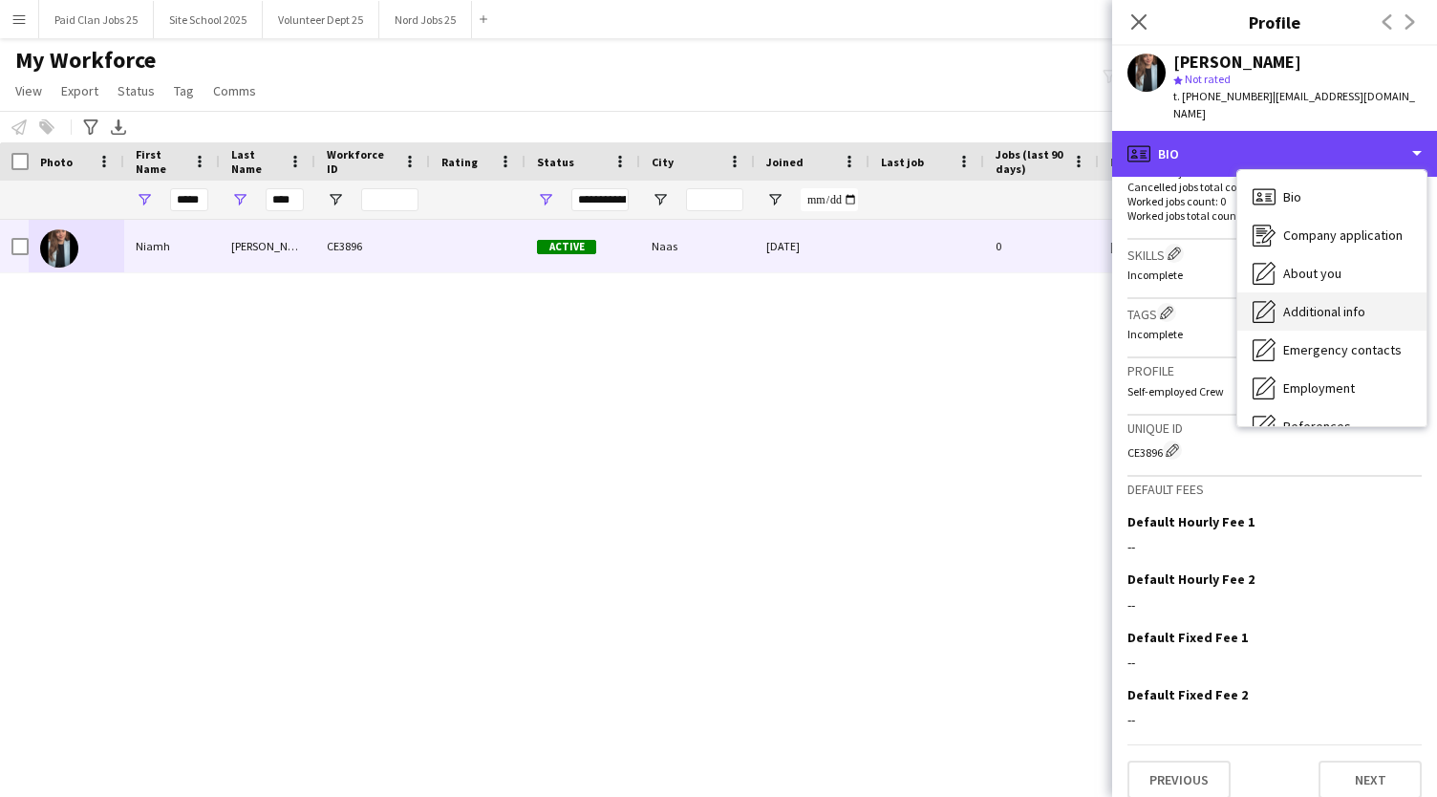
scroll to position [180, 0]
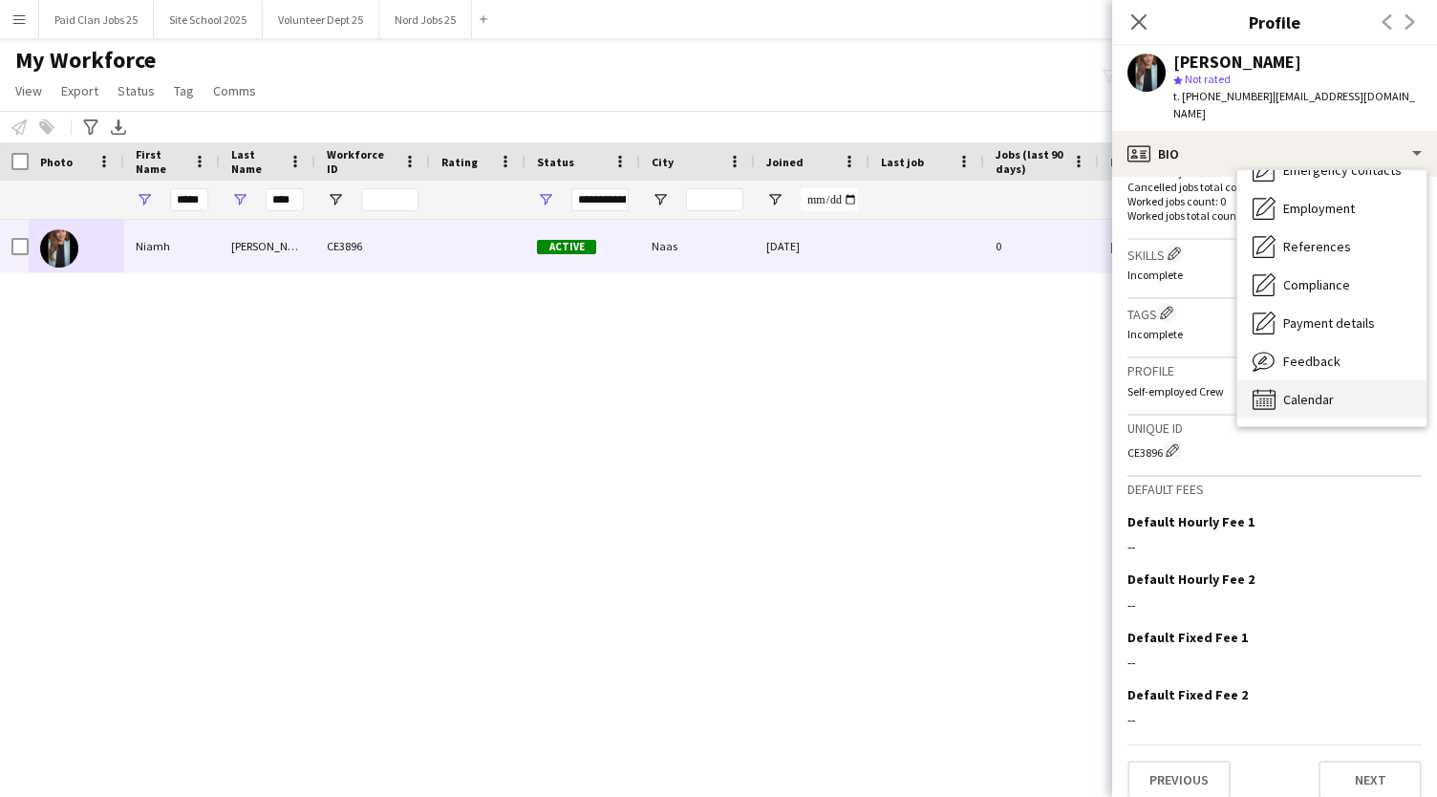
click at [1302, 391] on span "Calendar" at bounding box center [1308, 399] width 51 height 17
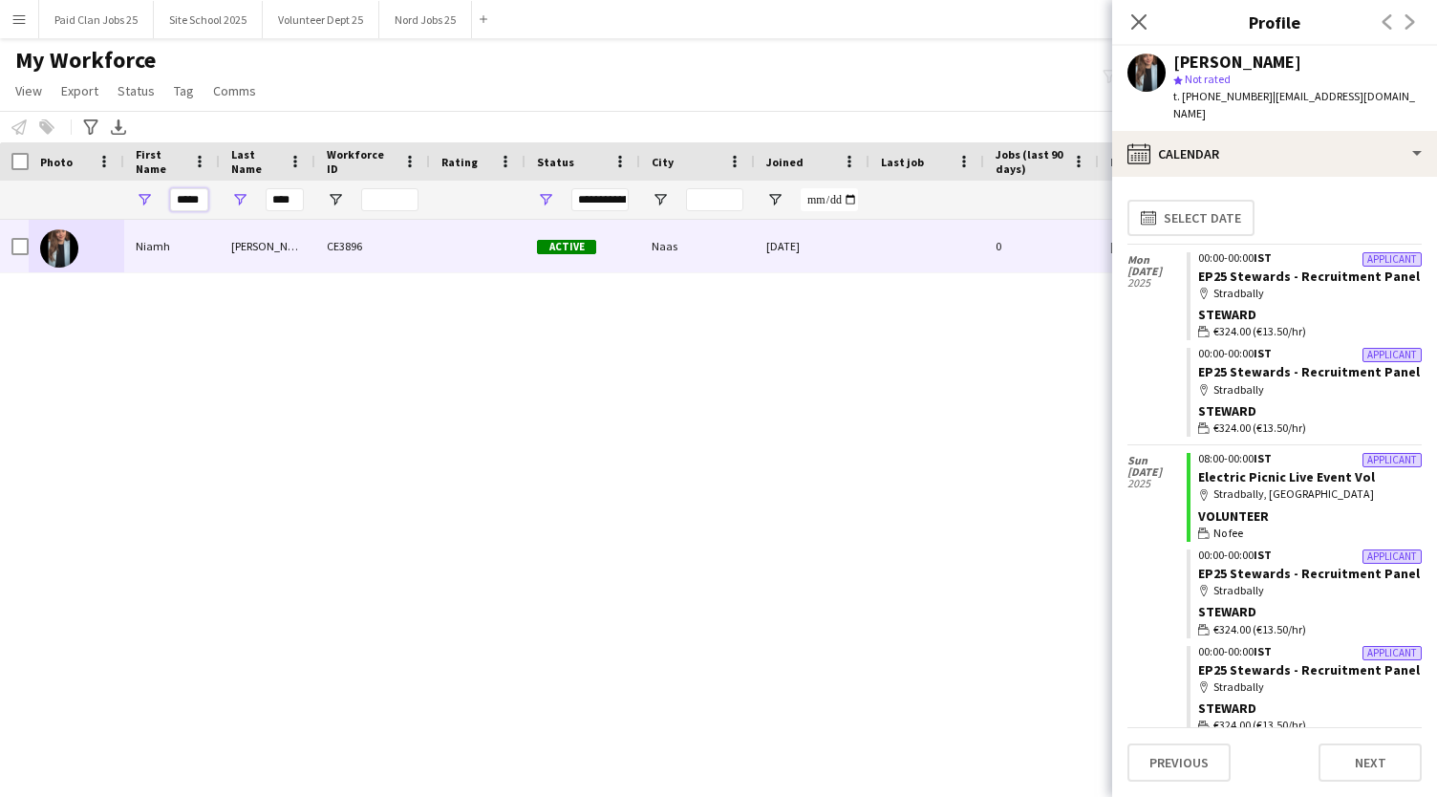
scroll to position [0, 1]
drag, startPoint x: 175, startPoint y: 196, endPoint x: 300, endPoint y: 198, distance: 125.2
click at [300, 198] on div "***** ****" at bounding box center [1021, 200] width 2042 height 38
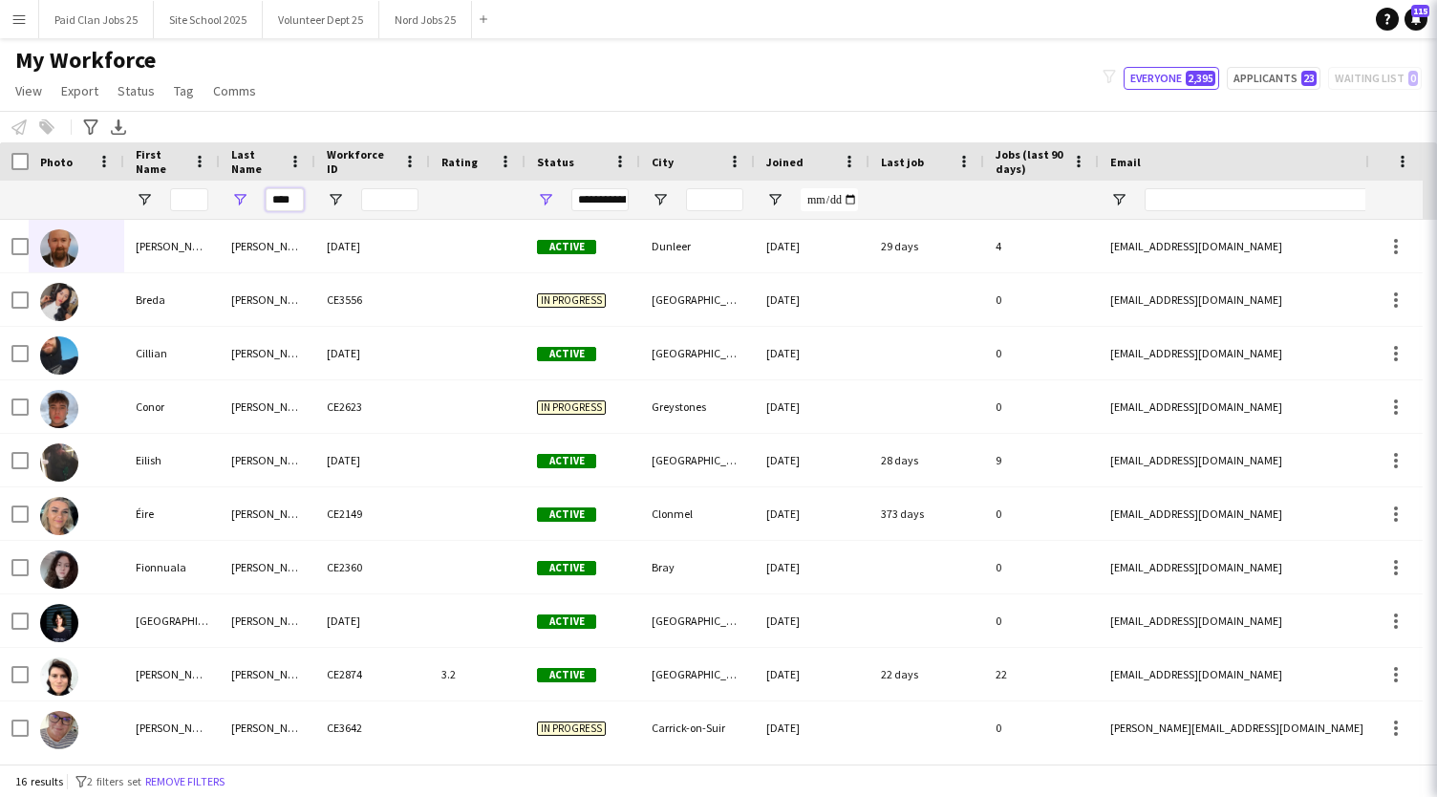
drag, startPoint x: 268, startPoint y: 199, endPoint x: 344, endPoint y: 198, distance: 75.5
click at [344, 198] on div "****" at bounding box center [1021, 200] width 2042 height 38
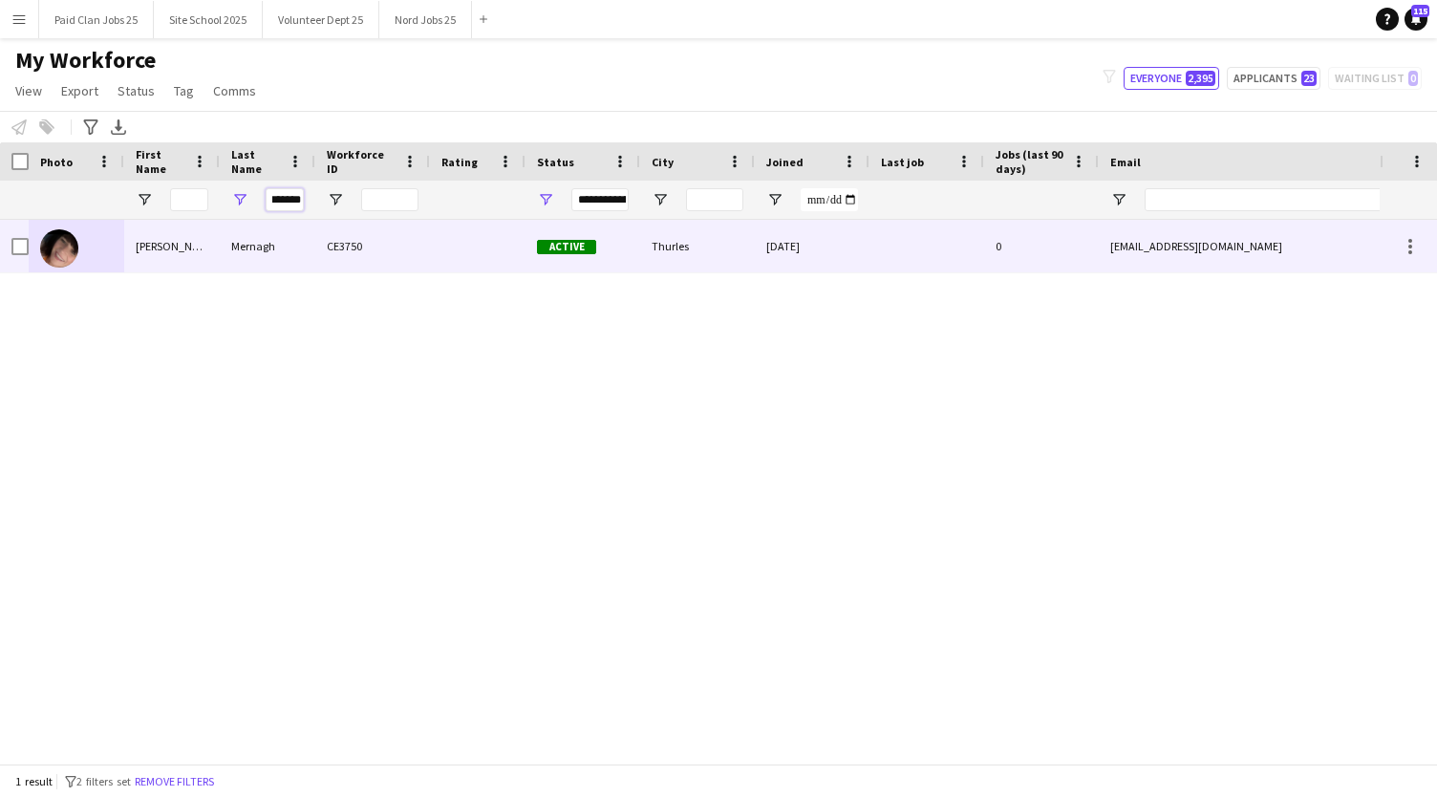
type input "*******"
click at [61, 251] on img at bounding box center [59, 248] width 38 height 38
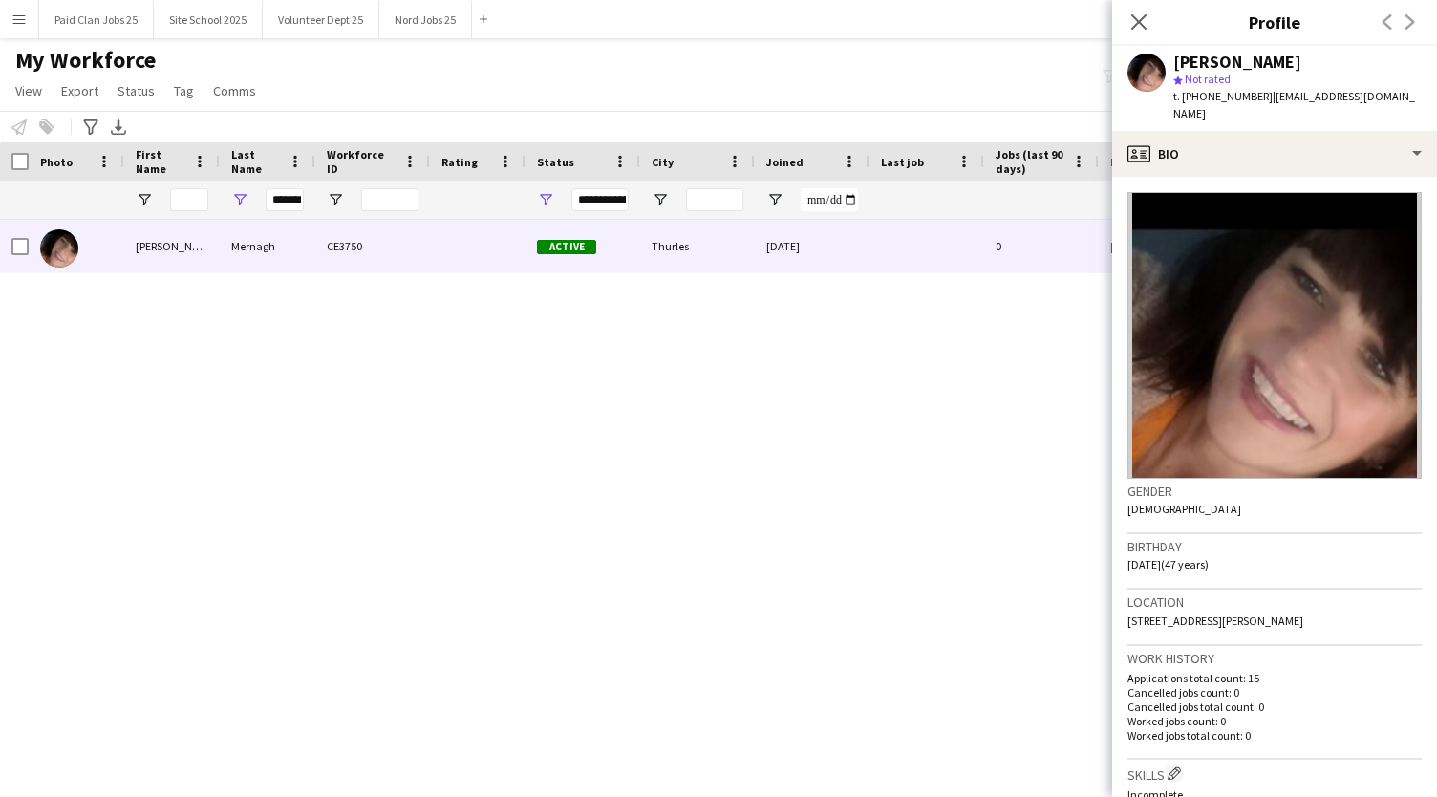
scroll to position [412, 0]
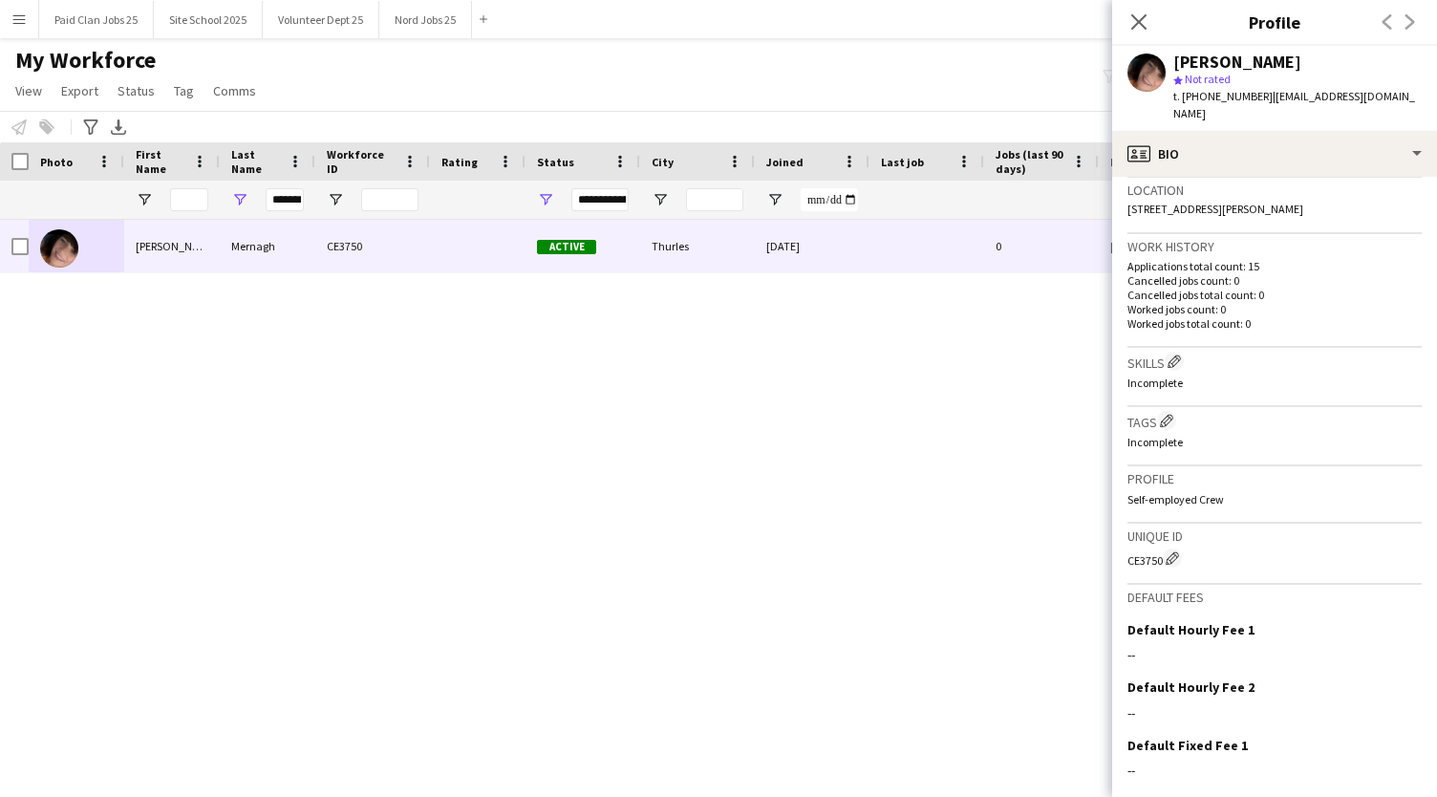
drag, startPoint x: 1127, startPoint y: 544, endPoint x: 1163, endPoint y: 546, distance: 35.5
click at [1163, 548] on div "CE3750 Edit crew unique ID" at bounding box center [1274, 557] width 294 height 19
copy div "CE3750"
